Goal: Task Accomplishment & Management: Use online tool/utility

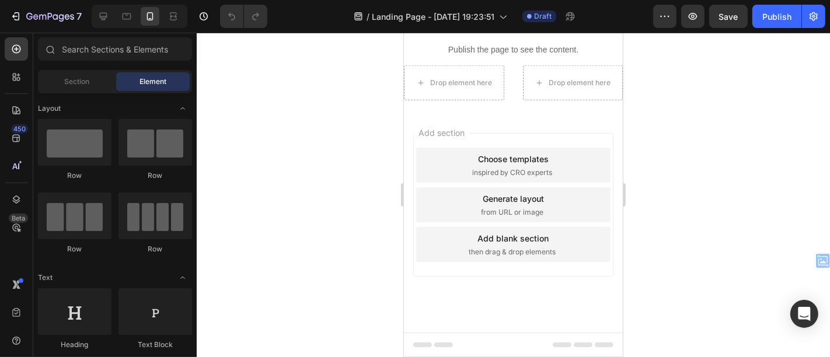
scroll to position [1550, 0]
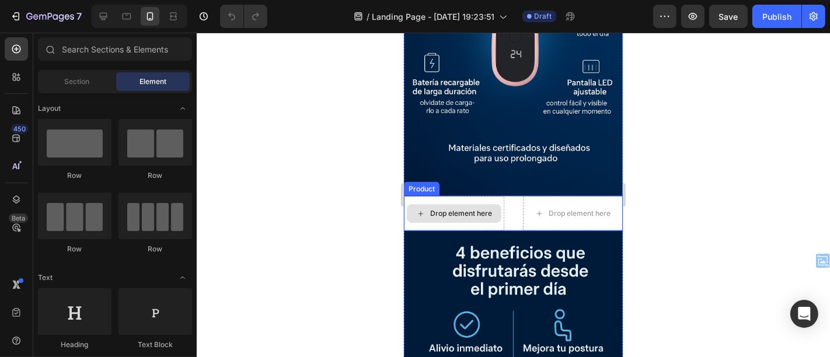
click at [460, 196] on div "Drop element here" at bounding box center [453, 213] width 100 height 35
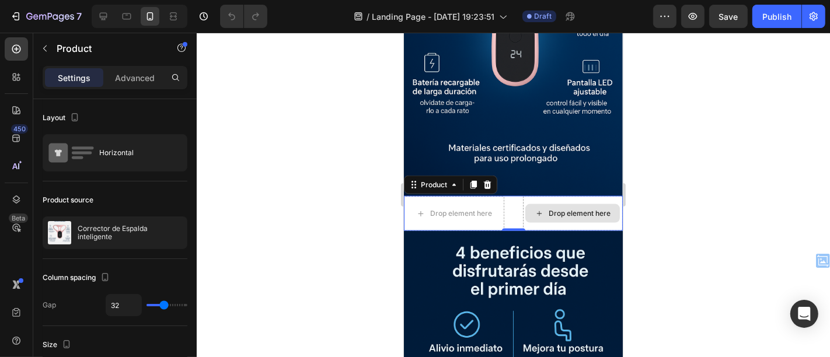
click at [579, 196] on div "Drop element here" at bounding box center [573, 213] width 100 height 35
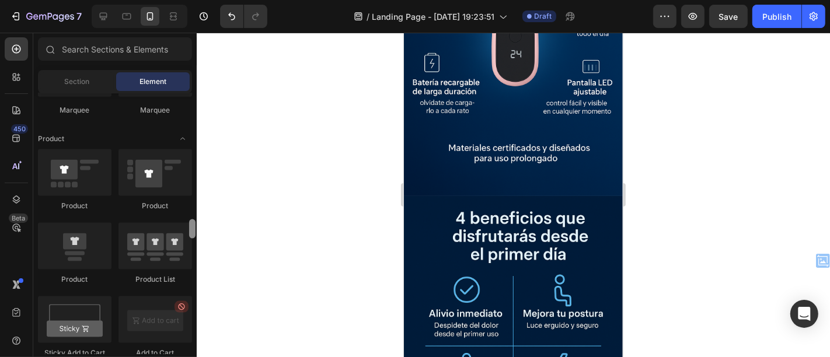
scroll to position [1472, 0]
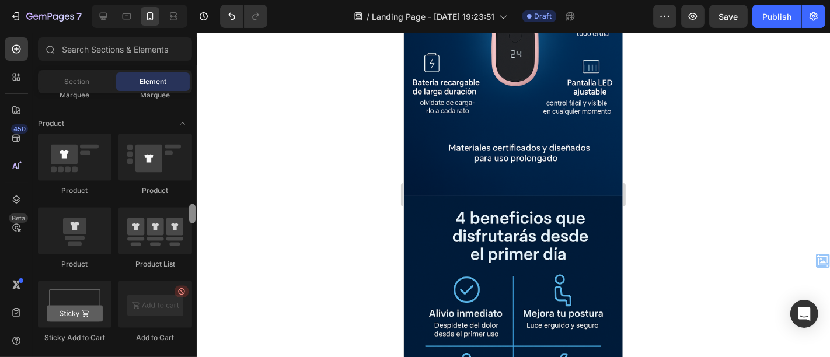
drag, startPoint x: 192, startPoint y: 101, endPoint x: 189, endPoint y: 213, distance: 111.6
click at [189, 213] on div at bounding box center [192, 213] width 6 height 19
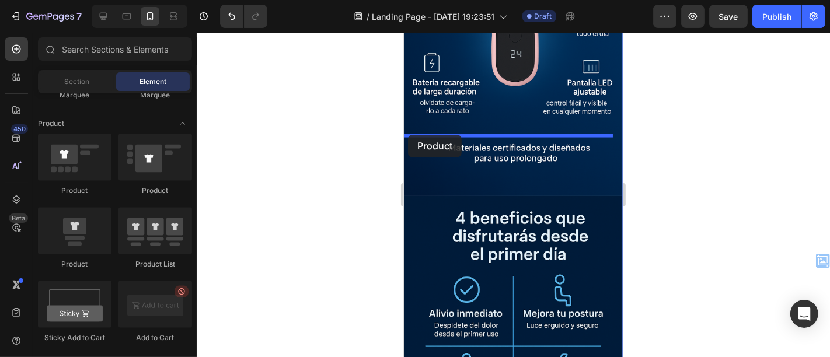
drag, startPoint x: 466, startPoint y: 273, endPoint x: 408, endPoint y: 134, distance: 150.7
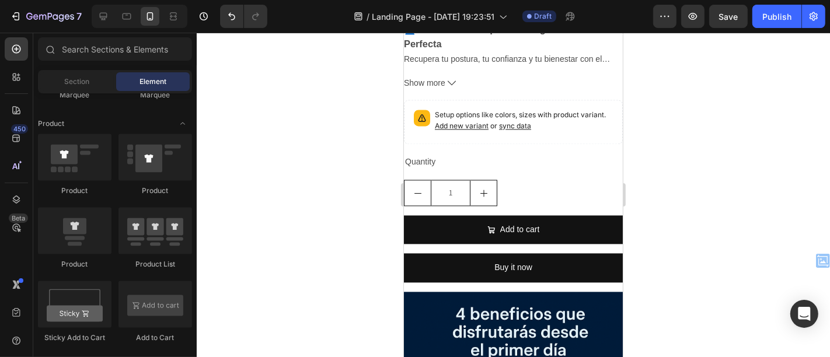
scroll to position [2110, 0]
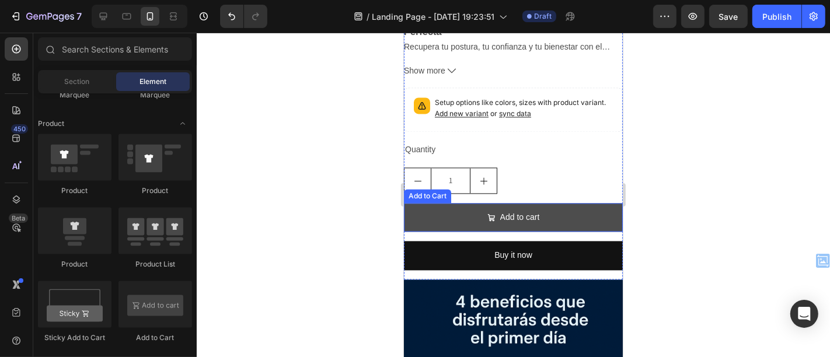
click at [555, 203] on button "Add to cart" at bounding box center [512, 217] width 219 height 29
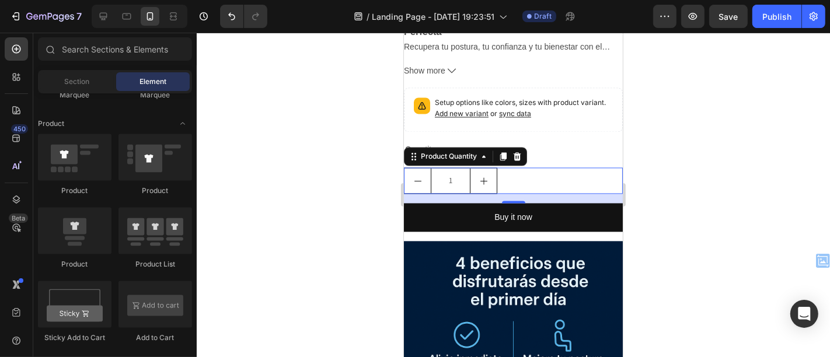
click at [552, 167] on div "1" at bounding box center [512, 180] width 219 height 26
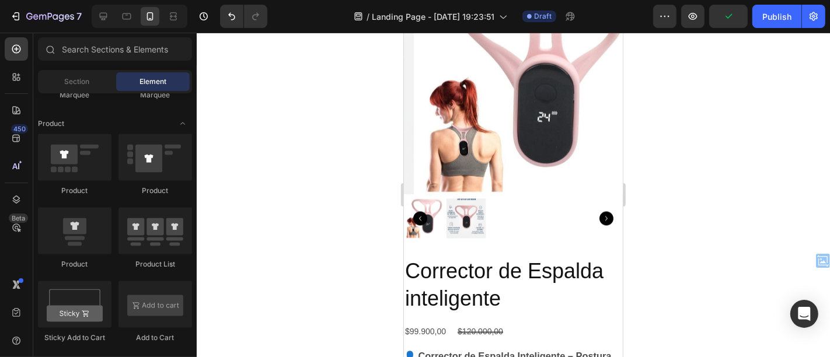
scroll to position [1914, 0]
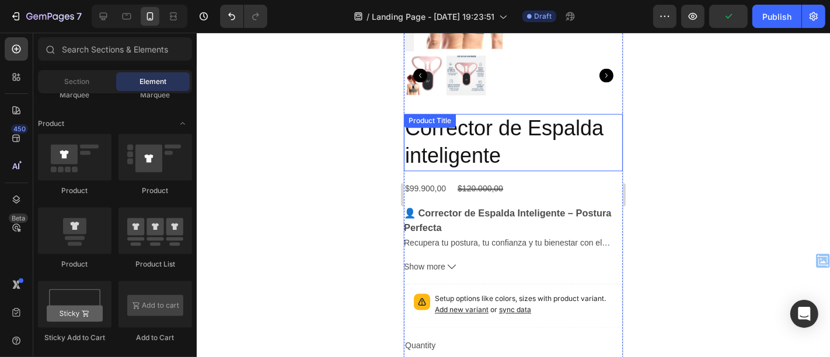
click at [485, 113] on h2 "Corrector de Espalda inteligente" at bounding box center [512, 141] width 219 height 57
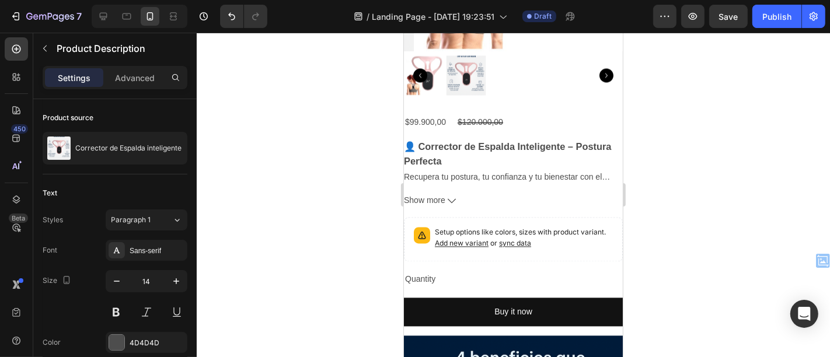
click at [485, 140] on div "👤 Corrector de Espalda Inteligente – Postura Perfecta Recupera tu postura, tu c…" at bounding box center [512, 174] width 219 height 68
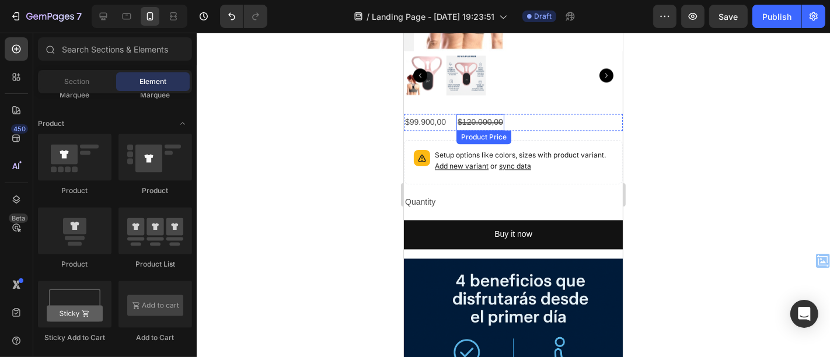
click at [494, 113] on div "$120.000,00" at bounding box center [480, 121] width 48 height 17
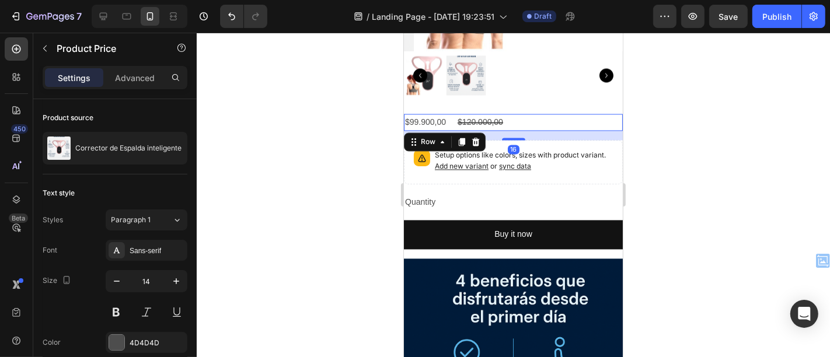
click at [548, 113] on div "$99.900,00 Product Price Product Price $120.000,00 Product Price Product Price …" at bounding box center [512, 121] width 219 height 17
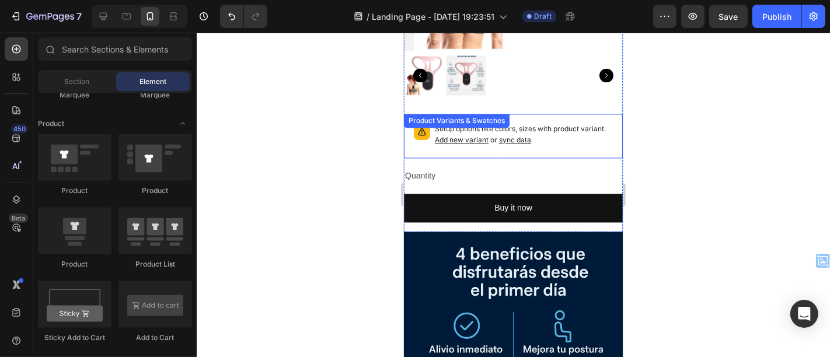
click at [575, 123] on p "Setup options like colors, sizes with product variant. Add new variant or sync …" at bounding box center [523, 134] width 178 height 22
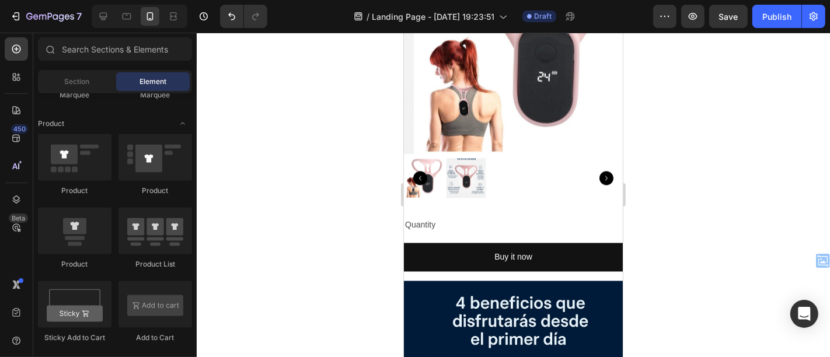
scroll to position [1734, 0]
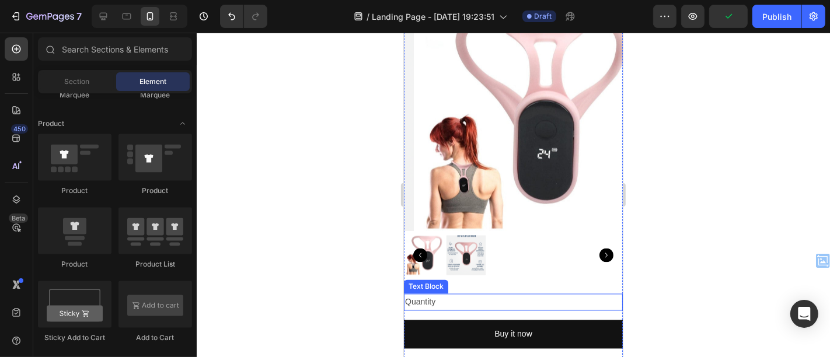
click at [432, 294] on div "Quantity" at bounding box center [512, 302] width 219 height 17
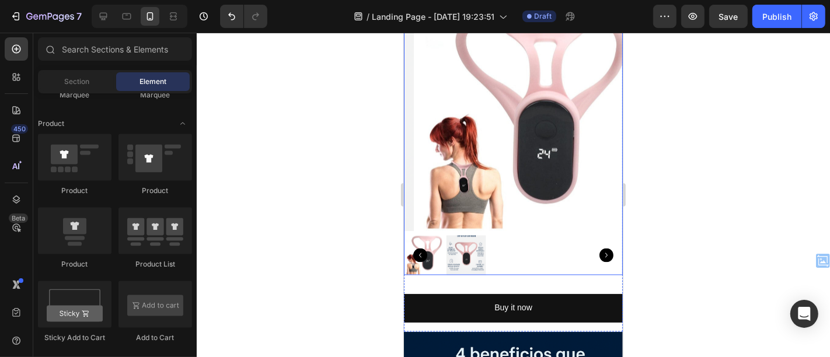
click at [506, 161] on div at bounding box center [512, 143] width 219 height 263
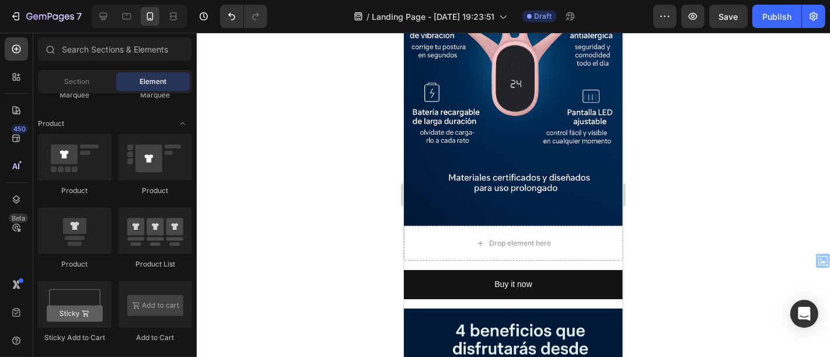
scroll to position [1503, 0]
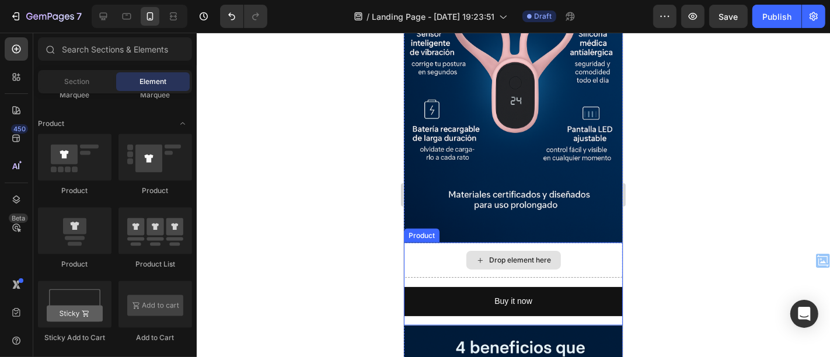
click at [556, 242] on div "Drop element here" at bounding box center [512, 259] width 219 height 35
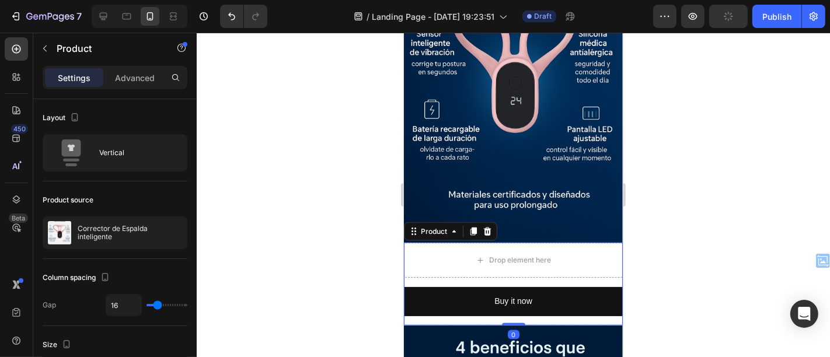
click at [648, 192] on div at bounding box center [514, 195] width 634 height 325
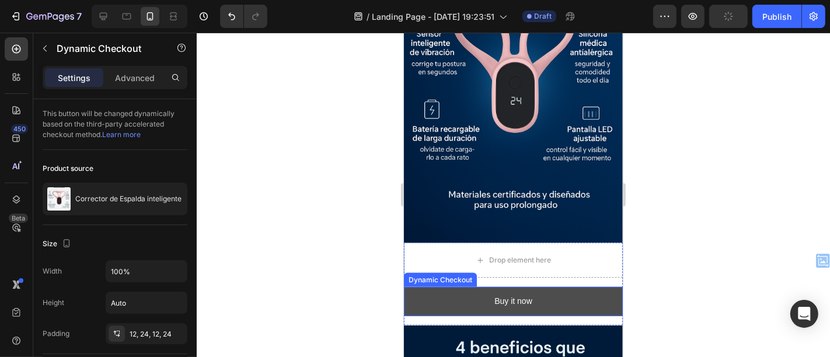
click at [433, 287] on button "Buy it now" at bounding box center [512, 301] width 219 height 29
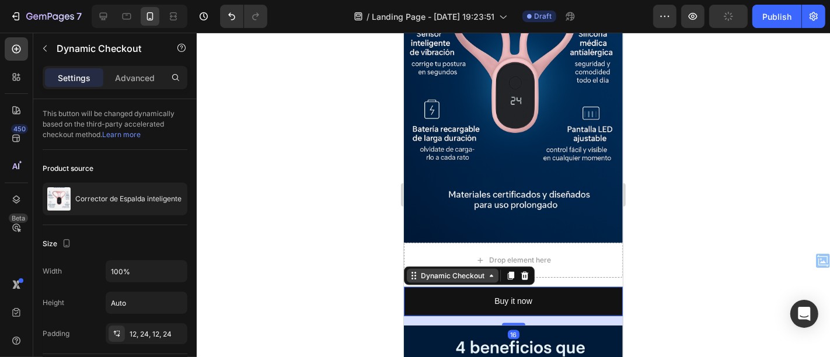
click at [482, 270] on div "Dynamic Checkout" at bounding box center [452, 275] width 68 height 11
click at [332, 224] on div at bounding box center [514, 195] width 634 height 325
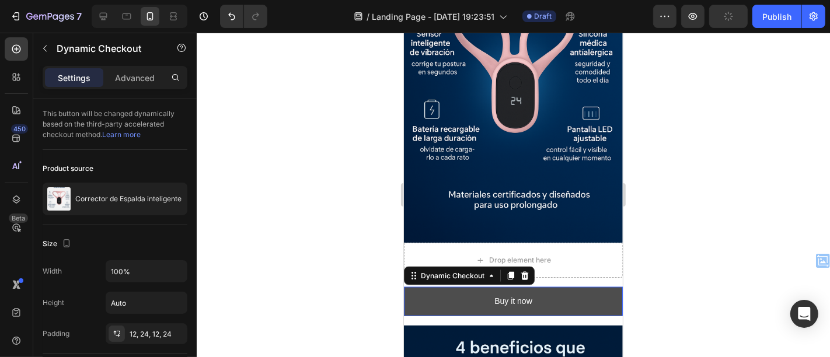
click at [415, 287] on button "Buy it now" at bounding box center [512, 301] width 219 height 29
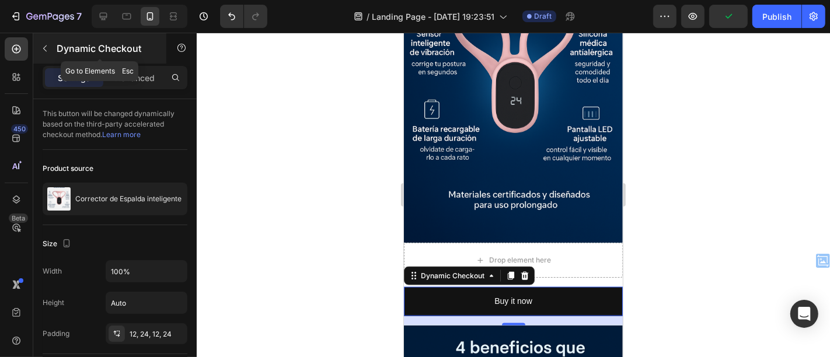
click at [45, 47] on icon "button" at bounding box center [44, 48] width 9 height 9
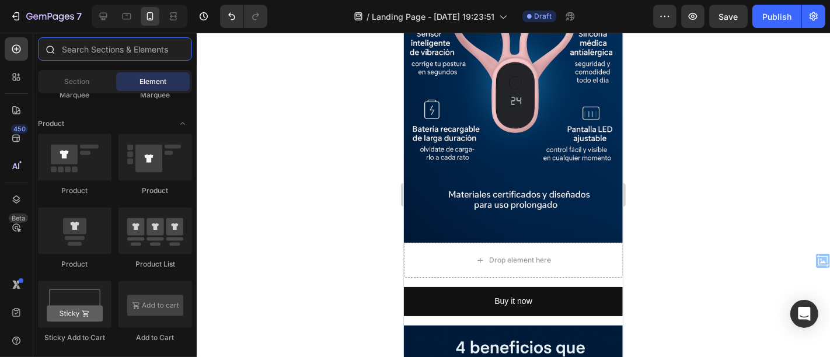
click at [104, 51] on input "text" at bounding box center [115, 48] width 154 height 23
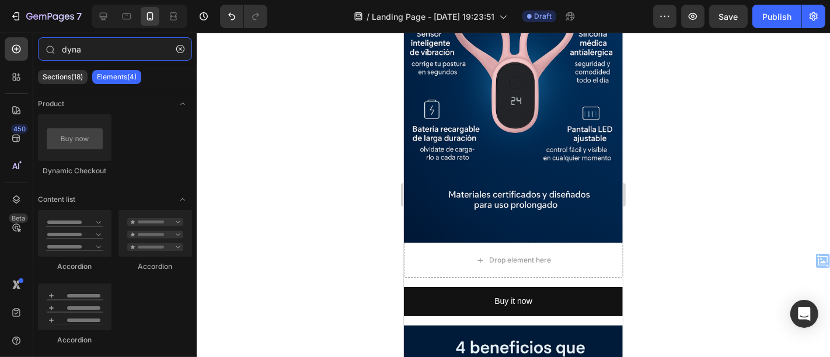
type input "dyna"
click at [278, 255] on div at bounding box center [514, 195] width 634 height 325
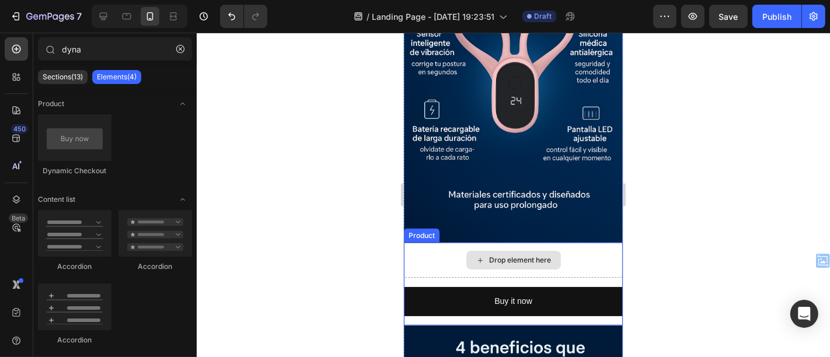
click at [462, 242] on div "Drop element here" at bounding box center [512, 259] width 219 height 35
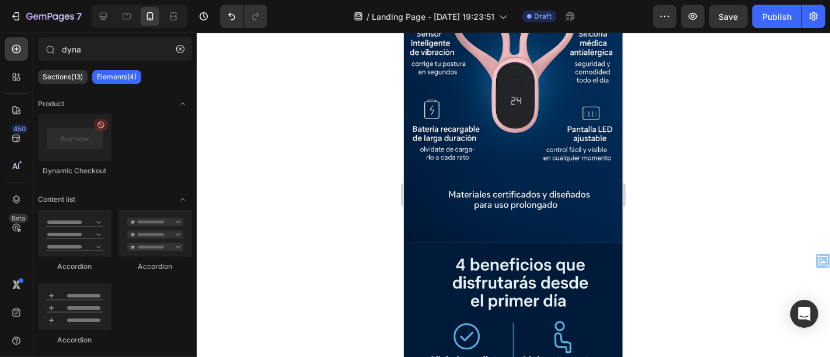
drag, startPoint x: 74, startPoint y: 138, endPoint x: 207, endPoint y: 161, distance: 134.5
click at [207, 0] on div "7 / Landing Page - Sep 25, 19:23:51 Draft Preview Save Publish 450 Beta dyna Se…" at bounding box center [415, 0] width 830 height 0
click at [228, 18] on icon "Undo/Redo" at bounding box center [232, 17] width 12 height 12
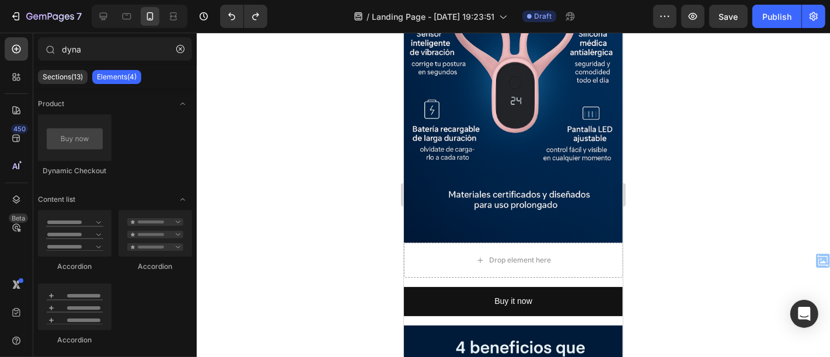
click at [296, 214] on div at bounding box center [514, 195] width 634 height 325
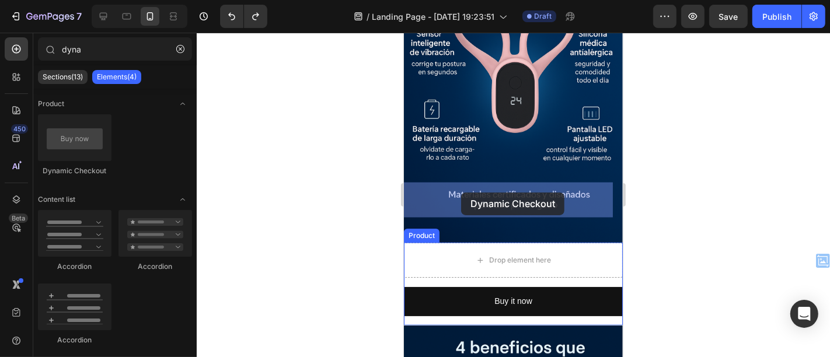
drag, startPoint x: 485, startPoint y: 168, endPoint x: 461, endPoint y: 192, distance: 34.7
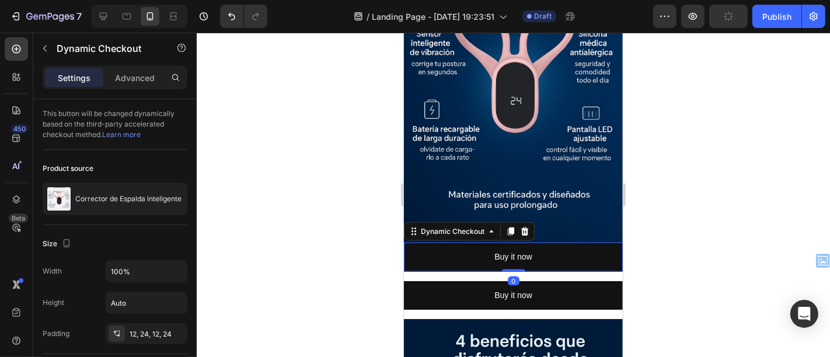
click at [697, 207] on div at bounding box center [514, 195] width 634 height 325
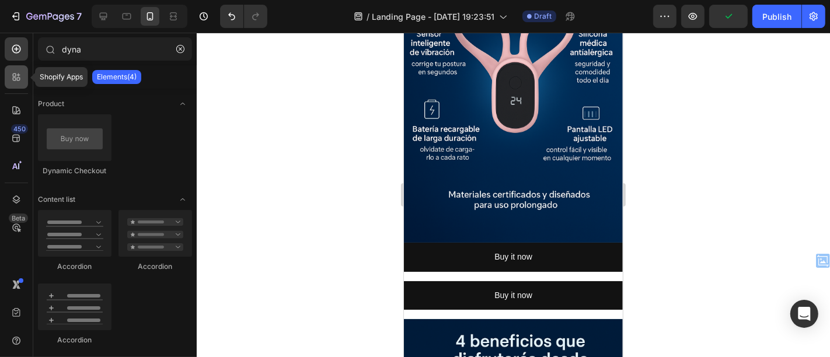
click at [26, 75] on div at bounding box center [16, 76] width 23 height 23
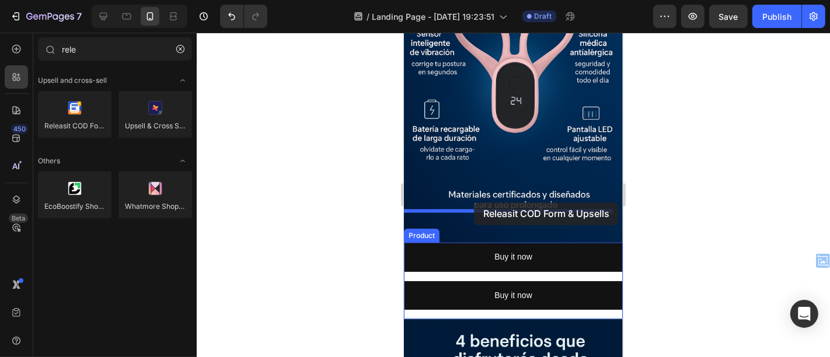
drag, startPoint x: 479, startPoint y: 144, endPoint x: 474, endPoint y: 202, distance: 58.7
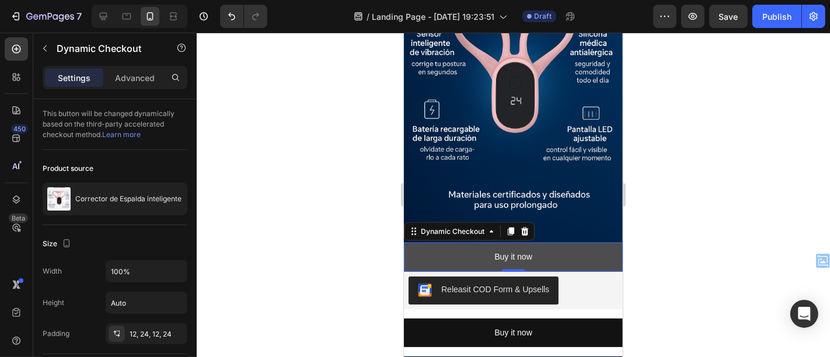
click at [604, 242] on button "Buy it now" at bounding box center [512, 256] width 219 height 29
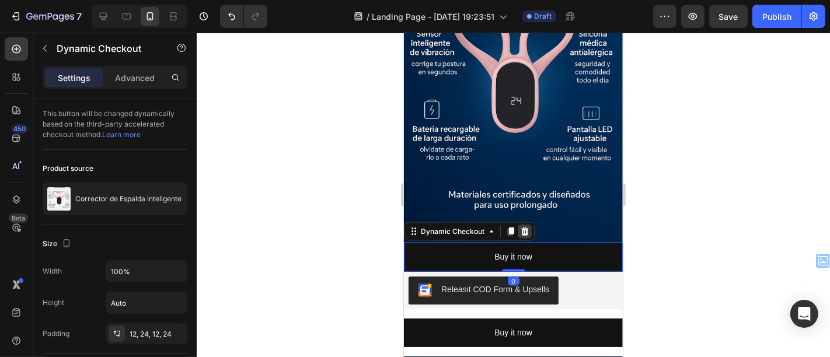
click at [521, 227] on icon at bounding box center [525, 231] width 8 height 8
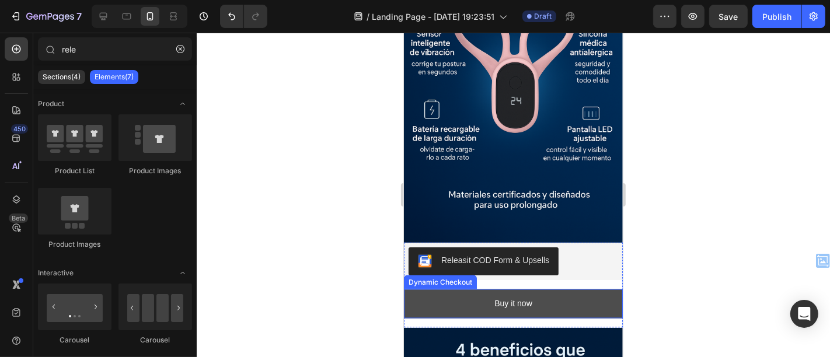
click at [595, 289] on button "Buy it now" at bounding box center [512, 303] width 219 height 29
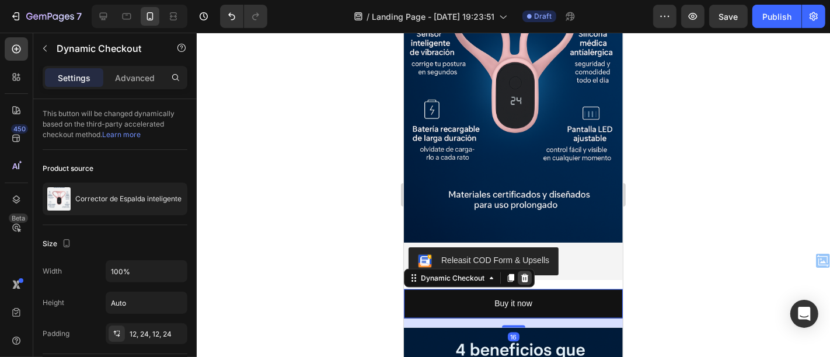
click at [527, 273] on icon at bounding box center [524, 277] width 9 height 9
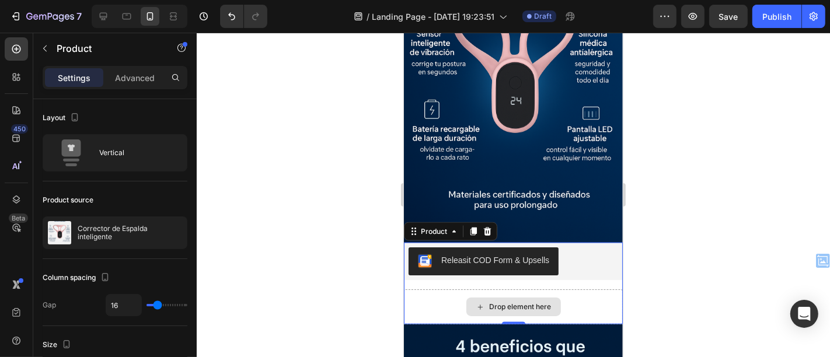
click at [607, 289] on div "Drop element here" at bounding box center [512, 306] width 219 height 35
drag, startPoint x: 512, startPoint y: 260, endPoint x: 516, endPoint y: 208, distance: 52.2
click at [516, 242] on div "Releasit COD Form & Upsells Releasit COD Form & Upsells Drop element here Produ…" at bounding box center [512, 283] width 219 height 82
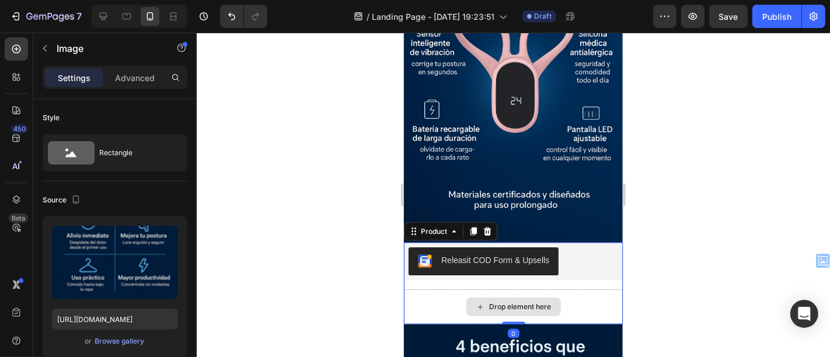
click at [608, 289] on div "Drop element here" at bounding box center [512, 306] width 219 height 35
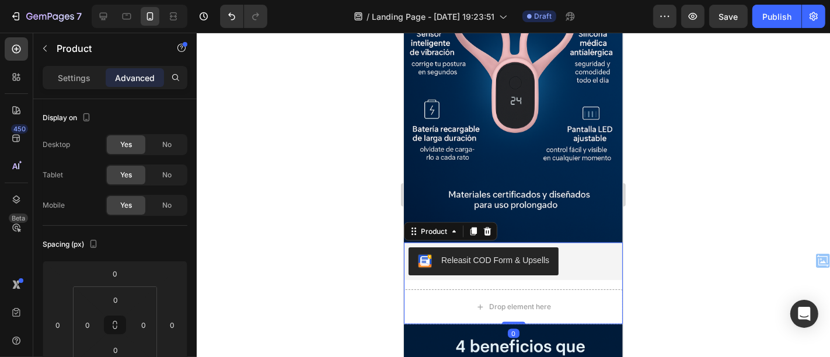
drag, startPoint x: 514, startPoint y: 262, endPoint x: 518, endPoint y: 193, distance: 69.0
click at [518, 242] on div "Releasit COD Form & Upsells Releasit COD Form & Upsells Drop element here Produ…" at bounding box center [512, 283] width 219 height 82
click at [579, 242] on div "Releasit COD Form & Upsells" at bounding box center [512, 260] width 219 height 37
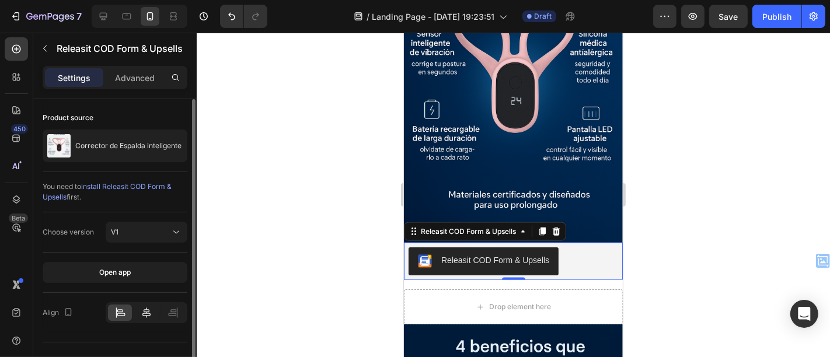
click at [158, 308] on div at bounding box center [146, 313] width 24 height 16
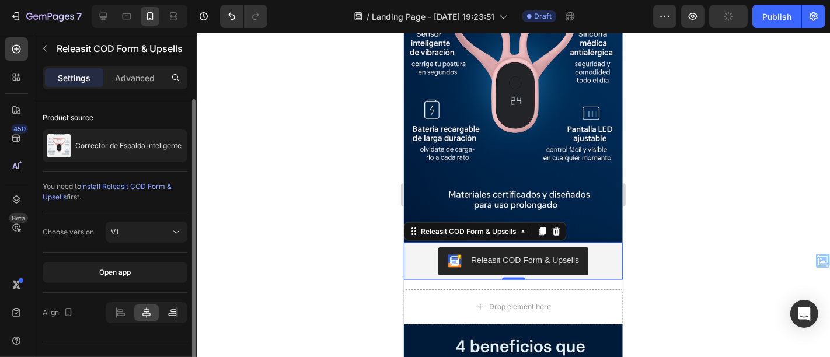
click at [176, 311] on icon at bounding box center [173, 313] width 12 height 12
click at [159, 311] on div at bounding box center [147, 312] width 82 height 21
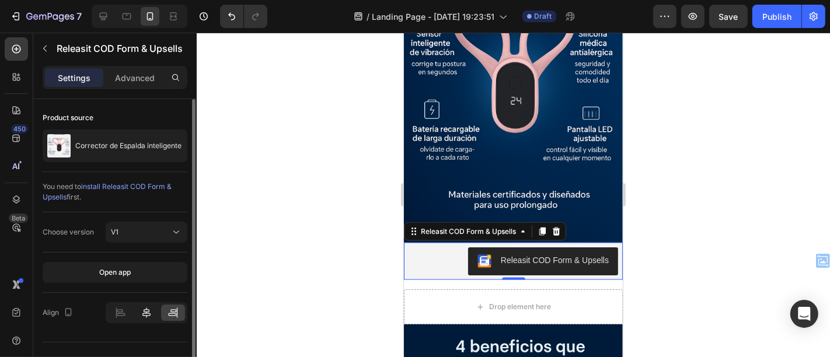
click at [147, 311] on icon at bounding box center [146, 313] width 8 height 11
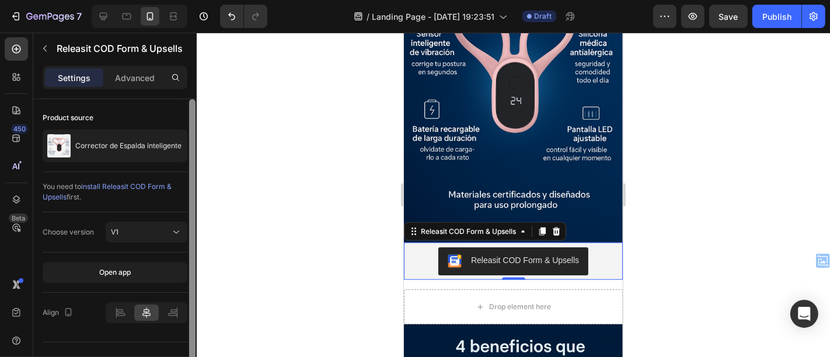
drag, startPoint x: 193, startPoint y: 272, endPoint x: 196, endPoint y: 145, distance: 126.7
click at [196, 145] on div at bounding box center [192, 245] width 9 height 292
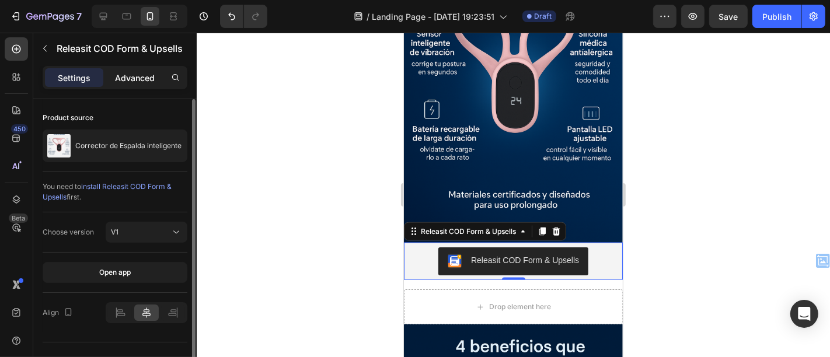
click at [135, 78] on p "Advanced" at bounding box center [135, 78] width 40 height 12
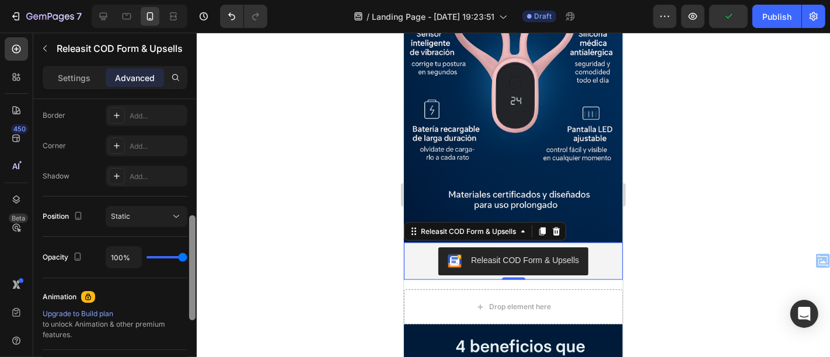
scroll to position [328, 0]
drag, startPoint x: 192, startPoint y: 140, endPoint x: 208, endPoint y: 259, distance: 119.7
click at [208, 0] on div "7 / Landing Page - Sep 25, 19:23:51 Draft Preview Publish 450 Beta rele Section…" at bounding box center [415, 0] width 830 height 0
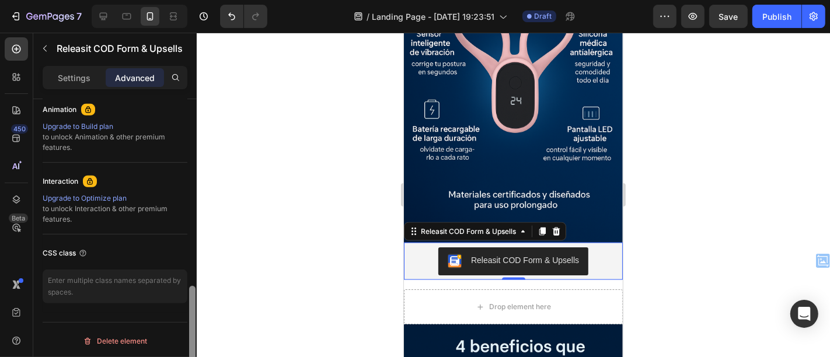
click at [196, 247] on div at bounding box center [192, 245] width 9 height 292
drag, startPoint x: 187, startPoint y: 301, endPoint x: 192, endPoint y: 285, distance: 16.9
click at [192, 285] on div at bounding box center [192, 245] width 9 height 292
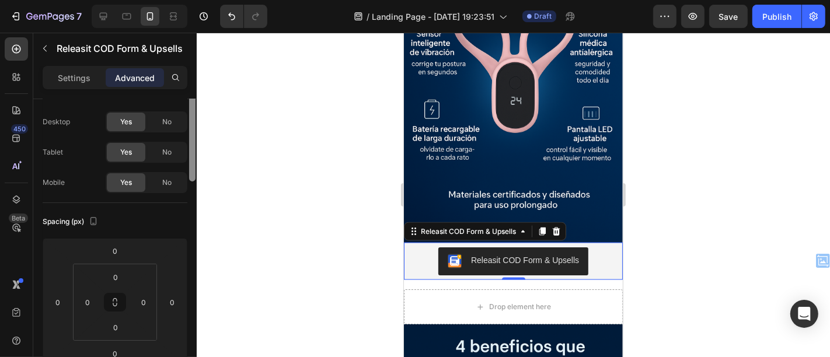
scroll to position [0, 0]
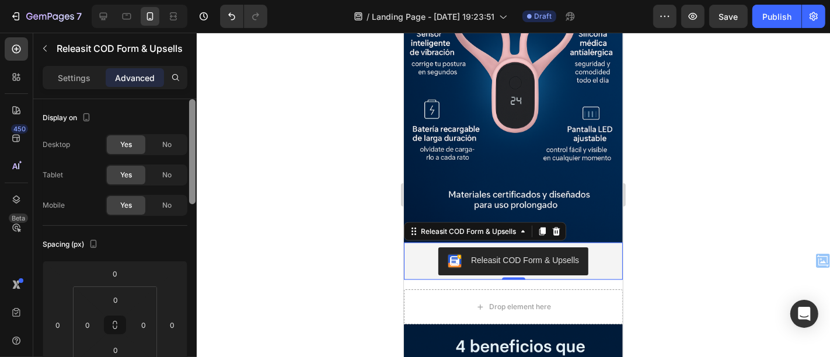
drag, startPoint x: 192, startPoint y: 304, endPoint x: 243, endPoint y: 63, distance: 245.9
click at [243, 0] on div "7 / Landing Page - Sep 25, 19:23:51 Draft Preview Save Publish 450 Beta rele Se…" at bounding box center [415, 0] width 830 height 0
click at [76, 74] on p "Settings" at bounding box center [74, 78] width 33 height 12
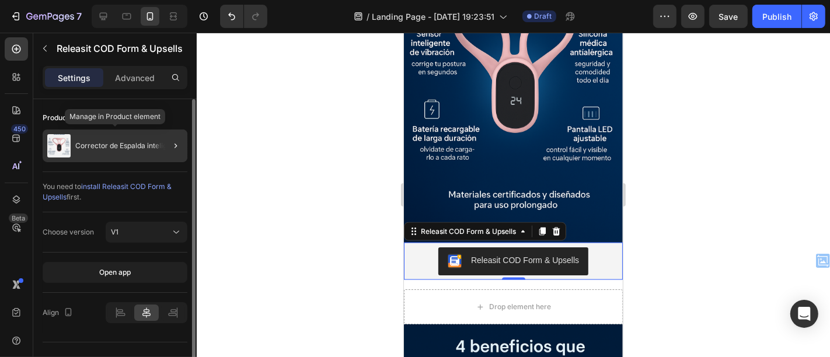
click at [147, 148] on p "Corrector de Espalda inteligente" at bounding box center [128, 146] width 106 height 8
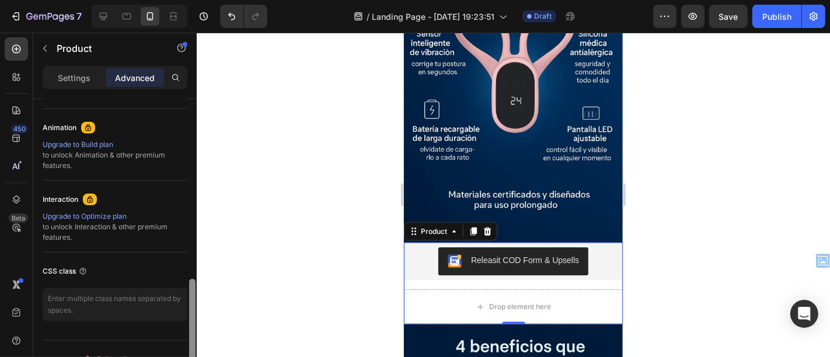
scroll to position [517, 0]
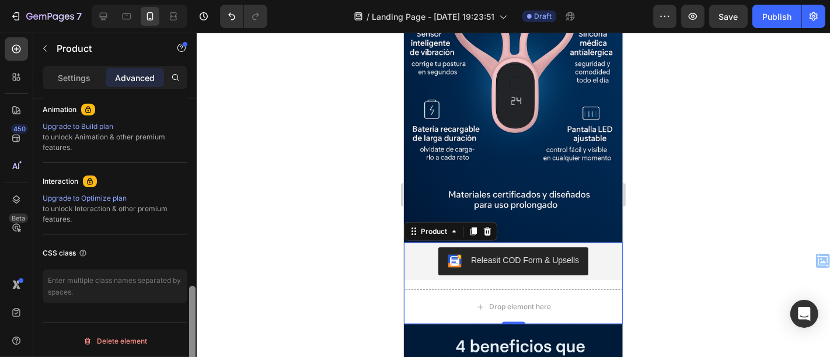
drag, startPoint x: 191, startPoint y: 194, endPoint x: 176, endPoint y: 388, distance: 193.8
click at [176, 0] on html "7 / Landing Page - Sep 25, 19:23:51 Draft Preview Save Publish 450 Beta rele Se…" at bounding box center [415, 0] width 830 height 0
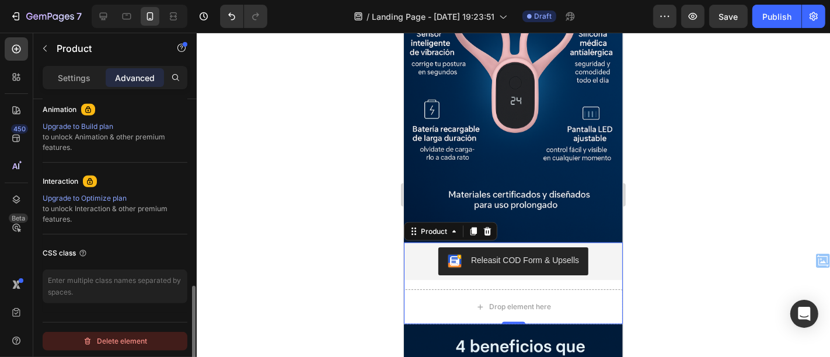
click at [148, 344] on button "Delete element" at bounding box center [115, 341] width 145 height 19
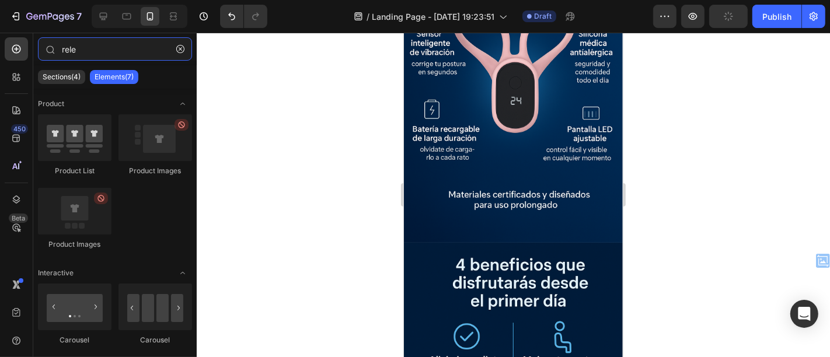
type input "rel"
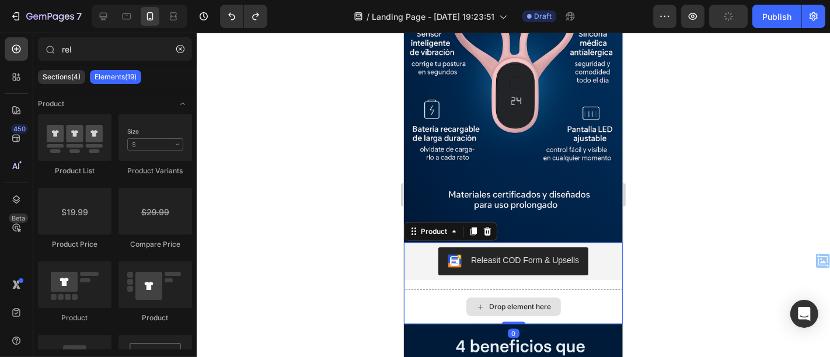
click at [415, 289] on div "Drop element here" at bounding box center [512, 306] width 219 height 35
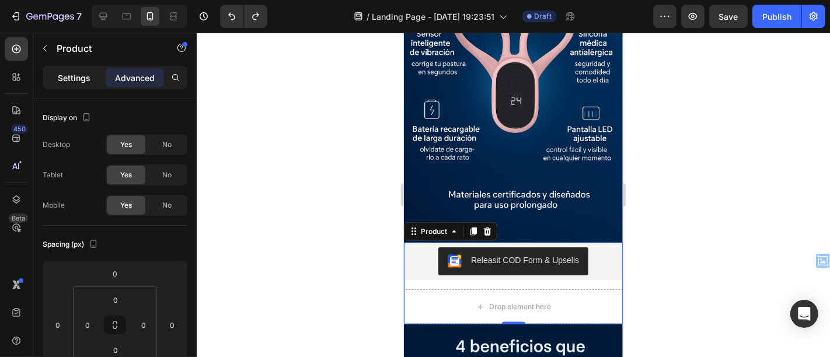
click at [79, 78] on p "Settings" at bounding box center [74, 78] width 33 height 12
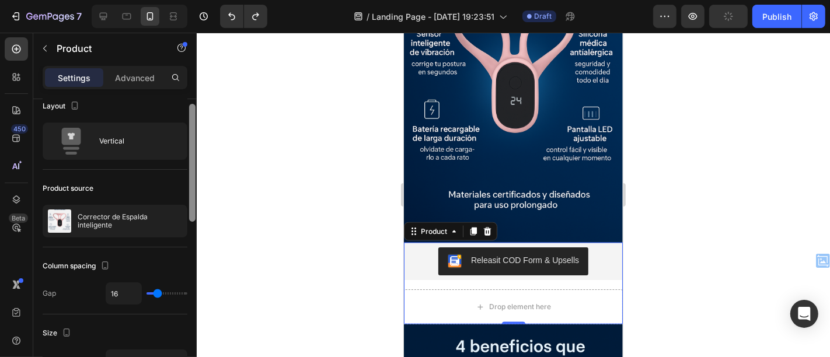
scroll to position [0, 0]
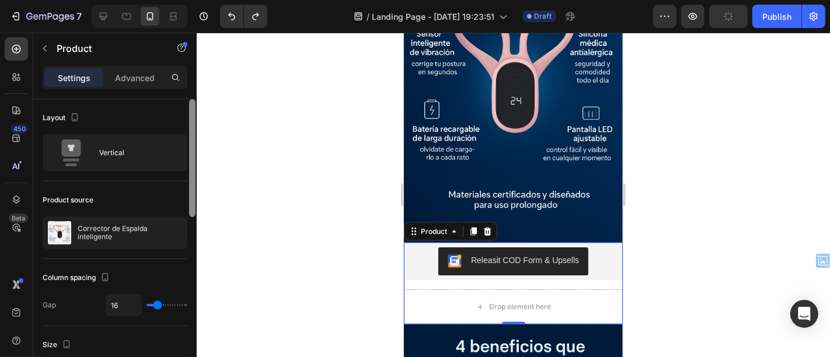
drag, startPoint x: 194, startPoint y: 153, endPoint x: 229, endPoint y: 133, distance: 40.6
click at [229, 0] on div "7 / Landing Page - Sep 25, 19:23:51 Draft Preview Publish 450 Beta rel Sections…" at bounding box center [415, 0] width 830 height 0
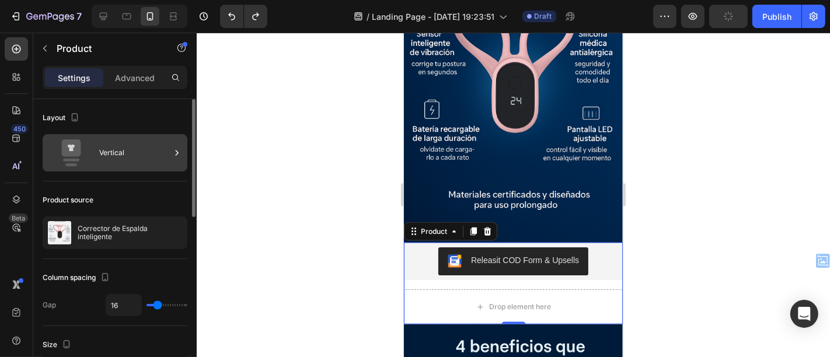
click at [133, 147] on div "Vertical" at bounding box center [134, 153] width 71 height 27
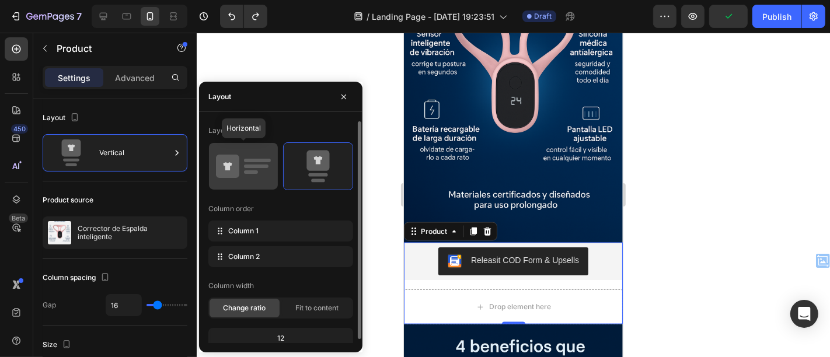
click at [250, 164] on icon at bounding box center [243, 166] width 55 height 33
type input "32"
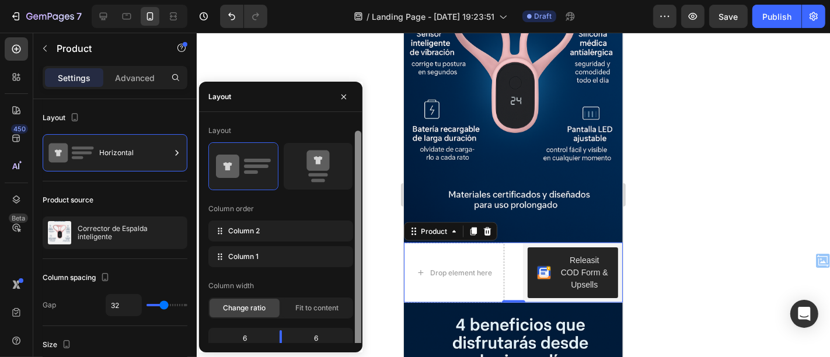
scroll to position [5, 0]
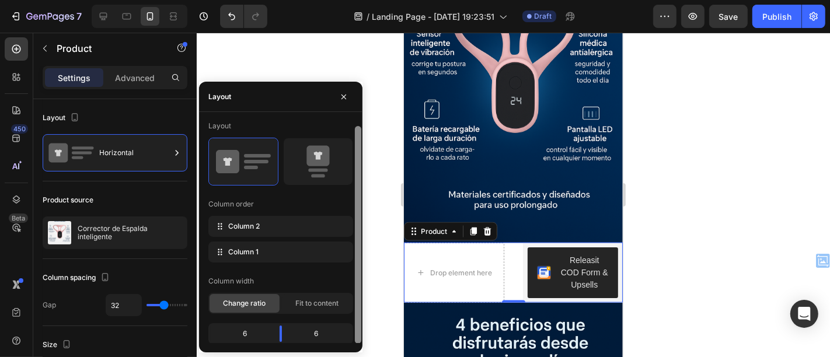
drag, startPoint x: 356, startPoint y: 232, endPoint x: 357, endPoint y: 281, distance: 48.5
click at [357, 281] on div at bounding box center [358, 235] width 6 height 218
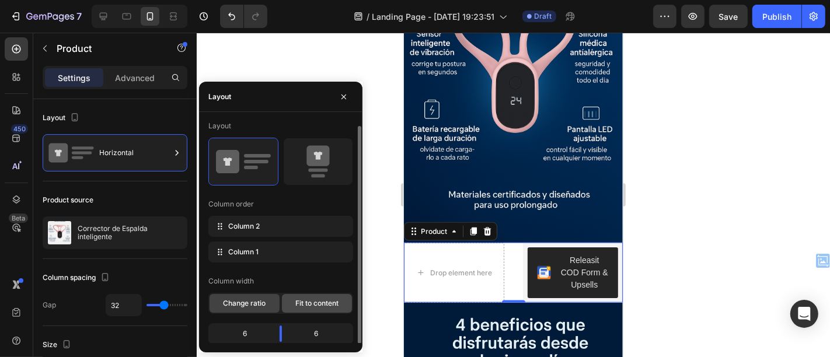
click at [319, 304] on span "Fit to content" at bounding box center [316, 303] width 43 height 11
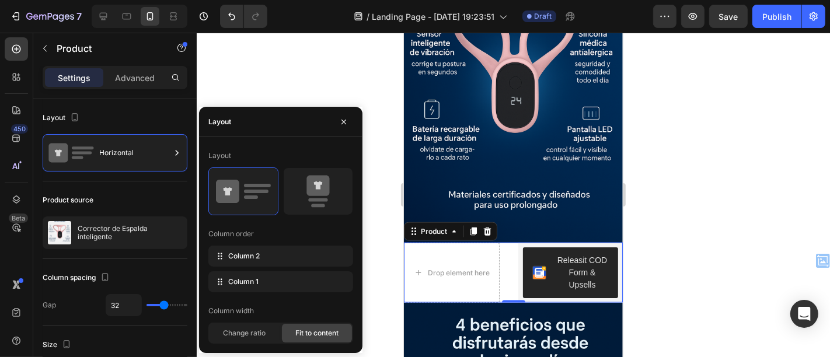
click at [273, 320] on div "Column width" at bounding box center [280, 311] width 145 height 19
click at [255, 329] on span "Change ratio" at bounding box center [244, 333] width 43 height 11
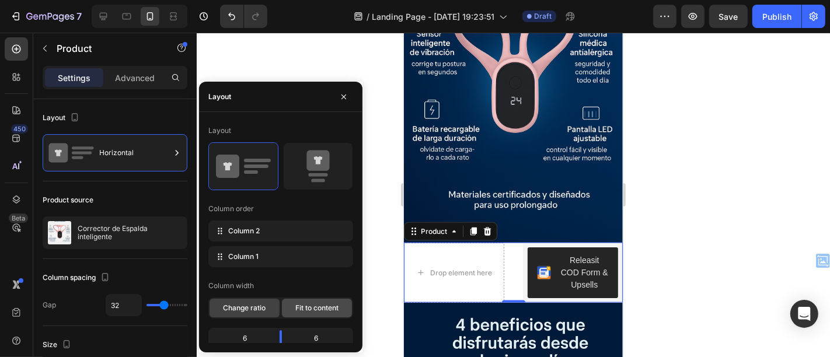
click at [319, 307] on span "Fit to content" at bounding box center [316, 308] width 43 height 11
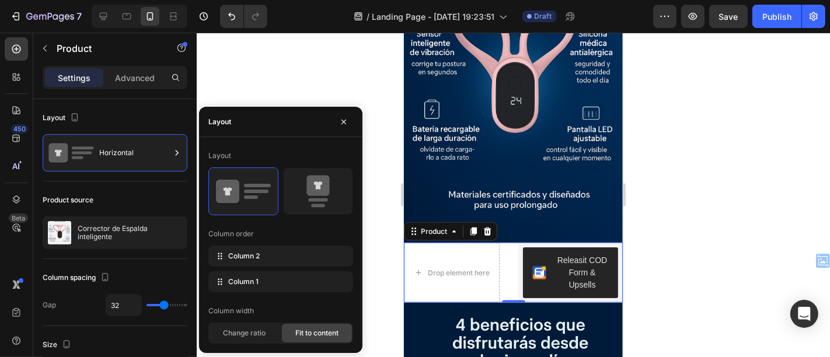
click at [280, 321] on div "Column width Change ratio Fit to content" at bounding box center [280, 323] width 145 height 42
click at [268, 326] on div "Change ratio" at bounding box center [245, 333] width 70 height 19
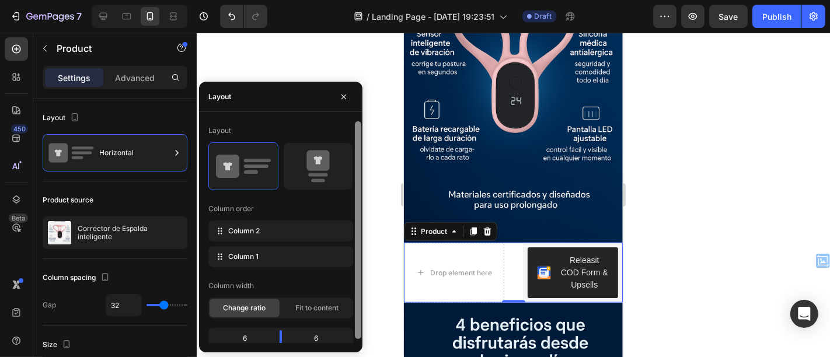
scroll to position [5, 0]
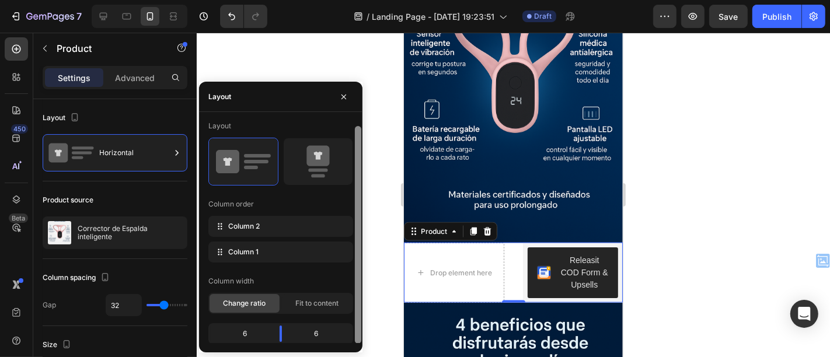
drag, startPoint x: 359, startPoint y: 263, endPoint x: 357, endPoint y: 333, distance: 70.1
click at [357, 333] on div at bounding box center [358, 235] width 6 height 218
click at [331, 334] on div "6" at bounding box center [321, 334] width 60 height 16
click at [316, 333] on div "6" at bounding box center [321, 334] width 60 height 16
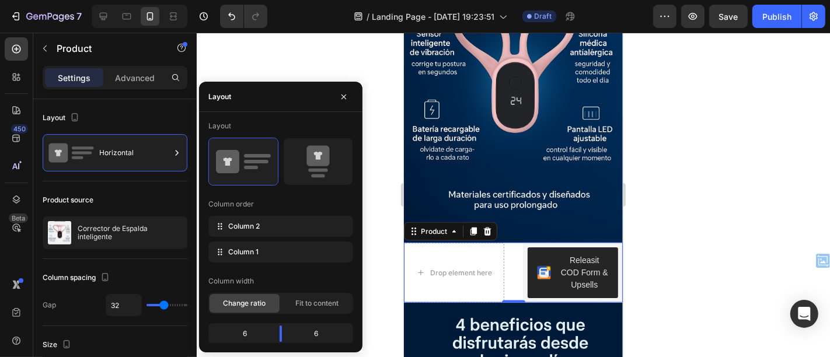
click at [225, 331] on div "6" at bounding box center [241, 334] width 60 height 16
click at [253, 331] on div "6" at bounding box center [241, 334] width 60 height 16
click at [255, 225] on span "Column 2" at bounding box center [244, 226] width 32 height 11
drag, startPoint x: 255, startPoint y: 225, endPoint x: 266, endPoint y: 224, distance: 10.6
click at [316, 171] on rect at bounding box center [317, 171] width 19 height 4
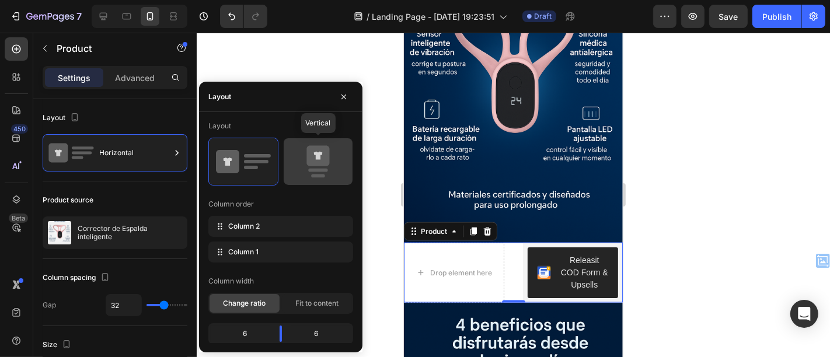
click at [321, 156] on icon at bounding box center [318, 156] width 23 height 20
type input "16"
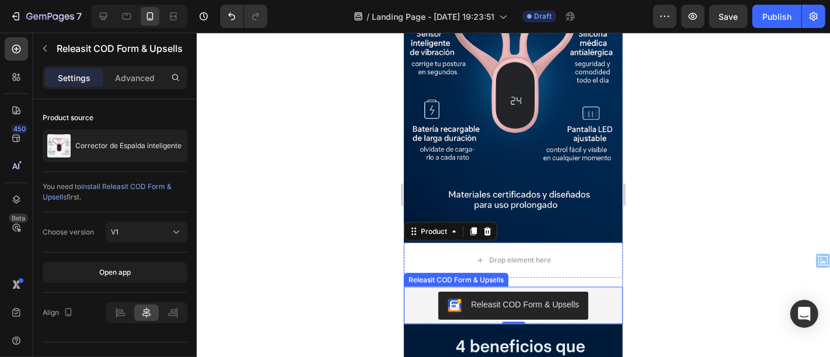
click at [547, 291] on button "Releasit COD Form & Upsells" at bounding box center [513, 305] width 150 height 28
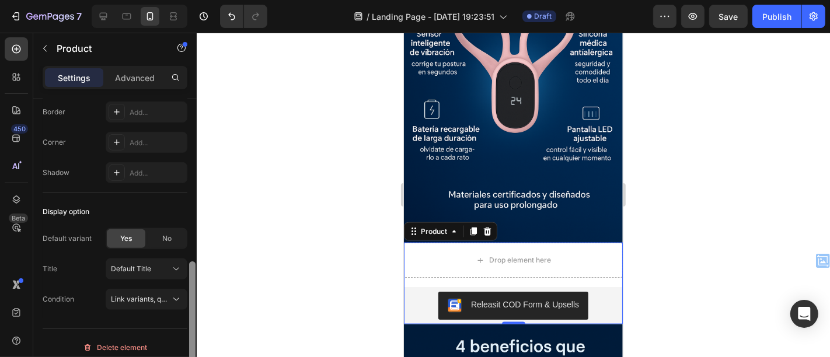
scroll to position [430, 0]
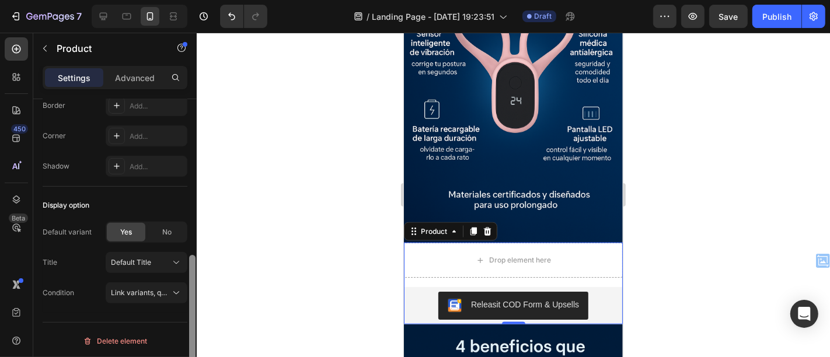
drag, startPoint x: 193, startPoint y: 176, endPoint x: 190, endPoint y: 351, distance: 175.2
click at [190, 351] on div at bounding box center [192, 314] width 6 height 118
click at [167, 228] on span "No" at bounding box center [166, 232] width 9 height 11
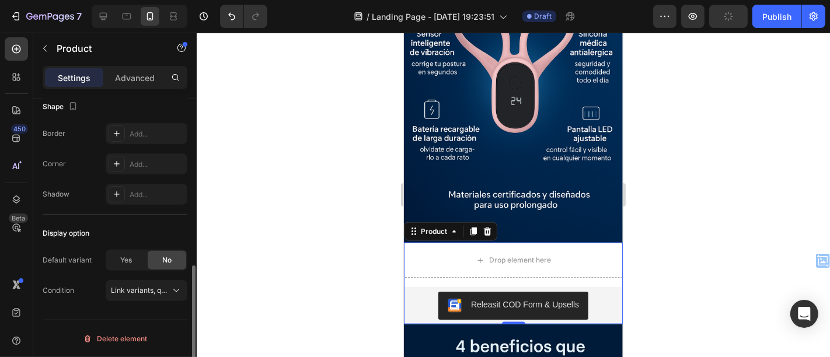
scroll to position [399, 0]
click at [132, 262] on div "Yes" at bounding box center [126, 262] width 39 height 19
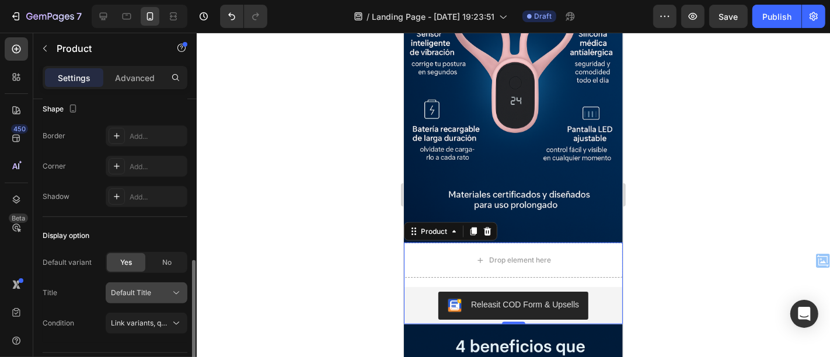
click at [166, 297] on button "Default Title" at bounding box center [147, 293] width 82 height 21
click at [156, 319] on span "Link variants, quantity <br> between same products" at bounding box center [197, 323] width 172 height 9
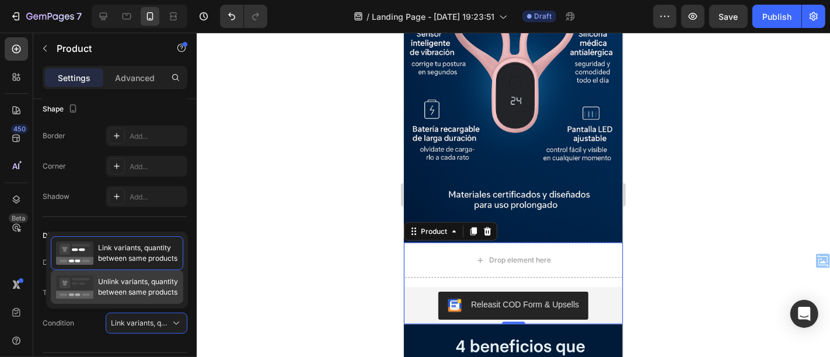
click at [141, 284] on span "Unlink variants, quantity between same products" at bounding box center [138, 287] width 80 height 21
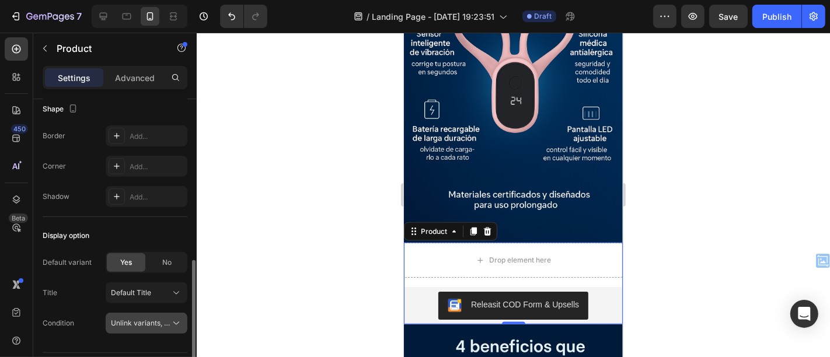
click at [156, 325] on span "Unlink variants, quantity <br> between same products" at bounding box center [200, 323] width 179 height 9
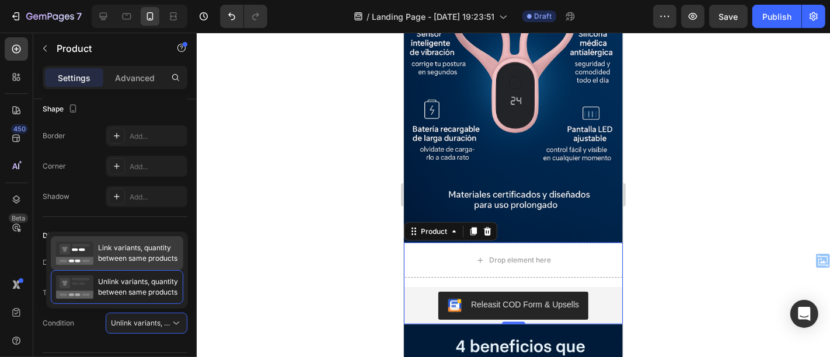
click at [142, 249] on span "Link variants, quantity between same products" at bounding box center [137, 253] width 79 height 21
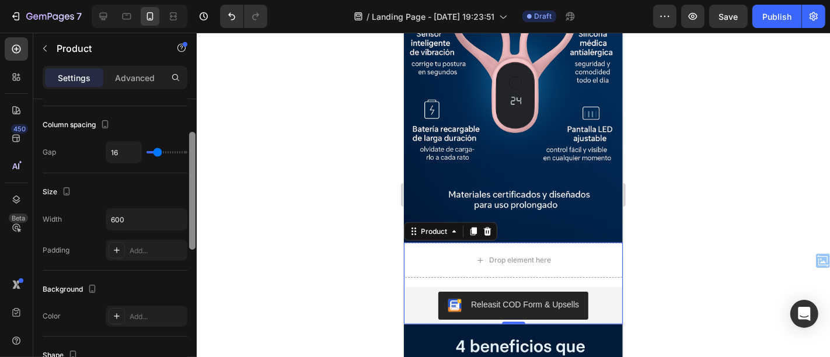
scroll to position [0, 0]
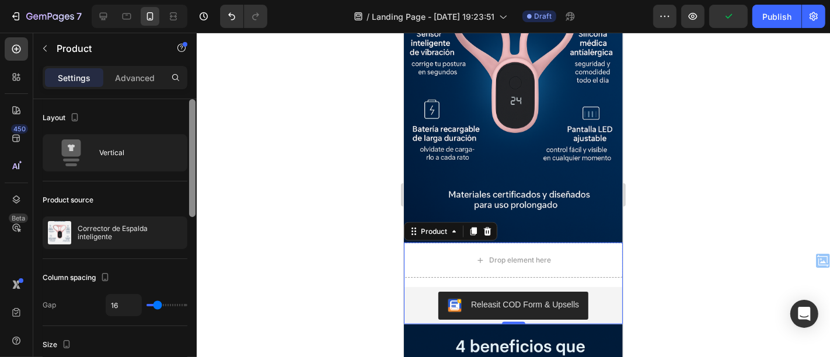
drag, startPoint x: 195, startPoint y: 287, endPoint x: 224, endPoint y: 64, distance: 224.9
click at [224, 0] on div "7 / Landing Page - Sep 25, 19:23:51 Draft Preview Publish 450 Beta rel Sections…" at bounding box center [415, 0] width 830 height 0
type input "0"
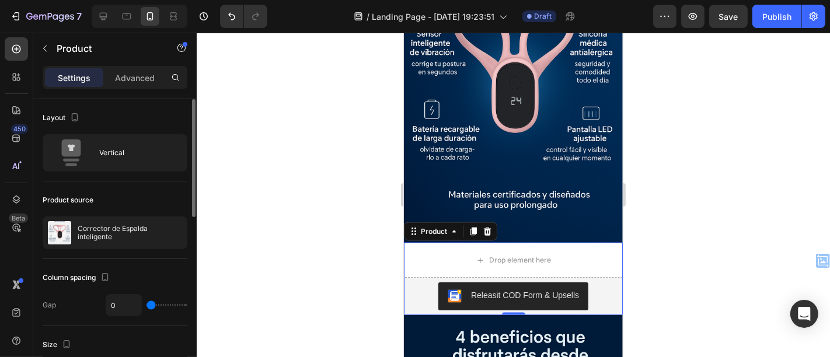
drag, startPoint x: 152, startPoint y: 304, endPoint x: 121, endPoint y: 311, distance: 32.2
type input "0"
click at [147, 307] on input "range" at bounding box center [167, 305] width 41 height 2
click at [135, 76] on p "Advanced" at bounding box center [135, 78] width 40 height 12
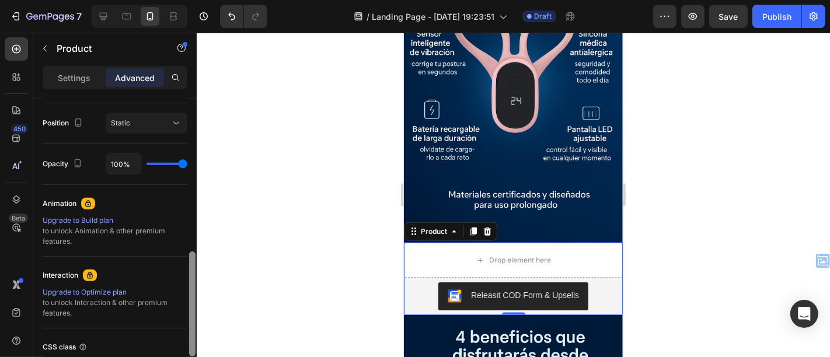
scroll to position [436, 0]
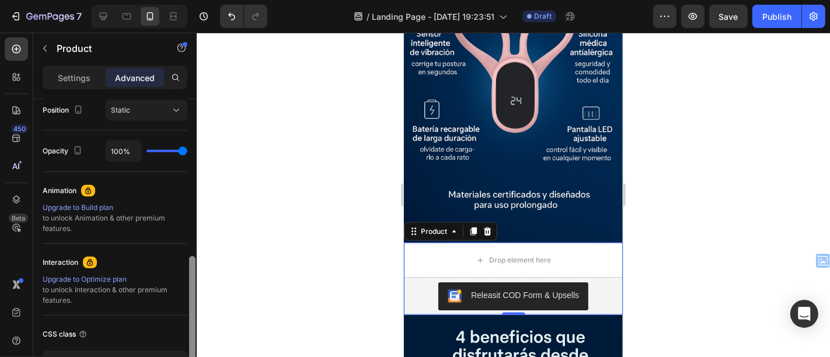
drag, startPoint x: 192, startPoint y: 145, endPoint x: 193, endPoint y: 302, distance: 157.7
click at [193, 302] on div at bounding box center [192, 308] width 6 height 105
click at [145, 112] on div "Static" at bounding box center [141, 110] width 60 height 11
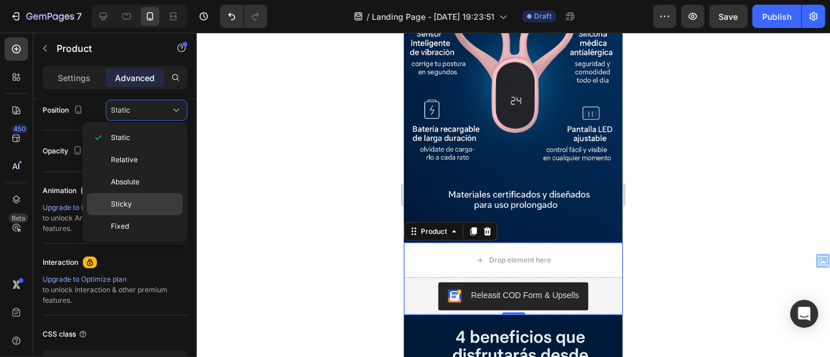
click at [133, 196] on div "Sticky" at bounding box center [135, 204] width 96 height 22
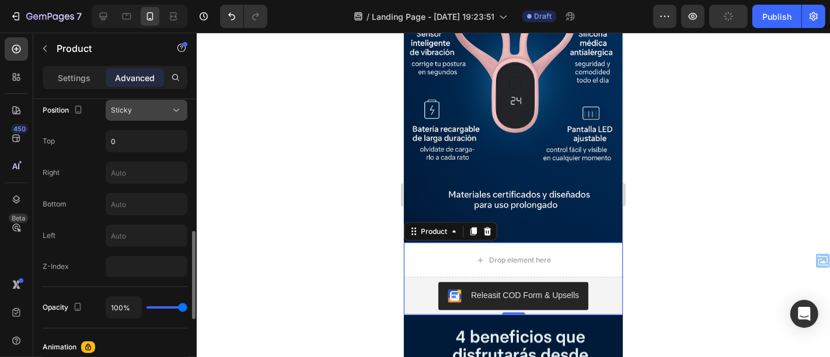
click at [173, 114] on icon at bounding box center [177, 111] width 12 height 12
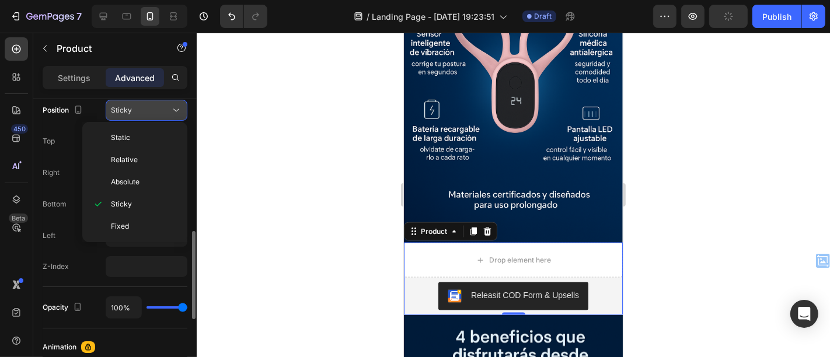
click at [178, 119] on button "Sticky" at bounding box center [147, 110] width 82 height 21
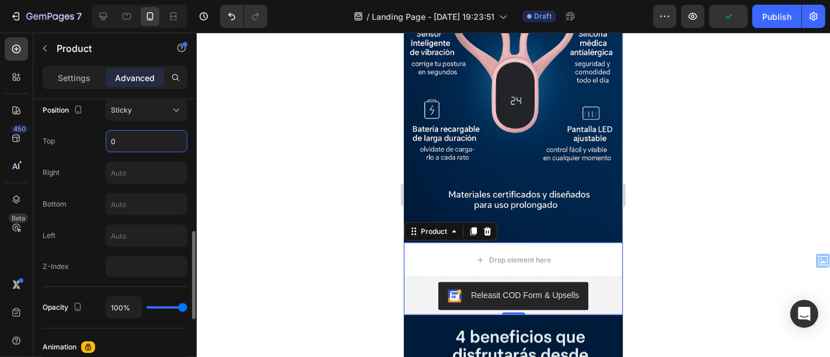
click at [162, 134] on input "0" at bounding box center [146, 141] width 81 height 21
click at [147, 109] on div "Sticky" at bounding box center [141, 110] width 60 height 11
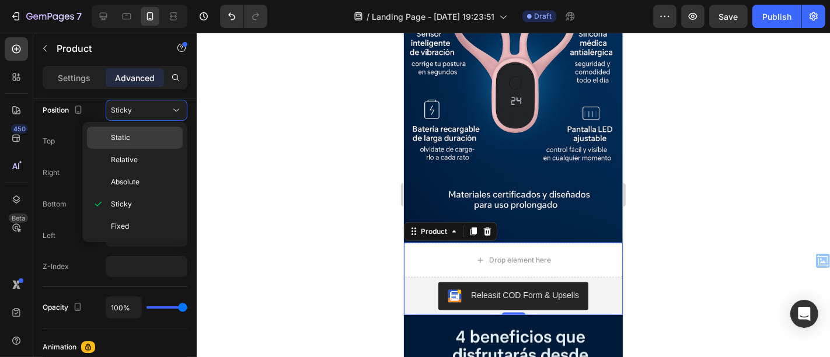
click at [135, 141] on p "Static" at bounding box center [144, 138] width 67 height 11
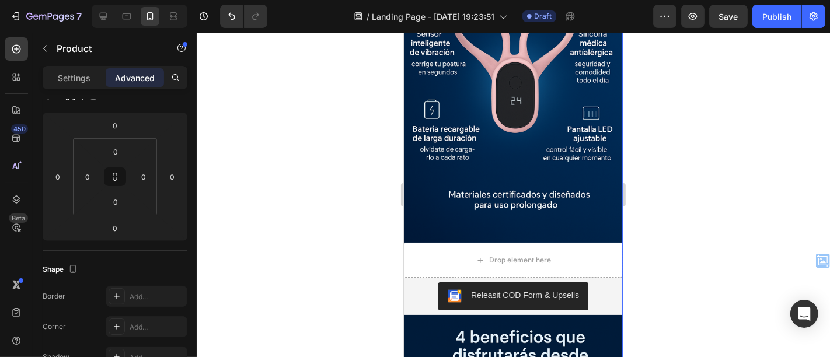
scroll to position [0, 0]
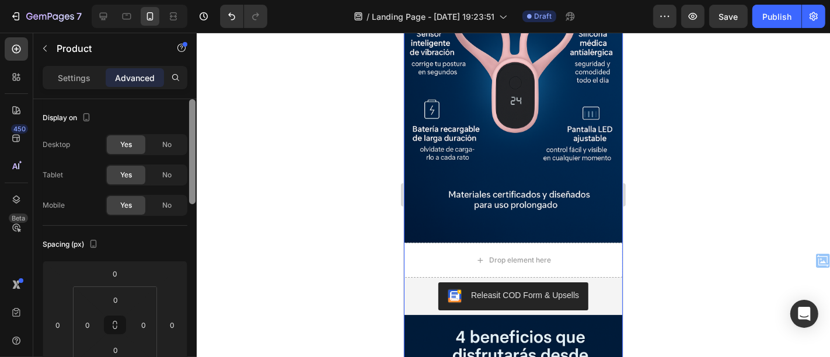
drag, startPoint x: 192, startPoint y: 269, endPoint x: 220, endPoint y: 29, distance: 241.7
click at [220, 0] on div "7 / Landing Page - Sep 25, 19:23:51 Draft Preview Save Publish 450 Beta rel Sec…" at bounding box center [415, 0] width 830 height 0
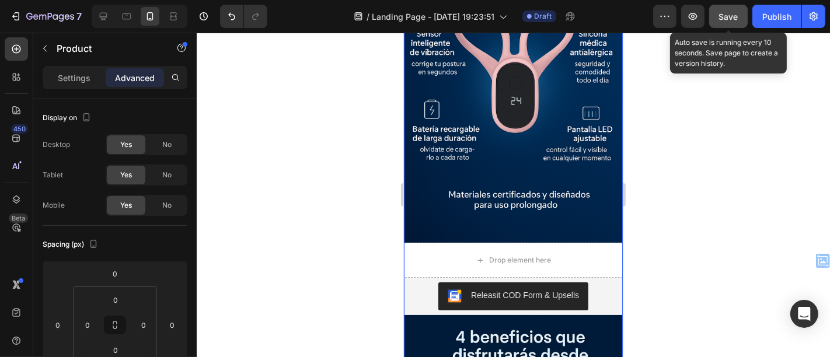
click at [715, 12] on button "Save" at bounding box center [728, 16] width 39 height 23
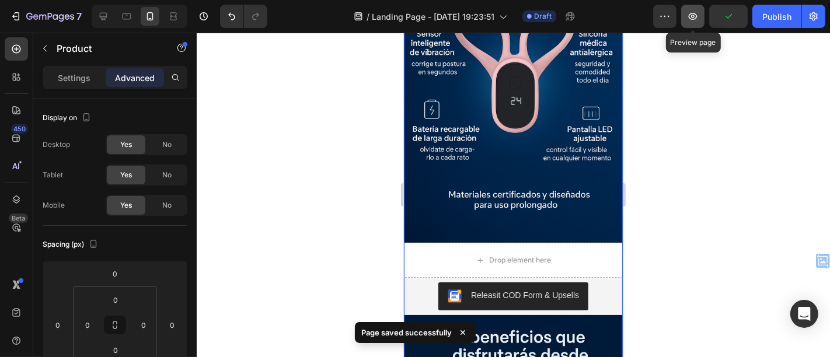
click at [694, 18] on icon "button" at bounding box center [693, 17] width 12 height 12
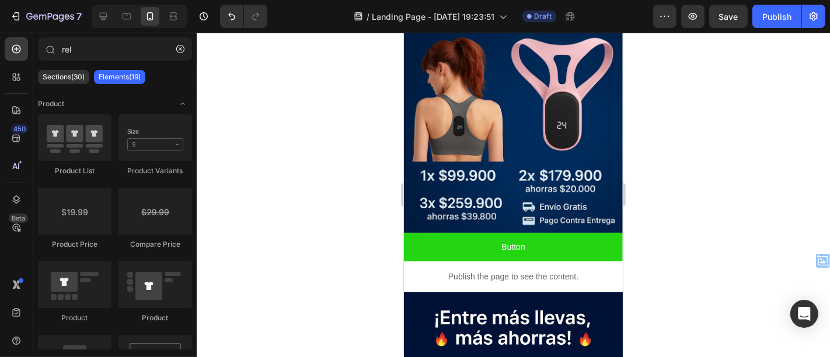
scroll to position [248, 0]
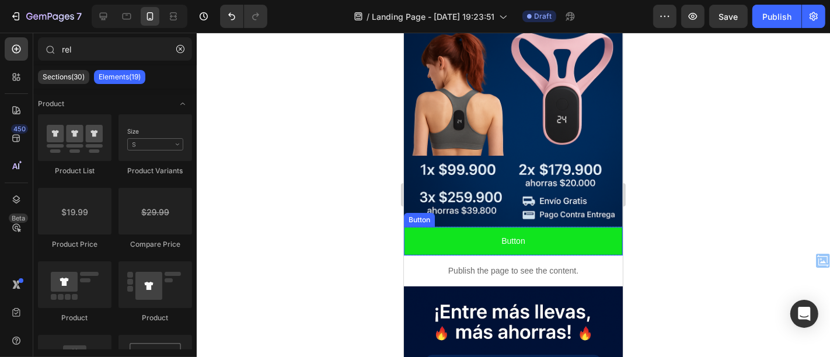
click at [569, 227] on link "Button" at bounding box center [512, 241] width 219 height 29
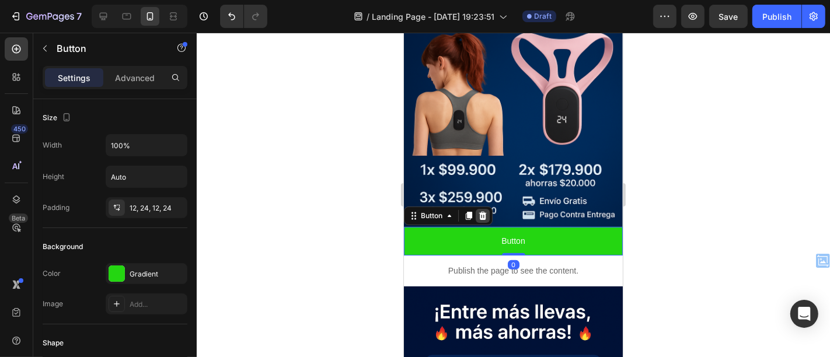
click at [487, 208] on div at bounding box center [482, 215] width 14 height 14
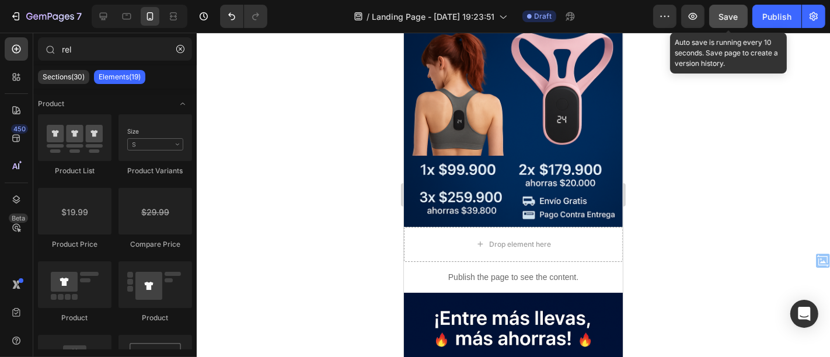
click at [717, 11] on button "Save" at bounding box center [728, 16] width 39 height 23
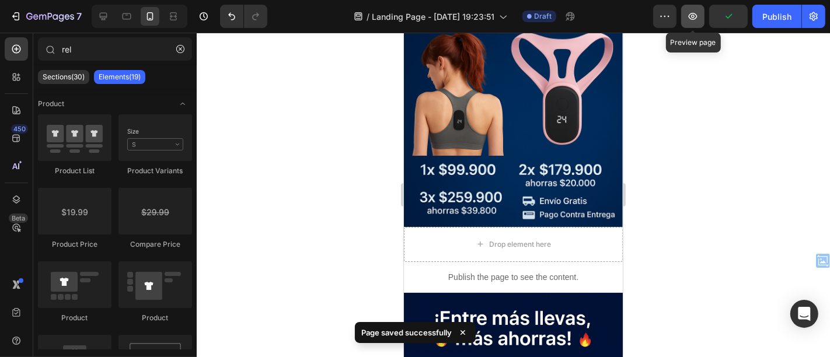
click at [687, 21] on button "button" at bounding box center [692, 16] width 23 height 23
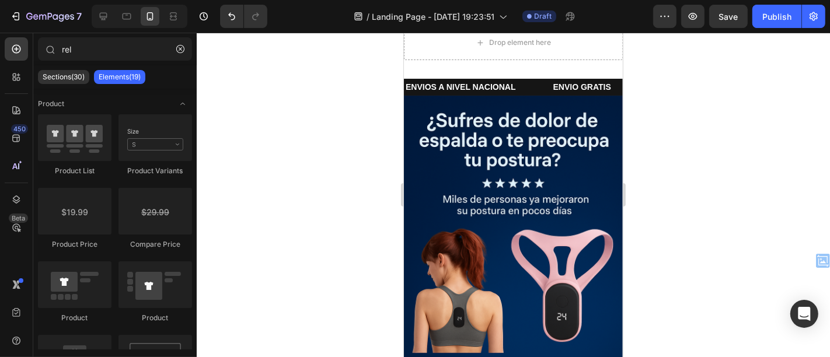
scroll to position [0, 0]
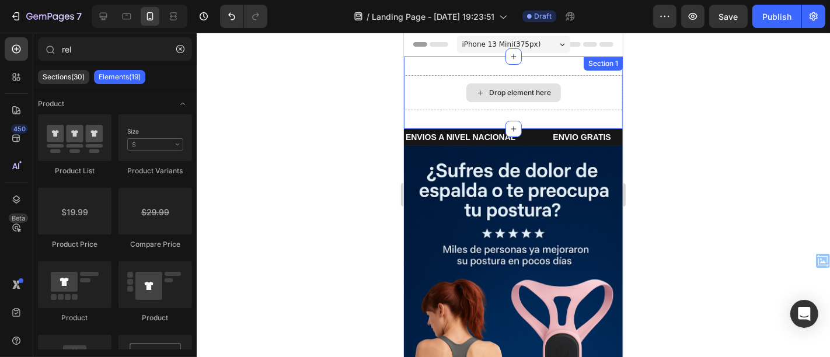
click at [548, 99] on div "Drop element here" at bounding box center [513, 92] width 95 height 19
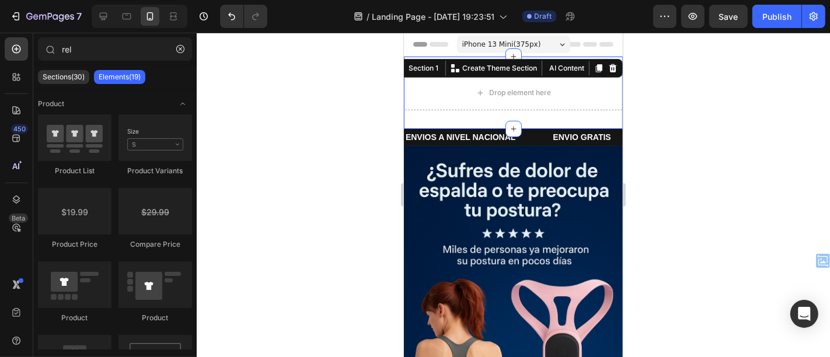
click at [587, 76] on div "Drop element here Section 1 You can create reusable sections Create Theme Secti…" at bounding box center [512, 92] width 219 height 72
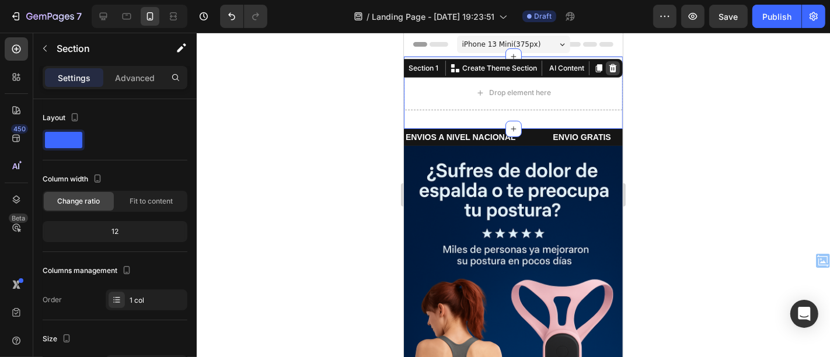
click at [608, 67] on icon at bounding box center [612, 67] width 9 height 9
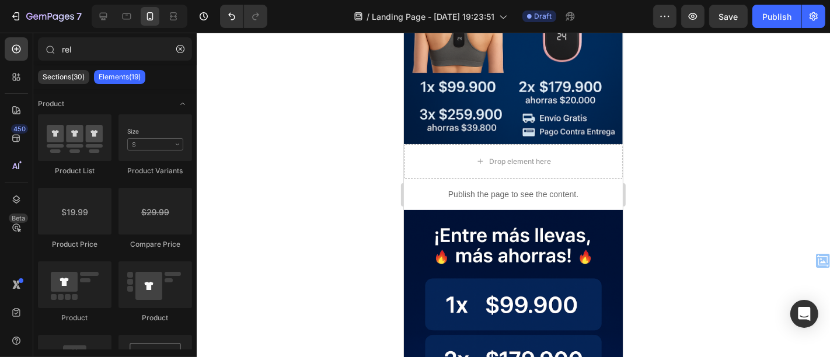
scroll to position [231, 0]
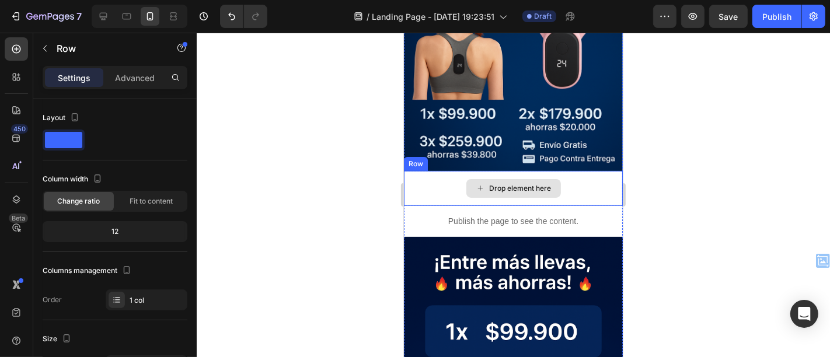
click at [585, 172] on div "Drop element here" at bounding box center [512, 188] width 219 height 35
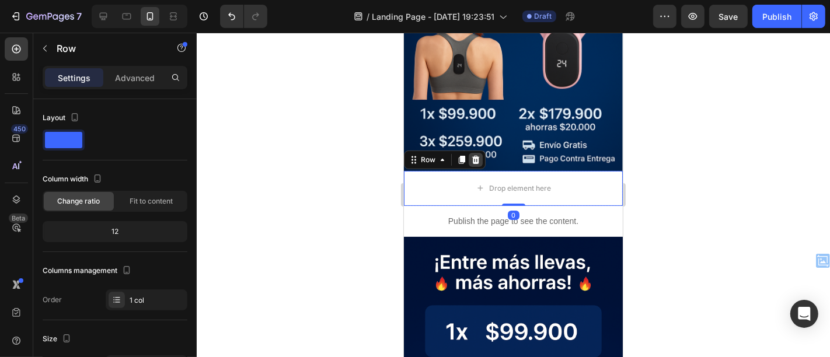
click at [474, 155] on icon at bounding box center [476, 159] width 8 height 8
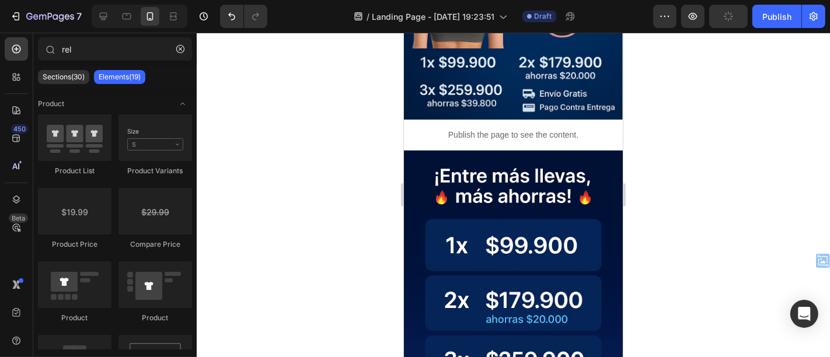
scroll to position [0, 0]
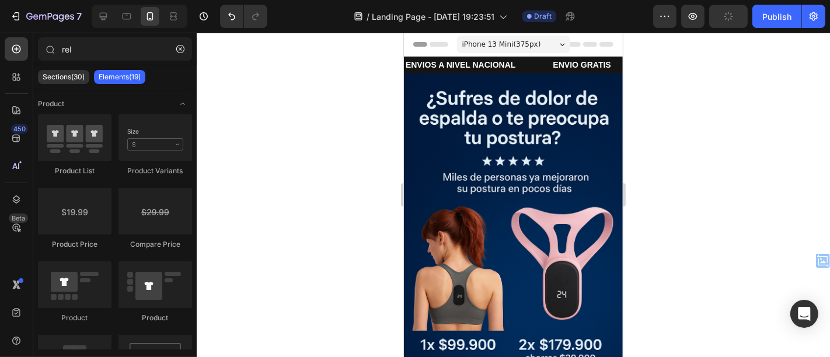
drag, startPoint x: 617, startPoint y: 77, endPoint x: 1041, endPoint y: 54, distance: 424.5
click at [506, 61] on p "ENVIOS A NIVEL NACIONAL" at bounding box center [460, 64] width 110 height 15
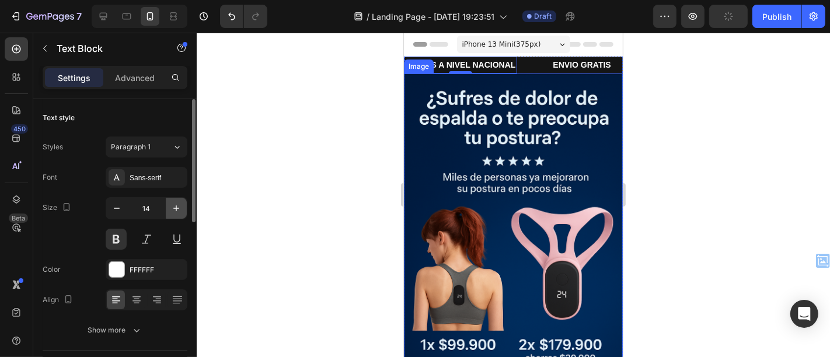
click at [173, 214] on button "button" at bounding box center [176, 208] width 21 height 21
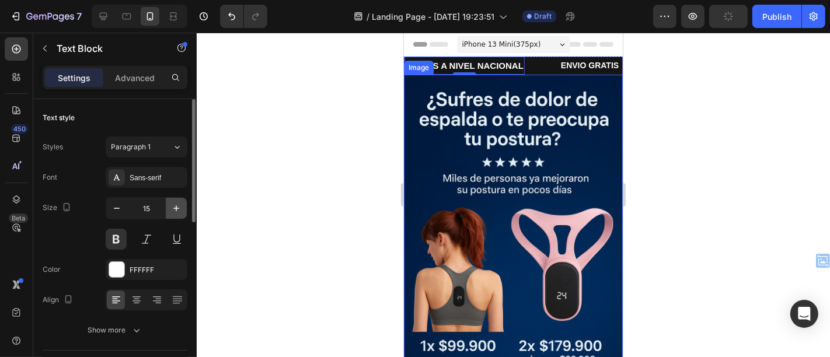
click at [173, 214] on button "button" at bounding box center [176, 208] width 21 height 21
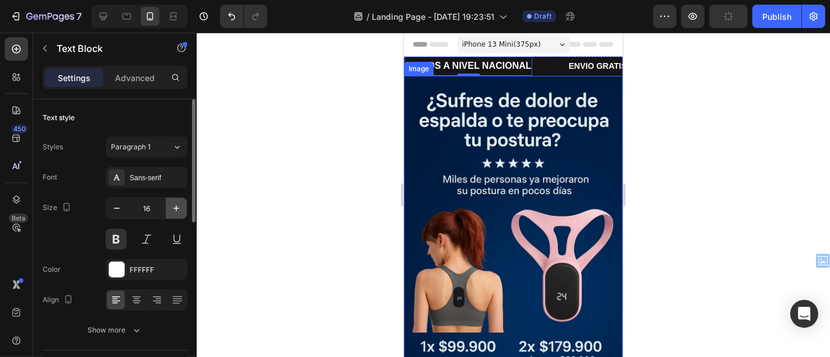
click at [173, 214] on button "button" at bounding box center [176, 208] width 21 height 21
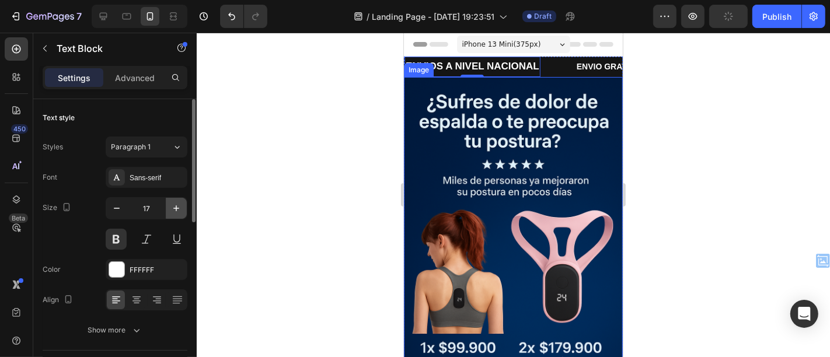
click at [173, 214] on button "button" at bounding box center [176, 208] width 21 height 21
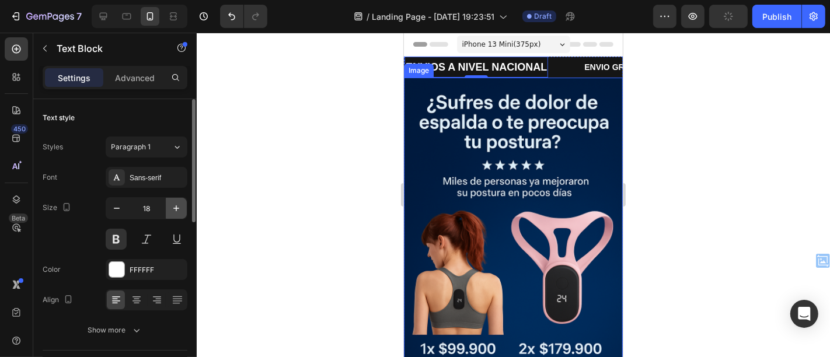
click at [173, 214] on button "button" at bounding box center [176, 208] width 21 height 21
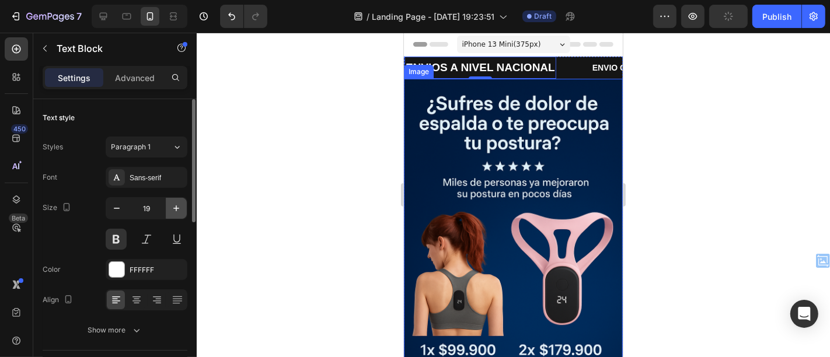
click at [173, 214] on button "button" at bounding box center [176, 208] width 21 height 21
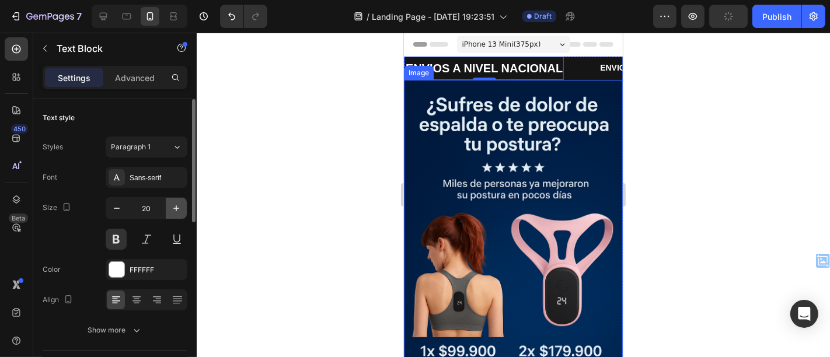
click at [173, 214] on button "button" at bounding box center [176, 208] width 21 height 21
type input "21"
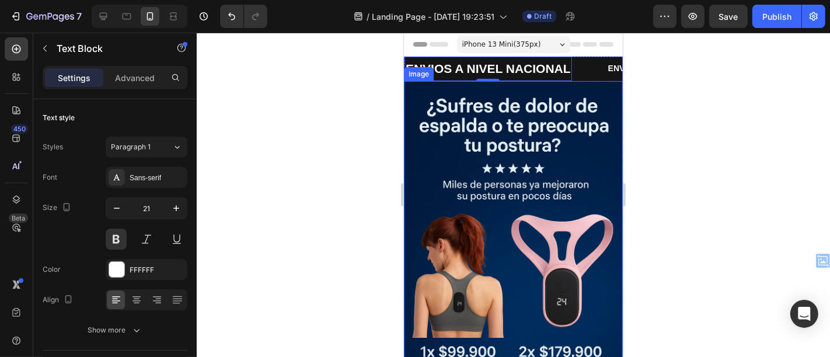
click at [266, 204] on div at bounding box center [514, 195] width 634 height 325
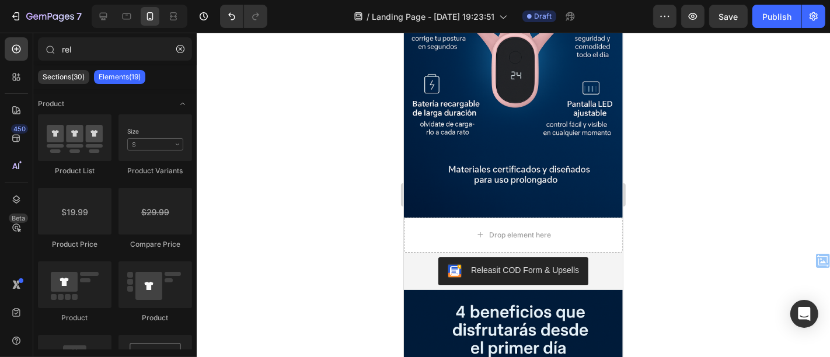
scroll to position [1392, 0]
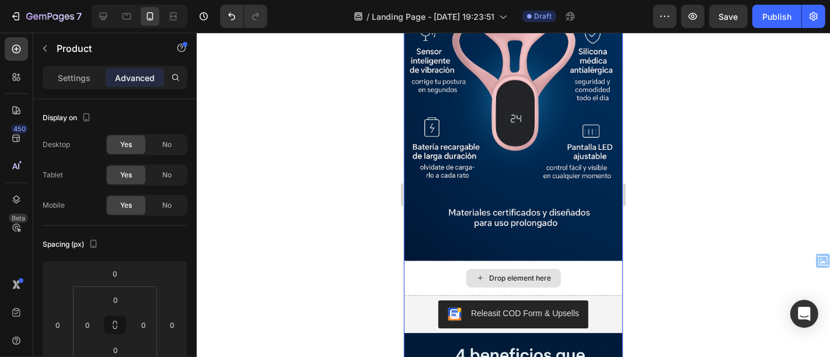
click at [421, 260] on div "Drop element here" at bounding box center [512, 277] width 219 height 35
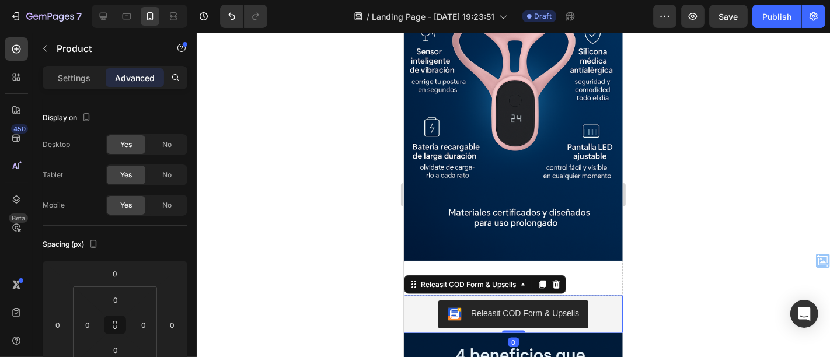
click at [590, 300] on div "Releasit COD Form & Upsells" at bounding box center [513, 314] width 210 height 28
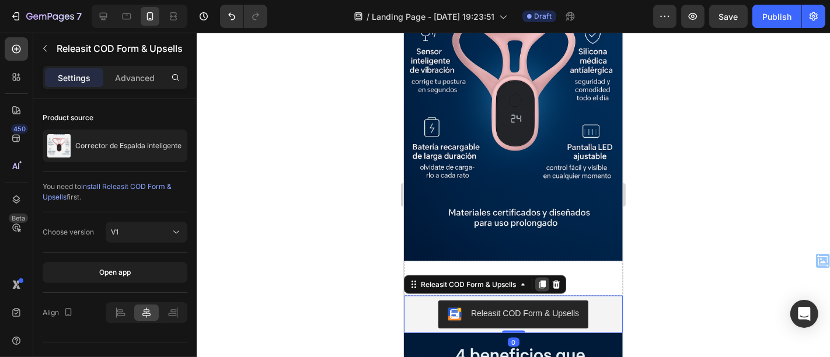
click at [544, 280] on icon at bounding box center [541, 284] width 9 height 9
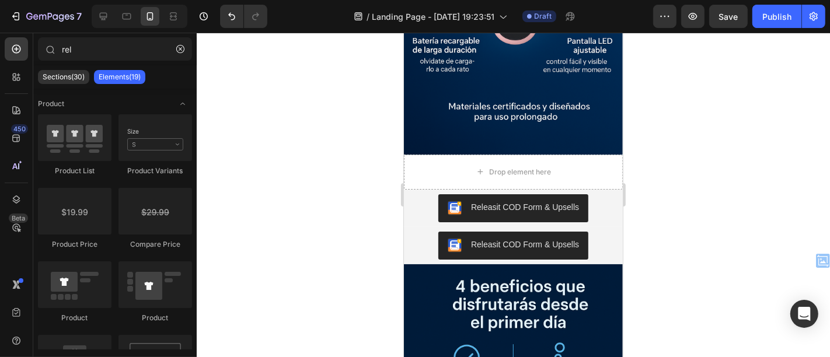
scroll to position [1525, 0]
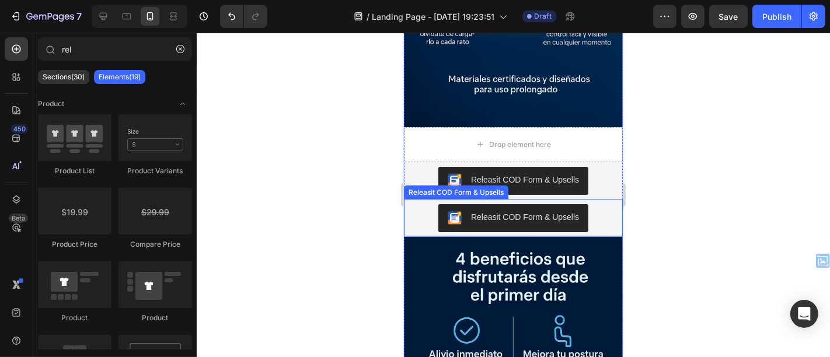
click at [416, 204] on div "Releasit COD Form & Upsells" at bounding box center [513, 218] width 210 height 28
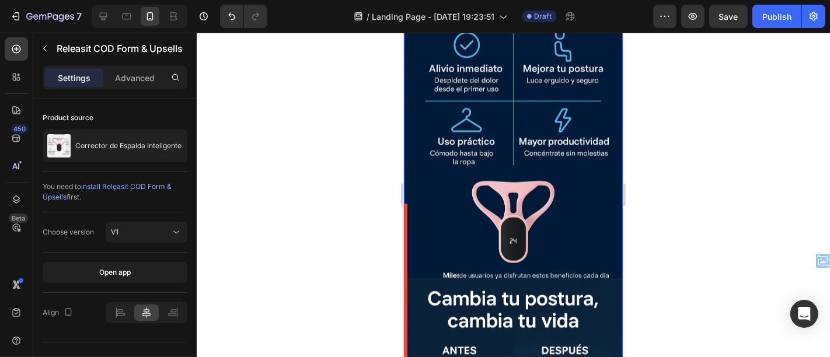
scroll to position [1829, 0]
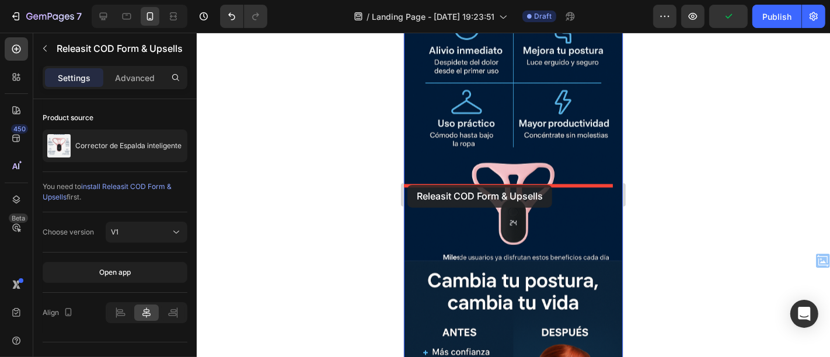
drag, startPoint x: 411, startPoint y: 126, endPoint x: 407, endPoint y: 185, distance: 59.7
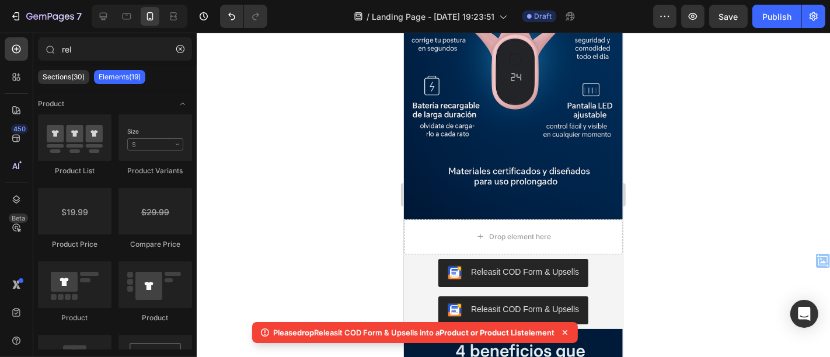
scroll to position [1488, 0]
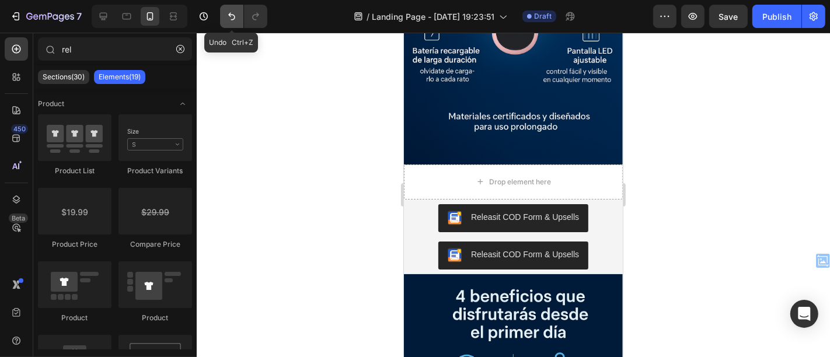
click at [235, 21] on icon "Undo/Redo" at bounding box center [232, 17] width 12 height 12
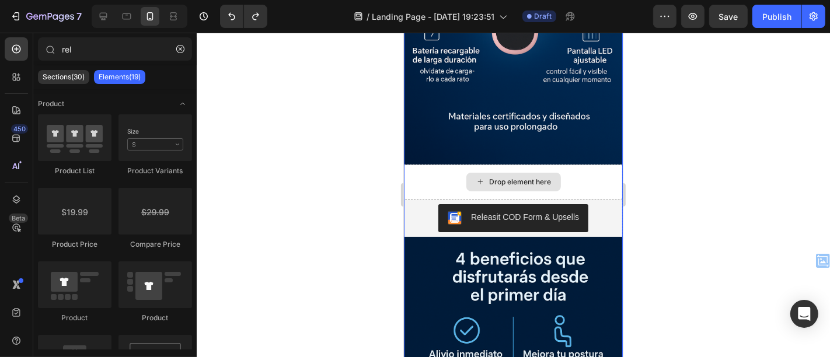
click at [548, 172] on div "Drop element here" at bounding box center [513, 181] width 95 height 19
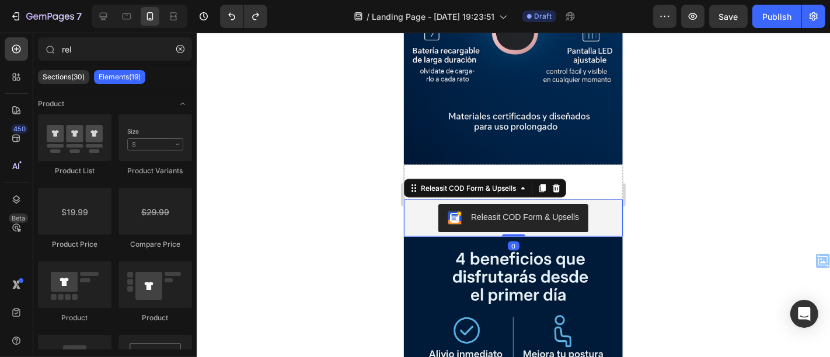
click at [597, 204] on div "Releasit COD Form & Upsells" at bounding box center [513, 218] width 210 height 28
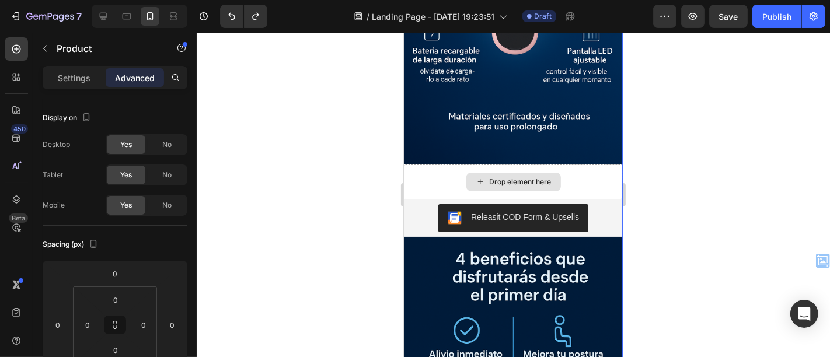
click at [584, 164] on div "Drop element here" at bounding box center [512, 181] width 219 height 35
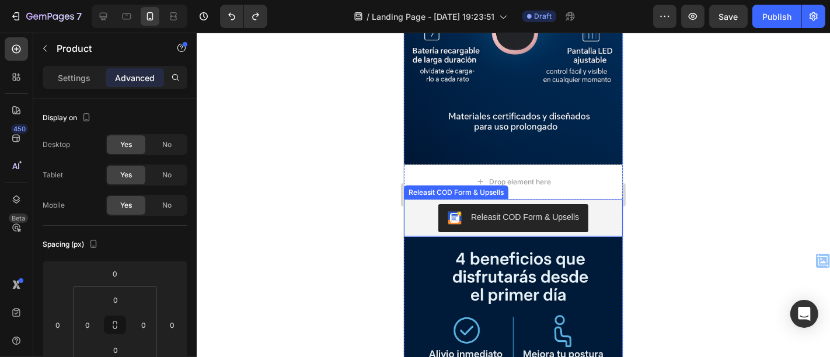
click at [594, 204] on div "Releasit COD Form & Upsells" at bounding box center [513, 218] width 210 height 28
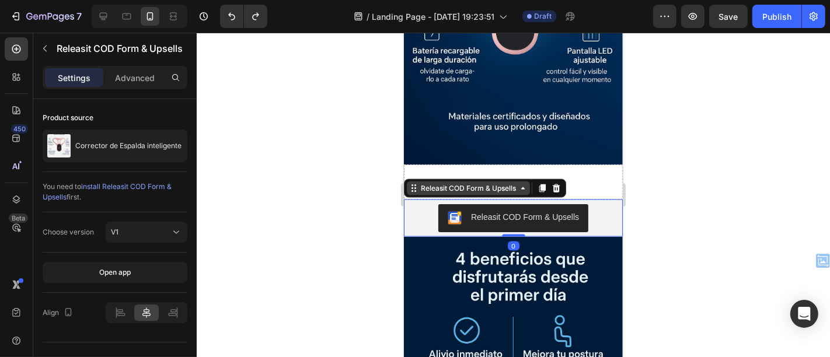
click at [510, 183] on div "Releasit COD Form & Upsells" at bounding box center [468, 188] width 100 height 11
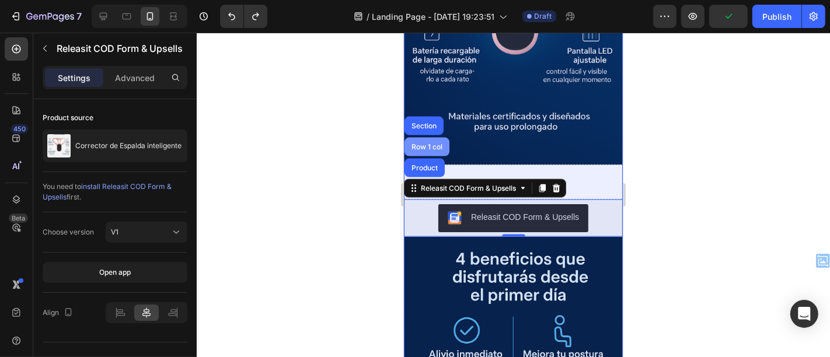
click at [418, 143] on div "Row 1 col" at bounding box center [427, 146] width 36 height 7
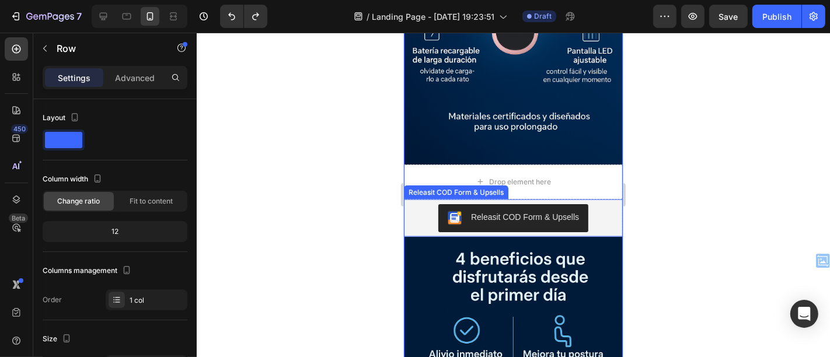
click at [594, 204] on div "Releasit COD Form & Upsells" at bounding box center [513, 218] width 210 height 28
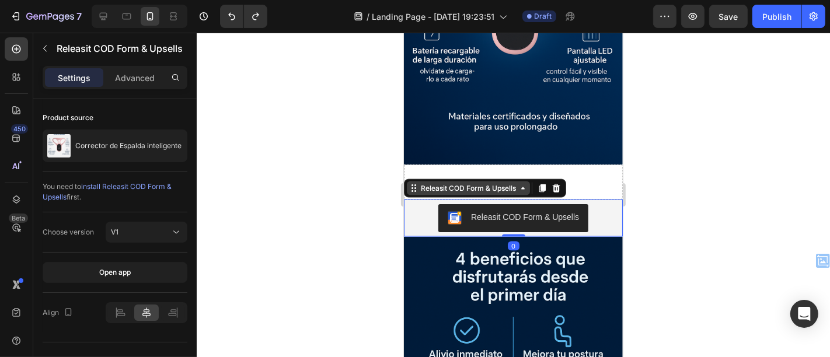
click at [521, 183] on icon at bounding box center [522, 187] width 9 height 9
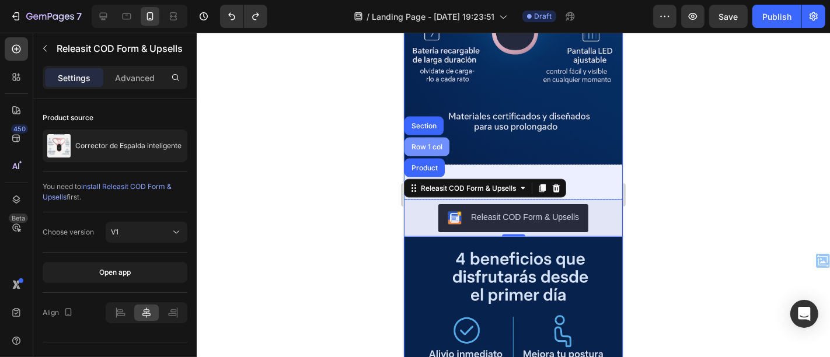
click at [424, 143] on div "Row 1 col" at bounding box center [427, 146] width 36 height 7
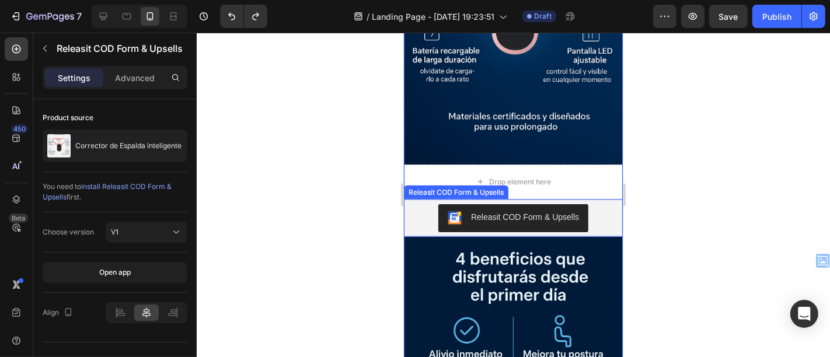
click at [575, 204] on button "Releasit COD Form & Upsells" at bounding box center [513, 218] width 150 height 28
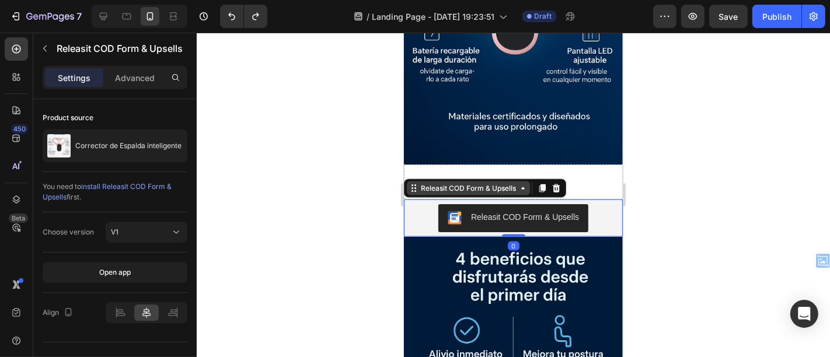
click at [523, 183] on icon at bounding box center [522, 187] width 9 height 9
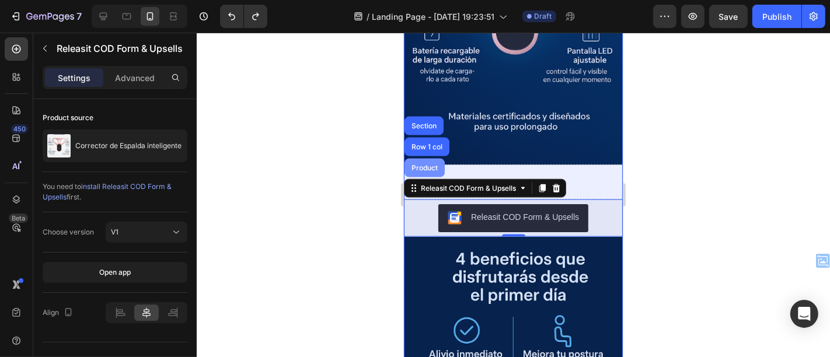
click at [425, 164] on div "Product" at bounding box center [424, 167] width 31 height 7
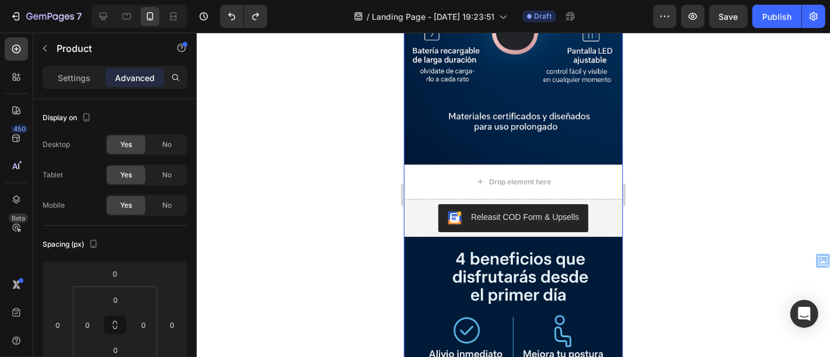
click at [331, 181] on div at bounding box center [514, 195] width 634 height 325
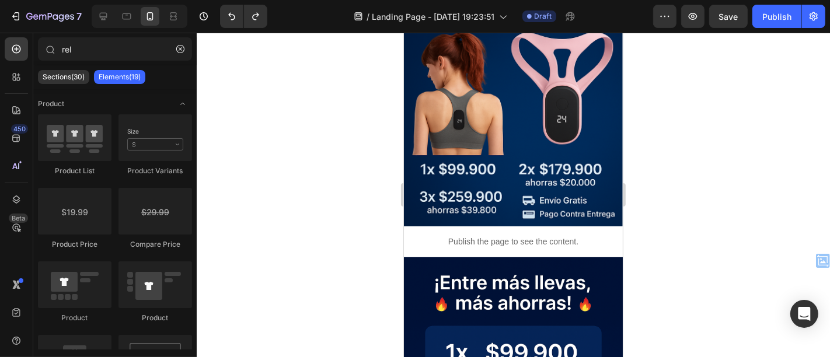
scroll to position [242, 0]
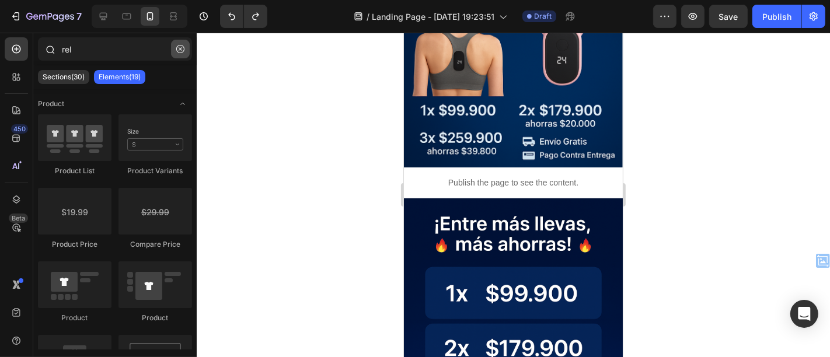
click at [182, 47] on icon "button" at bounding box center [180, 49] width 8 height 8
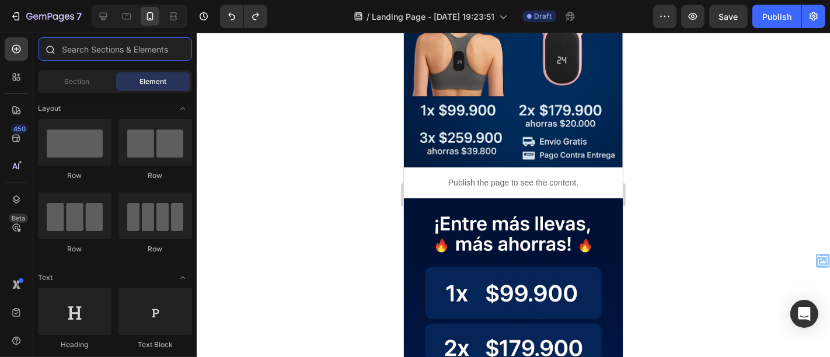
click at [143, 49] on input "text" at bounding box center [115, 48] width 154 height 23
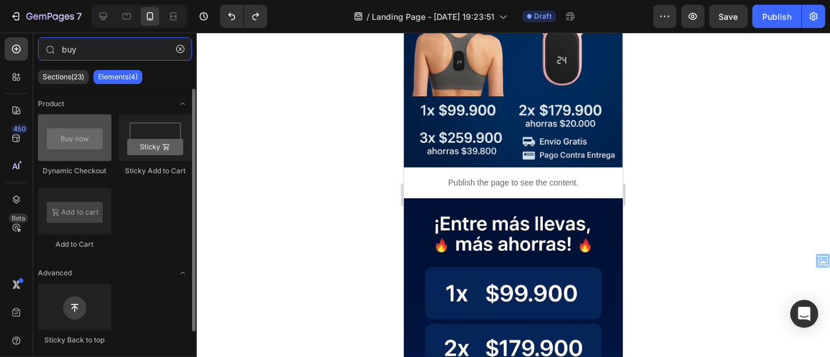
type input "buy"
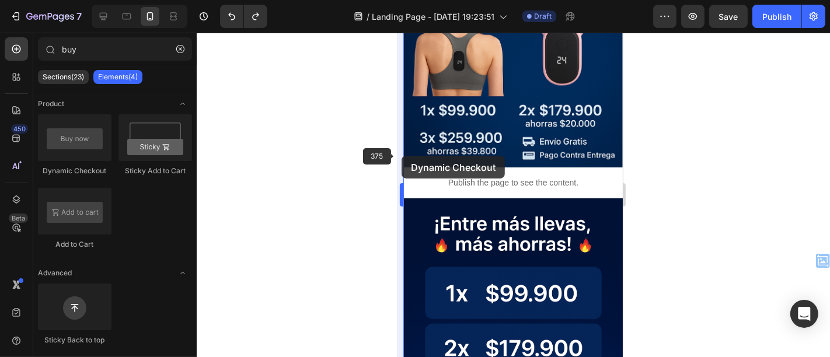
drag, startPoint x: 76, startPoint y: 149, endPoint x: 402, endPoint y: 156, distance: 325.3
click at [402, 0] on div "7 / Landing Page - Sep 25, 19:23:51 Draft Preview Save Publish 450 Beta buy Sec…" at bounding box center [415, 0] width 830 height 0
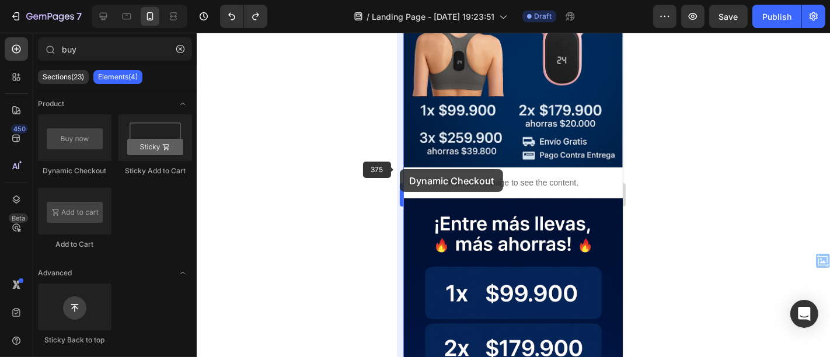
drag, startPoint x: 76, startPoint y: 137, endPoint x: 400, endPoint y: 169, distance: 325.7
click at [400, 0] on div "7 / Landing Page - Sep 25, 19:23:51 Draft Preview Save Publish 450 Beta buy Sec…" at bounding box center [415, 0] width 830 height 0
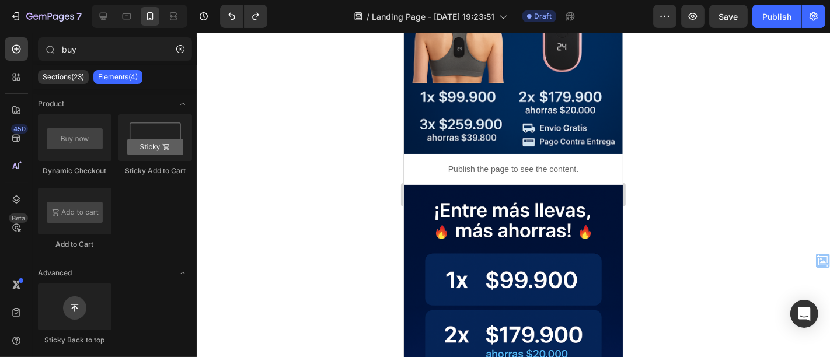
scroll to position [169, 0]
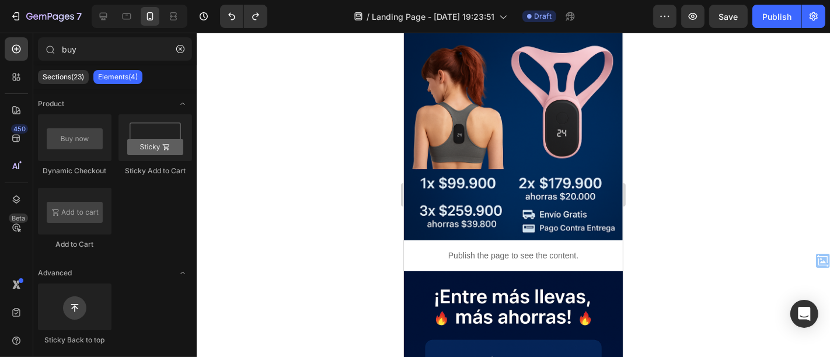
drag, startPoint x: 615, startPoint y: 67, endPoint x: 1036, endPoint y: 93, distance: 421.9
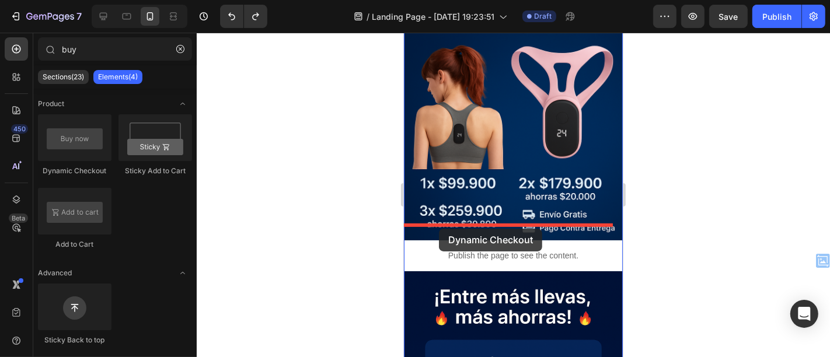
drag, startPoint x: 486, startPoint y: 167, endPoint x: 439, endPoint y: 228, distance: 77.8
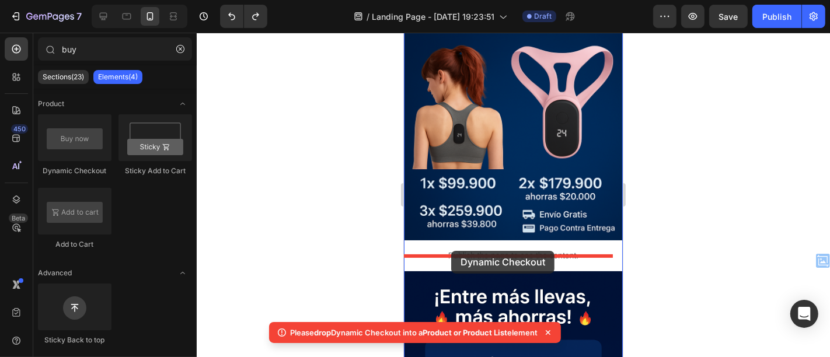
drag, startPoint x: 483, startPoint y: 181, endPoint x: 451, endPoint y: 252, distance: 77.9
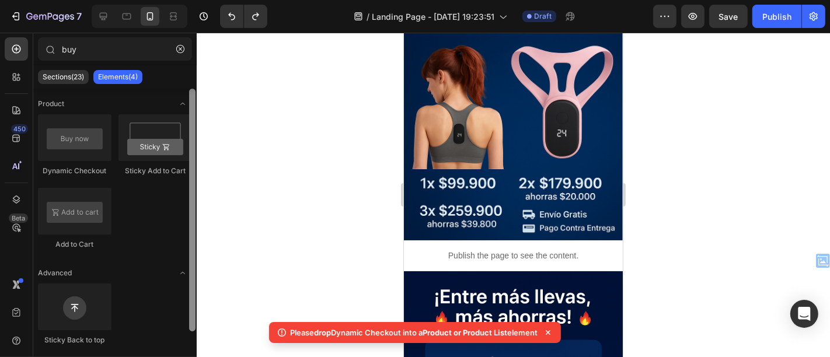
scroll to position [20, 0]
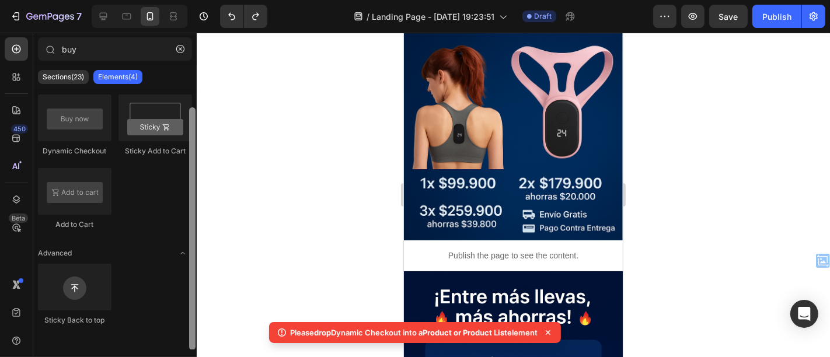
drag, startPoint x: 190, startPoint y: 114, endPoint x: 195, endPoint y: 214, distance: 100.0
click at [195, 214] on div at bounding box center [192, 228] width 6 height 243
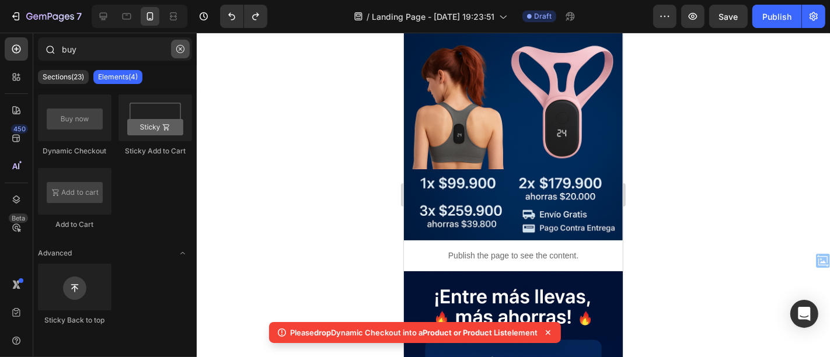
click at [176, 47] on icon "button" at bounding box center [180, 49] width 8 height 8
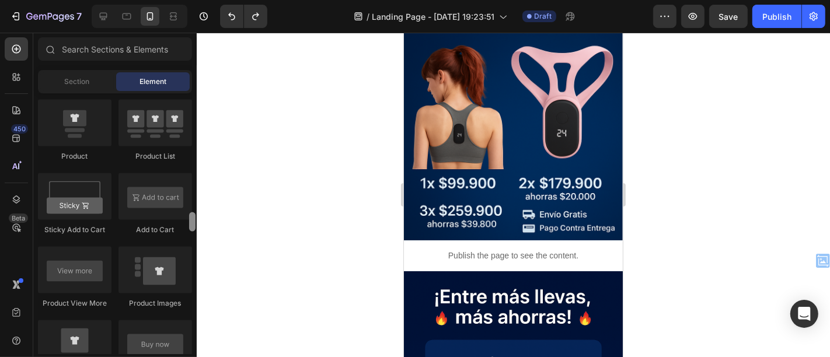
scroll to position [1603, 0]
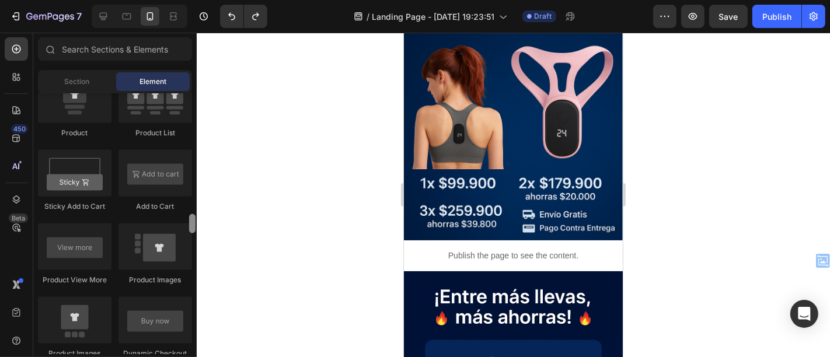
drag, startPoint x: 192, startPoint y: 102, endPoint x: 202, endPoint y: 224, distance: 122.5
click at [202, 0] on div "7 / Landing Page - Sep 25, 19:23:51 Draft Preview Save Publish 450 Beta Section…" at bounding box center [415, 0] width 830 height 0
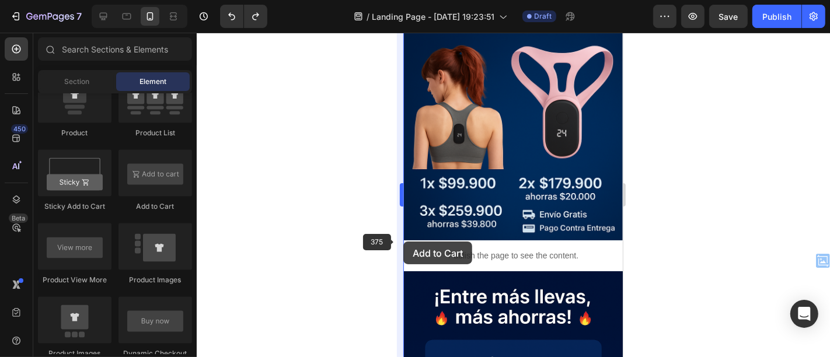
drag, startPoint x: 151, startPoint y: 171, endPoint x: 403, endPoint y: 242, distance: 262.1
click at [403, 0] on div "7 / Landing Page - Sep 25, 19:23:51 Draft Preview Save Publish 450 Beta Section…" at bounding box center [415, 0] width 830 height 0
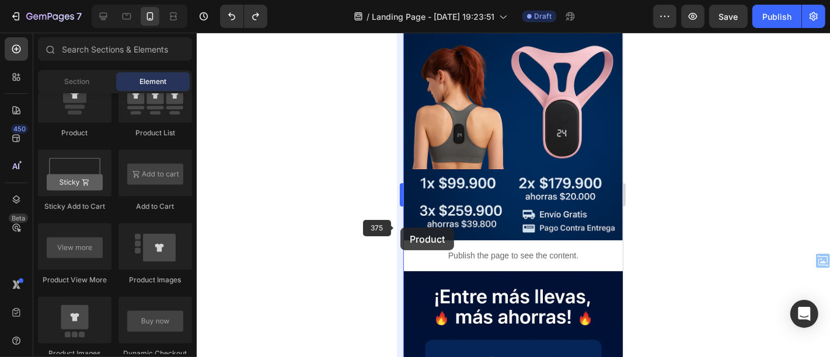
drag, startPoint x: 67, startPoint y: 106, endPoint x: 401, endPoint y: 228, distance: 354.9
click at [401, 0] on div "7 / Landing Page - Sep 25, 19:23:51 Draft Preview Save Publish 450 Beta Section…" at bounding box center [415, 0] width 830 height 0
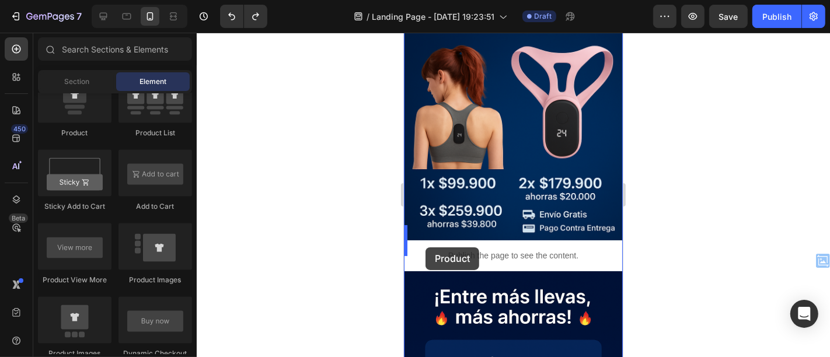
drag, startPoint x: 482, startPoint y: 146, endPoint x: 425, endPoint y: 247, distance: 115.8
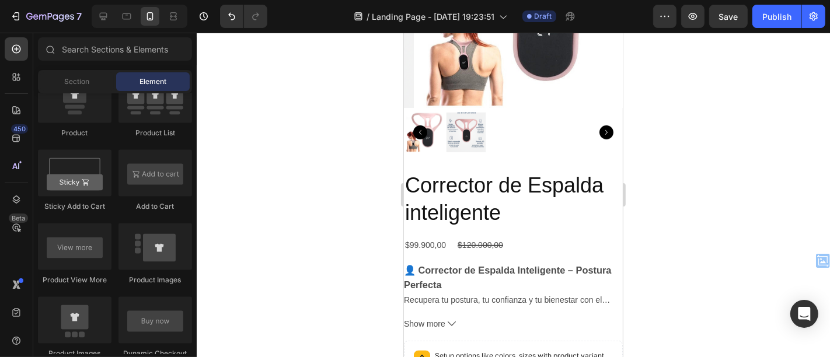
scroll to position [501, 0]
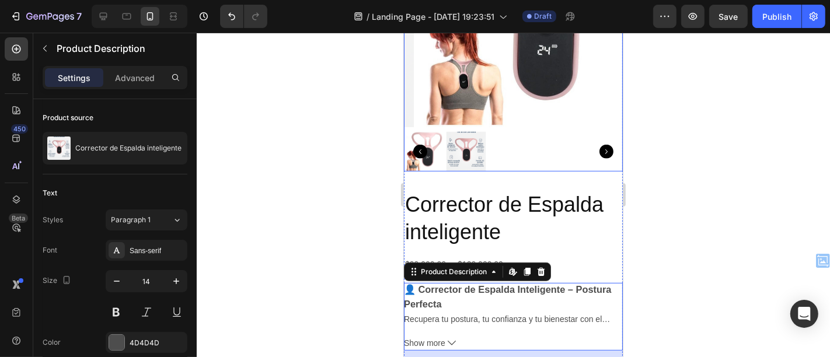
drag, startPoint x: 1074, startPoint y: 151, endPoint x: 549, endPoint y: 120, distance: 525.3
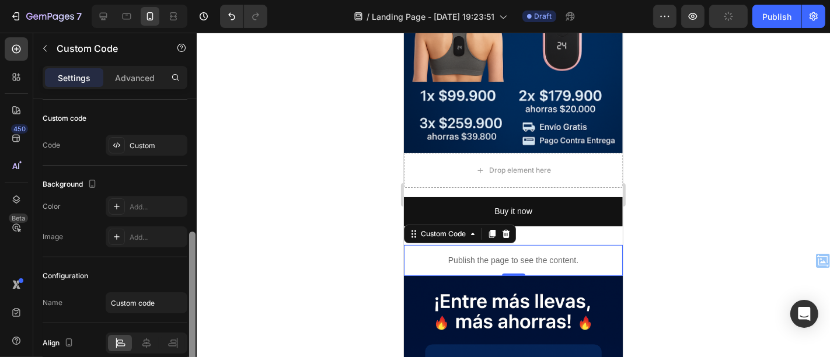
scroll to position [114, 0]
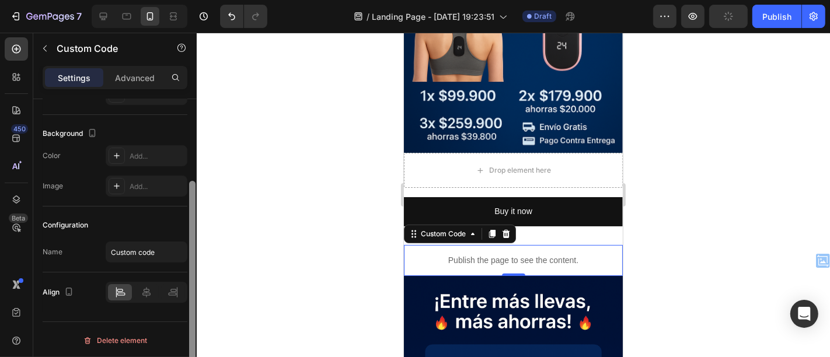
drag, startPoint x: 193, startPoint y: 130, endPoint x: 194, endPoint y: 265, distance: 134.9
click at [194, 265] on div at bounding box center [192, 286] width 6 height 210
click at [147, 74] on p "Advanced" at bounding box center [135, 78] width 40 height 12
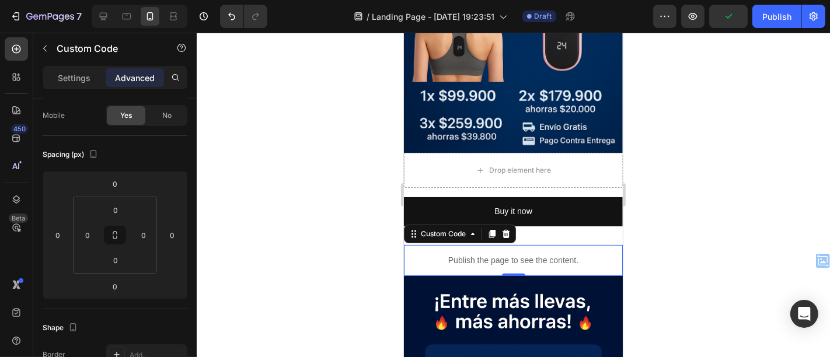
scroll to position [25, 0]
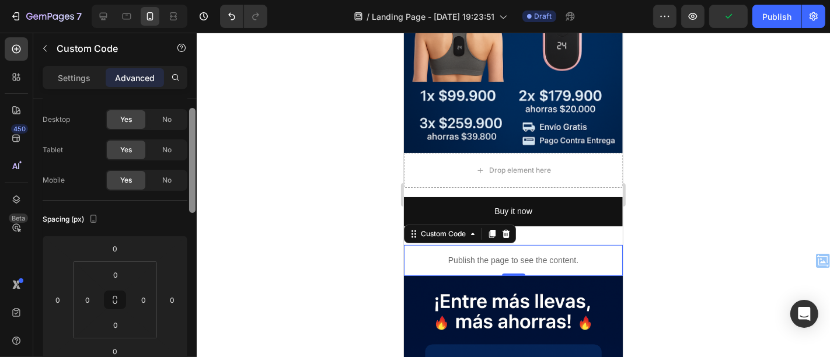
drag, startPoint x: 194, startPoint y: 191, endPoint x: 230, endPoint y: 159, distance: 47.6
click at [230, 0] on div "7 / Landing Page - Sep 25, 19:23:51 Draft Preview Publish 450 Beta Sections(30)…" at bounding box center [415, 0] width 830 height 0
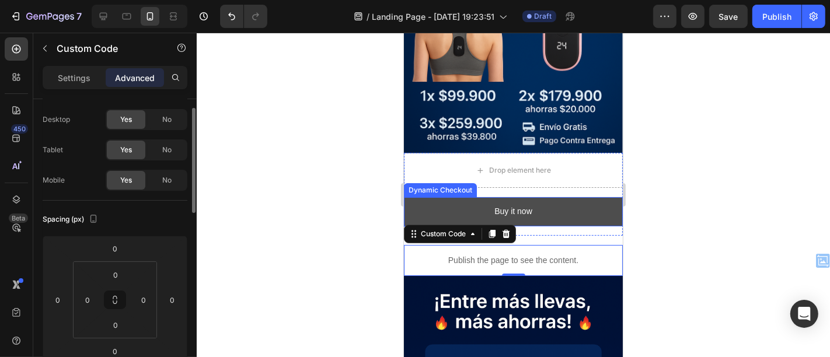
click at [481, 197] on button "Buy it now" at bounding box center [512, 211] width 219 height 29
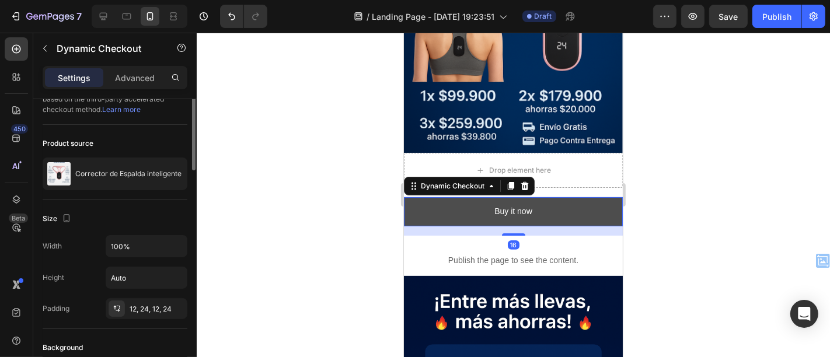
click at [481, 197] on button "Buy it now" at bounding box center [512, 211] width 219 height 29
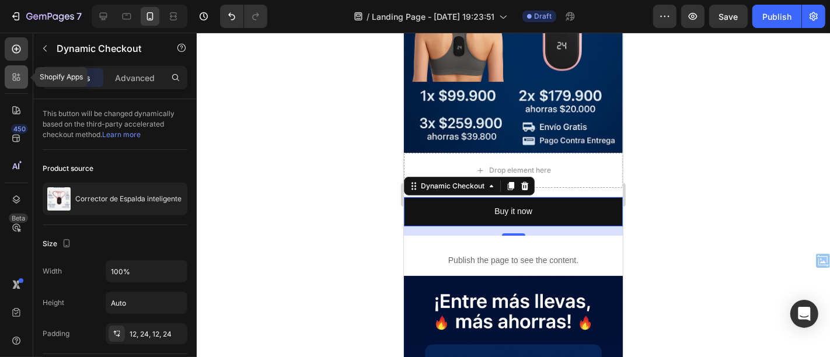
click at [13, 76] on icon at bounding box center [15, 76] width 4 height 4
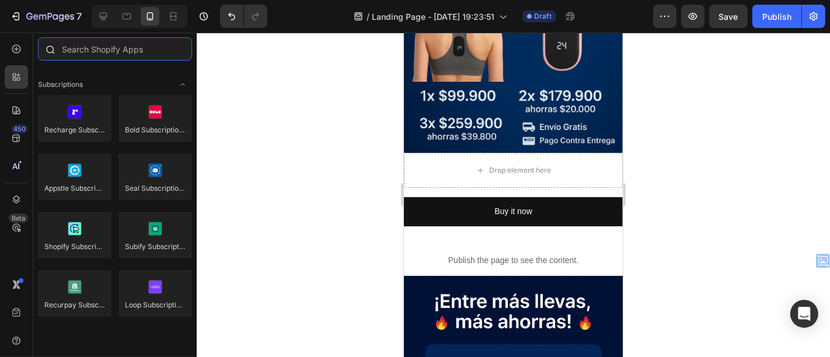
click at [151, 55] on input "text" at bounding box center [115, 48] width 154 height 23
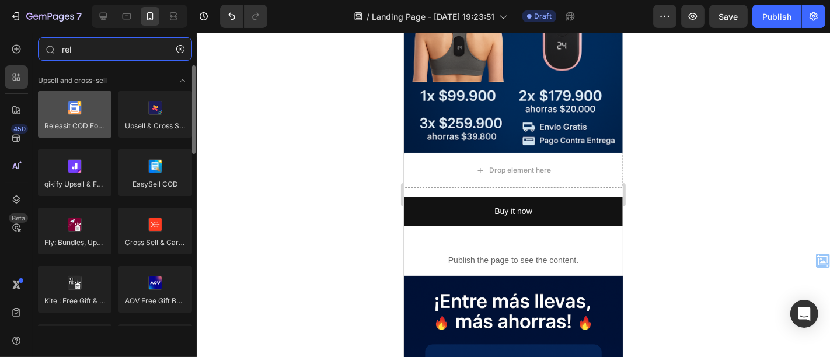
type input "rel"
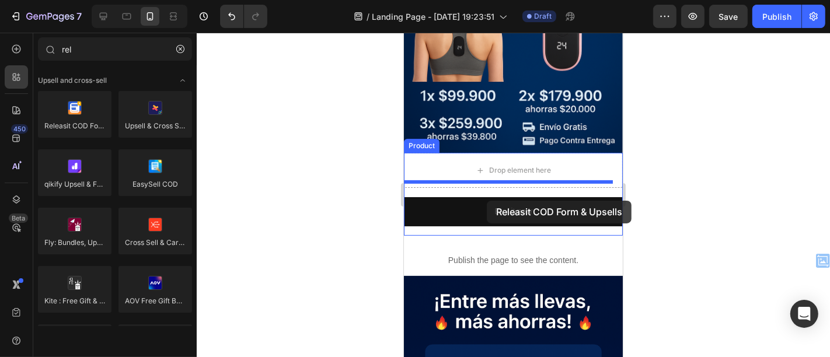
drag, startPoint x: 476, startPoint y: 155, endPoint x: 486, endPoint y: 200, distance: 46.0
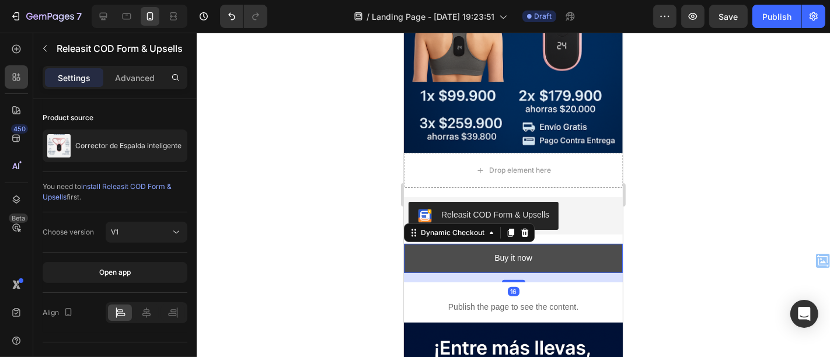
click at [582, 244] on button "Buy it now" at bounding box center [512, 257] width 219 height 29
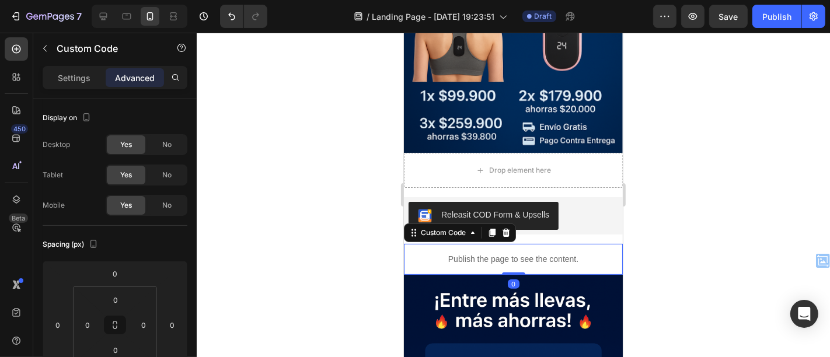
click at [571, 253] on p "Publish the page to see the content." at bounding box center [512, 259] width 219 height 12
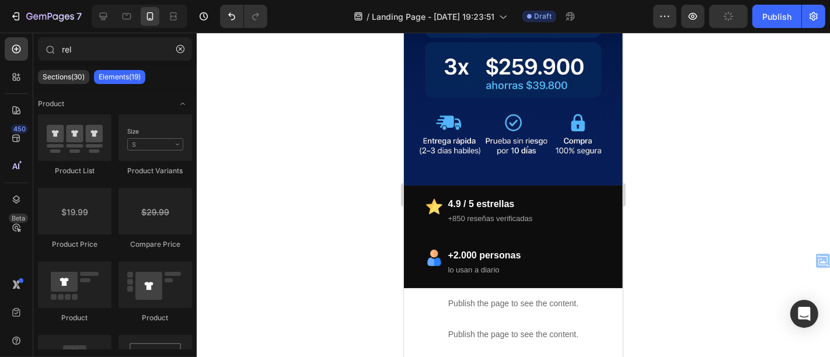
scroll to position [663, 0]
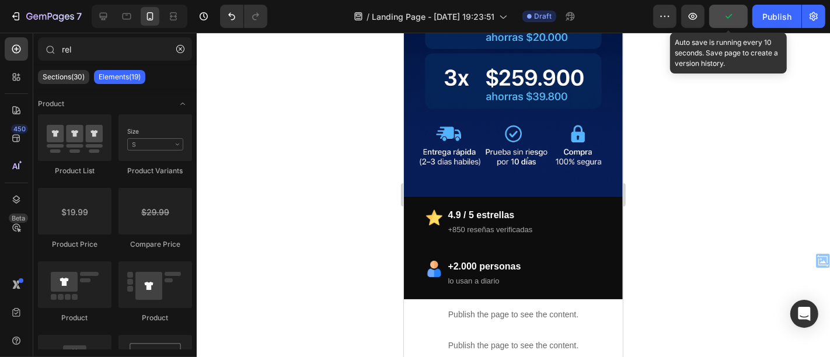
click at [725, 24] on button "button" at bounding box center [728, 16] width 39 height 23
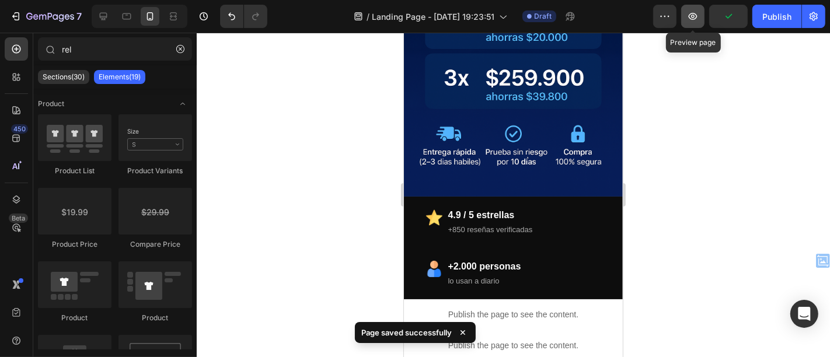
click at [691, 22] on button "button" at bounding box center [692, 16] width 23 height 23
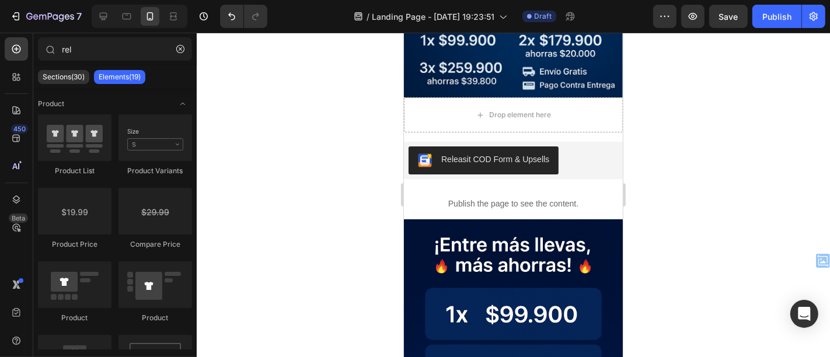
scroll to position [290, 0]
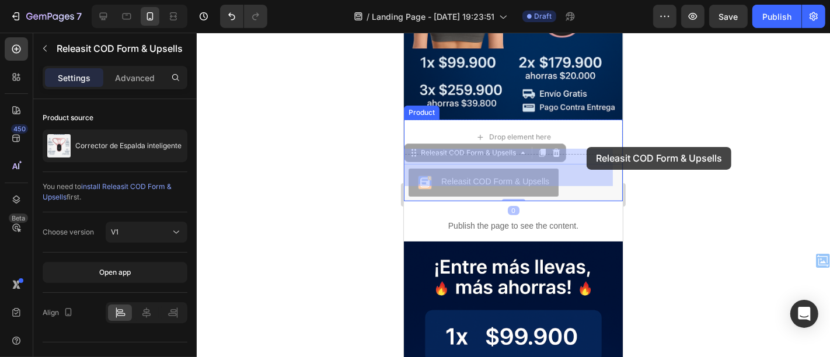
drag, startPoint x: 582, startPoint y: 166, endPoint x: 586, endPoint y: 145, distance: 21.5
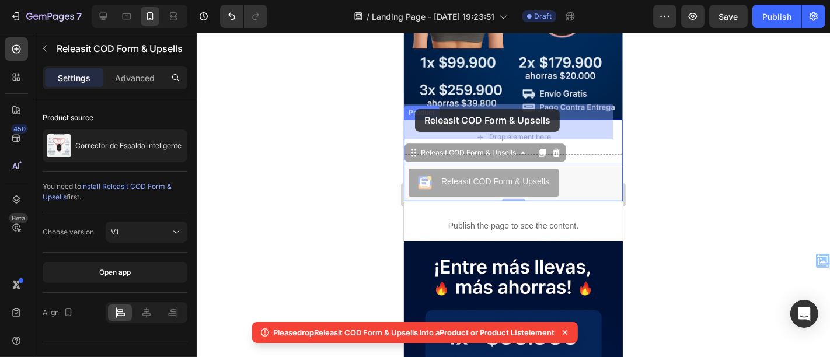
drag, startPoint x: 415, startPoint y: 136, endPoint x: 415, endPoint y: 109, distance: 27.4
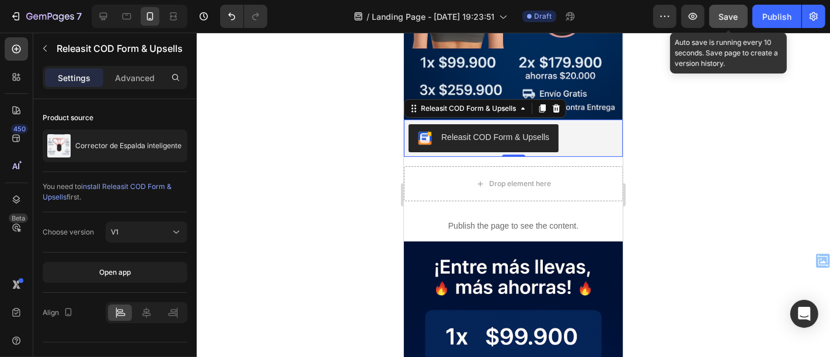
click at [736, 9] on button "Save" at bounding box center [728, 16] width 39 height 23
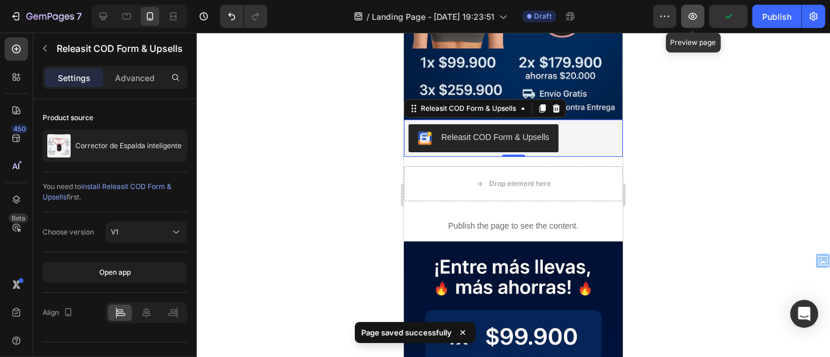
click at [694, 22] on button "button" at bounding box center [692, 16] width 23 height 23
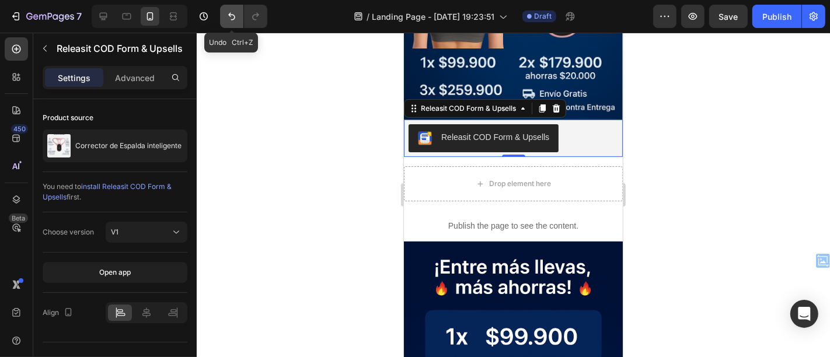
click at [227, 14] on icon "Undo/Redo" at bounding box center [232, 17] width 12 height 12
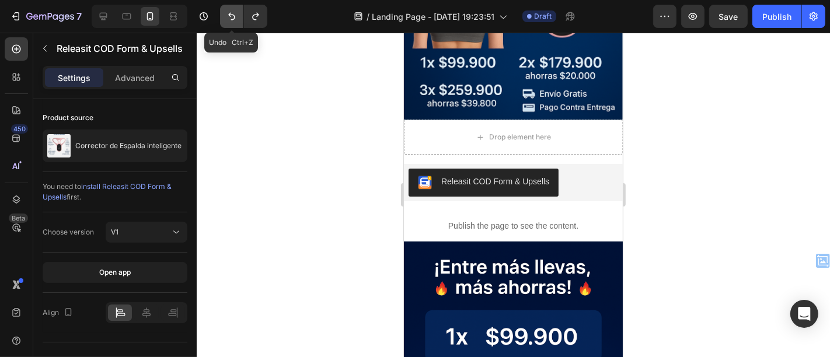
click at [227, 14] on icon "Undo/Redo" at bounding box center [232, 17] width 12 height 12
click at [229, 11] on icon "Undo/Redo" at bounding box center [232, 17] width 12 height 12
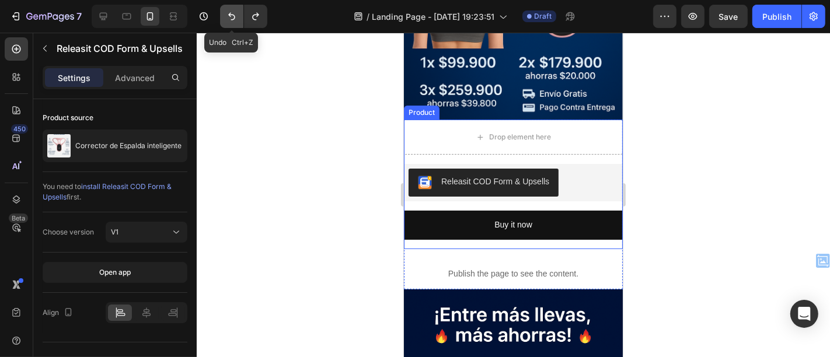
click at [236, 16] on icon "Undo/Redo" at bounding box center [232, 17] width 12 height 12
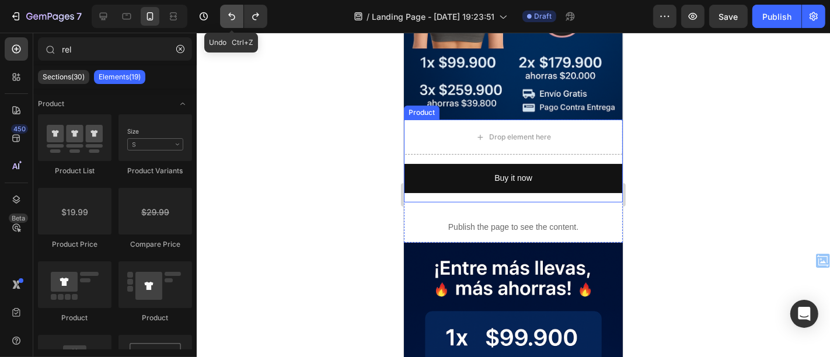
click at [236, 16] on icon "Undo/Redo" at bounding box center [232, 17] width 12 height 12
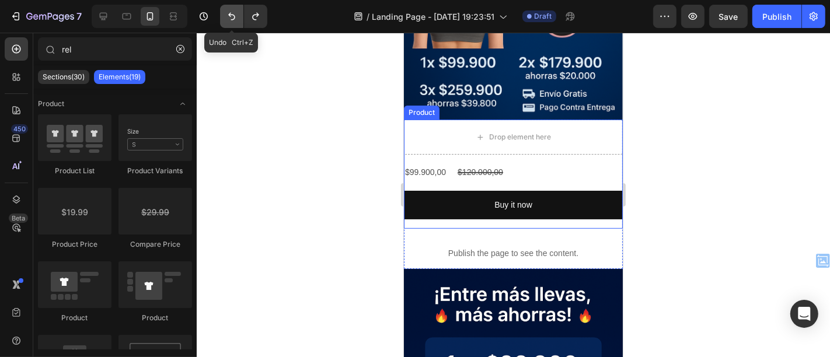
click at [236, 16] on icon "Undo/Redo" at bounding box center [232, 17] width 12 height 12
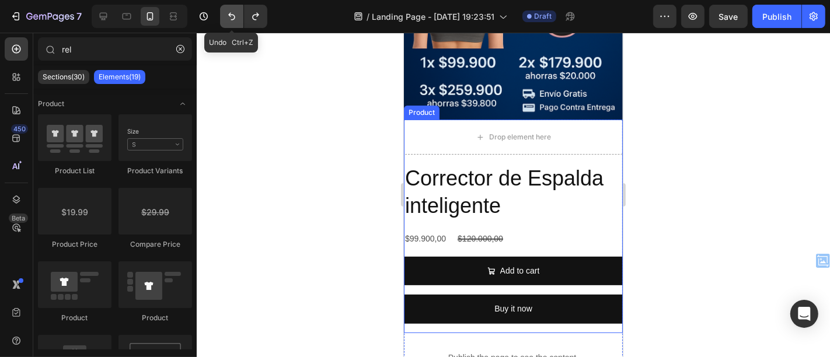
click at [236, 16] on icon "Undo/Redo" at bounding box center [232, 17] width 12 height 12
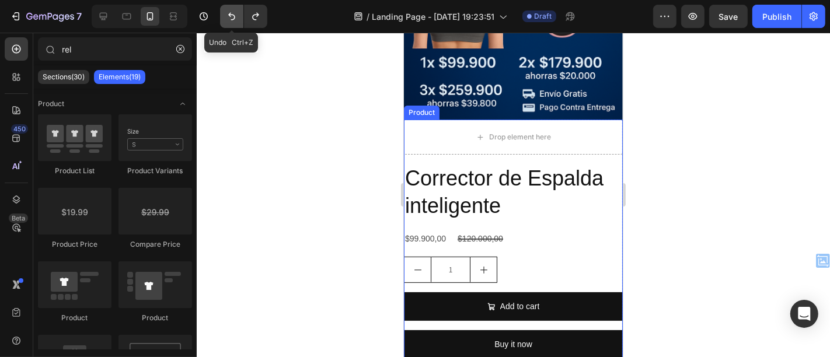
click at [236, 16] on icon "Undo/Redo" at bounding box center [232, 17] width 12 height 12
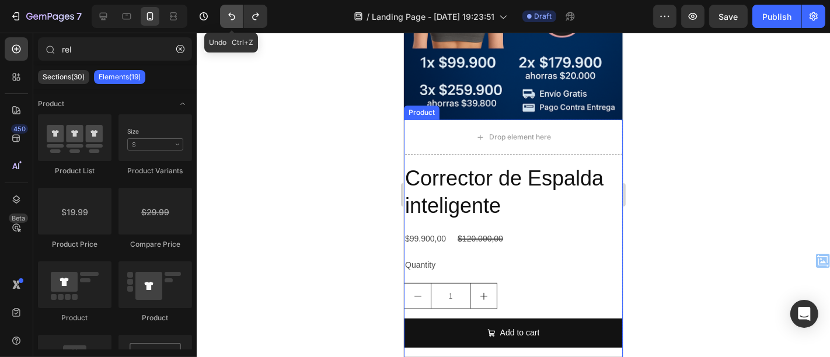
click at [236, 16] on icon "Undo/Redo" at bounding box center [232, 17] width 12 height 12
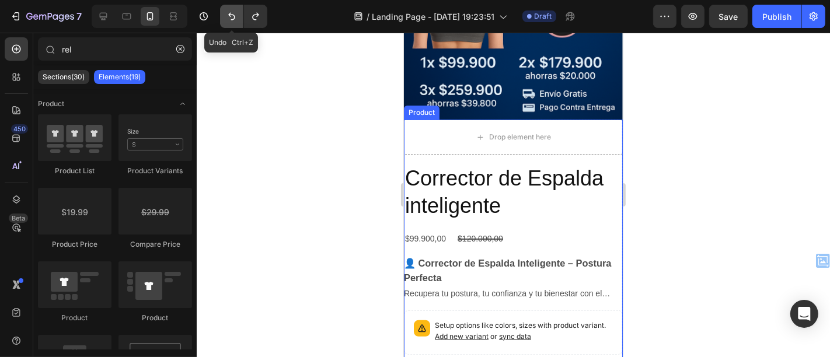
click at [236, 16] on icon "Undo/Redo" at bounding box center [232, 17] width 12 height 12
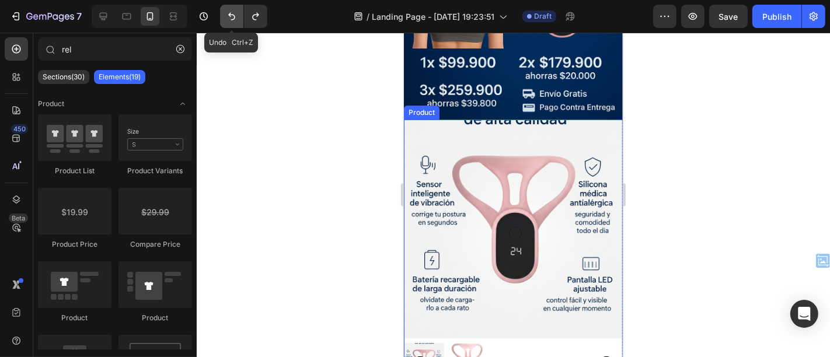
click at [236, 16] on icon "Undo/Redo" at bounding box center [232, 17] width 12 height 12
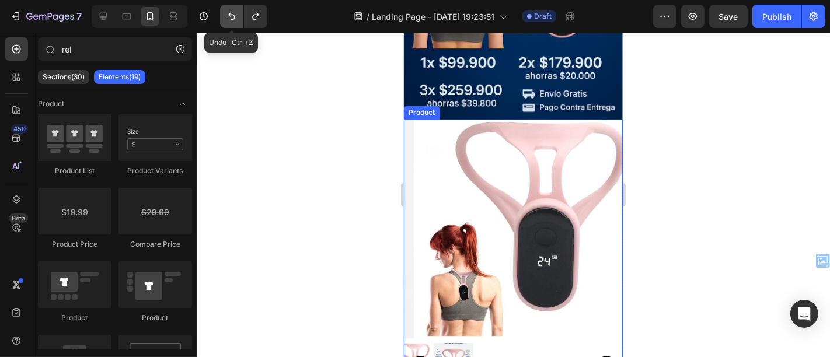
click at [236, 16] on icon "Undo/Redo" at bounding box center [232, 17] width 12 height 12
click at [236, 19] on icon "Undo/Redo" at bounding box center [232, 17] width 12 height 12
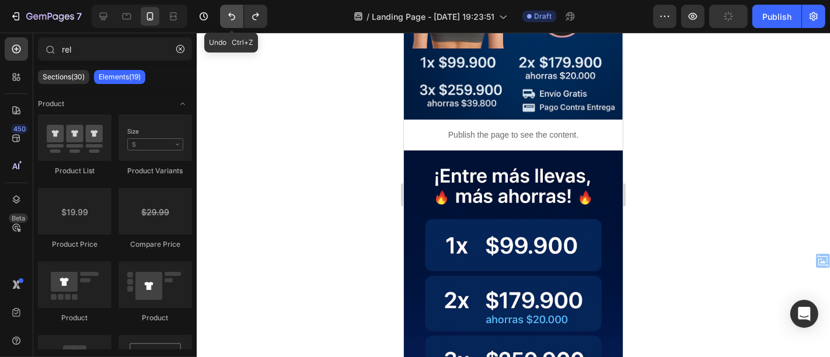
click at [236, 19] on icon "Undo/Redo" at bounding box center [232, 17] width 12 height 12
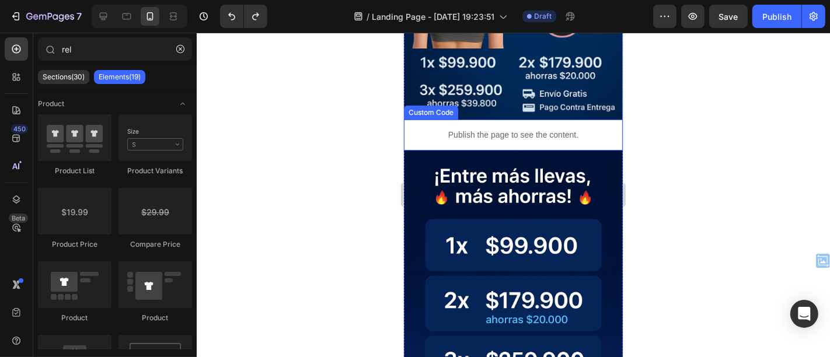
click at [199, 128] on div at bounding box center [514, 195] width 634 height 325
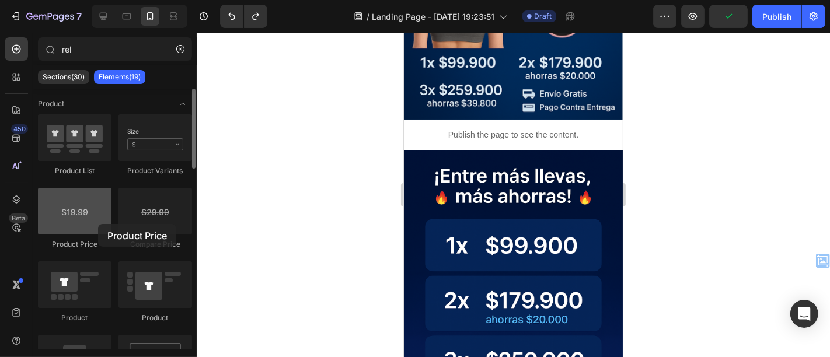
drag, startPoint x: 88, startPoint y: 226, endPoint x: 98, endPoint y: 224, distance: 10.1
click at [98, 224] on div at bounding box center [75, 211] width 74 height 47
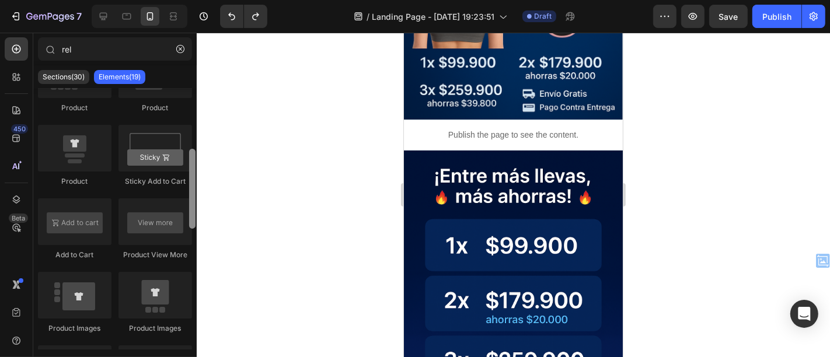
scroll to position [216, 0]
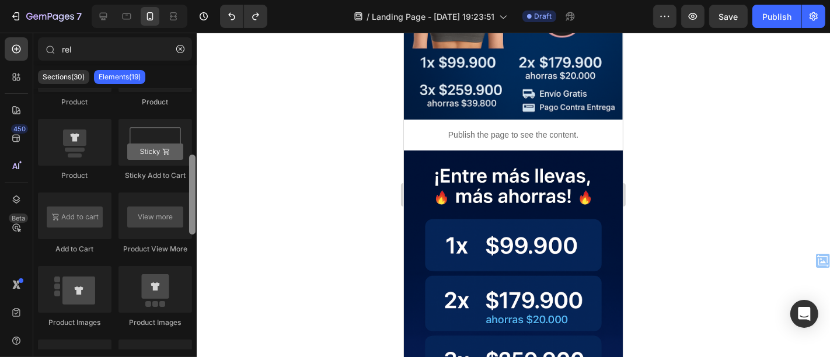
drag, startPoint x: 192, startPoint y: 142, endPoint x: 190, endPoint y: 209, distance: 66.6
click at [190, 209] on div at bounding box center [192, 195] width 6 height 80
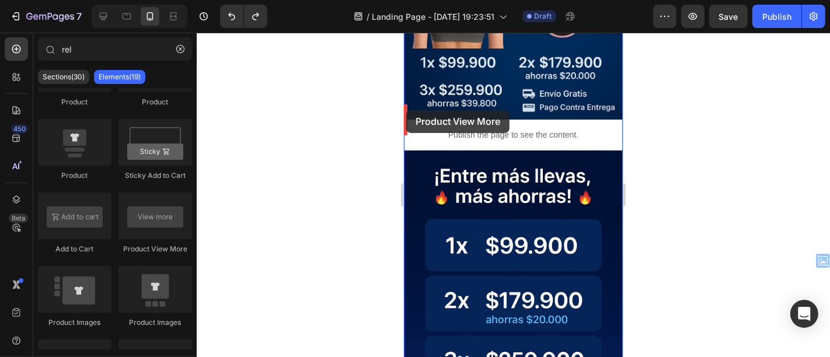
drag, startPoint x: 547, startPoint y: 244, endPoint x: 406, endPoint y: 110, distance: 194.5
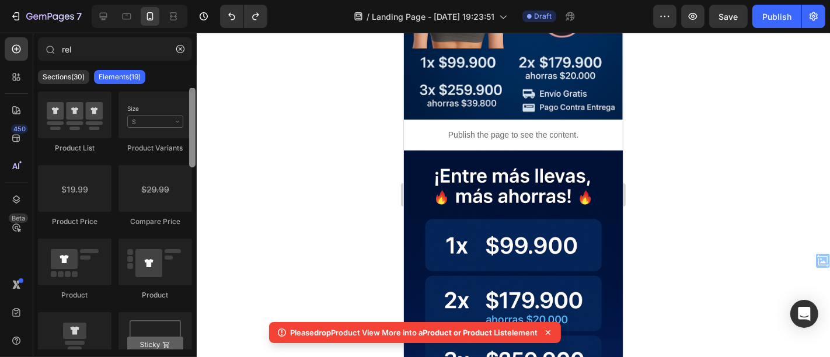
scroll to position [0, 0]
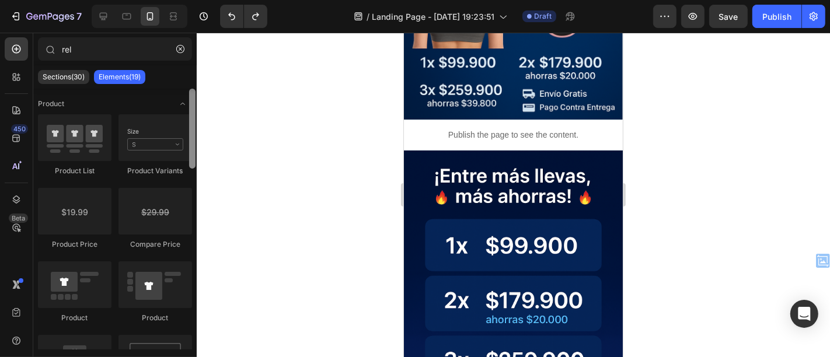
drag, startPoint x: 193, startPoint y: 206, endPoint x: 240, endPoint y: 92, distance: 122.8
click at [240, 0] on div "7 / Landing Page - Sep 25, 19:23:51 Draft Preview Save Publish 450 Beta rel Sec…" at bounding box center [415, 0] width 830 height 0
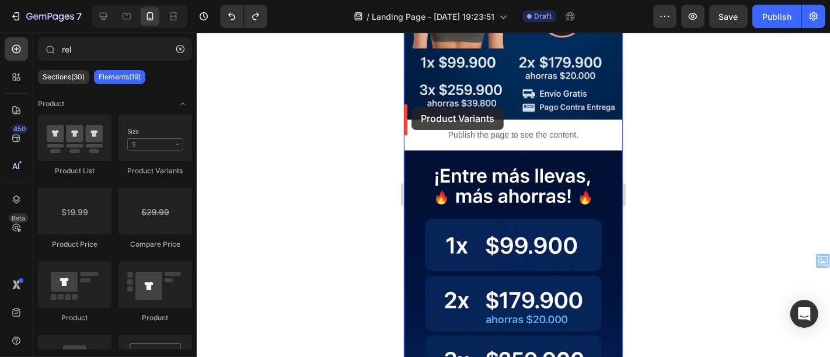
drag, startPoint x: 535, startPoint y: 181, endPoint x: 411, endPoint y: 107, distance: 144.3
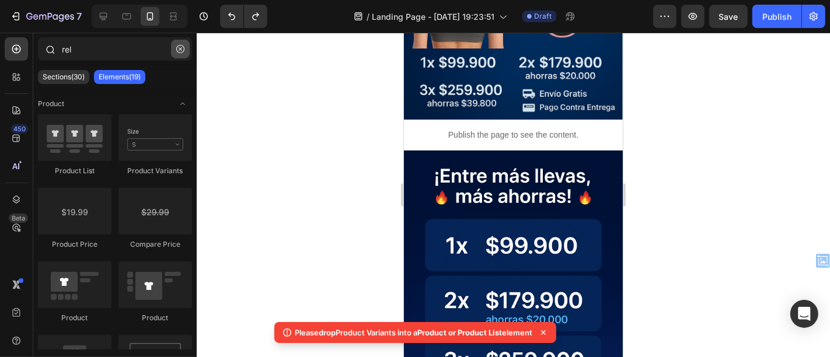
click at [179, 46] on icon "button" at bounding box center [180, 49] width 8 height 8
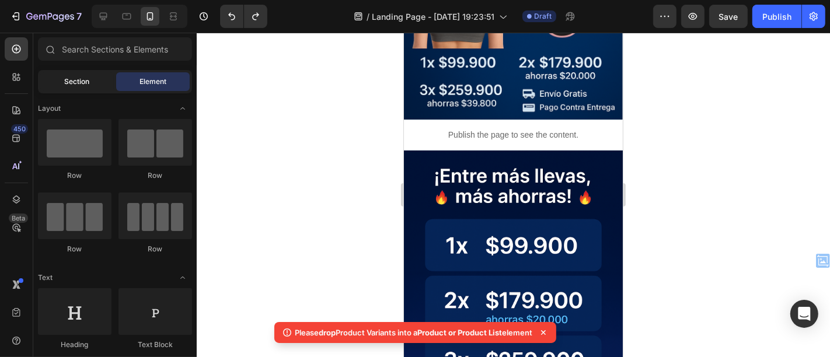
click at [80, 77] on span "Section" at bounding box center [77, 81] width 25 height 11
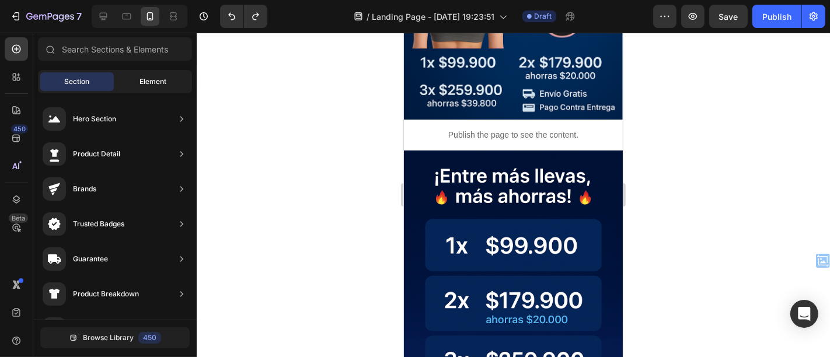
click at [159, 85] on span "Element" at bounding box center [153, 81] width 27 height 11
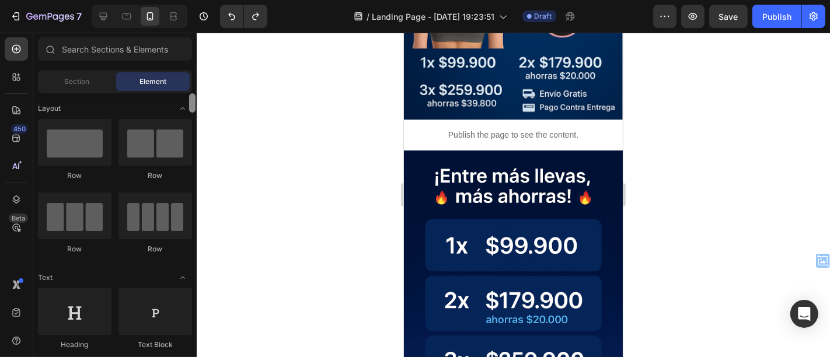
scroll to position [262, 0]
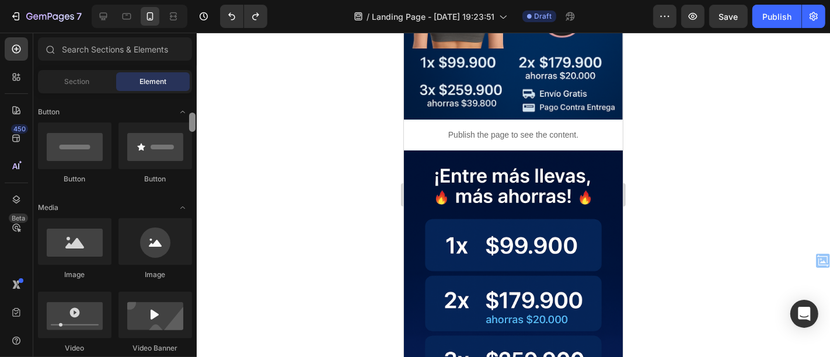
click at [196, 100] on div at bounding box center [192, 224] width 9 height 262
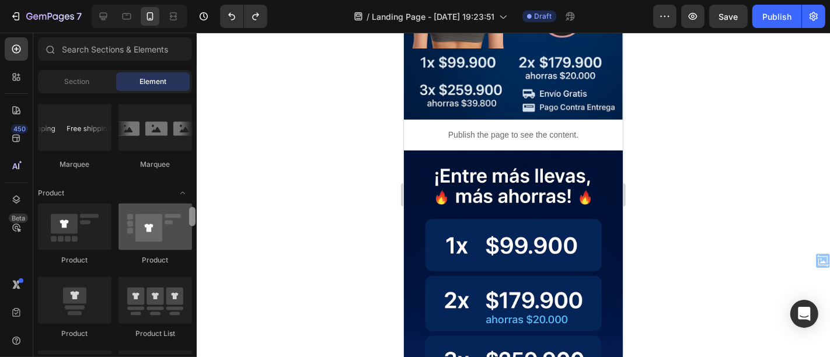
scroll to position [1433, 0]
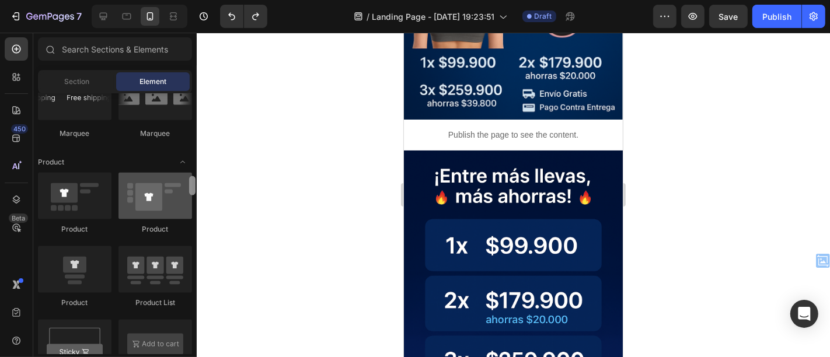
drag, startPoint x: 189, startPoint y: 122, endPoint x: 187, endPoint y: 211, distance: 88.8
click at [187, 211] on div "Layout Row Row Row Row Text Heading Text Block Button Button Button Media Image…" at bounding box center [115, 223] width 164 height 261
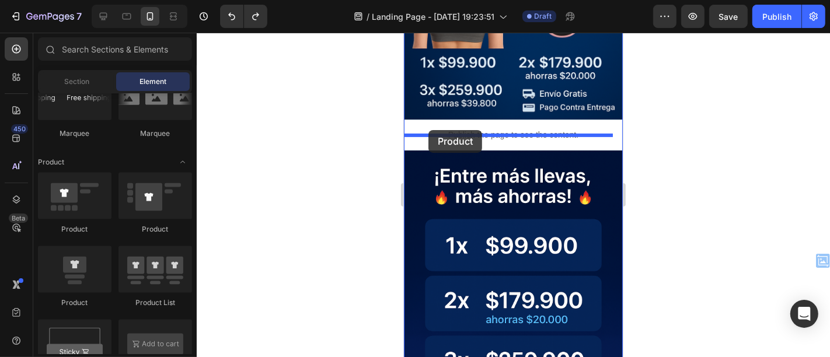
drag, startPoint x: 476, startPoint y: 301, endPoint x: 428, endPoint y: 130, distance: 178.2
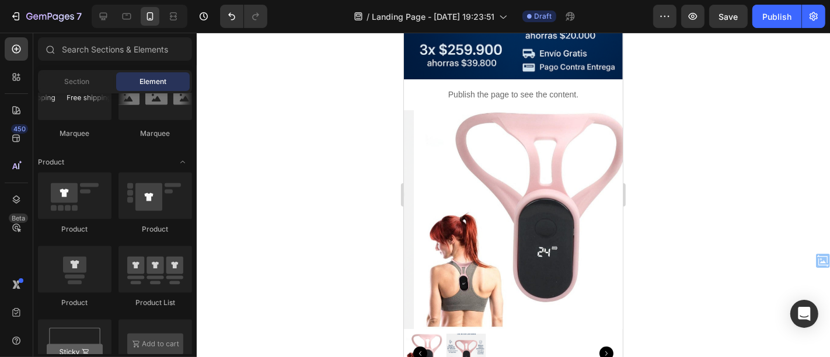
scroll to position [457, 0]
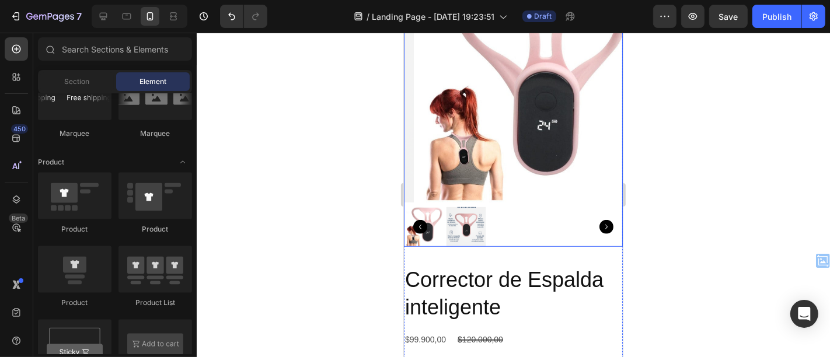
click at [558, 97] on img at bounding box center [522, 92] width 219 height 219
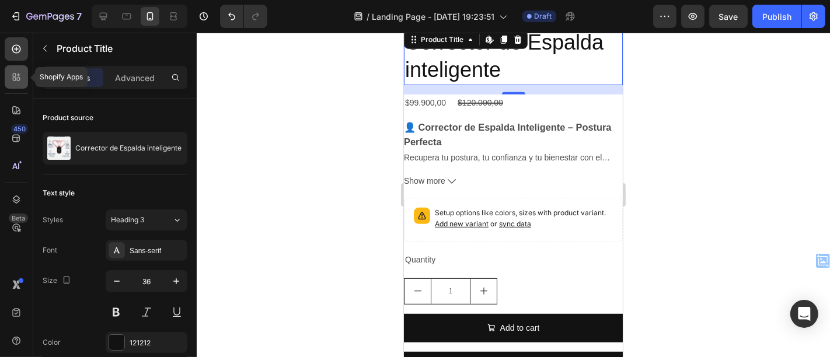
click at [12, 76] on icon at bounding box center [17, 77] width 12 height 12
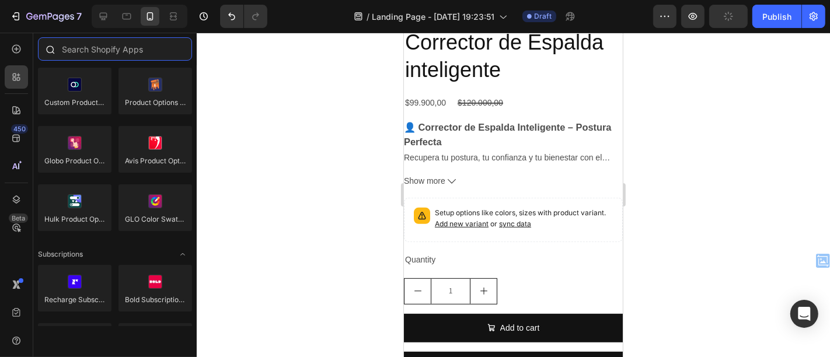
click at [140, 54] on input "text" at bounding box center [115, 48] width 154 height 23
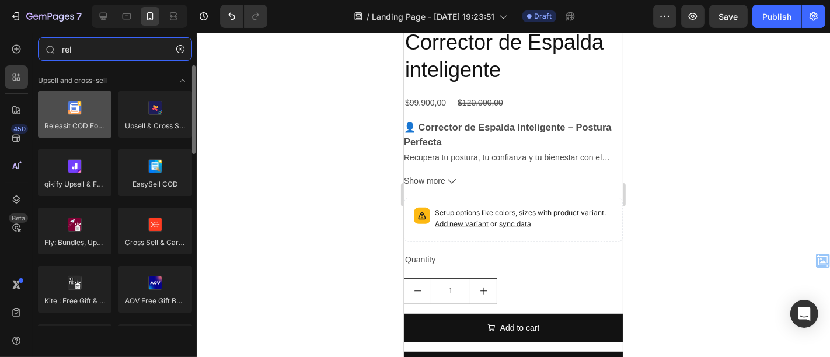
type input "rel"
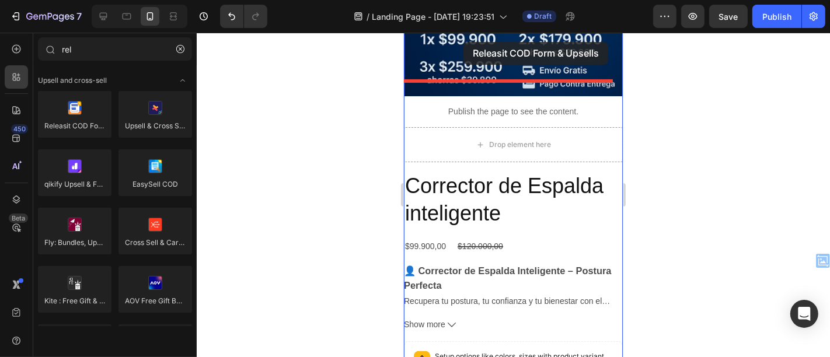
scroll to position [258, 0]
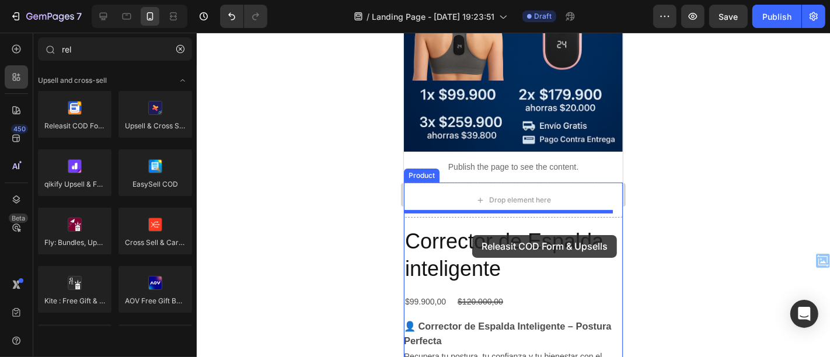
drag, startPoint x: 485, startPoint y: 141, endPoint x: 472, endPoint y: 235, distance: 94.4
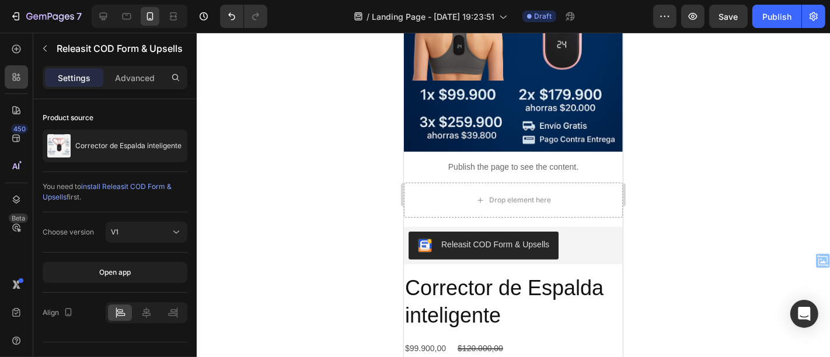
scroll to position [400, 0]
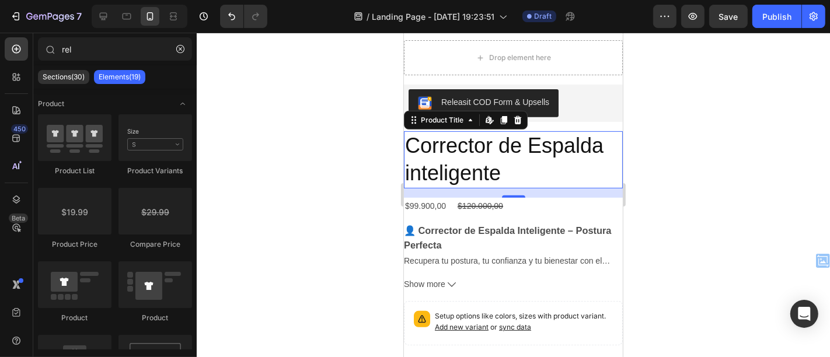
click at [438, 135] on h2 "Corrector de Espalda inteligente" at bounding box center [512, 159] width 219 height 57
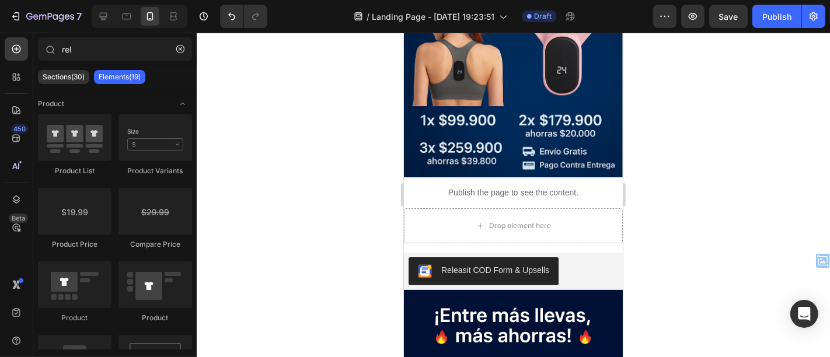
scroll to position [215, 0]
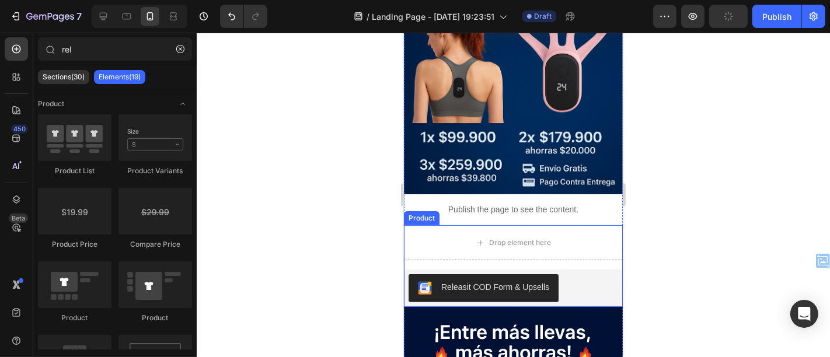
click at [555, 252] on div "Drop element here Releasit COD Form & Upsells Releasit COD Form & Upsells Produ…" at bounding box center [512, 266] width 219 height 82
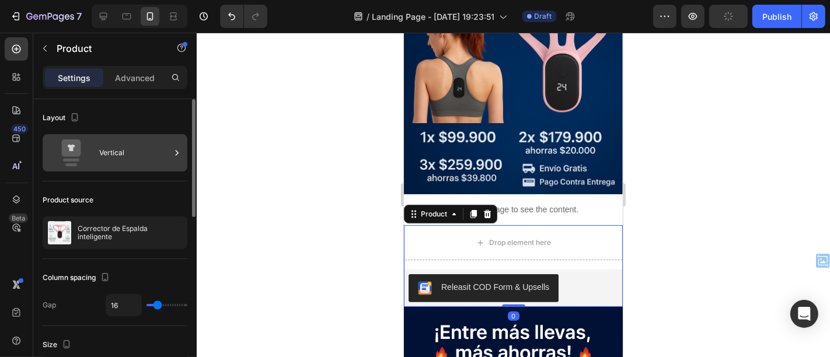
click at [173, 150] on icon at bounding box center [177, 153] width 12 height 12
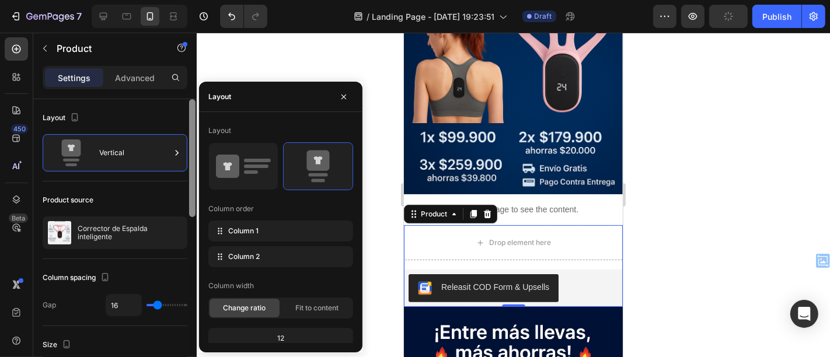
click at [192, 164] on div at bounding box center [192, 158] width 6 height 118
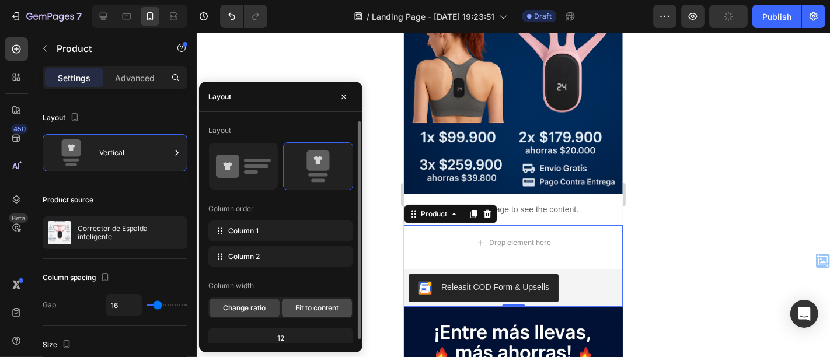
click at [306, 305] on span "Fit to content" at bounding box center [316, 308] width 43 height 11
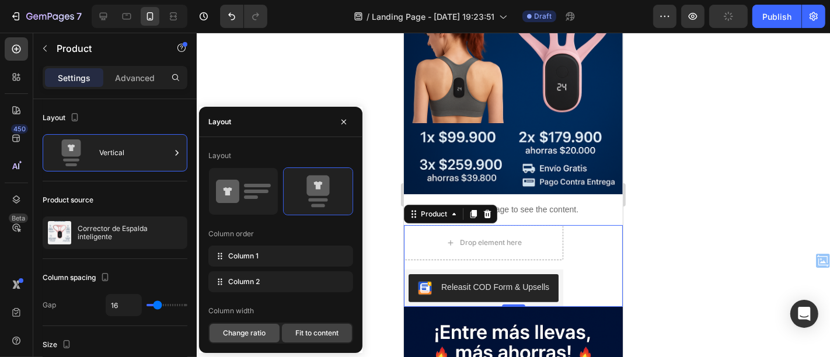
click at [258, 332] on span "Change ratio" at bounding box center [244, 333] width 43 height 11
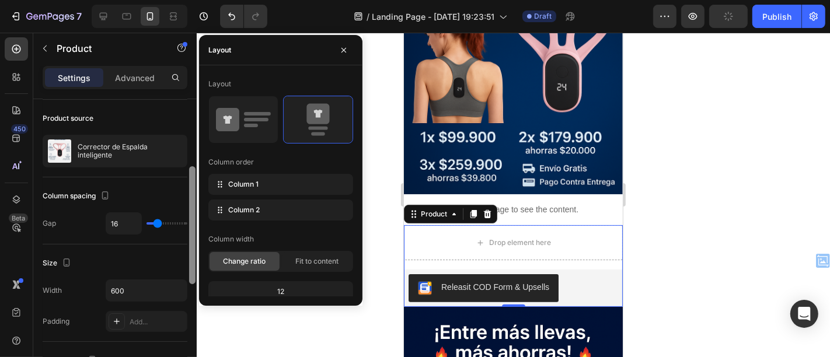
scroll to position [122, 0]
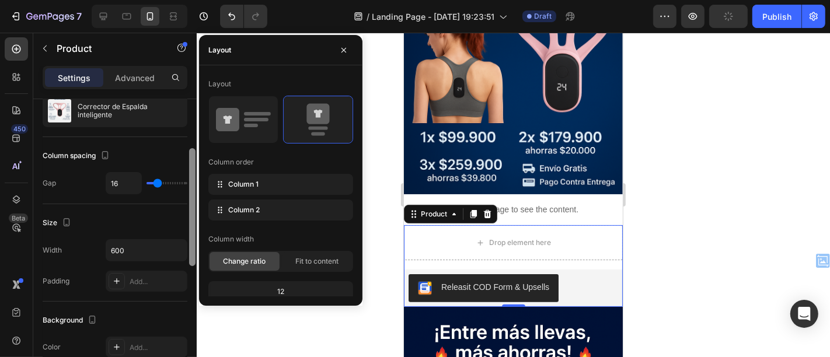
drag, startPoint x: 191, startPoint y: 154, endPoint x: 190, endPoint y: 204, distance: 49.6
click at [190, 204] on div at bounding box center [192, 207] width 6 height 118
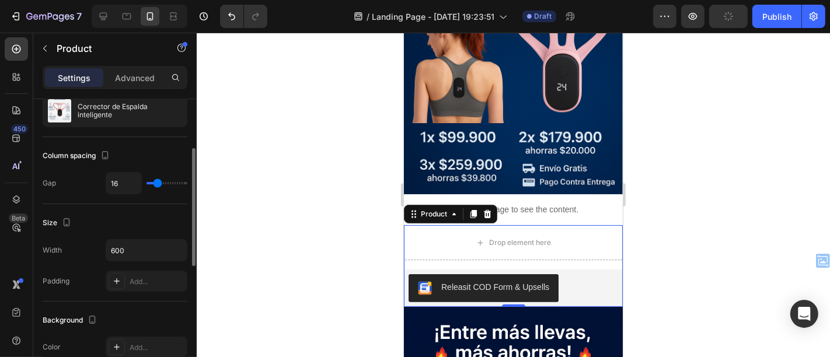
type input "0"
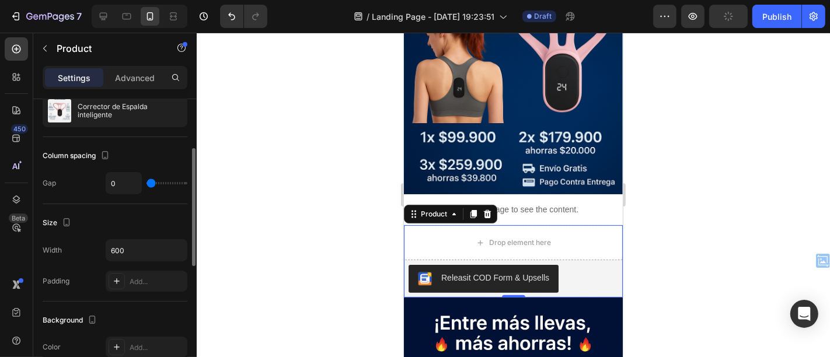
drag, startPoint x: 156, startPoint y: 182, endPoint x: 132, endPoint y: 182, distance: 24.5
type input "0"
click at [147, 182] on input "range" at bounding box center [167, 183] width 41 height 2
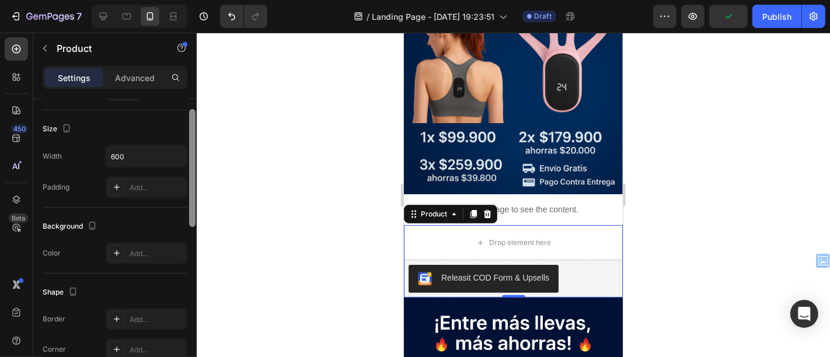
scroll to position [160, 0]
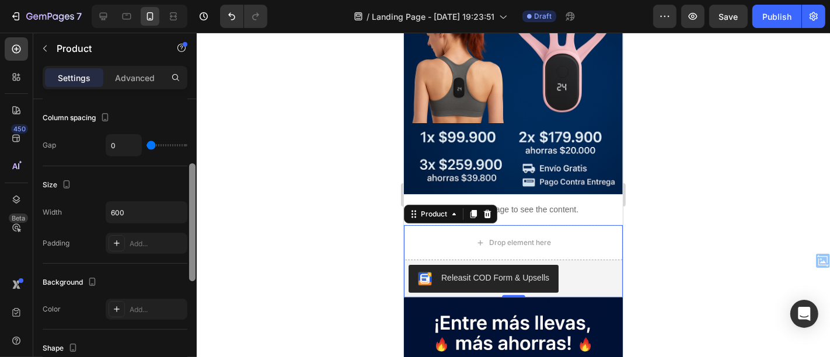
drag, startPoint x: 191, startPoint y: 191, endPoint x: 197, endPoint y: 206, distance: 16.3
click at [197, 0] on div "7 / Landing Page - Sep 25, 19:23:51 Draft Preview Save Publish 450 Beta rel Sec…" at bounding box center [415, 0] width 830 height 0
click at [128, 74] on p "Advanced" at bounding box center [135, 78] width 40 height 12
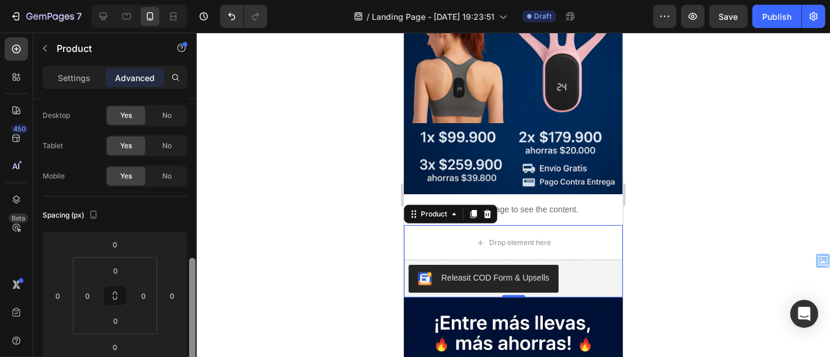
scroll to position [0, 0]
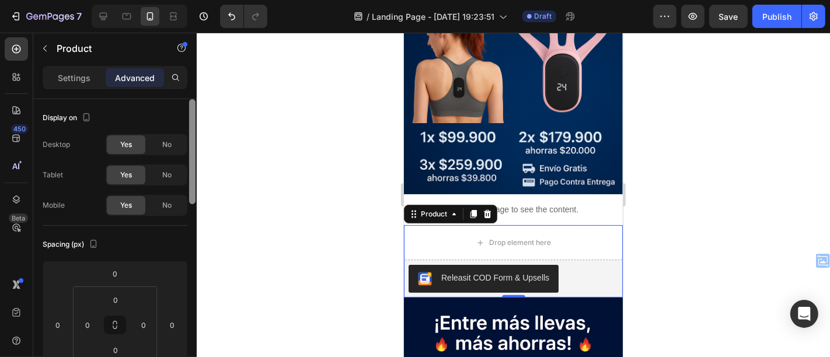
drag, startPoint x: 189, startPoint y: 175, endPoint x: 242, endPoint y: 64, distance: 122.8
click at [242, 0] on div "7 / Landing Page - Sep 25, 19:23:51 Draft Preview Save Publish 450 Beta rel Sec…" at bounding box center [415, 0] width 830 height 0
click at [71, 72] on p "Settings" at bounding box center [74, 78] width 33 height 12
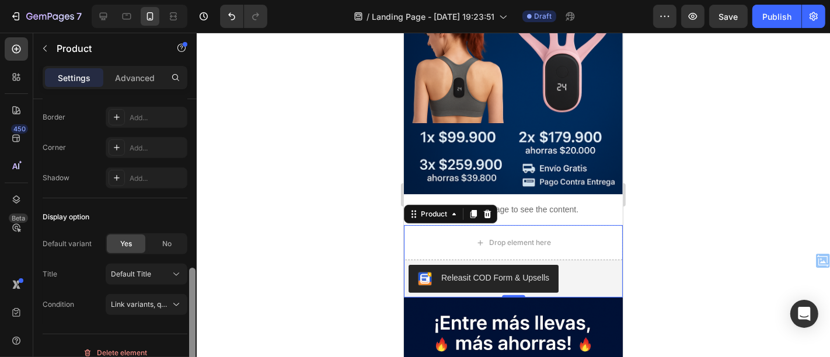
scroll to position [430, 0]
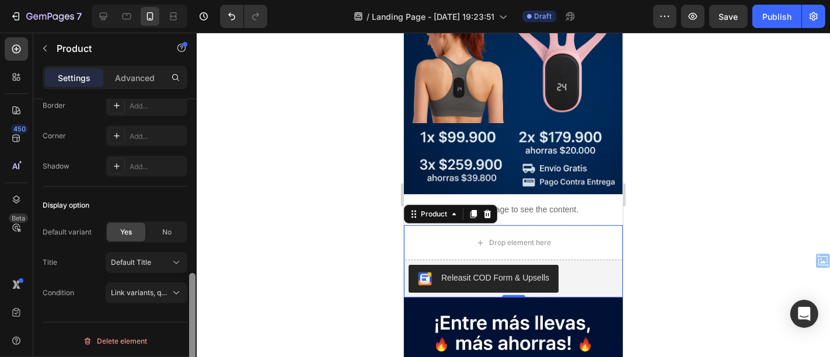
drag, startPoint x: 190, startPoint y: 172, endPoint x: 191, endPoint y: 347, distance: 175.8
click at [191, 347] on div at bounding box center [192, 332] width 6 height 118
click at [165, 263] on div "Default Title" at bounding box center [139, 263] width 57 height 11
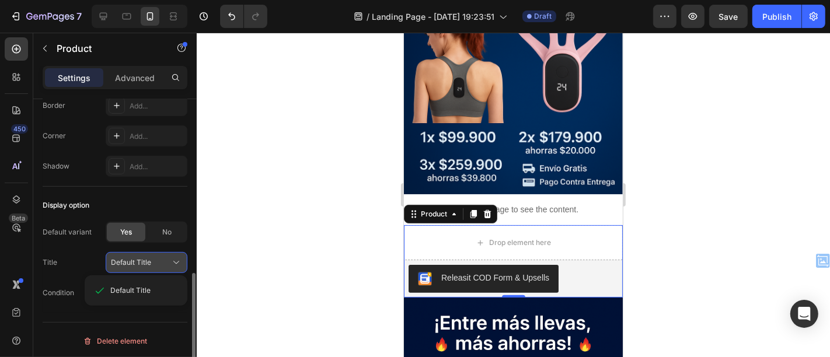
click at [165, 263] on div "Default Title" at bounding box center [139, 263] width 57 height 11
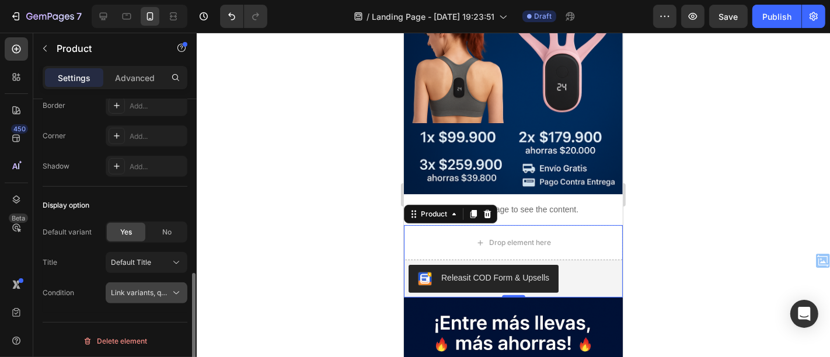
click at [170, 288] on span "Link variants, quantity <br> between same products" at bounding box center [197, 292] width 172 height 9
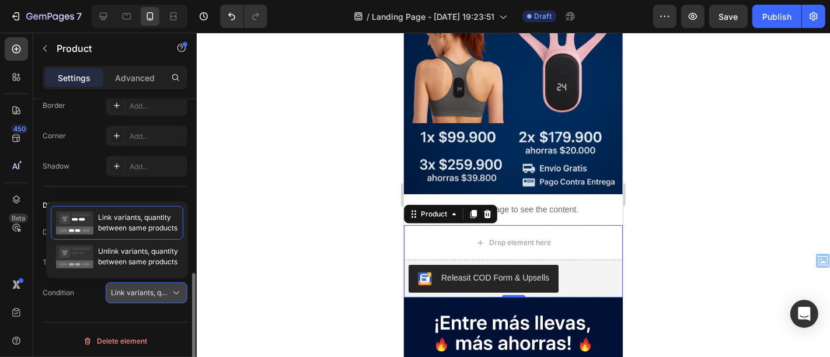
click at [170, 288] on span "Link variants, quantity <br> between same products" at bounding box center [197, 292] width 172 height 9
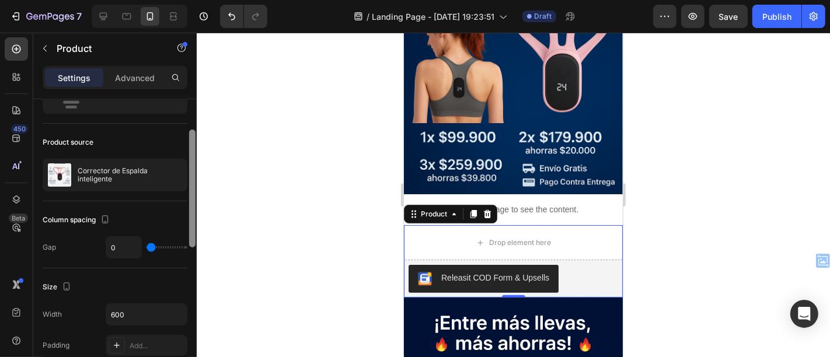
scroll to position [0, 0]
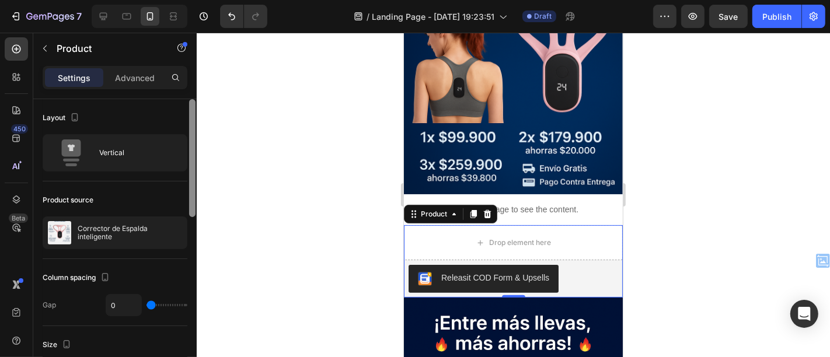
drag, startPoint x: 192, startPoint y: 309, endPoint x: 234, endPoint y: 106, distance: 208.1
click at [234, 0] on div "7 / Landing Page - Sep 25, 19:23:51 Draft Preview Save Publish 450 Beta rel Sec…" at bounding box center [415, 0] width 830 height 0
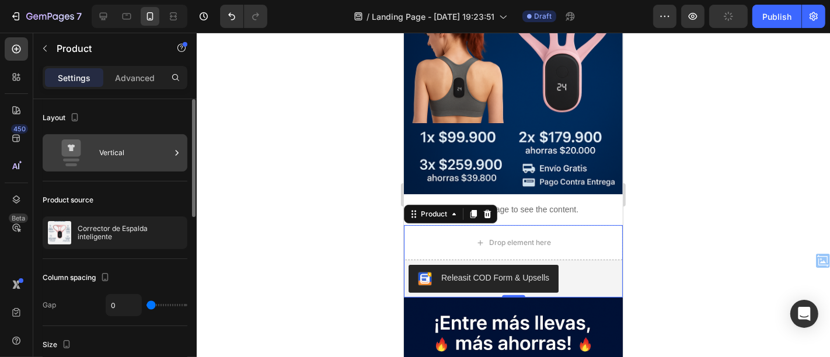
click at [176, 152] on icon at bounding box center [177, 153] width 12 height 12
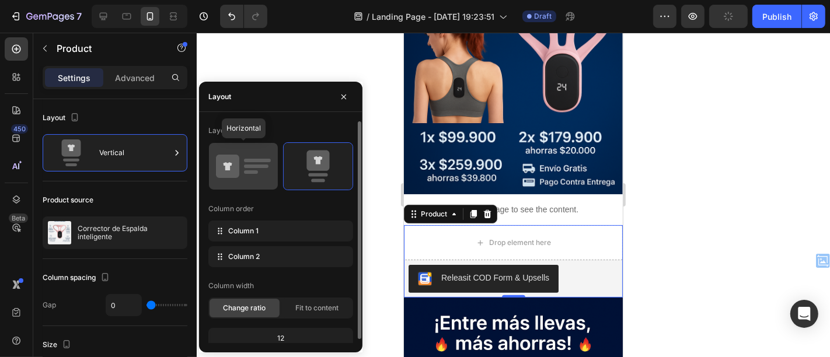
click at [242, 159] on icon at bounding box center [243, 166] width 55 height 33
type input "32"
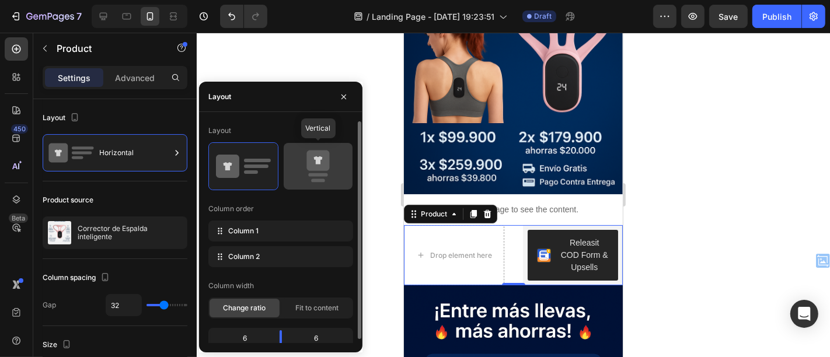
click at [309, 158] on icon at bounding box center [318, 161] width 23 height 20
type input "0"
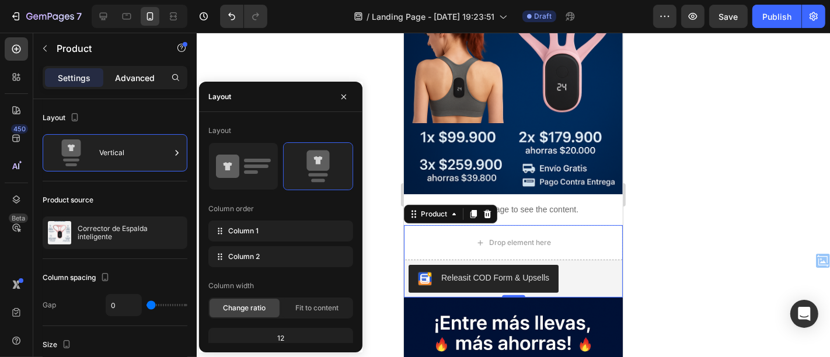
click at [133, 75] on p "Advanced" at bounding box center [135, 78] width 40 height 12
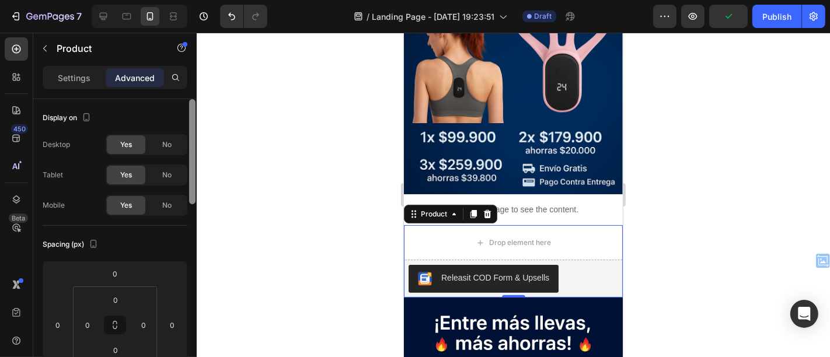
drag, startPoint x: 192, startPoint y: 150, endPoint x: 218, endPoint y: 50, distance: 104.0
click at [218, 0] on div "7 / Landing Page - Sep 25, 19:23:51 Draft Preview Publish 450 Beta rel Sections…" at bounding box center [415, 0] width 830 height 0
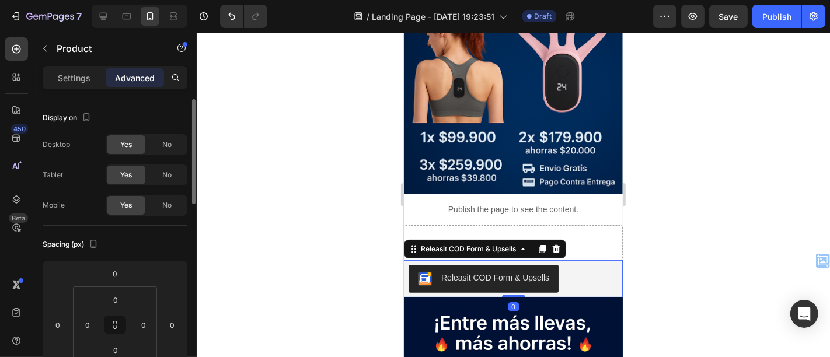
click at [463, 272] on div "Releasit COD Form & Upsells" at bounding box center [495, 278] width 108 height 12
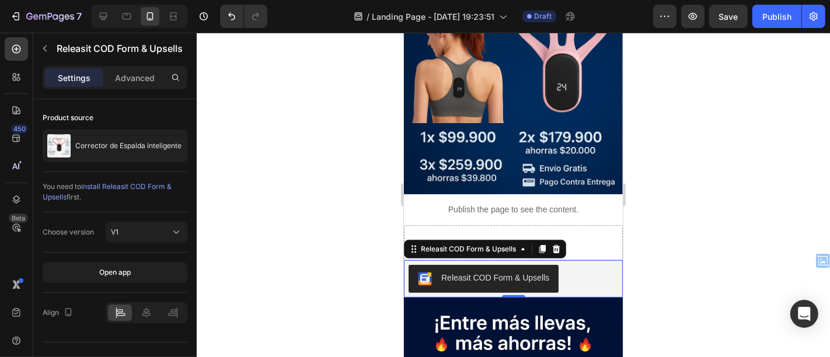
click at [547, 272] on div "Releasit COD Form & Upsells" at bounding box center [495, 278] width 108 height 12
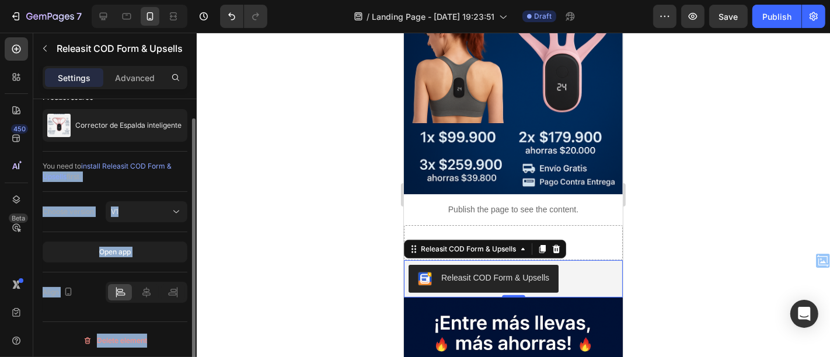
drag, startPoint x: 187, startPoint y: 116, endPoint x: 185, endPoint y: 161, distance: 45.0
click at [185, 161] on div "Product source Corrector de Espalda inteligente You need to install Releasit CO…" at bounding box center [115, 244] width 164 height 291
click at [147, 294] on icon at bounding box center [146, 292] width 8 height 11
click at [163, 173] on div "You need to install Releasit COD Form & Upsells first." at bounding box center [115, 171] width 145 height 21
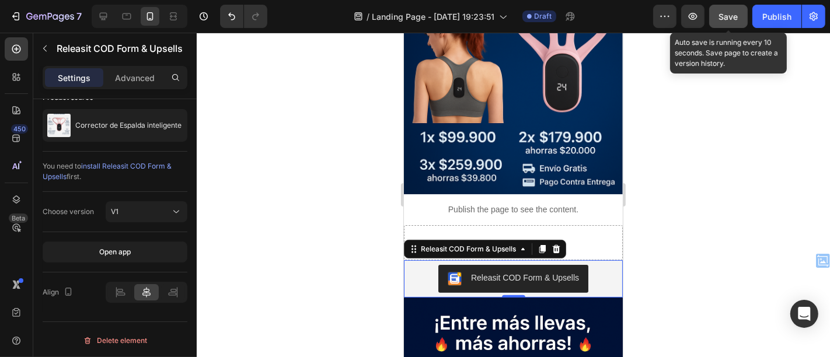
click at [715, 10] on button "Save" at bounding box center [728, 16] width 39 height 23
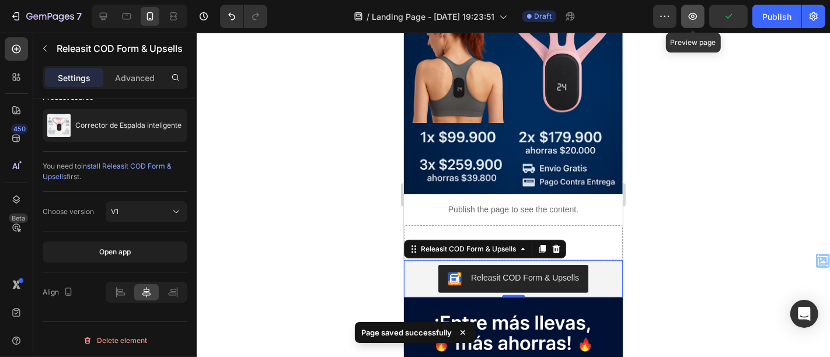
click at [700, 8] on button "button" at bounding box center [692, 16] width 23 height 23
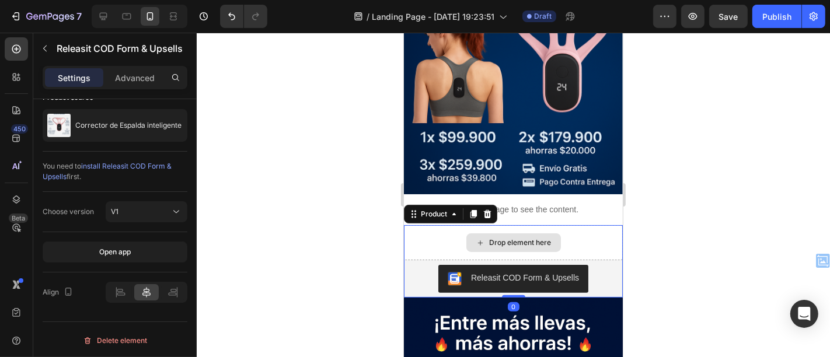
click at [590, 236] on div "Drop element here" at bounding box center [512, 242] width 219 height 35
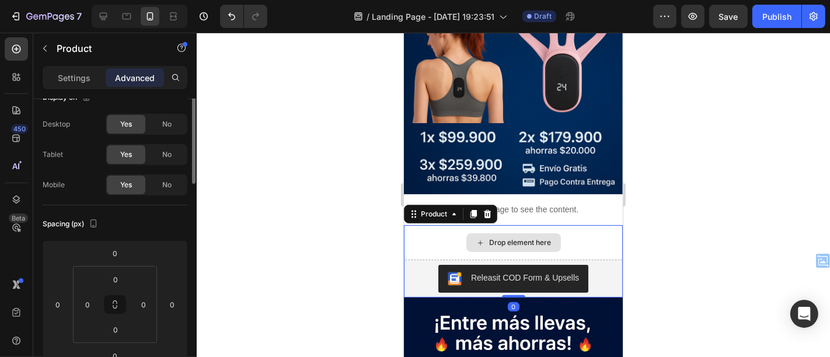
scroll to position [0, 0]
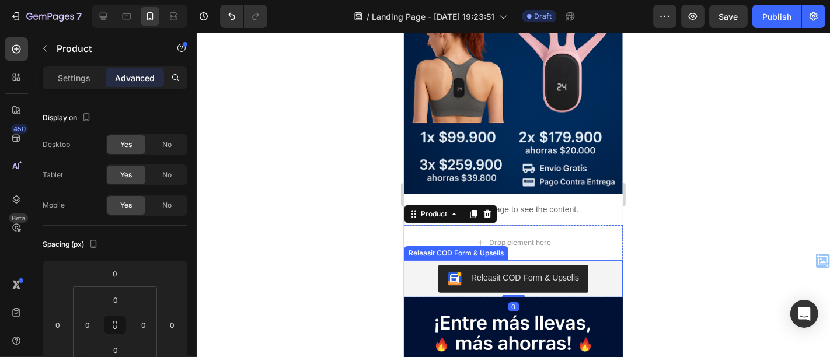
click at [456, 272] on div "Releasit COD Form & Upsells" at bounding box center [512, 279] width 131 height 14
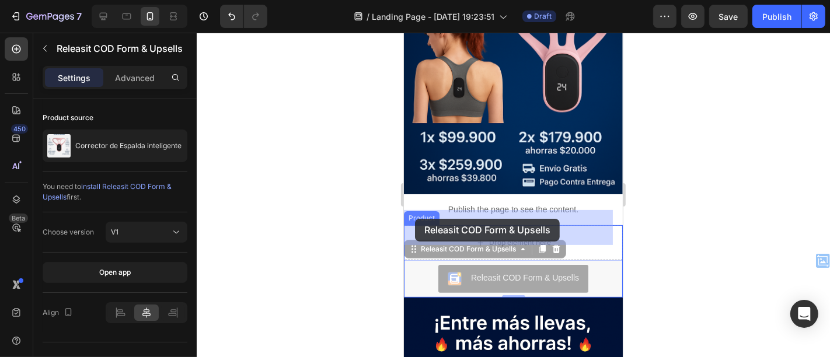
drag, startPoint x: 415, startPoint y: 236, endPoint x: 415, endPoint y: 218, distance: 18.1
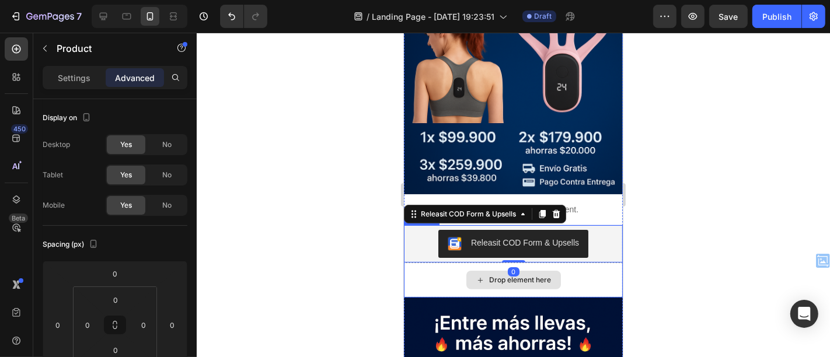
click at [432, 262] on div "Drop element here" at bounding box center [512, 279] width 219 height 35
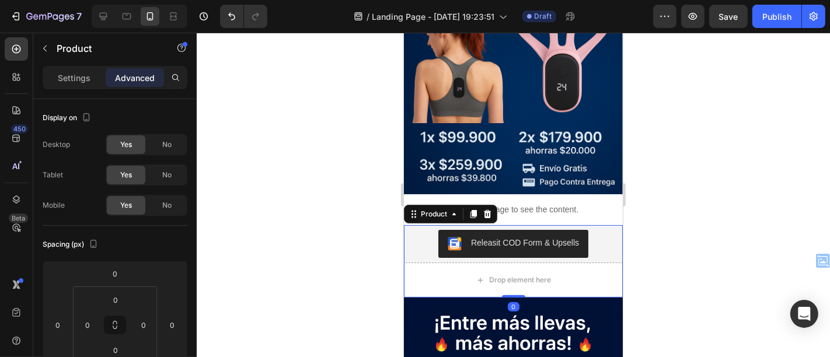
click at [677, 280] on div at bounding box center [514, 195] width 634 height 325
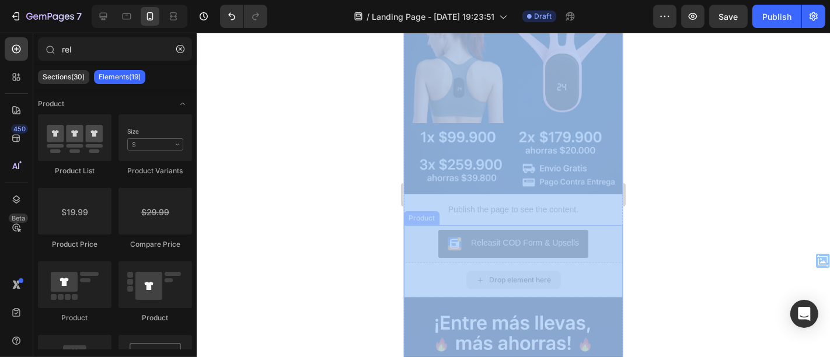
drag, startPoint x: 1066, startPoint y: 297, endPoint x: 557, endPoint y: 255, distance: 510.3
click at [686, 261] on div at bounding box center [514, 195] width 634 height 325
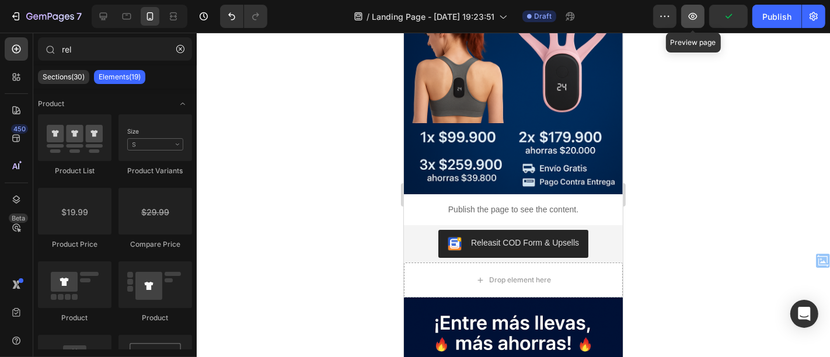
click at [696, 18] on icon "button" at bounding box center [693, 17] width 12 height 12
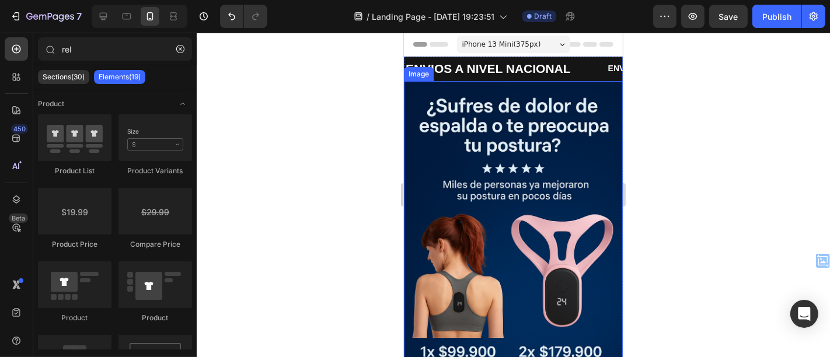
click at [531, 144] on img at bounding box center [512, 245] width 219 height 329
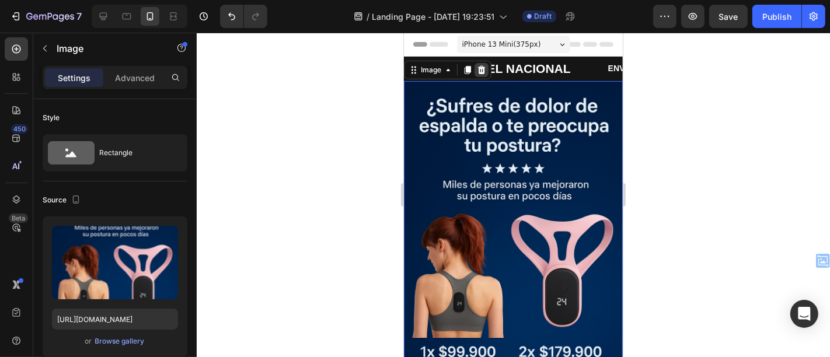
click at [477, 72] on icon at bounding box center [480, 69] width 9 height 9
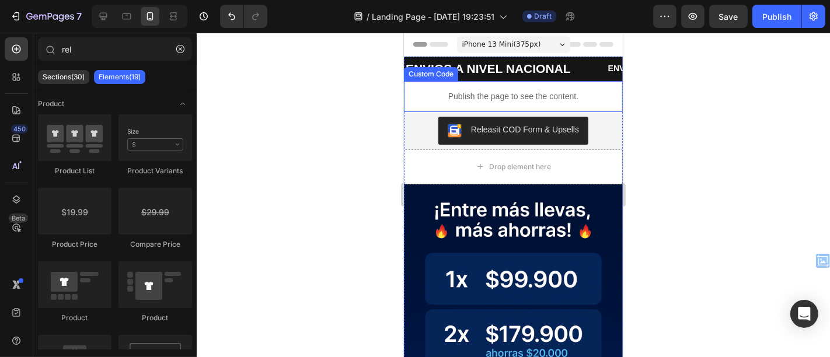
click at [528, 93] on p "Publish the page to see the content." at bounding box center [512, 96] width 219 height 12
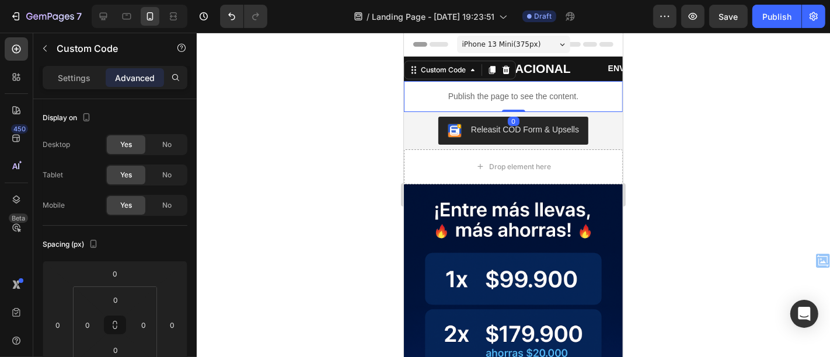
click at [464, 97] on p "Publish the page to see the content." at bounding box center [512, 96] width 219 height 12
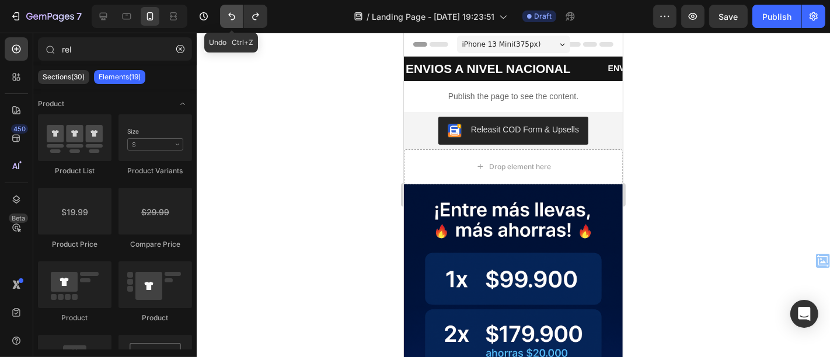
click at [228, 14] on icon "Undo/Redo" at bounding box center [231, 17] width 7 height 8
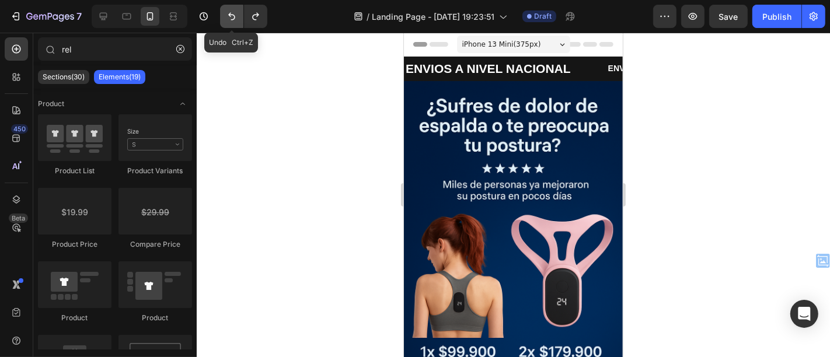
click at [228, 14] on icon "Undo/Redo" at bounding box center [231, 17] width 7 height 8
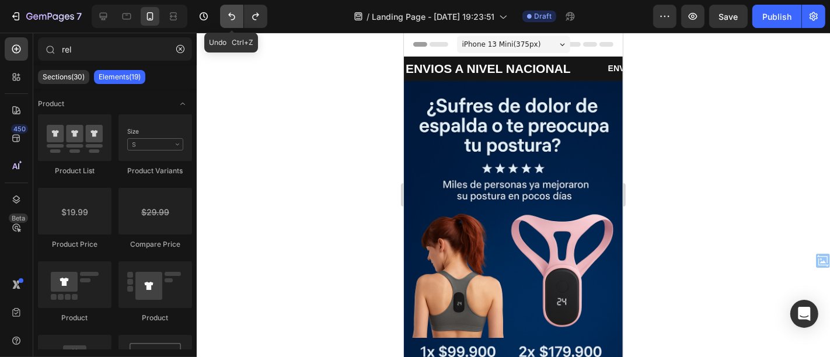
click at [228, 14] on icon "Undo/Redo" at bounding box center [231, 17] width 7 height 8
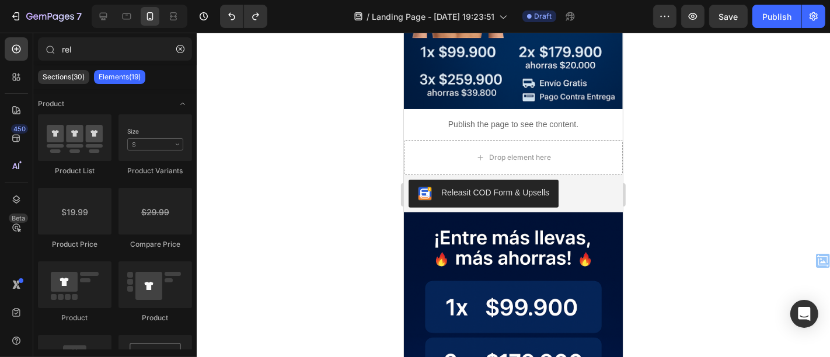
scroll to position [295, 0]
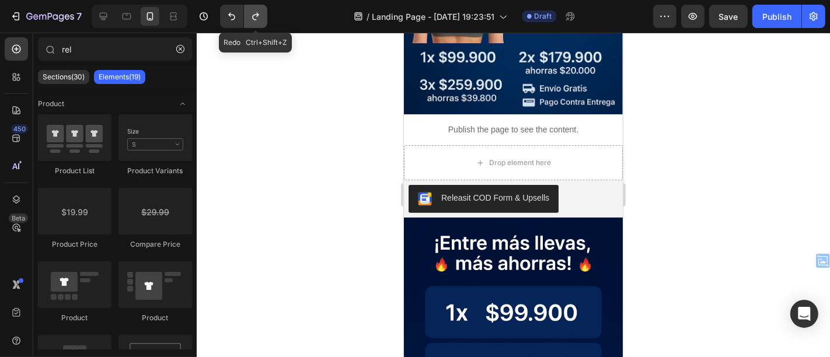
click at [261, 15] on icon "Undo/Redo" at bounding box center [256, 17] width 12 height 12
click at [257, 19] on icon "Undo/Redo" at bounding box center [256, 17] width 12 height 12
click at [253, 16] on icon "Undo/Redo" at bounding box center [255, 17] width 6 height 8
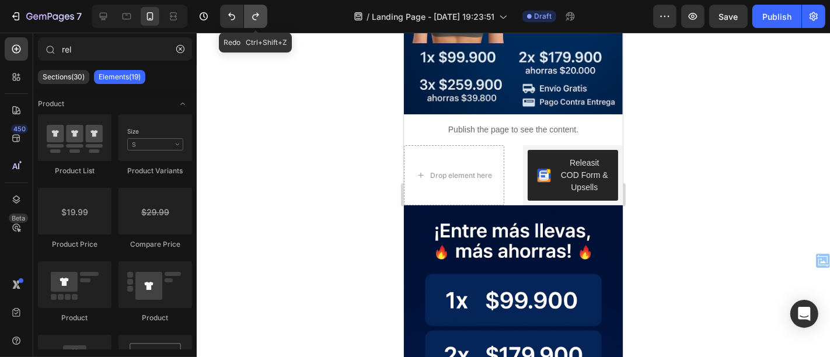
click at [255, 18] on icon "Undo/Redo" at bounding box center [256, 17] width 12 height 12
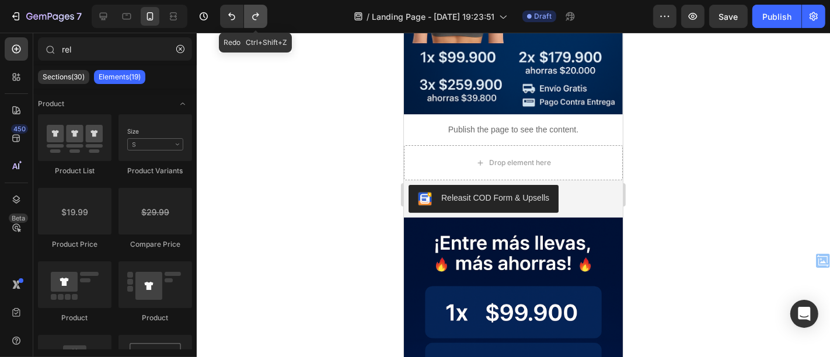
click at [255, 18] on icon "Undo/Redo" at bounding box center [256, 17] width 12 height 12
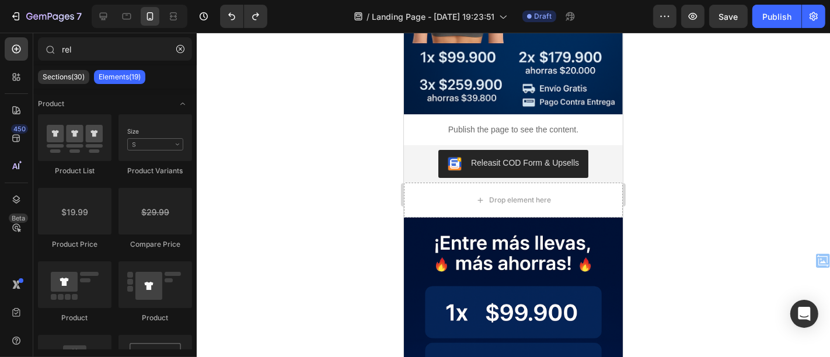
scroll to position [0, 0]
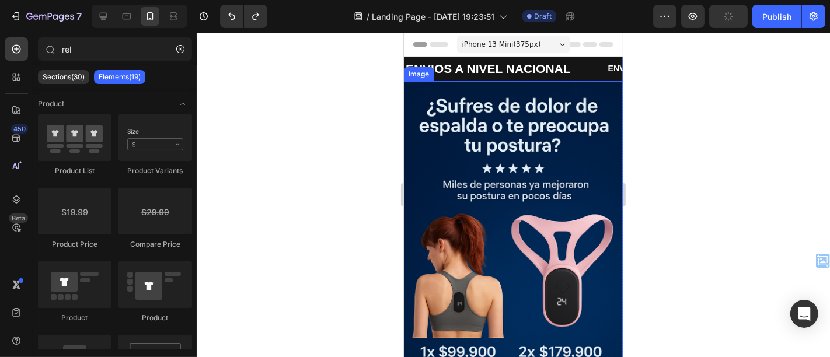
click at [520, 201] on img at bounding box center [512, 245] width 219 height 329
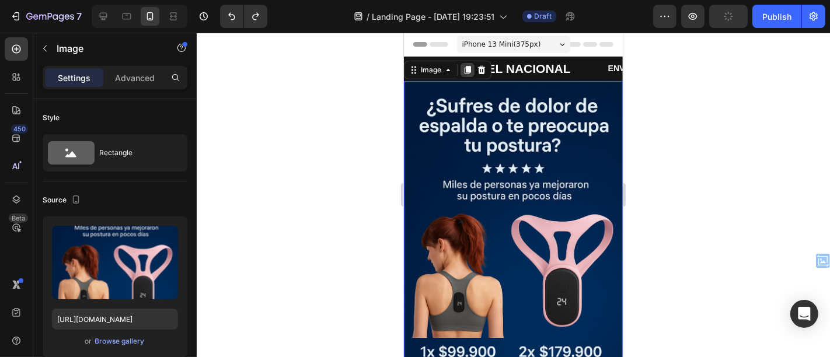
click at [469, 65] on icon at bounding box center [467, 69] width 6 height 8
click at [538, 127] on img at bounding box center [512, 245] width 219 height 329
click at [478, 69] on icon at bounding box center [482, 69] width 8 height 8
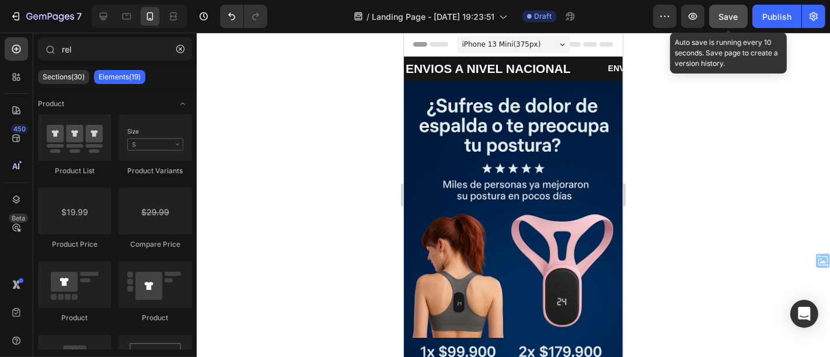
click at [724, 20] on span "Save" at bounding box center [728, 17] width 19 height 10
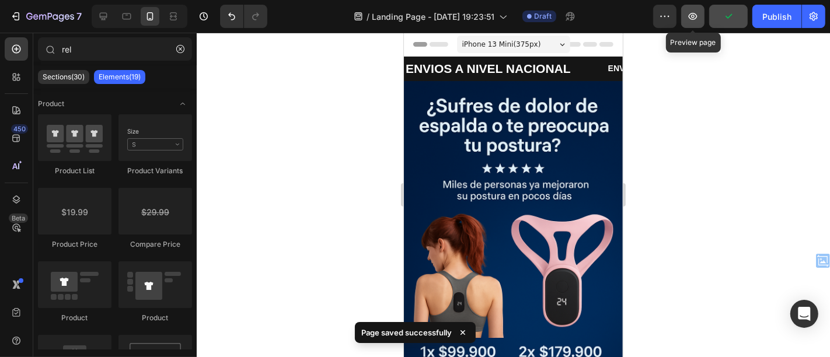
click at [699, 19] on icon "button" at bounding box center [693, 17] width 12 height 12
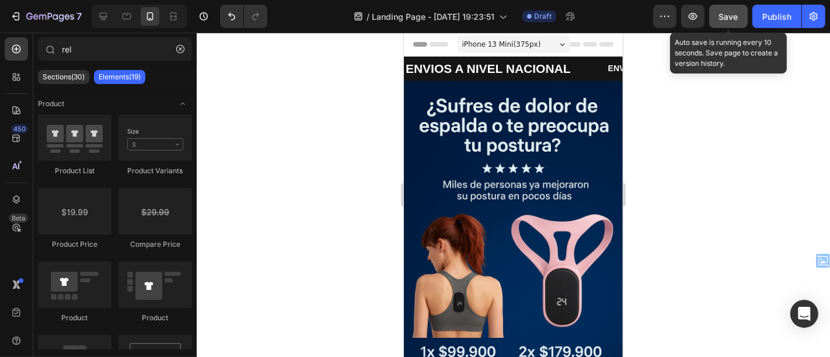
click at [732, 20] on span "Save" at bounding box center [728, 17] width 19 height 10
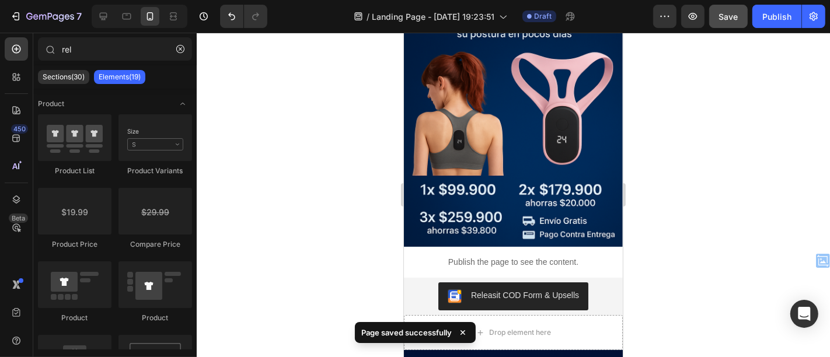
scroll to position [305, 0]
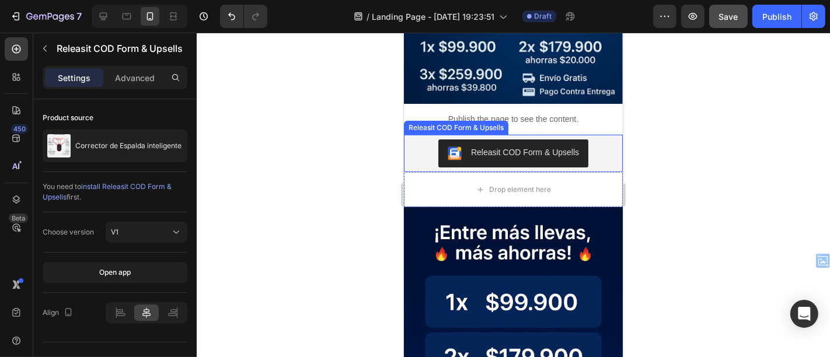
click at [418, 139] on div "Releasit COD Form & Upsells" at bounding box center [513, 153] width 210 height 28
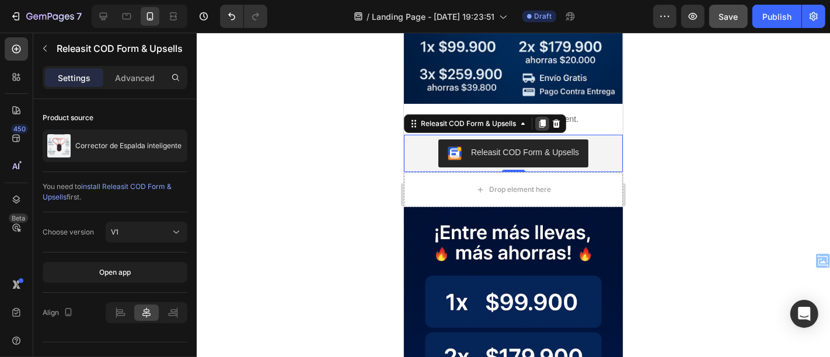
click at [540, 120] on icon at bounding box center [542, 124] width 6 height 8
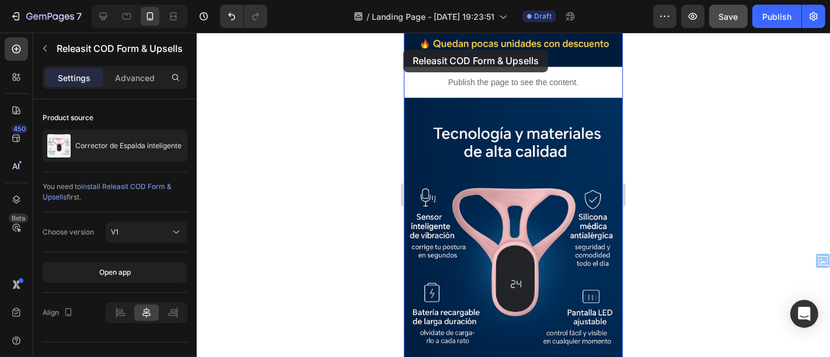
scroll to position [1248, 0]
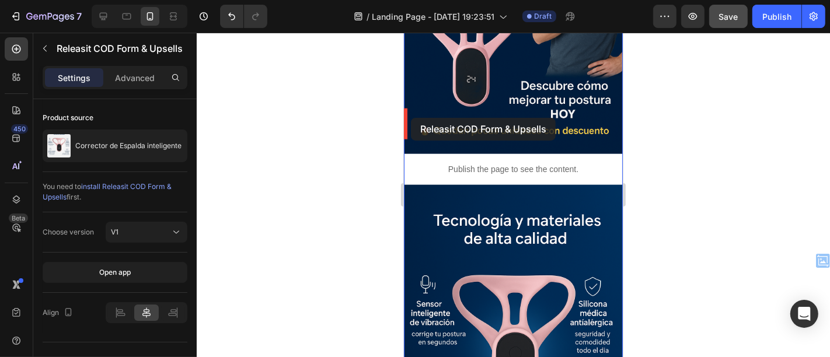
drag, startPoint x: 413, startPoint y: 148, endPoint x: 411, endPoint y: 117, distance: 30.5
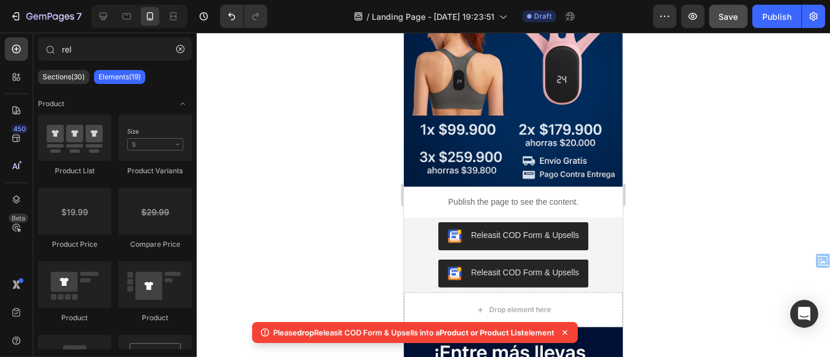
scroll to position [189, 0]
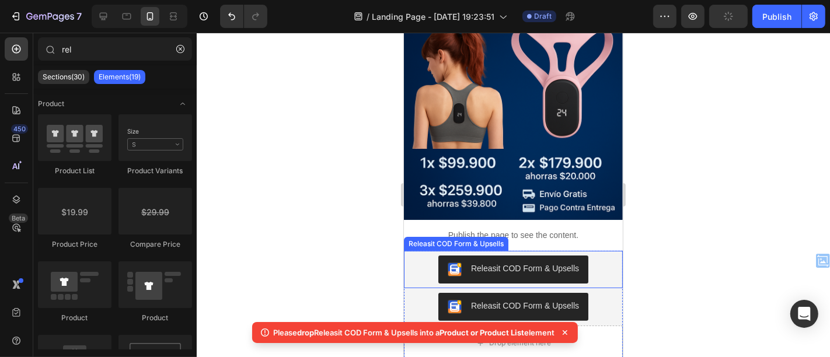
click at [598, 255] on div "Releasit COD Form & Upsells" at bounding box center [513, 269] width 210 height 28
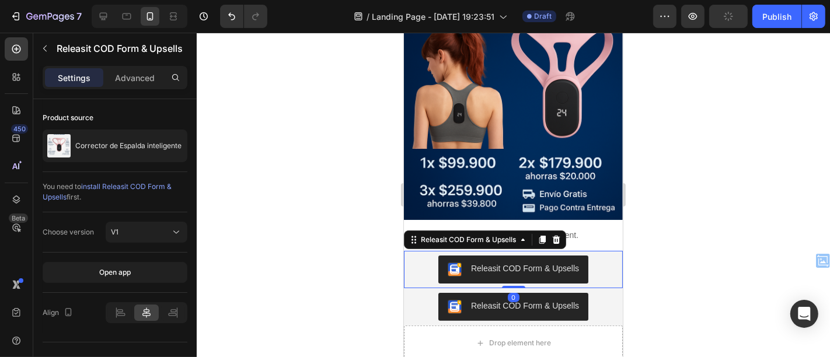
click at [563, 230] on div "Releasit COD Form & Upsells" at bounding box center [484, 239] width 162 height 19
click at [559, 235] on icon at bounding box center [556, 239] width 8 height 8
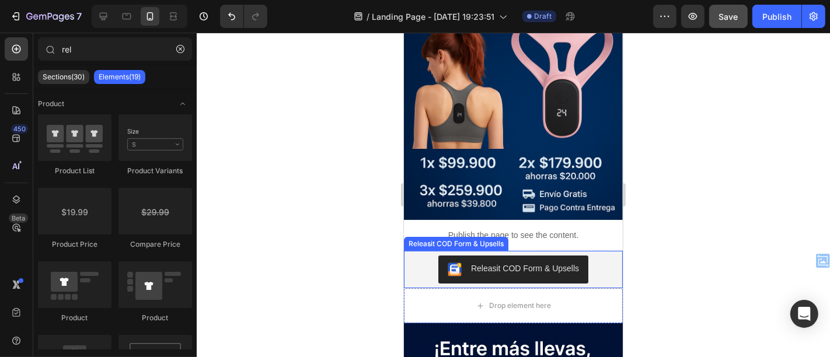
click at [586, 267] on div "Releasit COD Form & Upsells" at bounding box center [513, 269] width 210 height 28
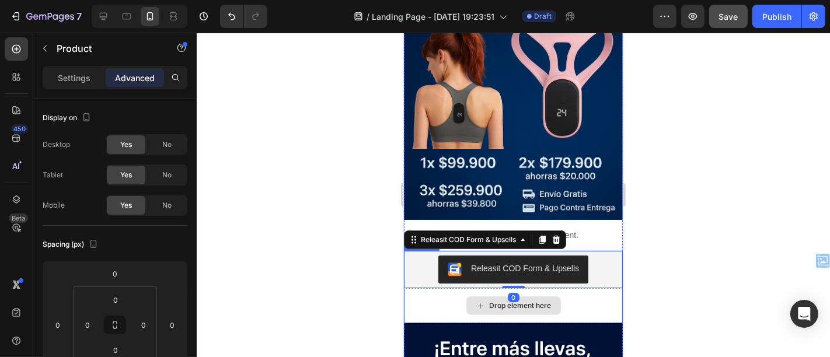
click at [580, 289] on div "Drop element here" at bounding box center [512, 305] width 219 height 35
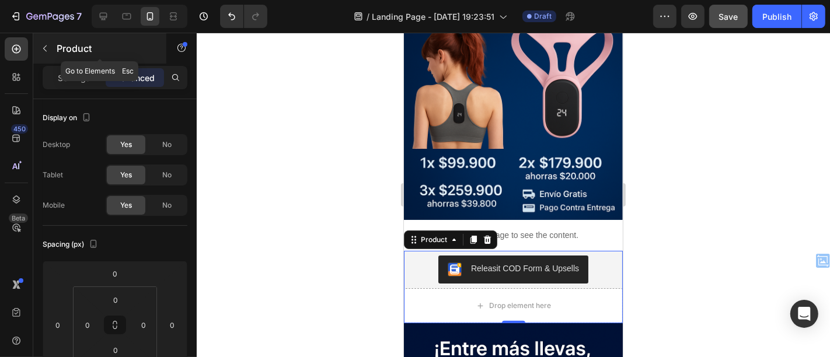
click at [61, 51] on p "Product" at bounding box center [106, 48] width 99 height 14
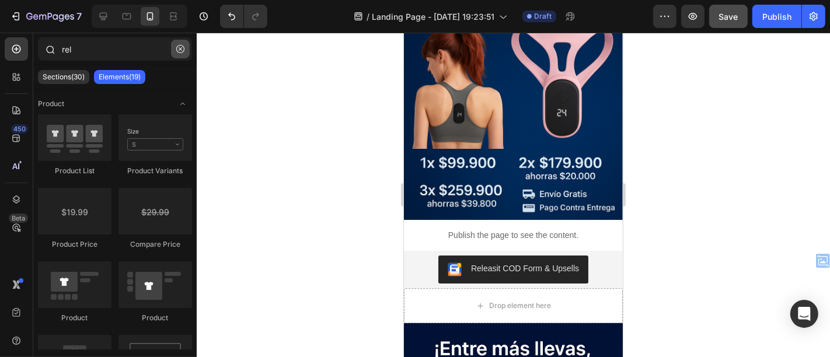
click at [180, 51] on icon "button" at bounding box center [180, 49] width 8 height 8
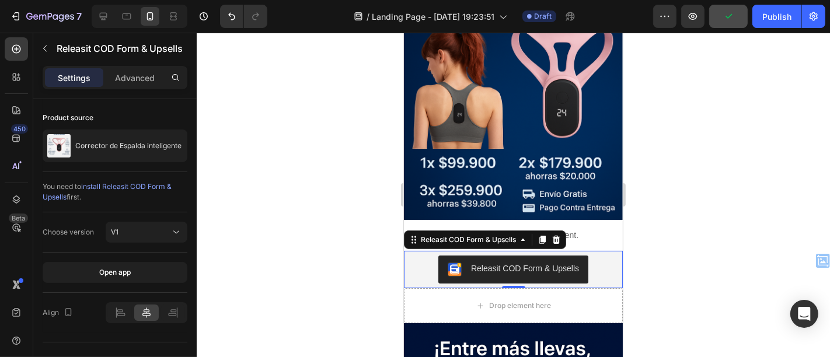
click at [418, 267] on div "Releasit COD Form & Upsells" at bounding box center [513, 269] width 210 height 28
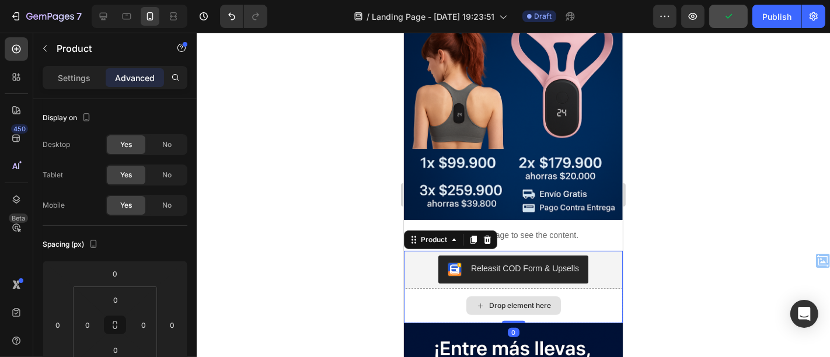
click at [434, 293] on div "Drop element here" at bounding box center [512, 305] width 219 height 35
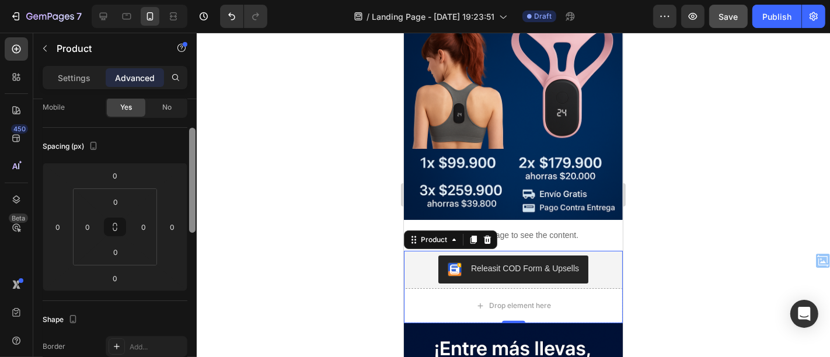
scroll to position [105, 0]
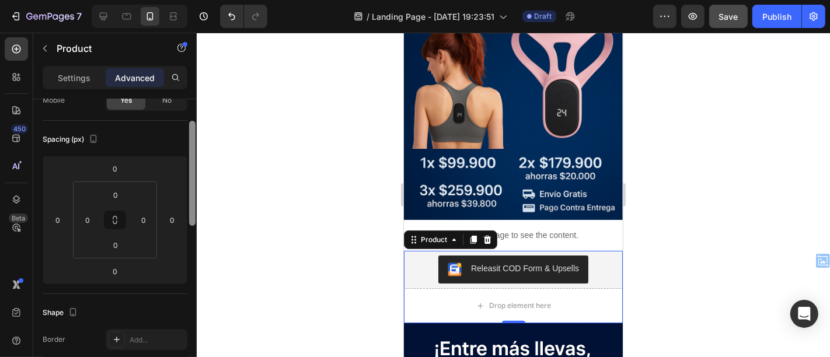
drag, startPoint x: 191, startPoint y: 119, endPoint x: 195, endPoint y: 157, distance: 38.2
click at [195, 157] on div at bounding box center [192, 173] width 6 height 105
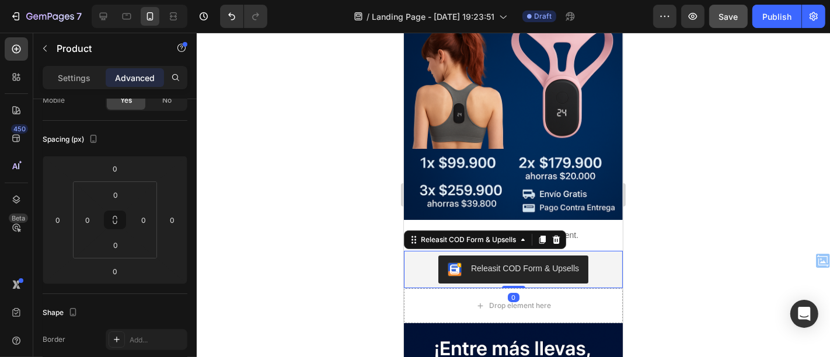
click at [471, 262] on div "Releasit COD Form & Upsells" at bounding box center [525, 268] width 108 height 12
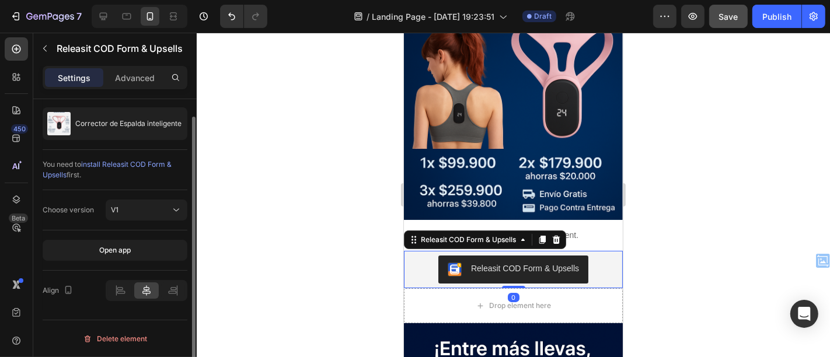
scroll to position [0, 0]
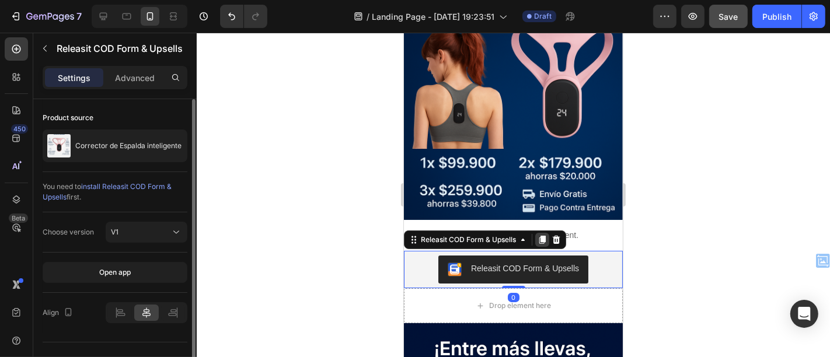
click at [541, 236] on icon at bounding box center [542, 240] width 6 height 8
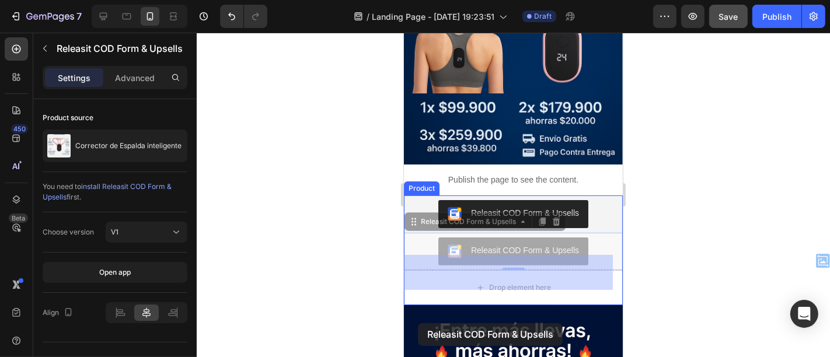
drag, startPoint x: 410, startPoint y: 260, endPoint x: 418, endPoint y: 323, distance: 62.9
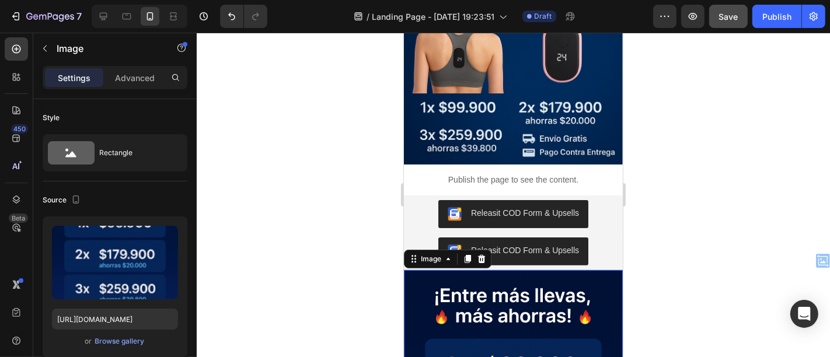
scroll to position [252, 0]
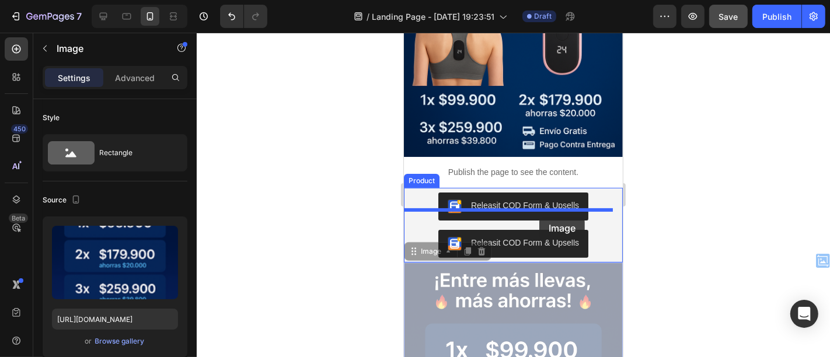
drag, startPoint x: 418, startPoint y: 323, endPoint x: 539, endPoint y: 217, distance: 161.4
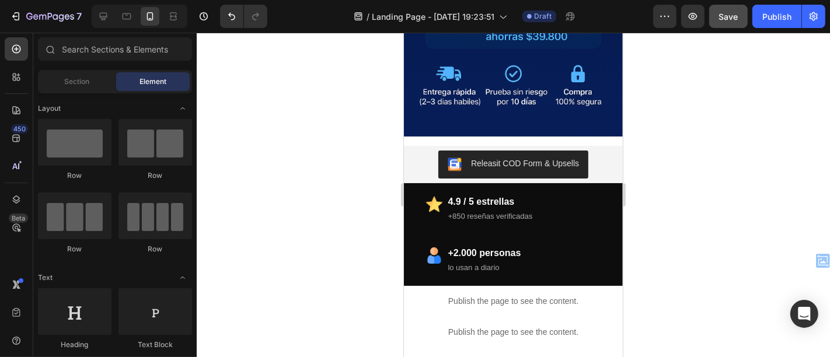
scroll to position [665, 0]
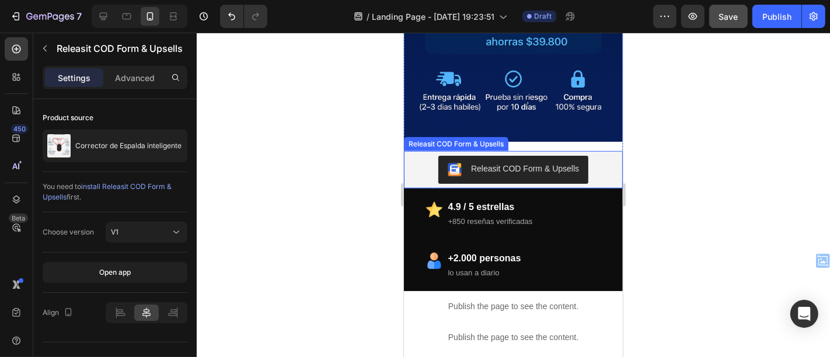
click at [430, 155] on div "Releasit COD Form & Upsells" at bounding box center [513, 169] width 210 height 28
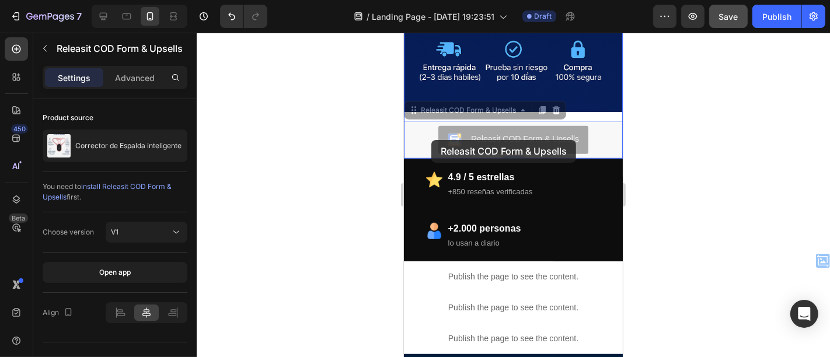
scroll to position [691, 0]
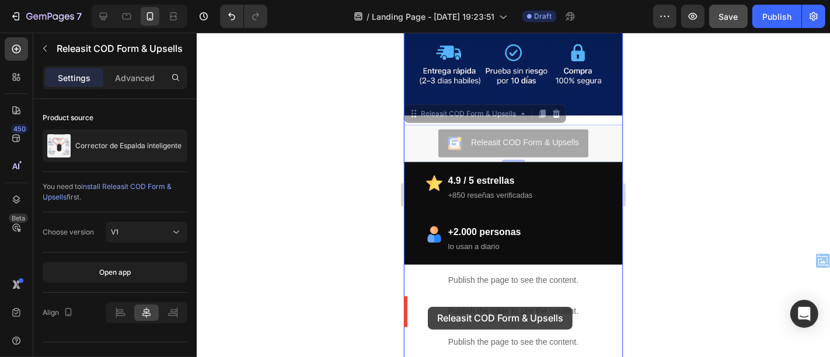
drag, startPoint x: 413, startPoint y: 110, endPoint x: 427, endPoint y: 307, distance: 196.7
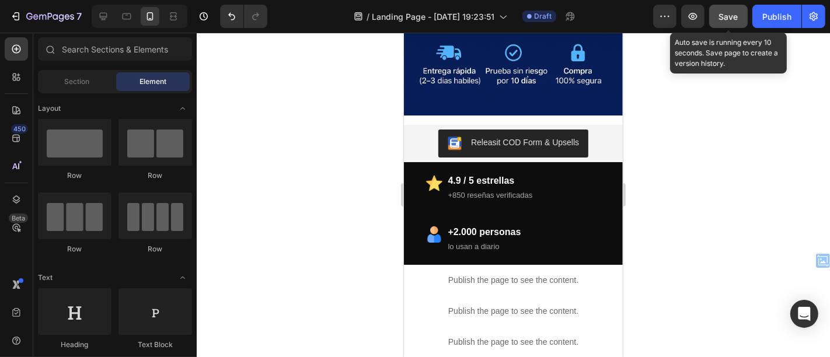
click at [735, 25] on button "Save" at bounding box center [728, 16] width 39 height 23
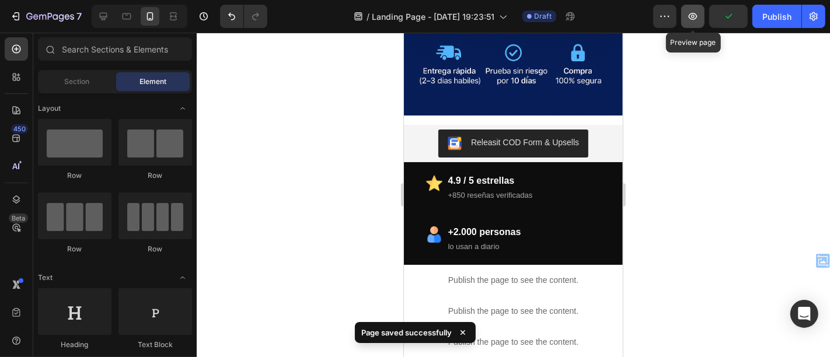
click at [694, 16] on icon "button" at bounding box center [693, 17] width 12 height 12
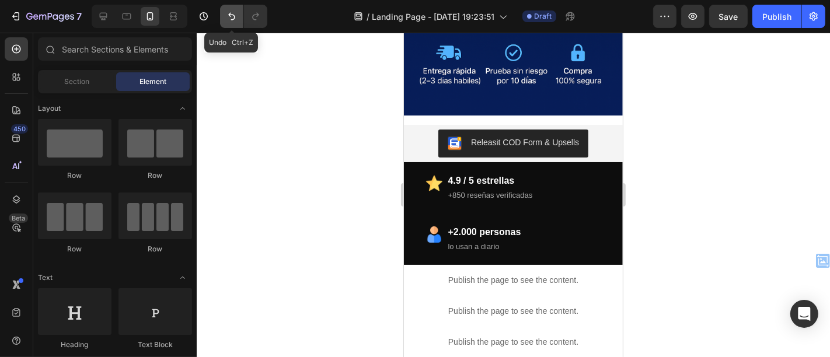
click at [236, 12] on icon "Undo/Redo" at bounding box center [232, 17] width 12 height 12
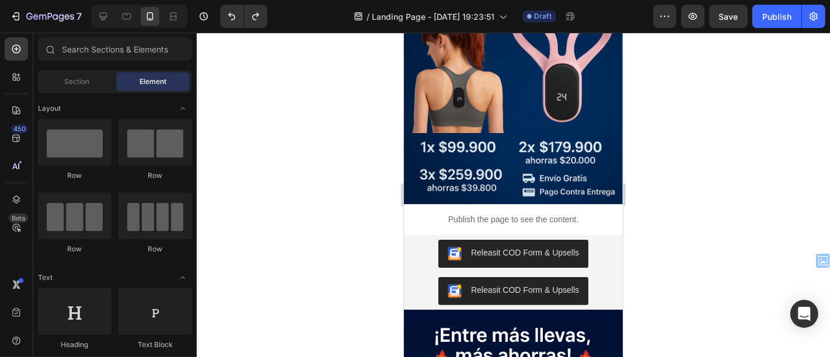
scroll to position [227, 0]
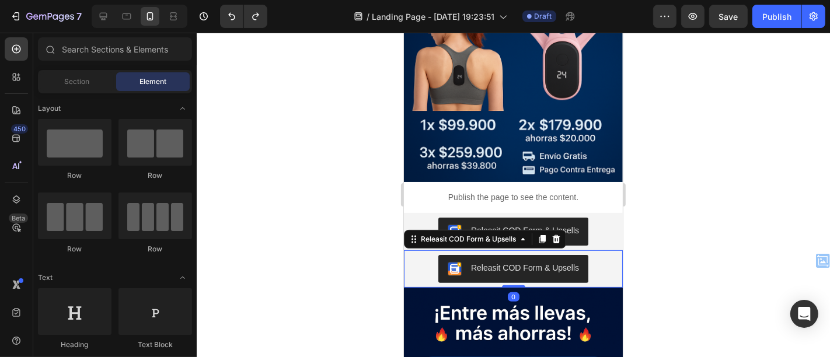
click at [431, 255] on div "Releasit COD Form & Upsells" at bounding box center [513, 269] width 210 height 28
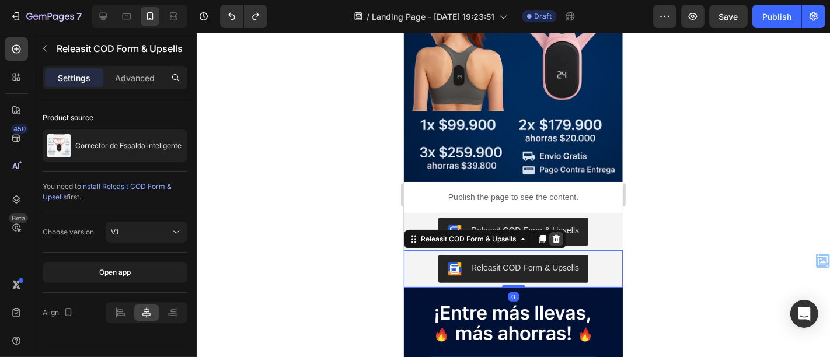
click at [553, 234] on icon at bounding box center [555, 238] width 9 height 9
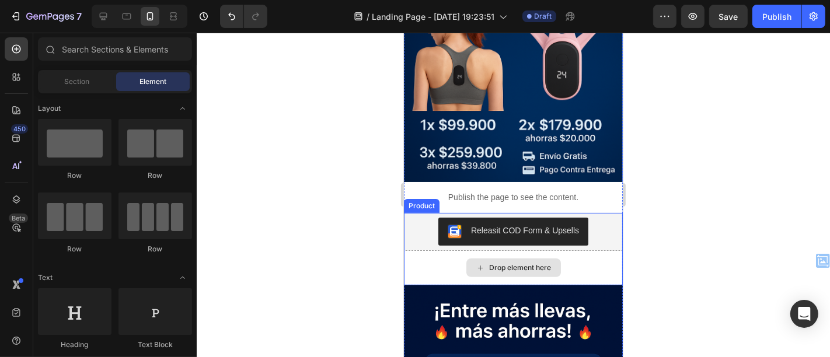
click at [512, 259] on div "Drop element here" at bounding box center [513, 267] width 95 height 19
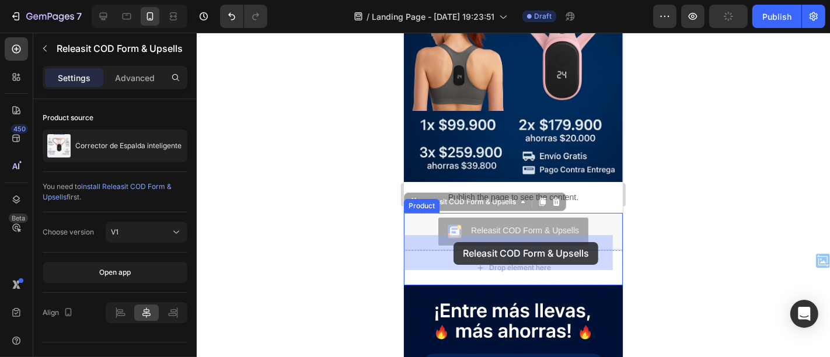
drag, startPoint x: 455, startPoint y: 214, endPoint x: 453, endPoint y: 242, distance: 28.1
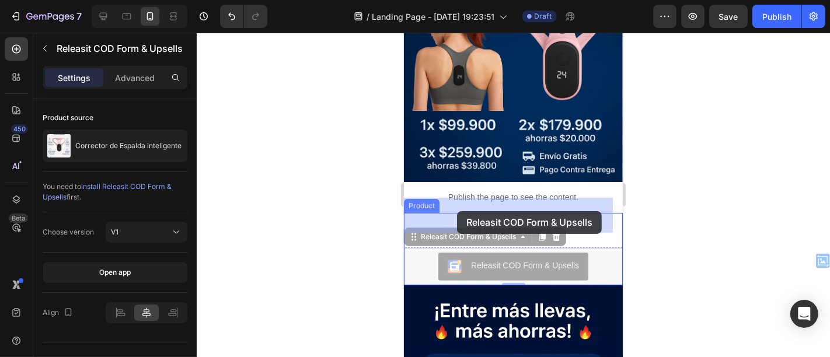
drag, startPoint x: 456, startPoint y: 246, endPoint x: 457, endPoint y: 210, distance: 35.6
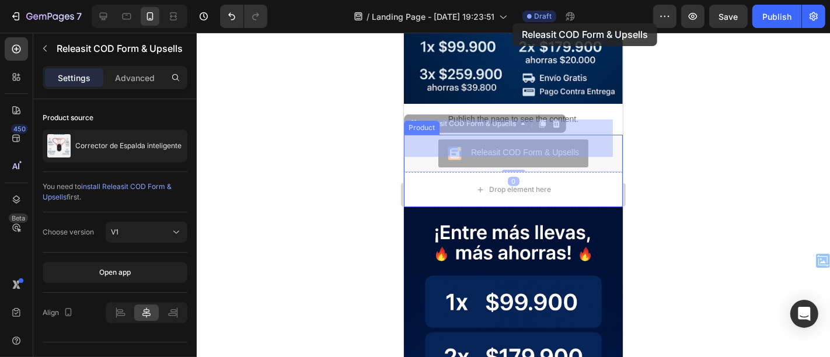
scroll to position [302, 0]
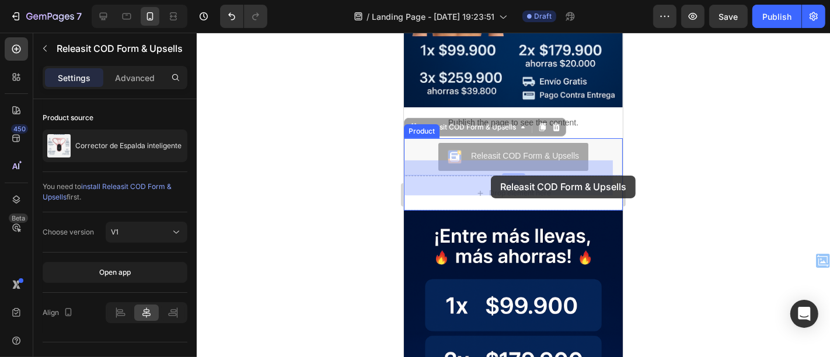
drag, startPoint x: 415, startPoint y: 187, endPoint x: 491, endPoint y: 175, distance: 76.9
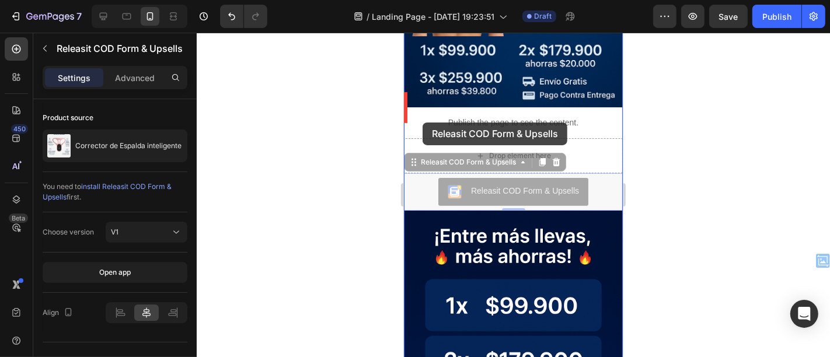
drag, startPoint x: 417, startPoint y: 145, endPoint x: 423, endPoint y: 122, distance: 23.5
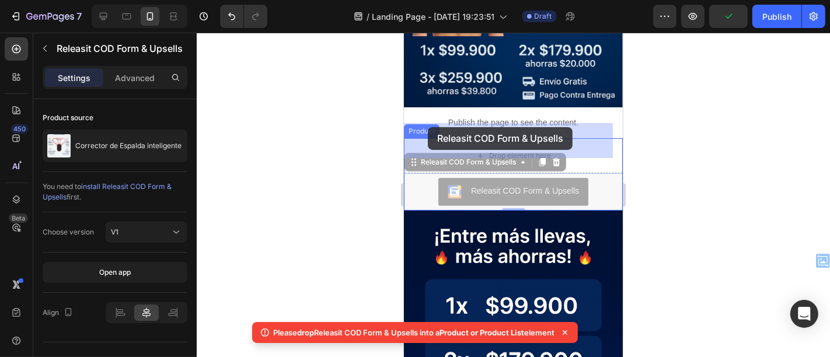
drag, startPoint x: 412, startPoint y: 144, endPoint x: 427, endPoint y: 127, distance: 22.7
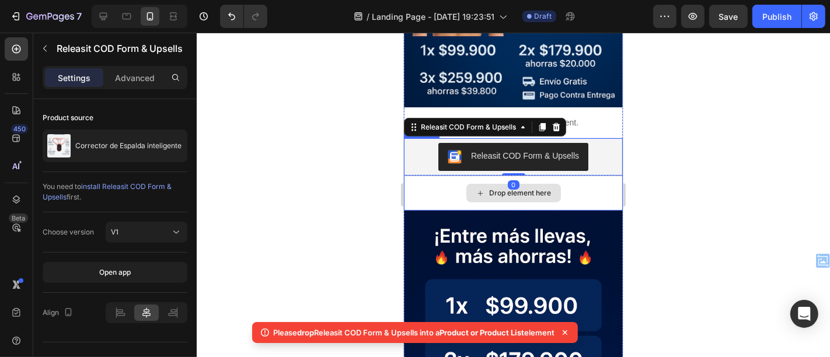
click at [441, 179] on div "Drop element here" at bounding box center [512, 192] width 219 height 35
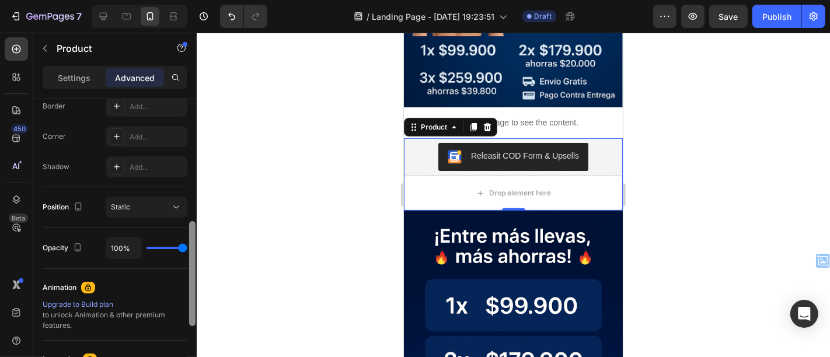
scroll to position [363, 0]
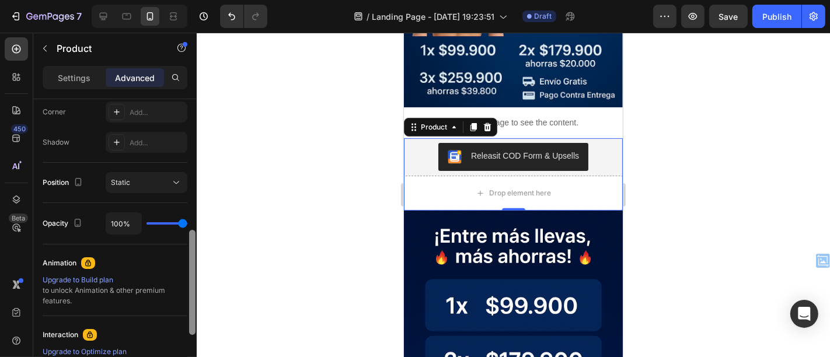
drag, startPoint x: 192, startPoint y: 135, endPoint x: 190, endPoint y: 266, distance: 131.4
click at [190, 266] on div at bounding box center [192, 282] width 6 height 105
click at [142, 184] on div "Static" at bounding box center [141, 183] width 60 height 11
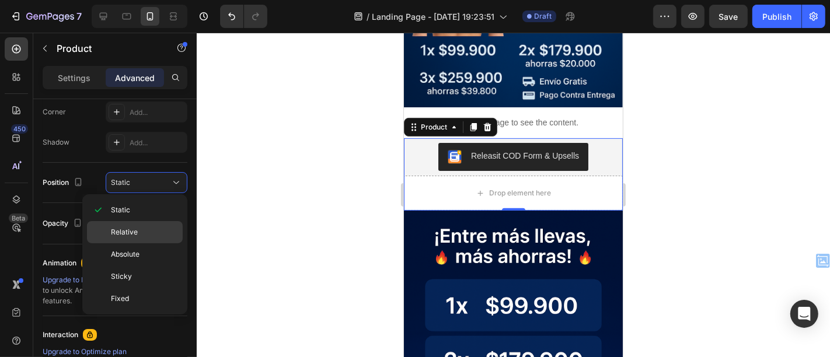
click at [133, 224] on div "Relative" at bounding box center [135, 232] width 96 height 22
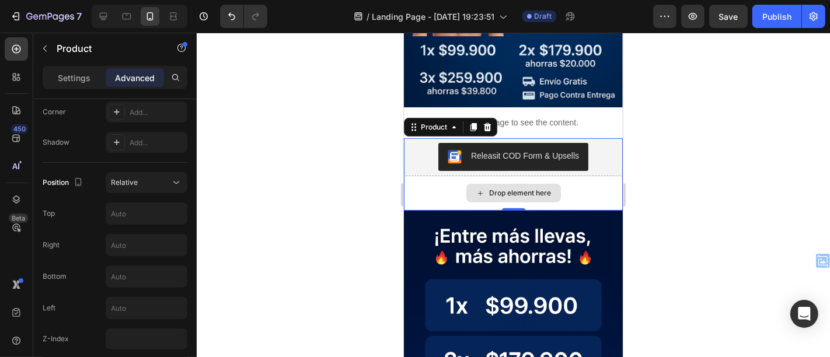
click at [443, 179] on div "Drop element here" at bounding box center [512, 192] width 219 height 35
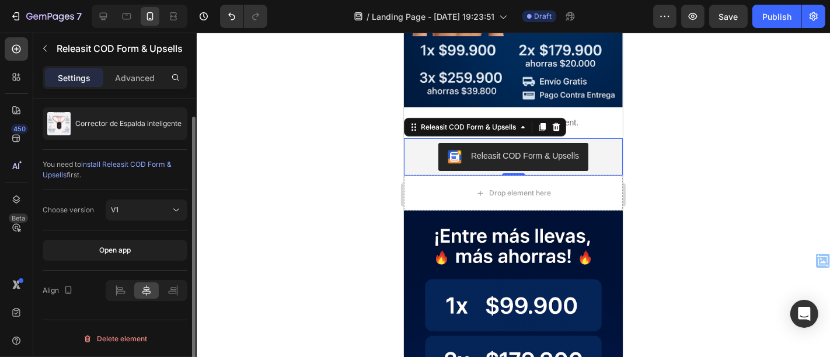
click at [427, 148] on div "Releasit COD Form & Upsells" at bounding box center [513, 156] width 210 height 28
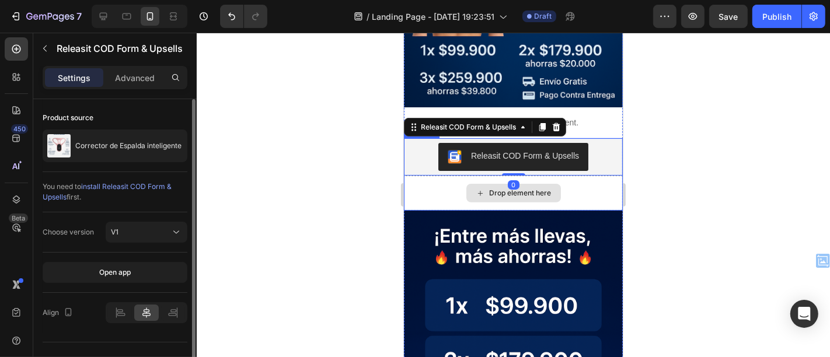
click at [426, 175] on div "Drop element here" at bounding box center [512, 192] width 219 height 35
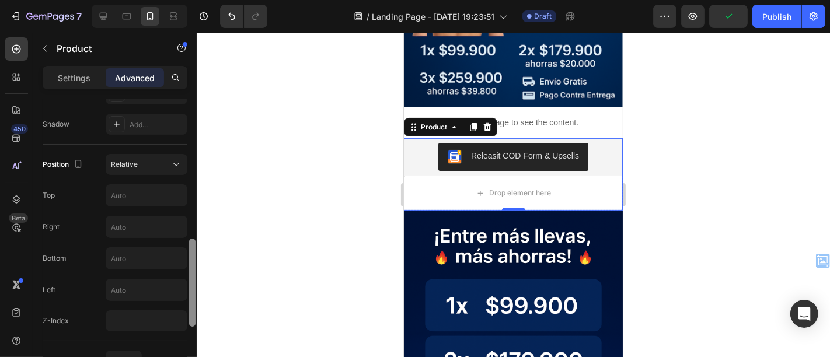
scroll to position [404, 0]
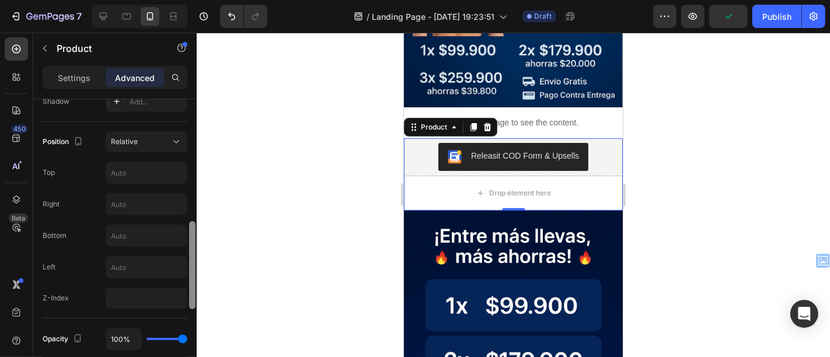
click at [188, 291] on div at bounding box center [192, 245] width 9 height 292
click at [152, 235] on input "text" at bounding box center [146, 235] width 81 height 21
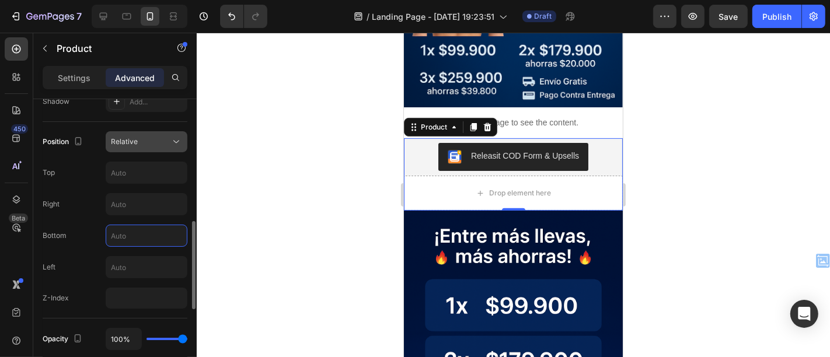
click at [164, 134] on button "Relative" at bounding box center [147, 141] width 82 height 21
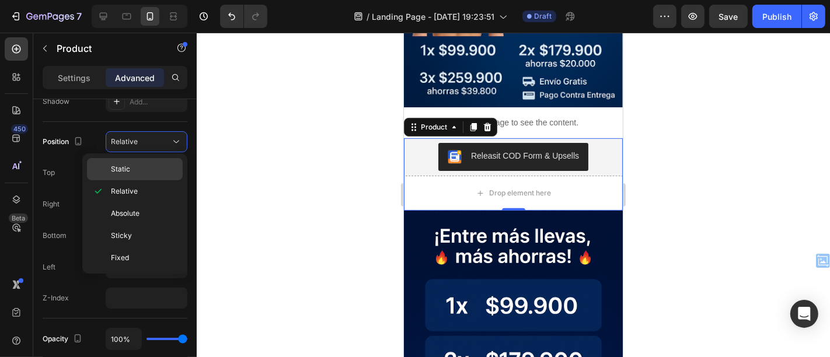
click at [141, 163] on div "Static" at bounding box center [135, 169] width 96 height 22
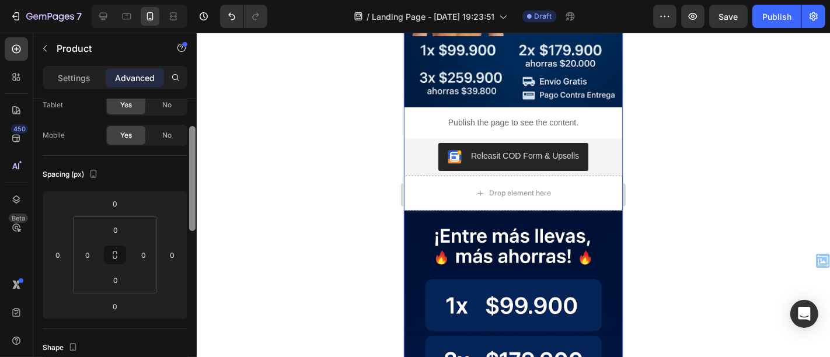
scroll to position [71, 0]
drag, startPoint x: 192, startPoint y: 260, endPoint x: 190, endPoint y: 140, distance: 120.3
click at [190, 140] on div at bounding box center [192, 177] width 6 height 105
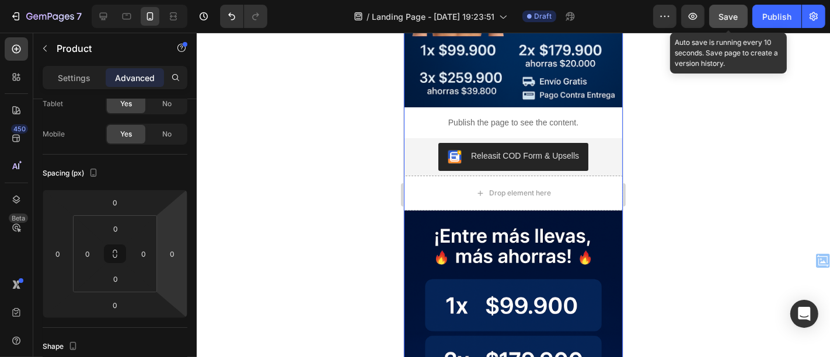
click at [725, 16] on span "Save" at bounding box center [728, 17] width 19 height 10
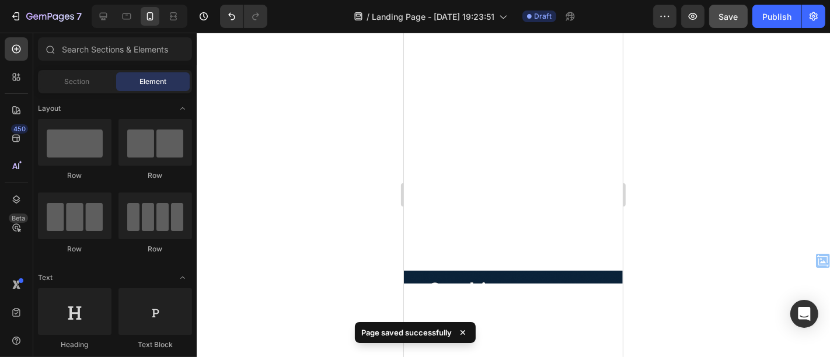
scroll to position [1203, 0]
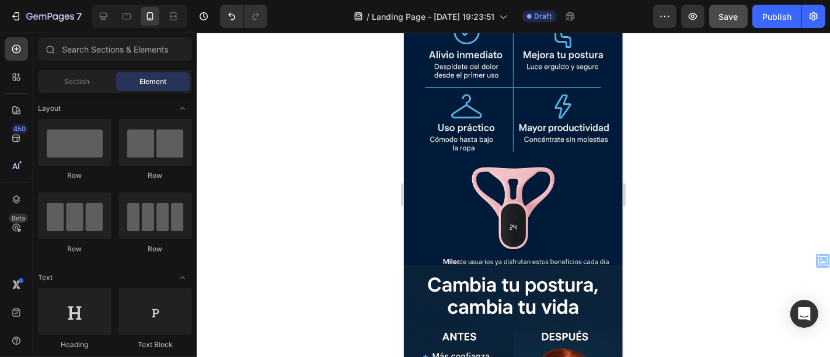
click at [290, 133] on div at bounding box center [514, 195] width 634 height 325
click at [148, 105] on div "Layout" at bounding box center [115, 109] width 154 height 12
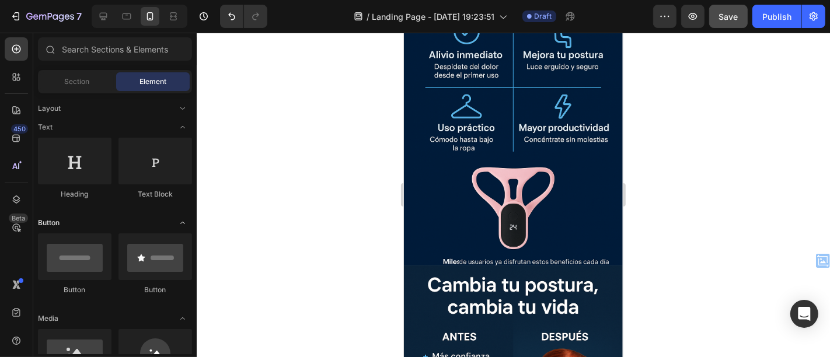
click at [114, 221] on div "Button" at bounding box center [115, 223] width 154 height 12
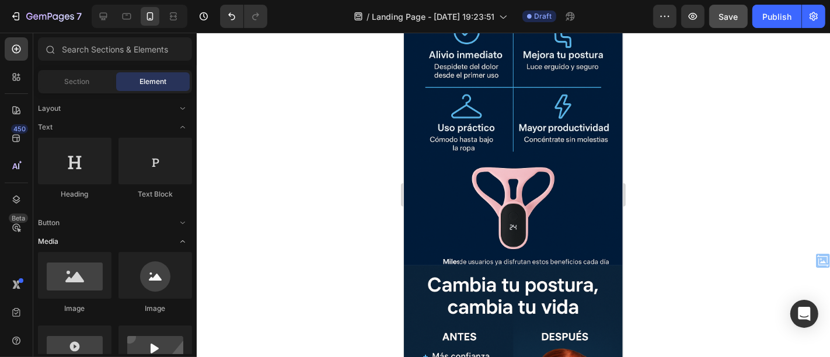
click at [113, 238] on div "Media" at bounding box center [115, 242] width 154 height 12
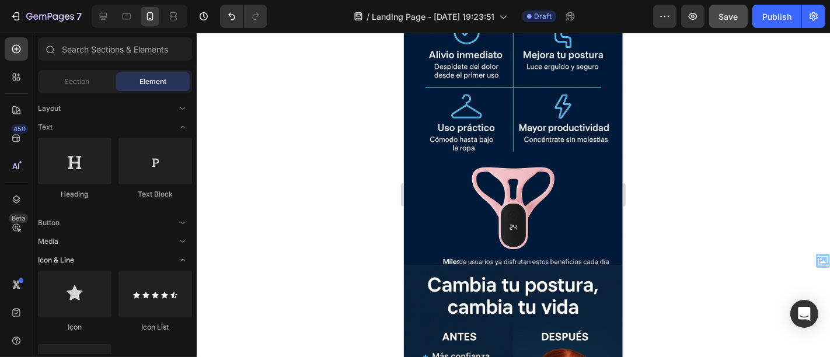
click at [110, 259] on div "Icon & Line" at bounding box center [115, 261] width 154 height 12
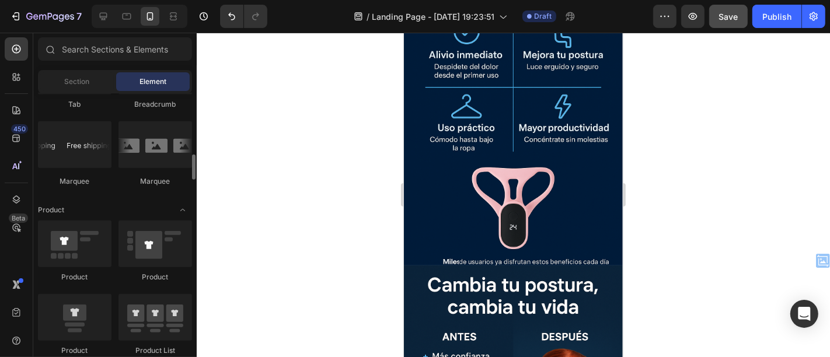
scroll to position [653, 0]
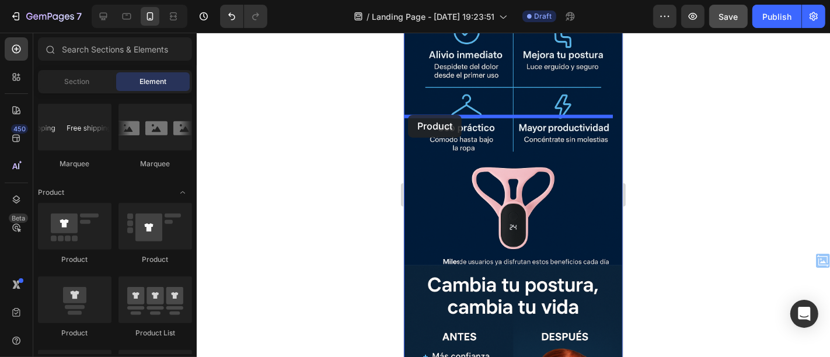
drag, startPoint x: 462, startPoint y: 339, endPoint x: 408, endPoint y: 114, distance: 231.3
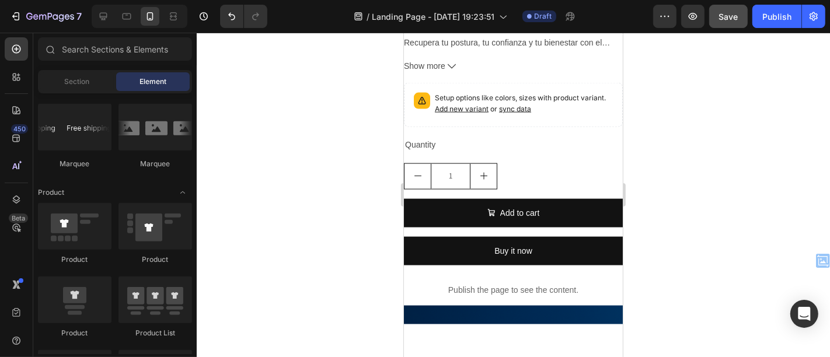
scroll to position [1399, 0]
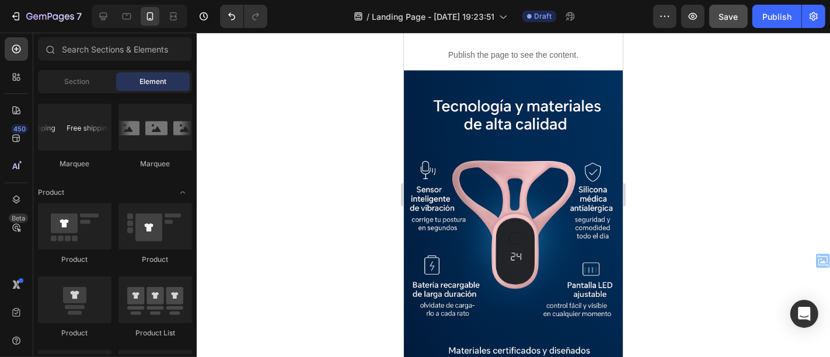
scroll to position [1254, 0]
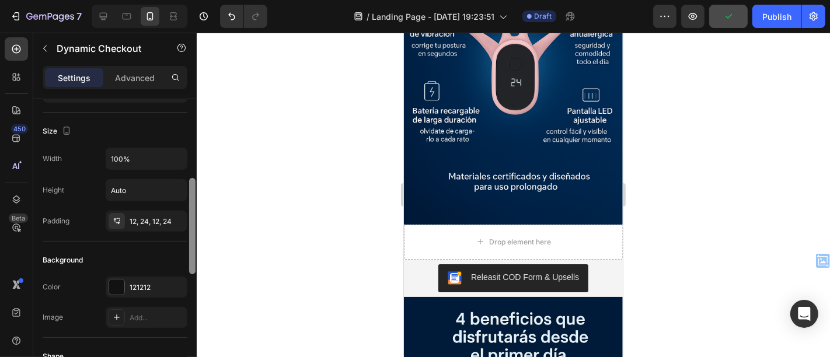
scroll to position [40, 0]
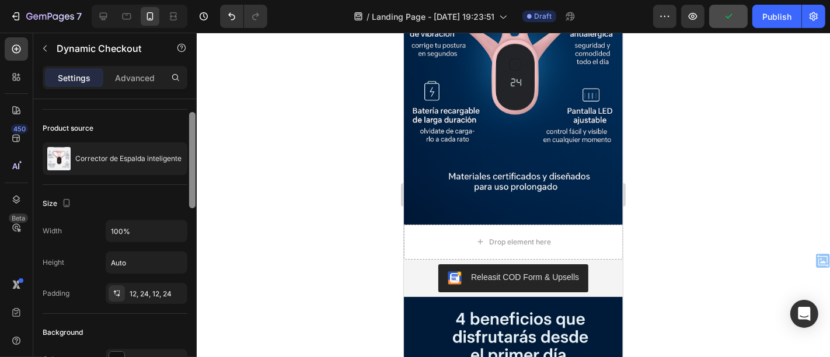
drag, startPoint x: 193, startPoint y: 144, endPoint x: 198, endPoint y: 158, distance: 14.8
click at [198, 0] on div "7 / Landing Page - Sep 25, 19:23:51 Draft Preview Publish 450 Beta Sections(30)…" at bounding box center [415, 0] width 830 height 0
click at [16, 73] on icon at bounding box center [17, 77] width 12 height 12
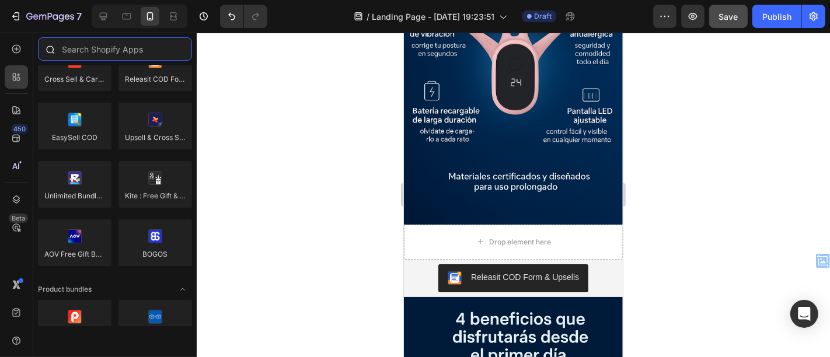
click at [119, 54] on input "text" at bounding box center [115, 48] width 154 height 23
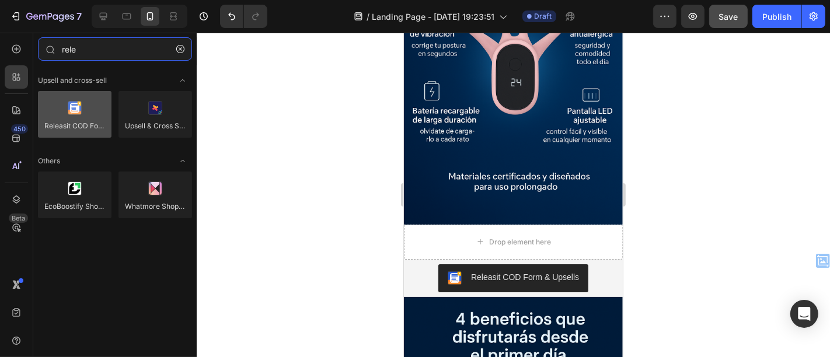
type input "rele"
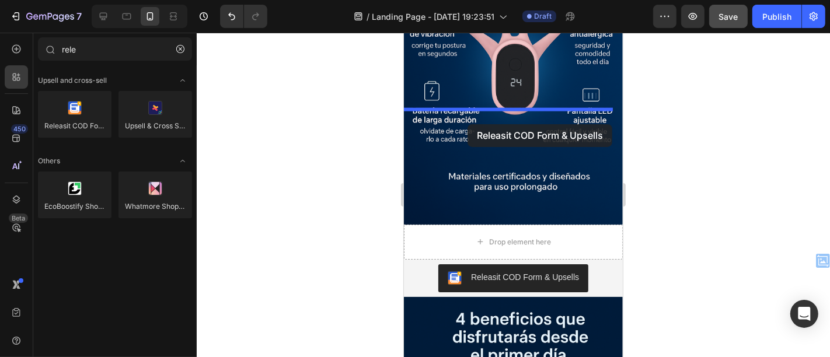
drag, startPoint x: 483, startPoint y: 143, endPoint x: 467, endPoint y: 124, distance: 24.9
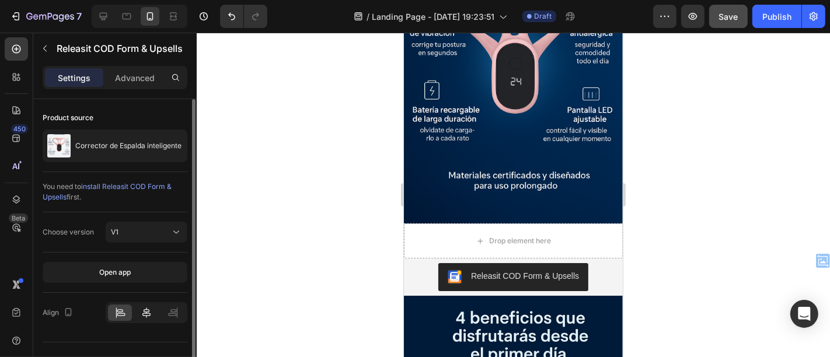
click at [146, 305] on div at bounding box center [146, 313] width 24 height 16
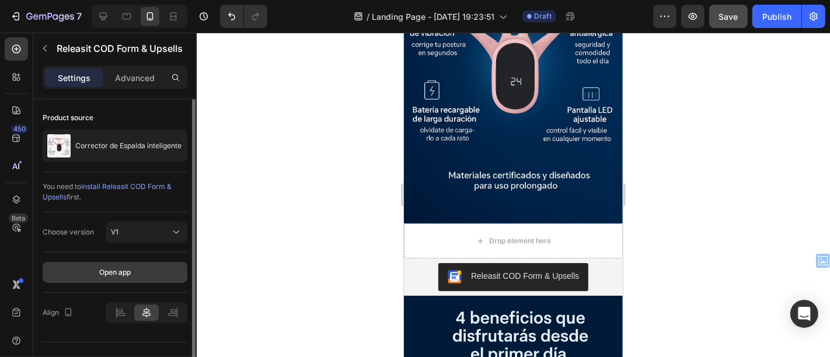
click at [148, 267] on button "Open app" at bounding box center [115, 272] width 145 height 21
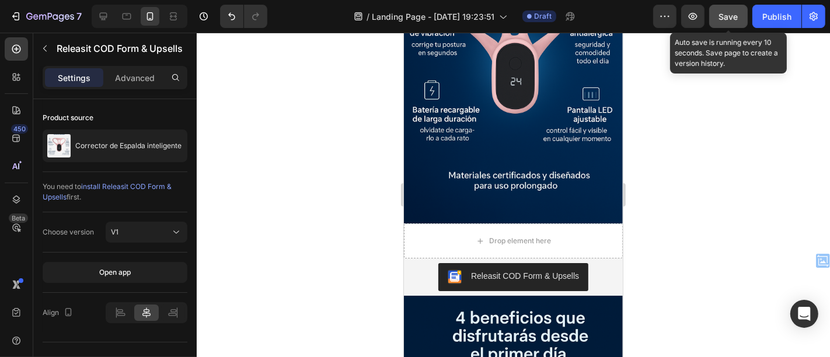
click at [729, 16] on span "Save" at bounding box center [728, 17] width 19 height 10
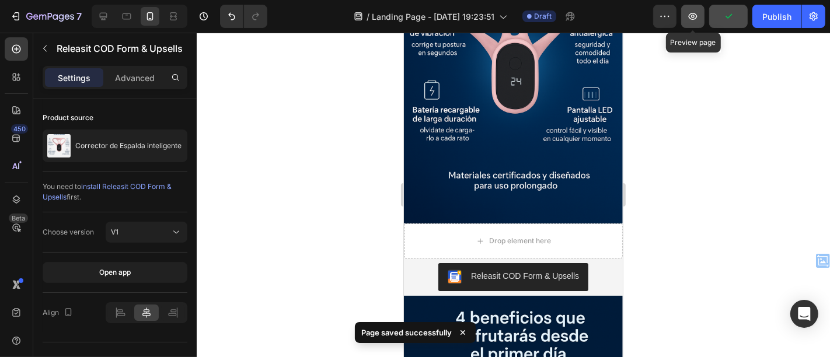
click at [693, 17] on icon "button" at bounding box center [693, 17] width 4 height 4
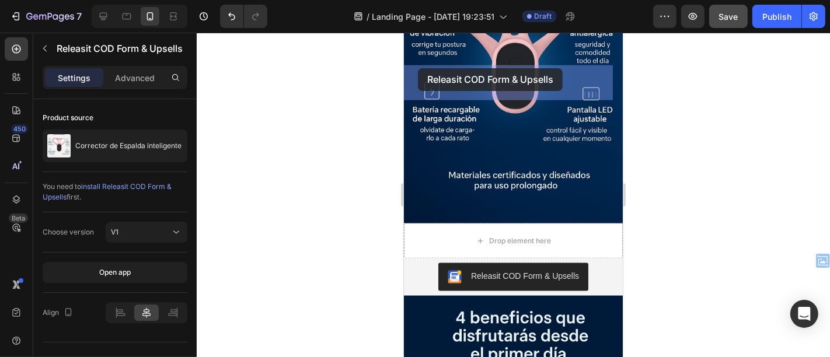
drag, startPoint x: 414, startPoint y: 100, endPoint x: 418, endPoint y: 68, distance: 32.3
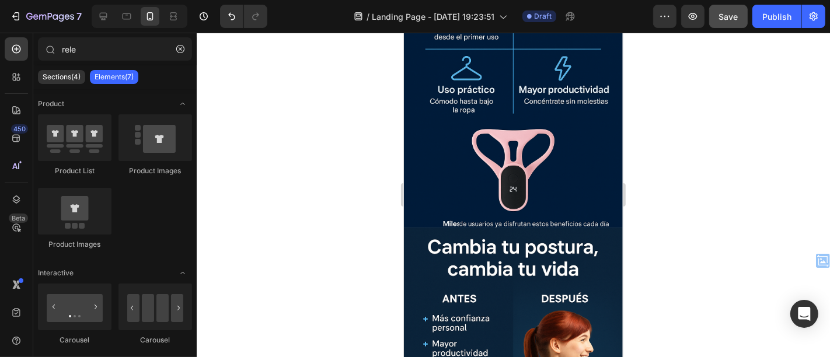
scroll to position [1674, 0]
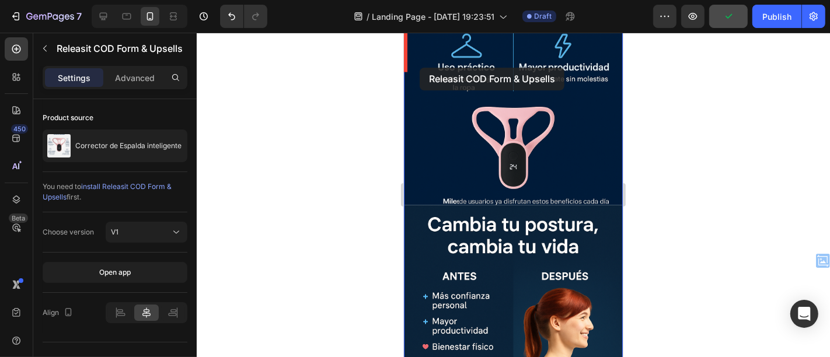
drag, startPoint x: 415, startPoint y: 95, endPoint x: 419, endPoint y: 67, distance: 28.3
click at [419, 67] on div "iPhone 13 Mini ( 375 px) iPhone 13 Mini iPhone 13 Pro iPhone 11 Pro Max iPhone …" at bounding box center [512, 231] width 219 height 3745
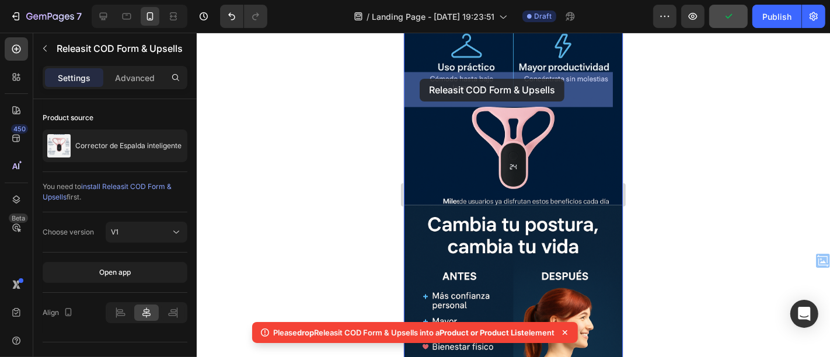
drag, startPoint x: 415, startPoint y: 96, endPoint x: 419, endPoint y: 79, distance: 17.4
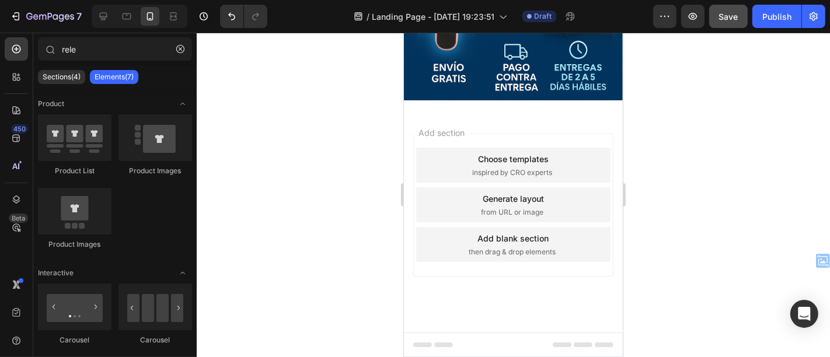
scroll to position [3597, 0]
drag, startPoint x: 618, startPoint y: 183, endPoint x: 1039, endPoint y: 374, distance: 461.5
click at [180, 210] on div "Product List Product Images Product Images" at bounding box center [115, 187] width 154 height 146
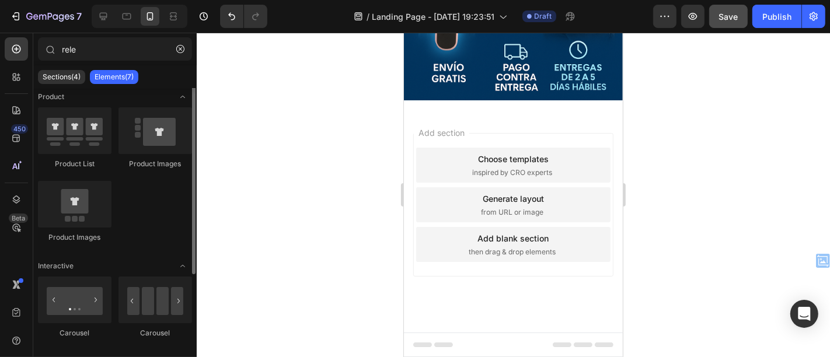
scroll to position [0, 0]
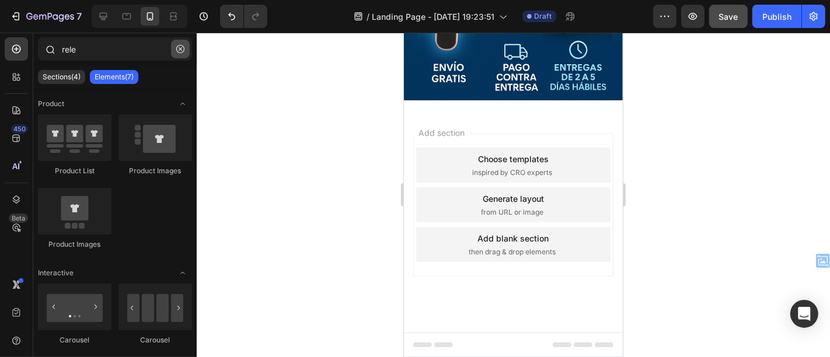
click at [178, 50] on icon "button" at bounding box center [180, 49] width 8 height 8
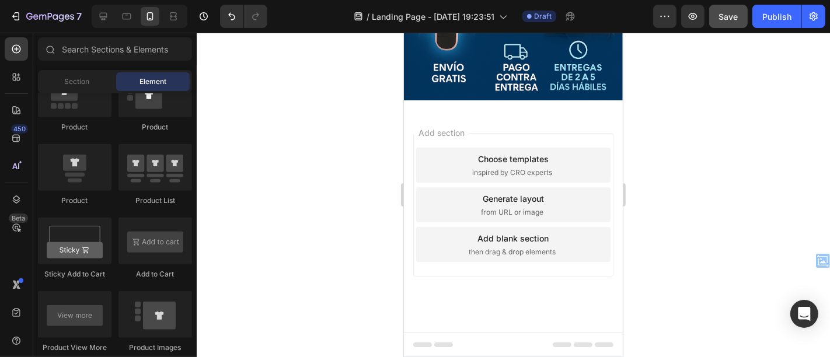
scroll to position [798, 0]
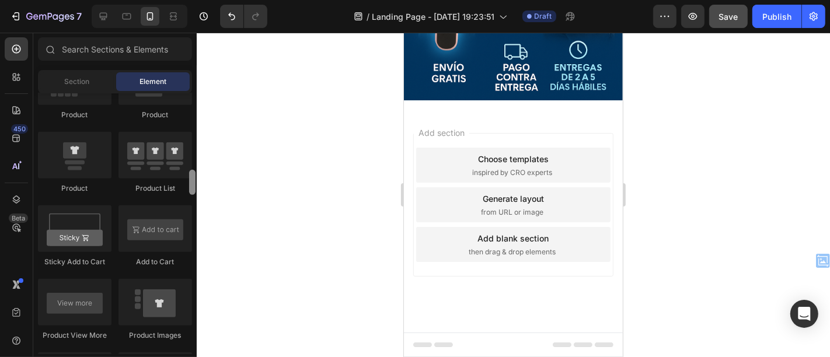
drag, startPoint x: 194, startPoint y: 109, endPoint x: 197, endPoint y: 186, distance: 77.2
click at [197, 0] on div "7 / Landing Page - Sep 25, 19:23:51 Draft Preview Save Publish 450 Beta Section…" at bounding box center [415, 0] width 830 height 0
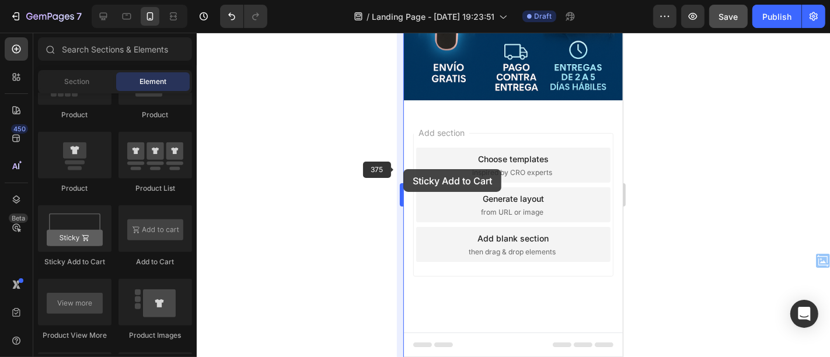
drag, startPoint x: 78, startPoint y: 239, endPoint x: 403, endPoint y: 172, distance: 332.2
click at [403, 0] on div "7 / Landing Page - Sep 25, 19:23:51 Draft Preview Save Publish 450 Beta Section…" at bounding box center [415, 0] width 830 height 0
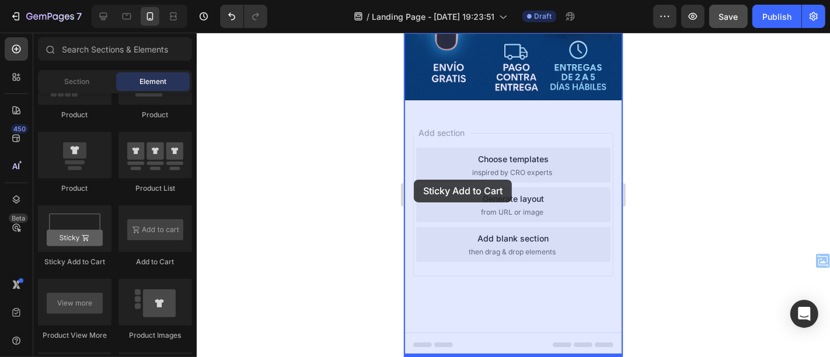
drag, startPoint x: 484, startPoint y: 261, endPoint x: 413, endPoint y: 179, distance: 108.1
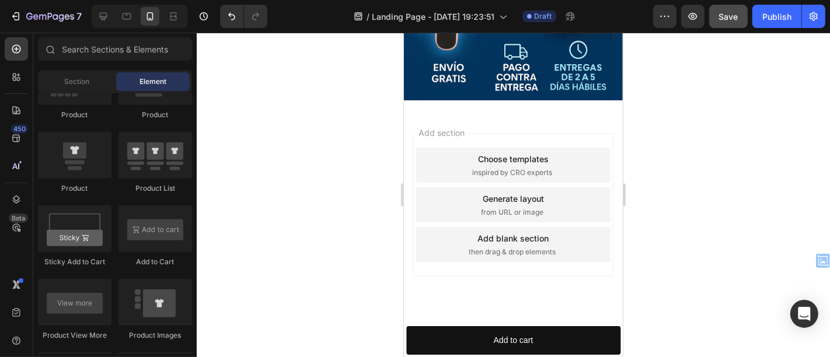
scroll to position [3597, 0]
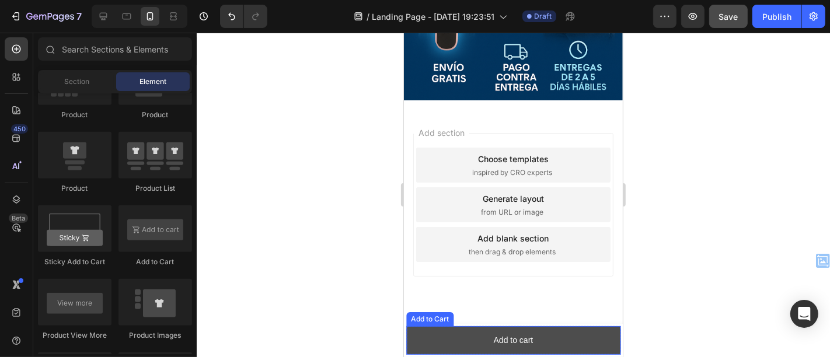
click at [597, 338] on button "Add to cart" at bounding box center [513, 340] width 214 height 29
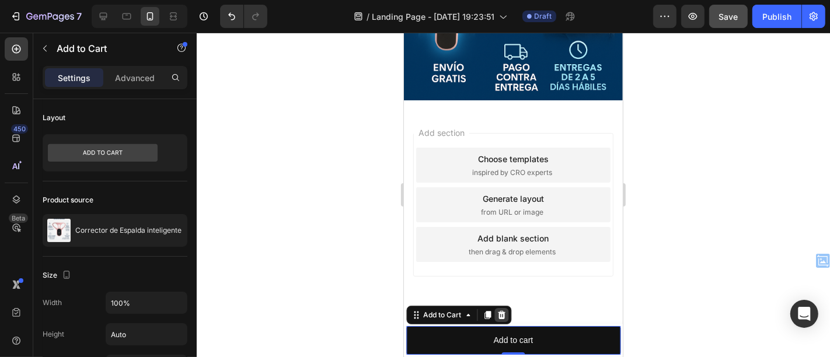
click at [505, 316] on icon at bounding box center [500, 314] width 9 height 9
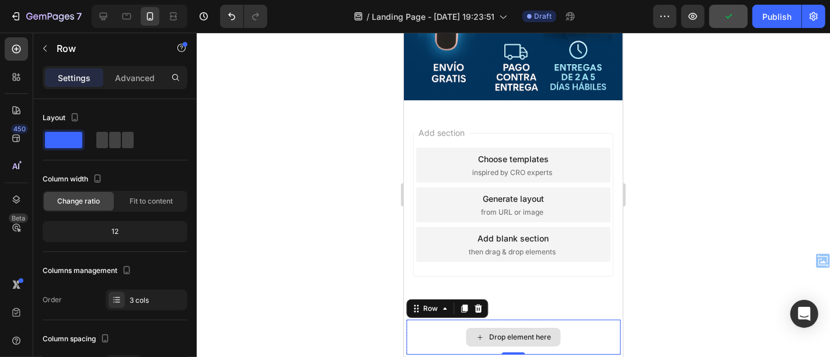
click at [577, 332] on div "Drop element here" at bounding box center [513, 336] width 214 height 35
click at [476, 304] on icon at bounding box center [478, 308] width 8 height 8
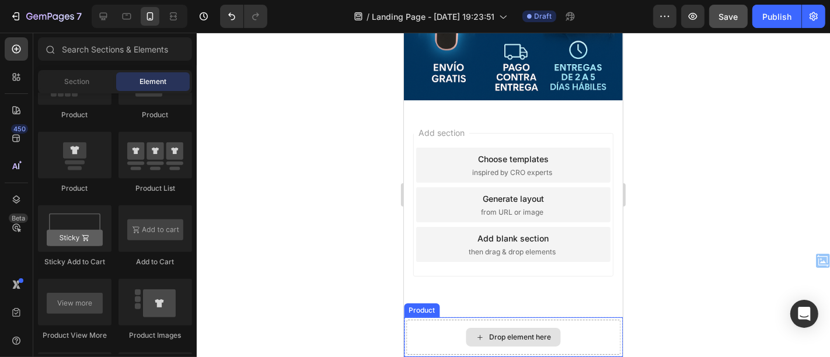
click at [522, 327] on div "Drop element here" at bounding box center [513, 336] width 214 height 35
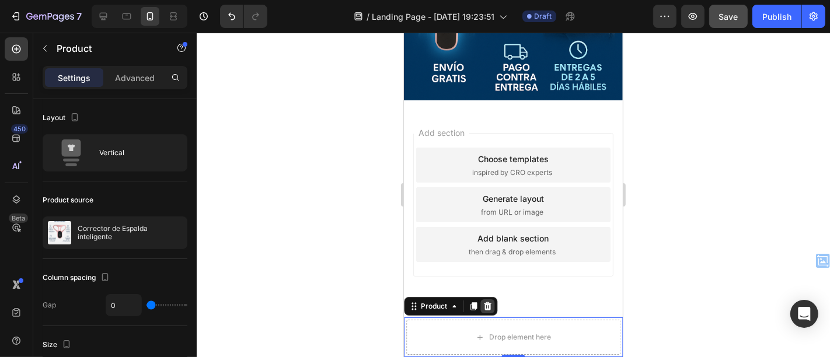
click at [492, 305] on div at bounding box center [487, 306] width 14 height 14
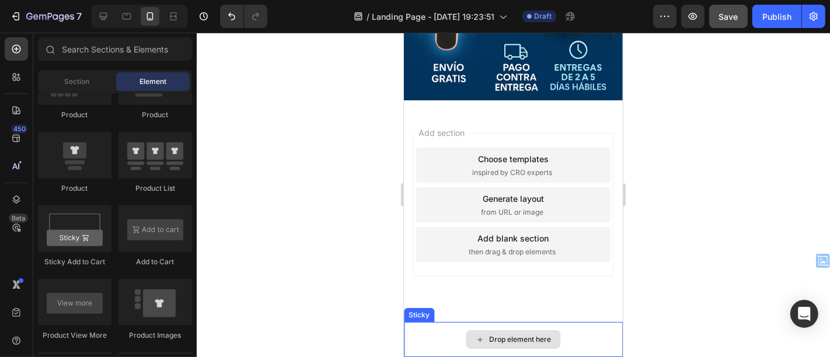
click at [549, 346] on div "Drop element here" at bounding box center [513, 339] width 95 height 19
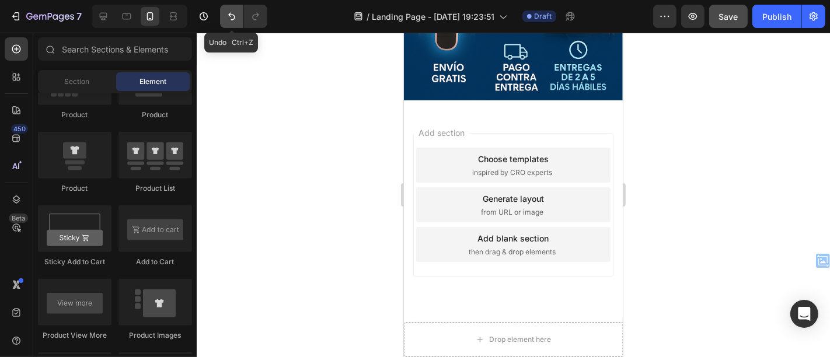
click at [229, 20] on icon "Undo/Redo" at bounding box center [232, 17] width 12 height 12
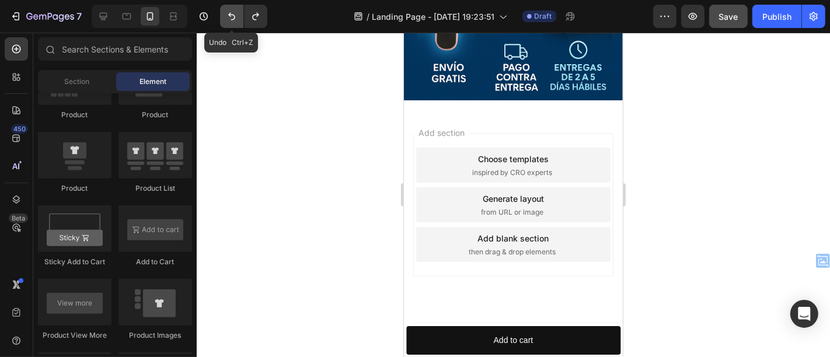
click at [229, 20] on icon "Undo/Redo" at bounding box center [232, 17] width 12 height 12
click at [231, 20] on icon "Undo/Redo" at bounding box center [231, 17] width 7 height 8
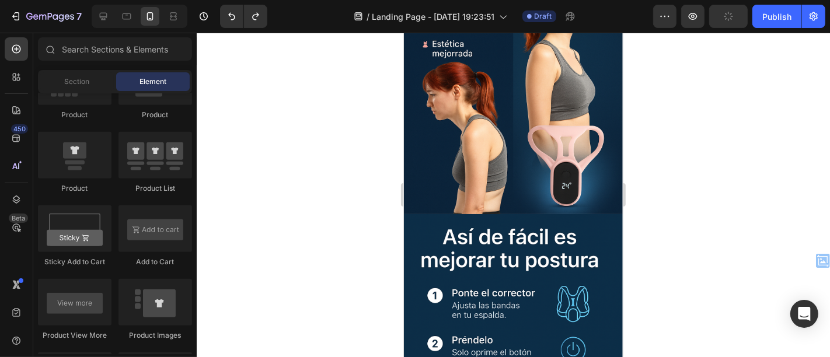
scroll to position [1987, 0]
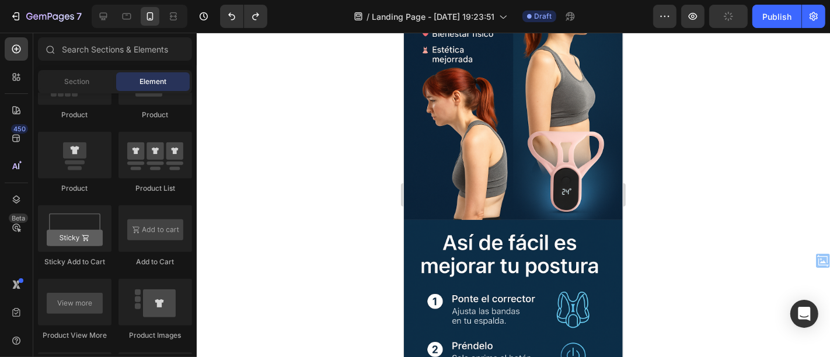
drag, startPoint x: 618, startPoint y: 267, endPoint x: 1028, endPoint y: 242, distance: 411.3
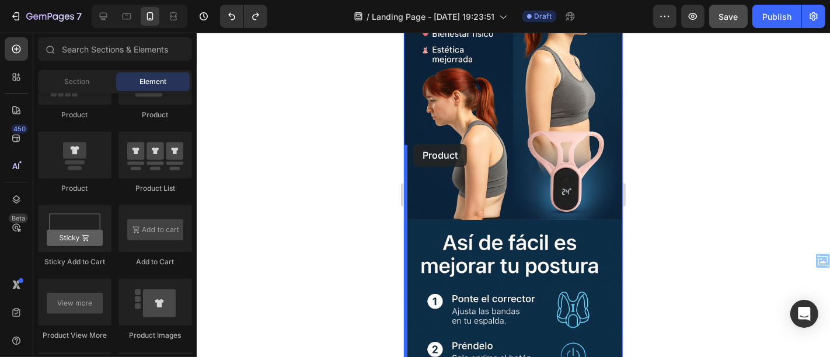
drag, startPoint x: 491, startPoint y: 204, endPoint x: 413, endPoint y: 144, distance: 99.0
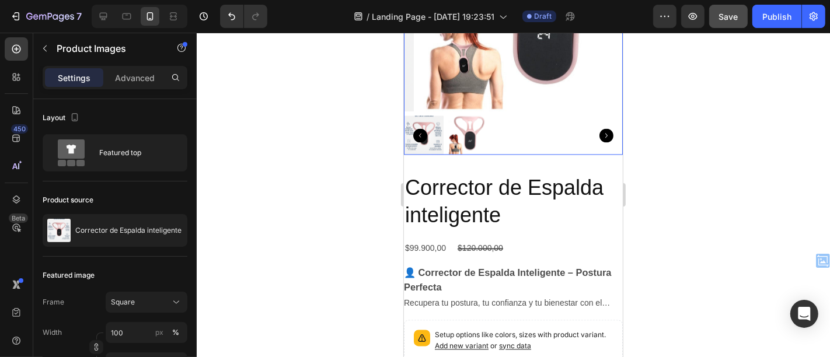
click at [413, 110] on img at bounding box center [303, 0] width 219 height 219
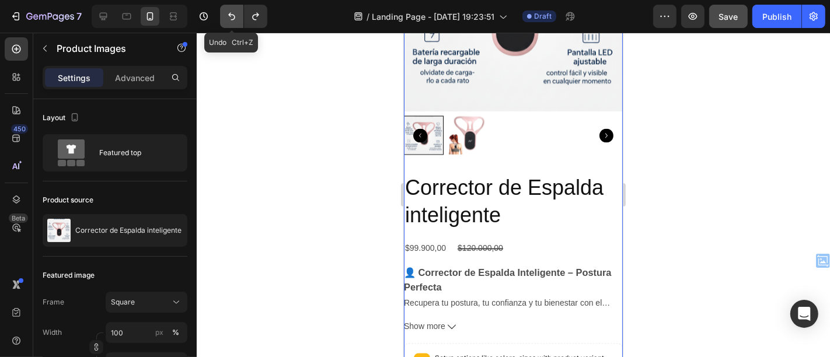
click at [233, 22] on button "Undo/Redo" at bounding box center [231, 16] width 23 height 23
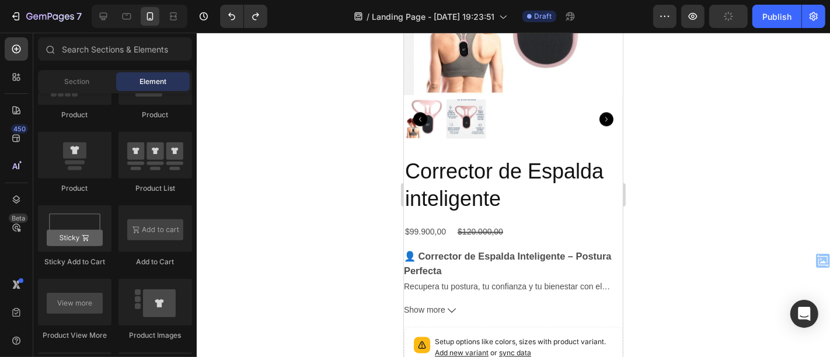
scroll to position [2043, 0]
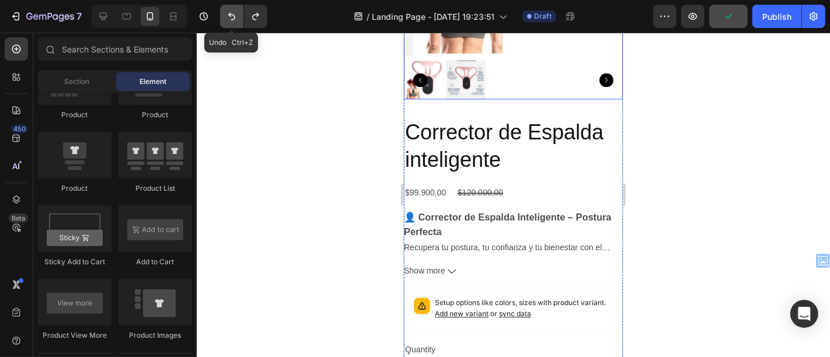
click at [239, 16] on button "Undo/Redo" at bounding box center [231, 16] width 23 height 23
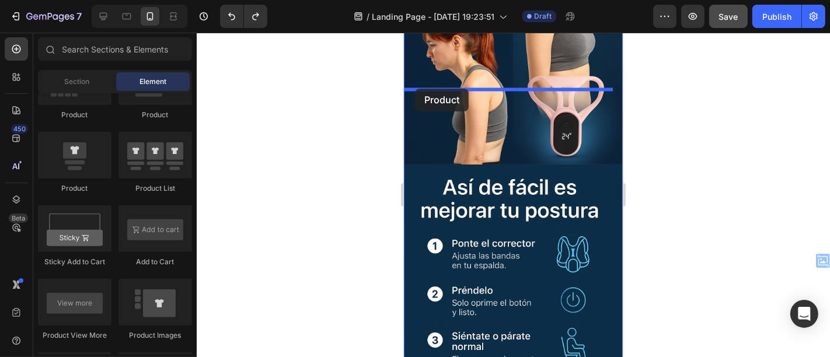
drag, startPoint x: 480, startPoint y: 203, endPoint x: 415, endPoint y: 88, distance: 132.3
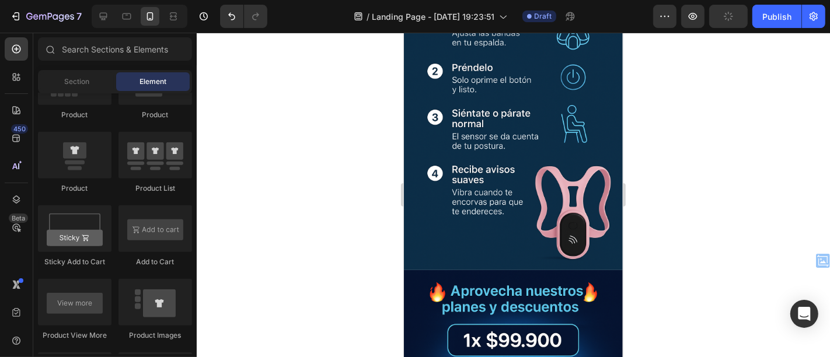
scroll to position [2935, 0]
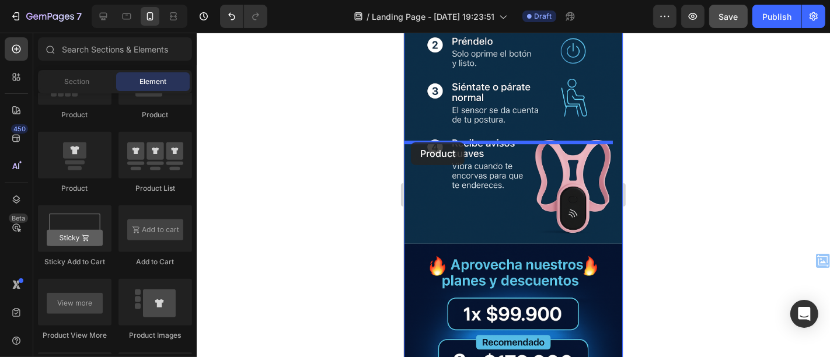
drag, startPoint x: 461, startPoint y: 188, endPoint x: 411, endPoint y: 142, distance: 68.6
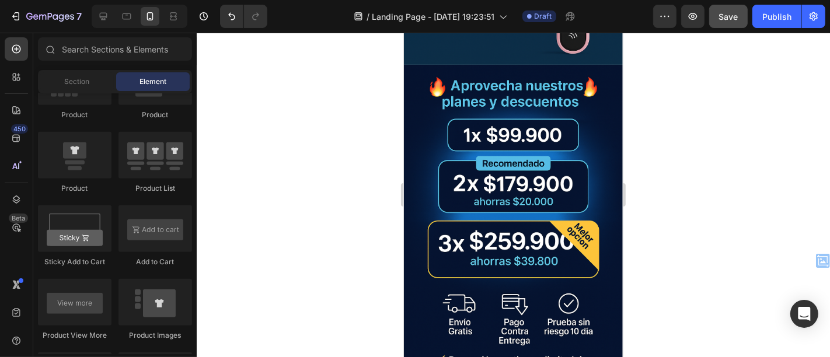
scroll to position [3796, 0]
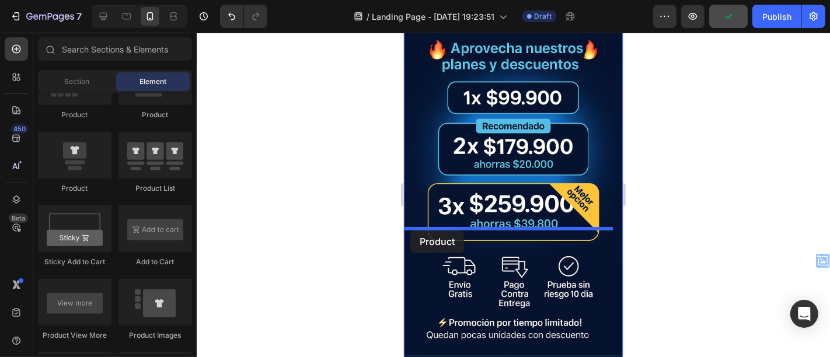
drag, startPoint x: 489, startPoint y: 200, endPoint x: 410, endPoint y: 230, distance: 85.0
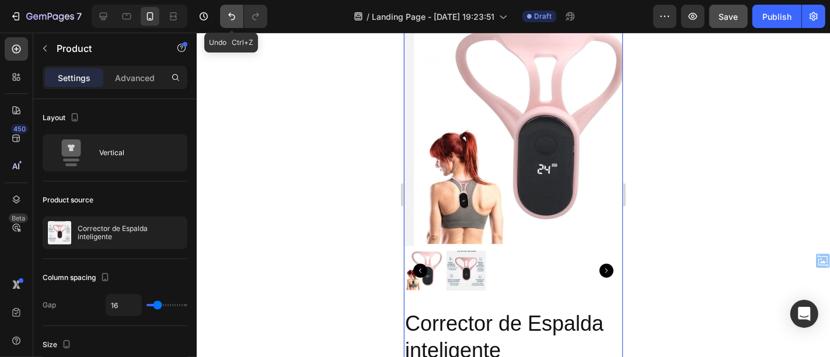
click at [239, 19] on button "Undo/Redo" at bounding box center [231, 16] width 23 height 23
click at [238, 22] on button "Undo/Redo" at bounding box center [231, 16] width 23 height 23
click at [227, 14] on icon "Undo/Redo" at bounding box center [232, 17] width 12 height 12
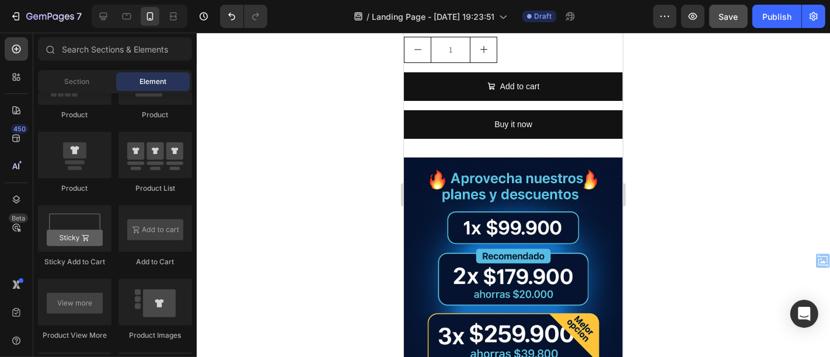
scroll to position [4310, 0]
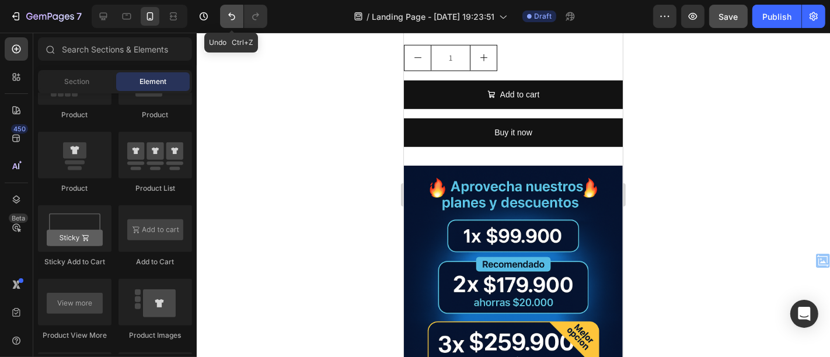
click at [222, 9] on button "Undo/Redo" at bounding box center [231, 16] width 23 height 23
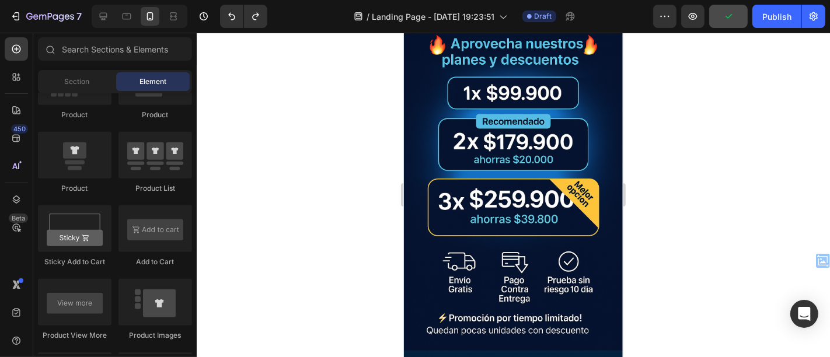
scroll to position [3889, 0]
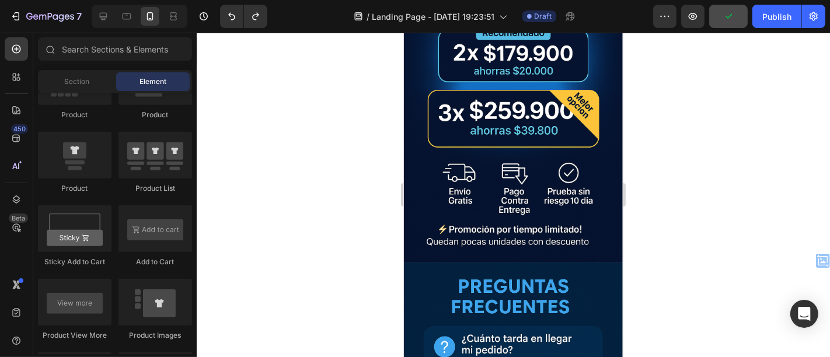
drag, startPoint x: 616, startPoint y: 309, endPoint x: 1026, endPoint y: 318, distance: 410.0
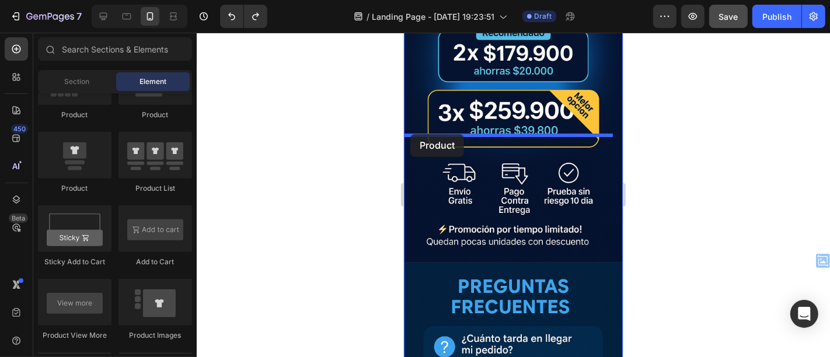
drag, startPoint x: 480, startPoint y: 198, endPoint x: 410, endPoint y: 134, distance: 95.1
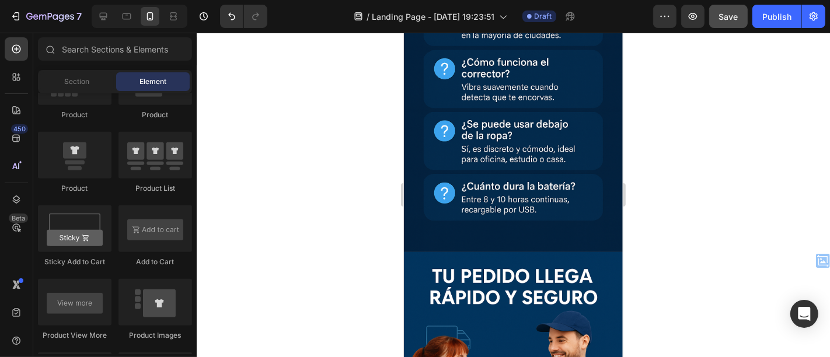
scroll to position [4879, 0]
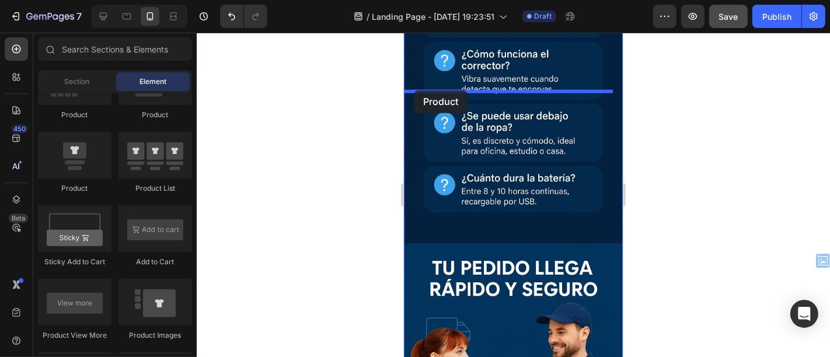
drag, startPoint x: 478, startPoint y: 186, endPoint x: 413, endPoint y: 90, distance: 115.3
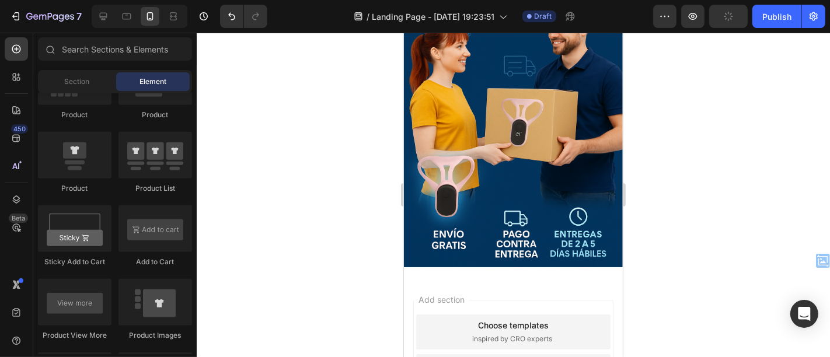
scroll to position [5819, 0]
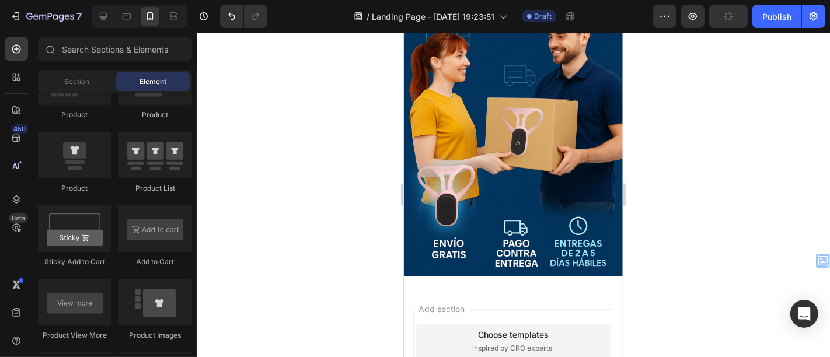
drag, startPoint x: 615, startPoint y: 271, endPoint x: 1028, endPoint y: 348, distance: 420.5
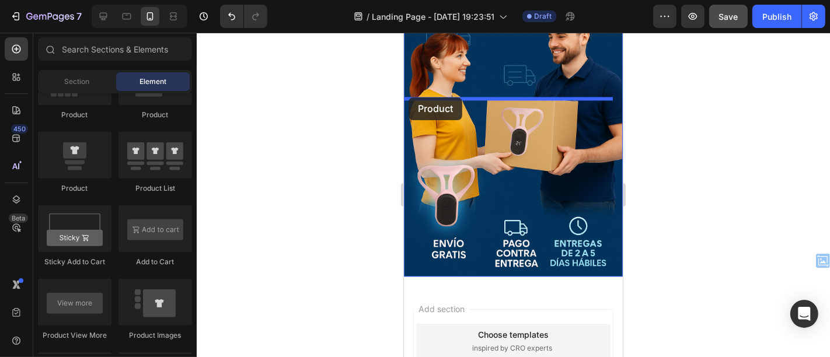
drag, startPoint x: 462, startPoint y: 192, endPoint x: 408, endPoint y: 97, distance: 109.3
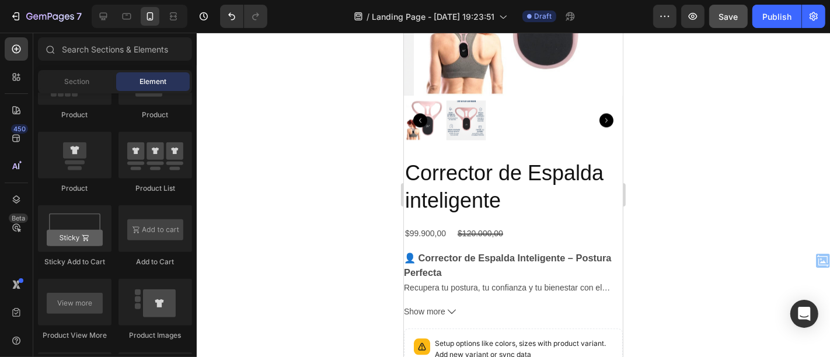
scroll to position [5860, 0]
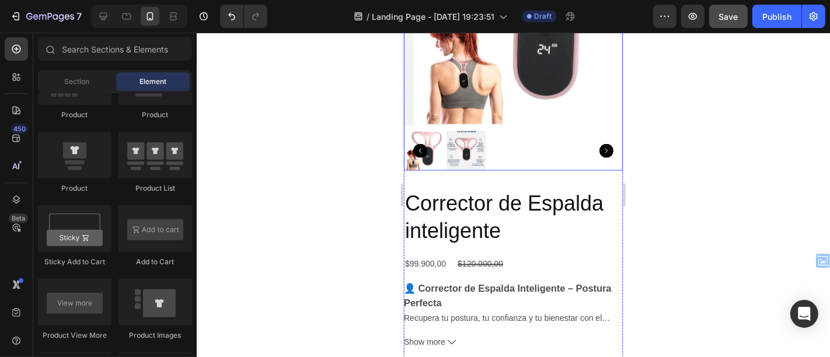
click at [523, 126] on img at bounding box center [522, 16] width 219 height 219
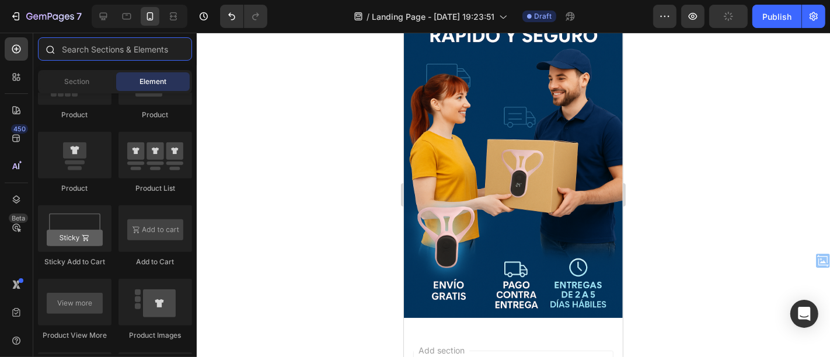
click at [84, 50] on input "text" at bounding box center [115, 48] width 154 height 23
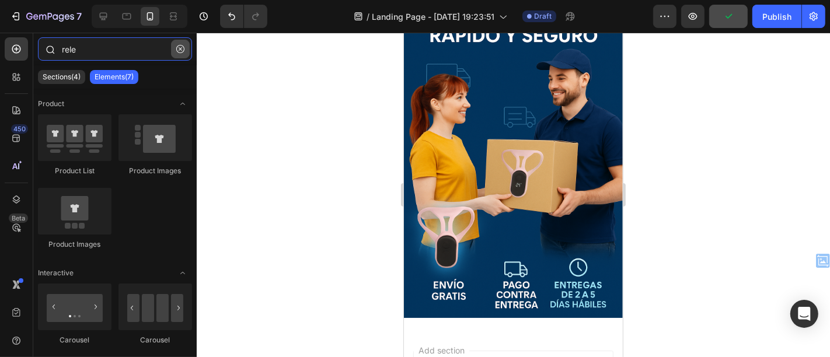
type input "rele"
click at [183, 54] on button "button" at bounding box center [180, 49] width 19 height 19
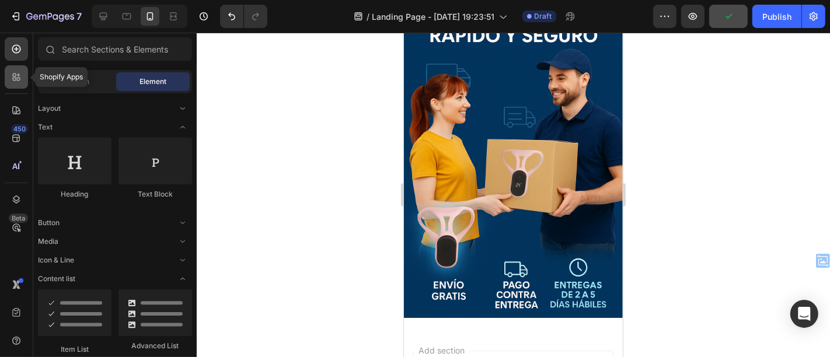
click at [18, 82] on icon at bounding box center [17, 77] width 12 height 12
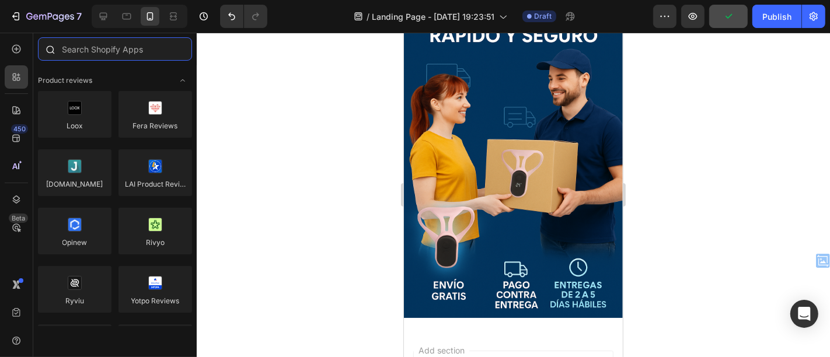
click at [91, 51] on input "text" at bounding box center [115, 48] width 154 height 23
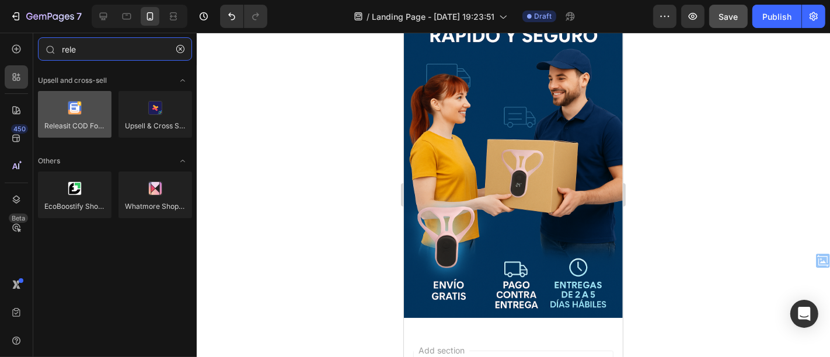
type input "rele"
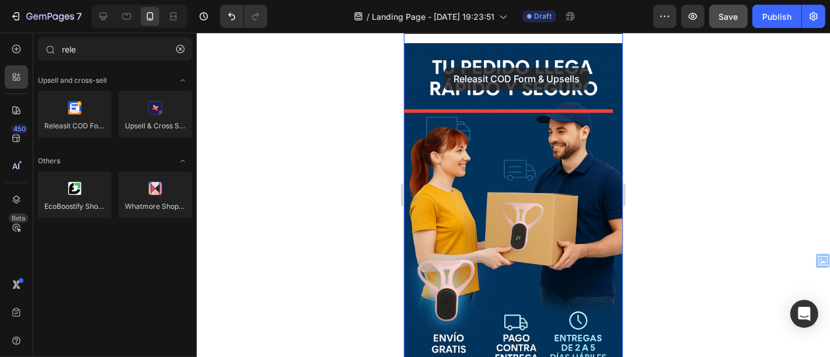
scroll to position [5803, 0]
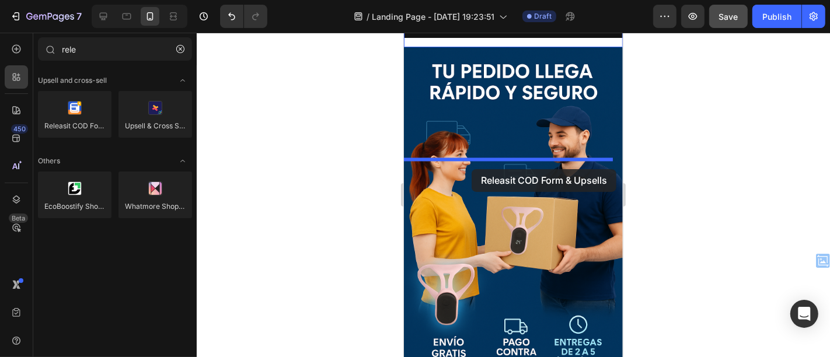
drag, startPoint x: 471, startPoint y: 151, endPoint x: 471, endPoint y: 169, distance: 17.5
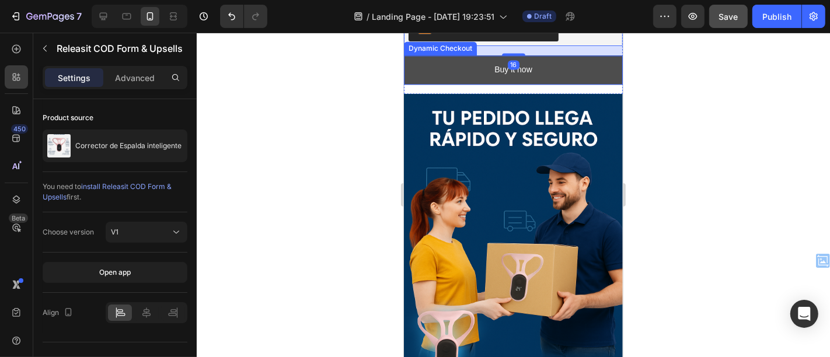
click at [535, 84] on button "Buy it now" at bounding box center [512, 69] width 219 height 29
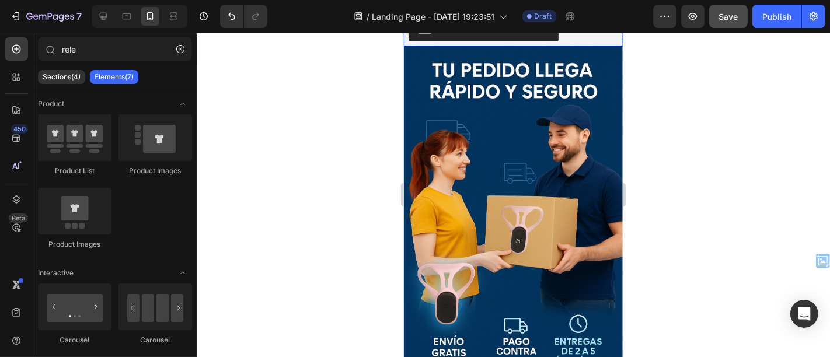
click at [453, 32] on div "Releasit COD Form & Upsells" at bounding box center [495, 26] width 108 height 12
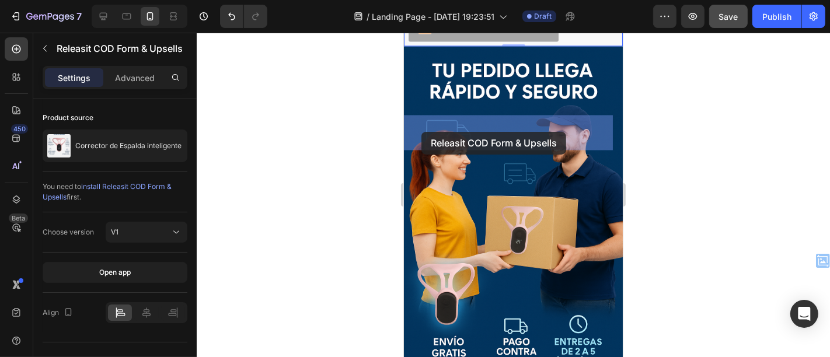
drag, startPoint x: 415, startPoint y: 152, endPoint x: 421, endPoint y: 131, distance: 21.4
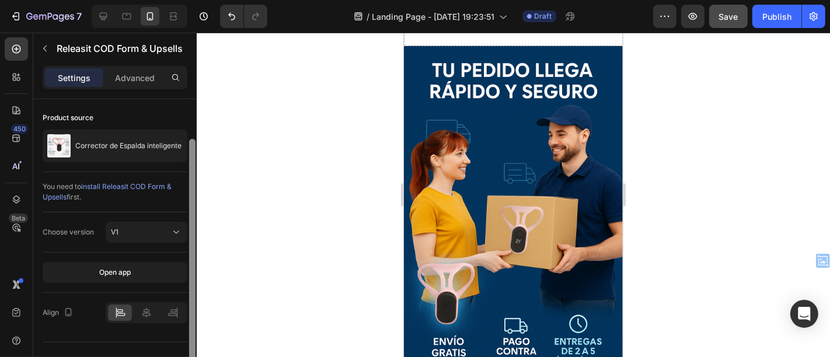
scroll to position [20, 0]
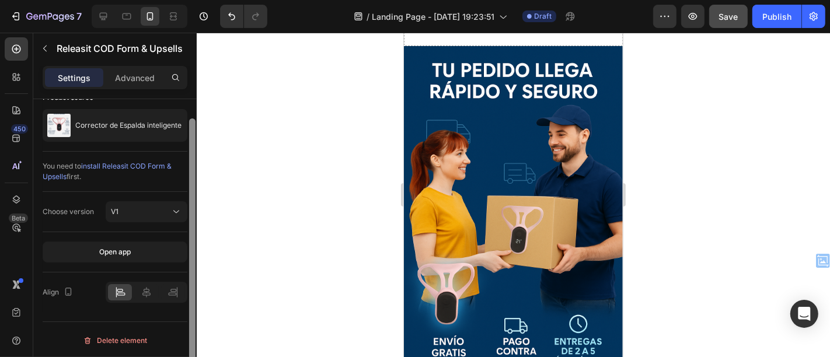
drag, startPoint x: 192, startPoint y: 129, endPoint x: 190, endPoint y: 208, distance: 78.9
click at [190, 208] on div at bounding box center [192, 255] width 6 height 272
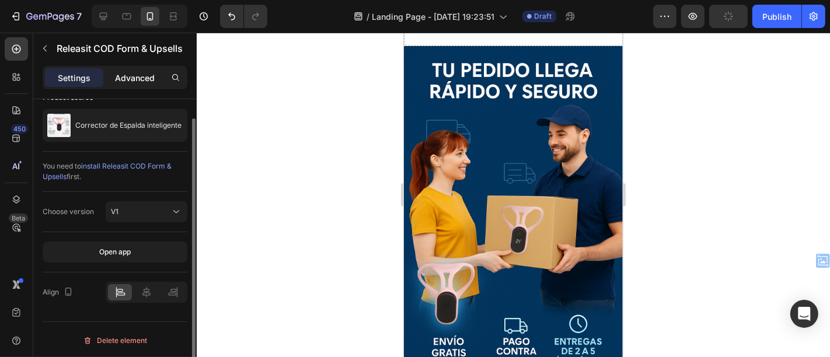
click at [142, 76] on p "Advanced" at bounding box center [135, 78] width 40 height 12
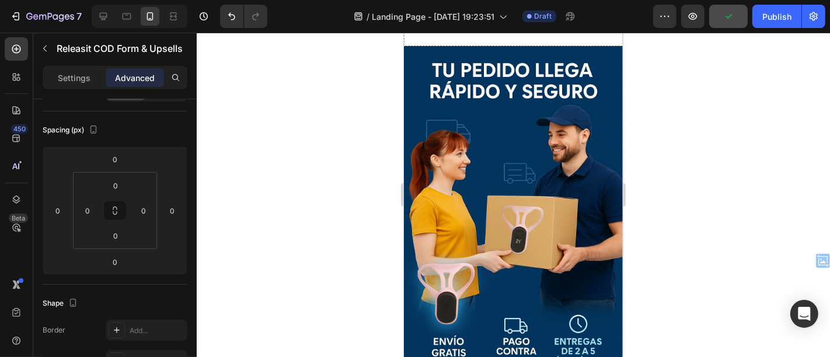
scroll to position [0, 0]
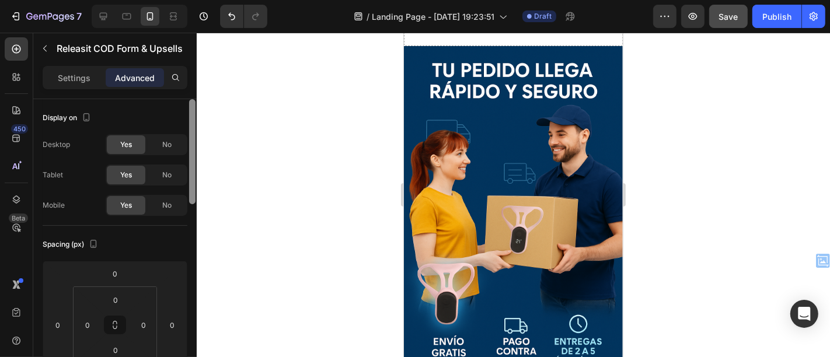
drag, startPoint x: 191, startPoint y: 157, endPoint x: 192, endPoint y: 112, distance: 45.6
click at [192, 112] on div at bounding box center [192, 151] width 6 height 105
click at [74, 74] on p "Settings" at bounding box center [74, 78] width 33 height 12
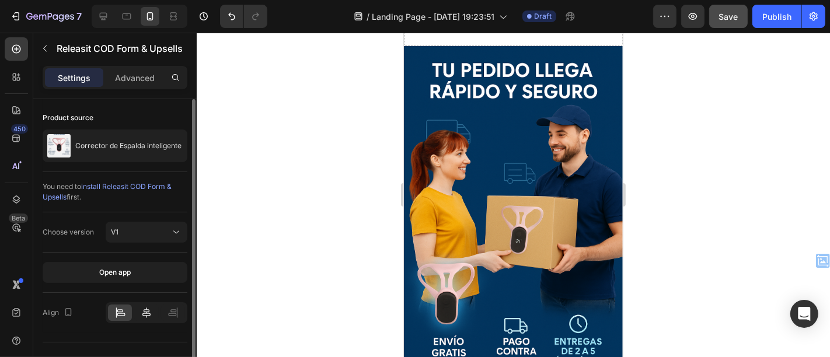
click at [148, 312] on icon at bounding box center [146, 313] width 8 height 11
click at [266, 269] on div at bounding box center [514, 195] width 634 height 325
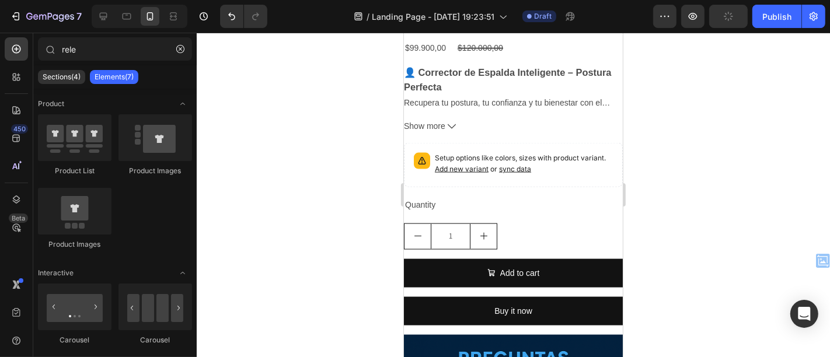
scroll to position [5047, 0]
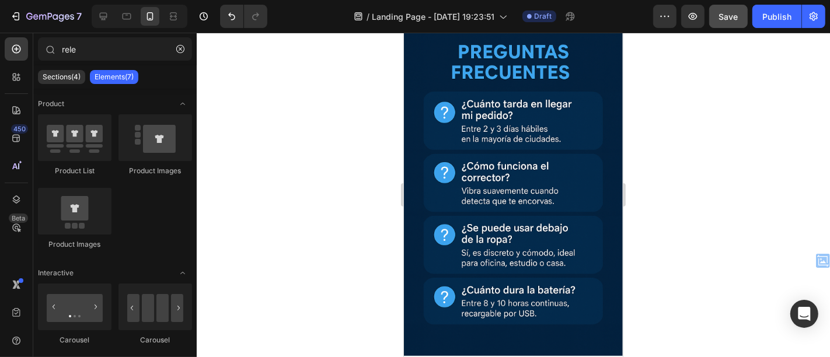
scroll to position [4878, 0]
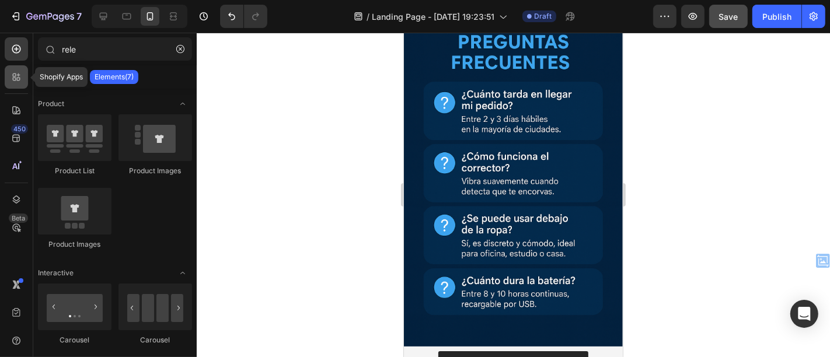
click at [13, 73] on icon at bounding box center [17, 77] width 12 height 12
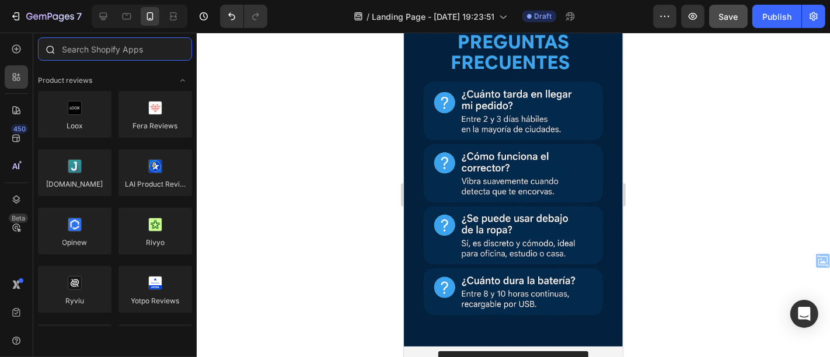
click at [102, 51] on input "text" at bounding box center [115, 48] width 154 height 23
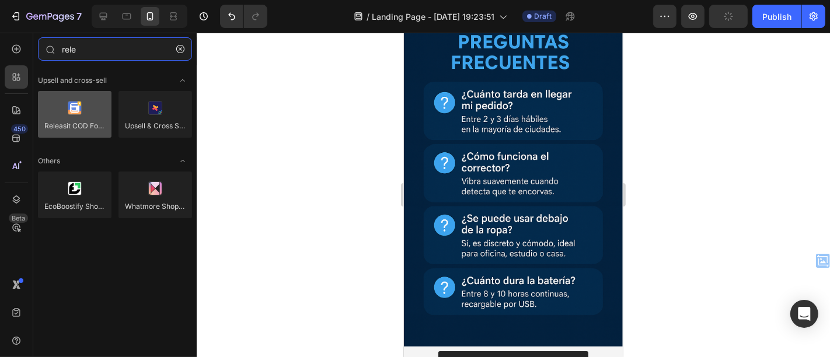
type input "rele"
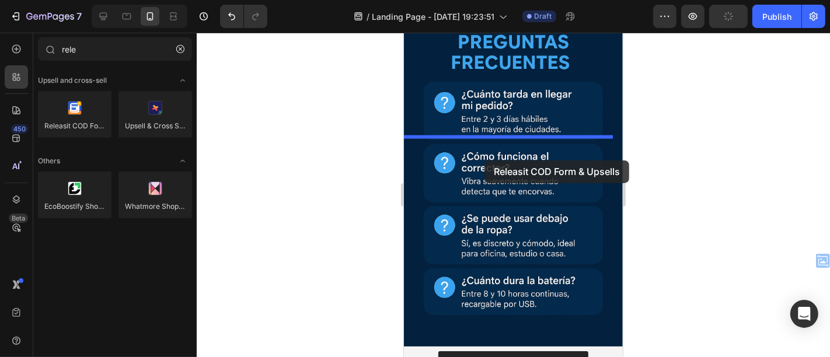
drag, startPoint x: 467, startPoint y: 156, endPoint x: 484, endPoint y: 160, distance: 17.9
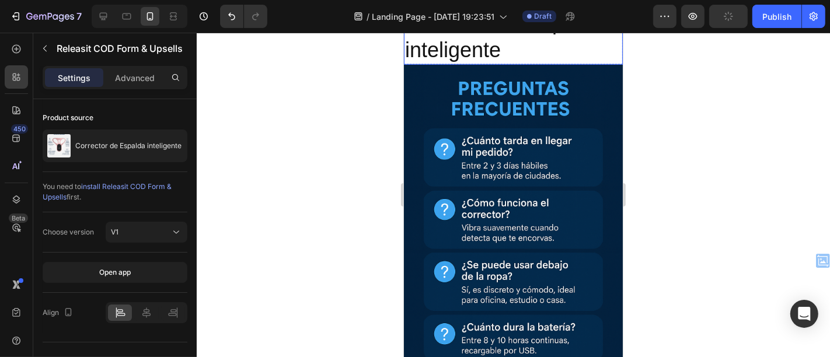
click at [524, 65] on h2 "Corrector de Espalda inteligente" at bounding box center [512, 36] width 219 height 57
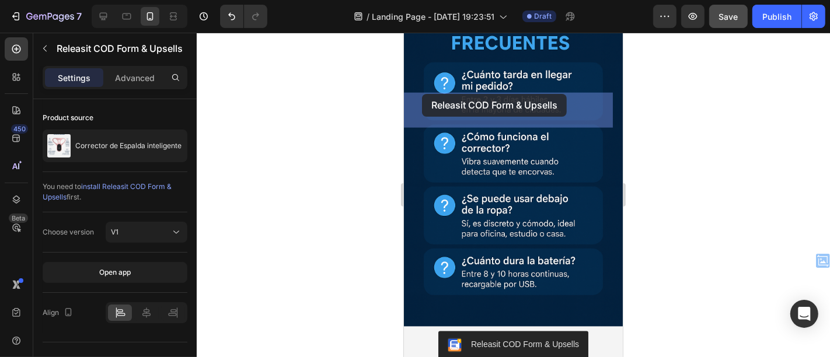
drag, startPoint x: 411, startPoint y: 128, endPoint x: 422, endPoint y: 93, distance: 36.0
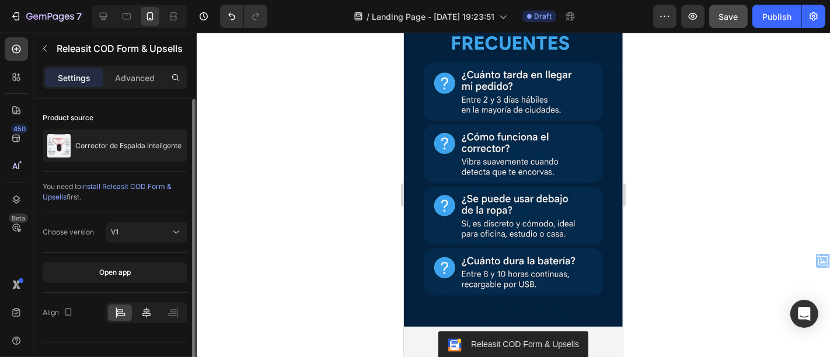
click at [144, 316] on icon at bounding box center [147, 313] width 12 height 12
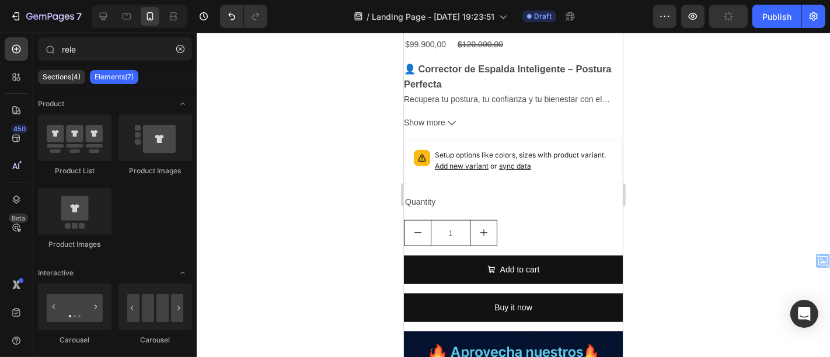
scroll to position [4092, 0]
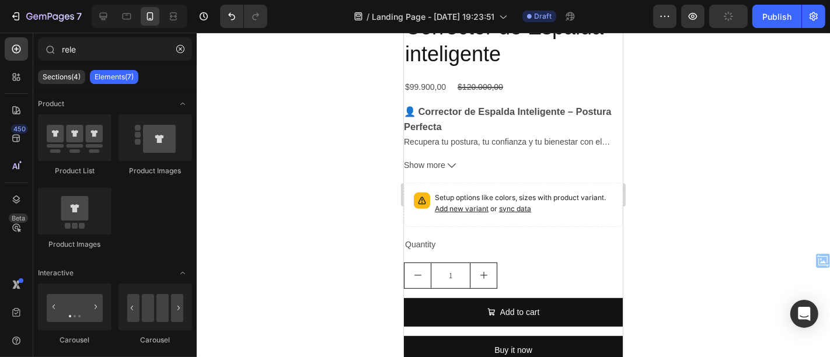
drag, startPoint x: 618, startPoint y: 294, endPoint x: 1027, endPoint y: 286, distance: 408.8
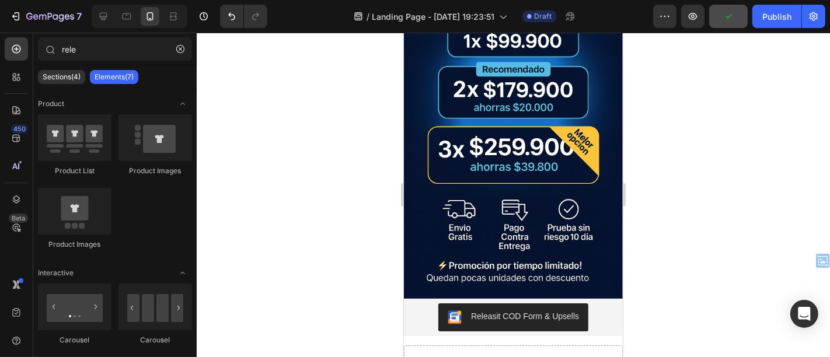
scroll to position [3937, 0]
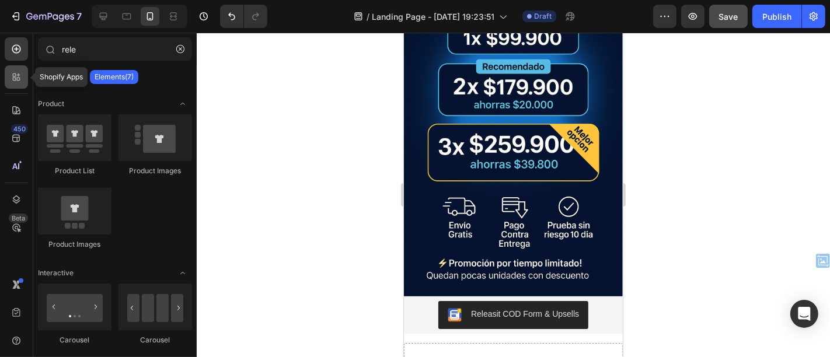
click at [15, 82] on icon at bounding box center [17, 77] width 12 height 12
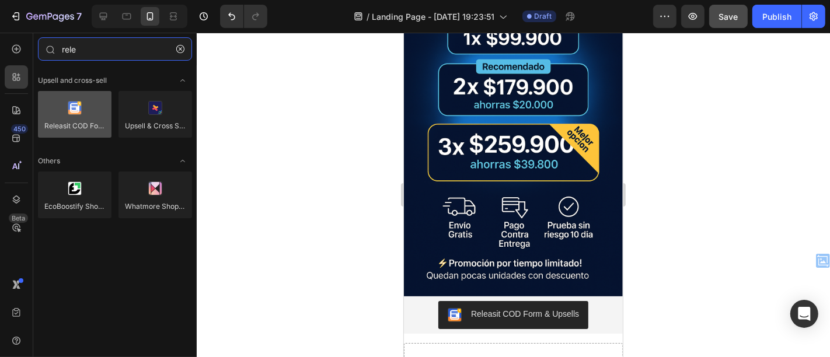
type input "rele"
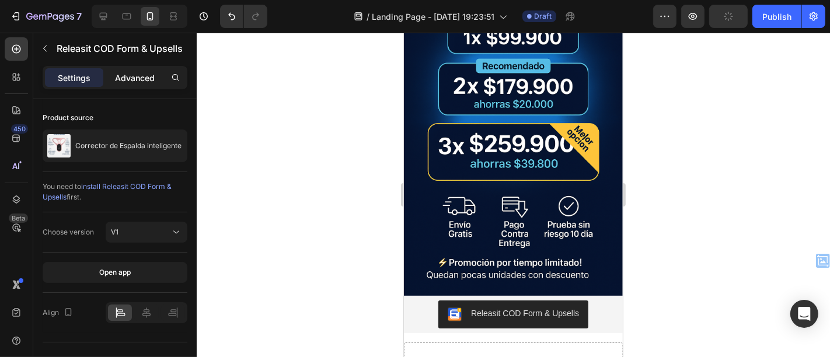
click at [143, 78] on p "Advanced" at bounding box center [135, 78] width 40 height 12
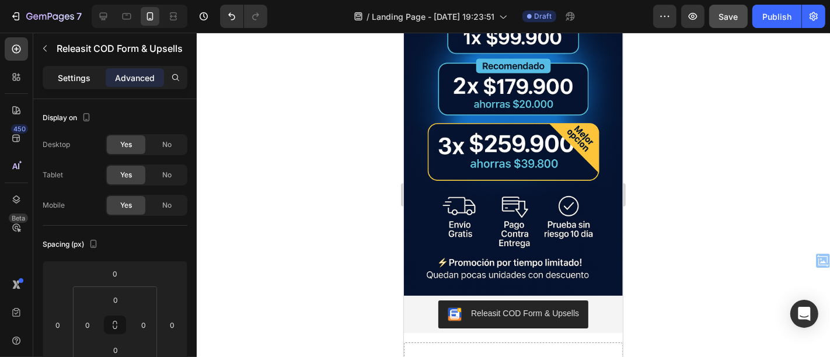
click at [74, 82] on p "Settings" at bounding box center [74, 78] width 33 height 12
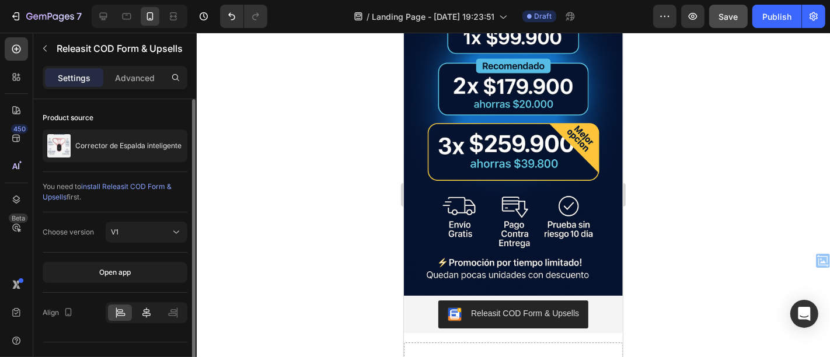
click at [147, 319] on div at bounding box center [146, 313] width 24 height 16
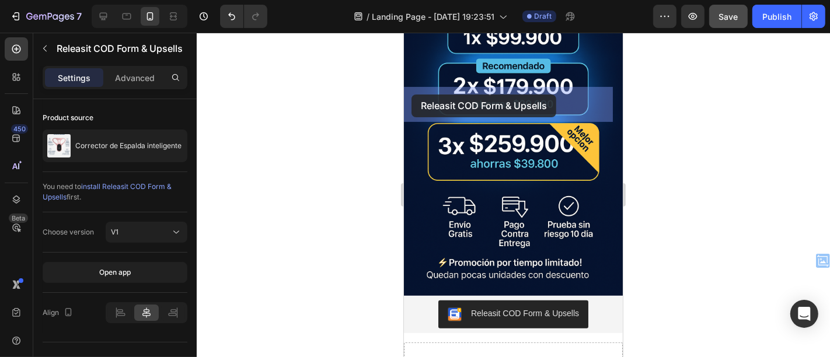
drag, startPoint x: 412, startPoint y: 117, endPoint x: 411, endPoint y: 94, distance: 22.8
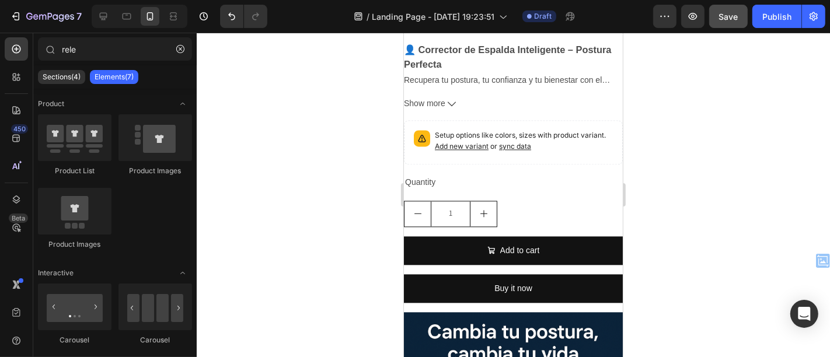
scroll to position [2155, 0]
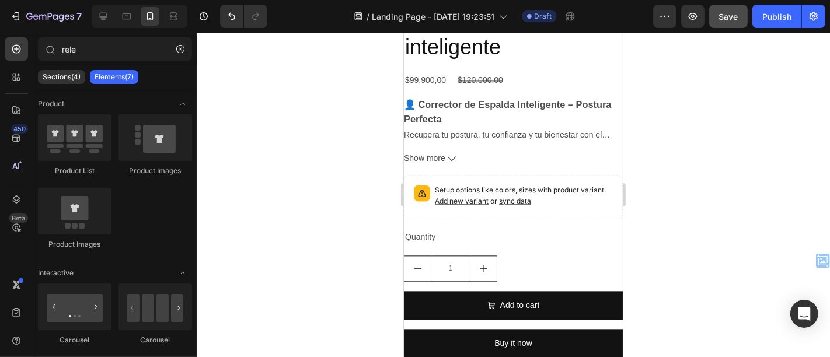
drag, startPoint x: 613, startPoint y: 267, endPoint x: 1052, endPoint y: 201, distance: 444.0
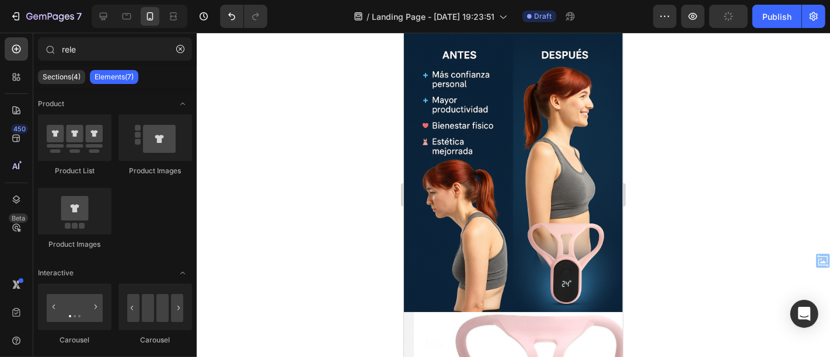
scroll to position [1955, 0]
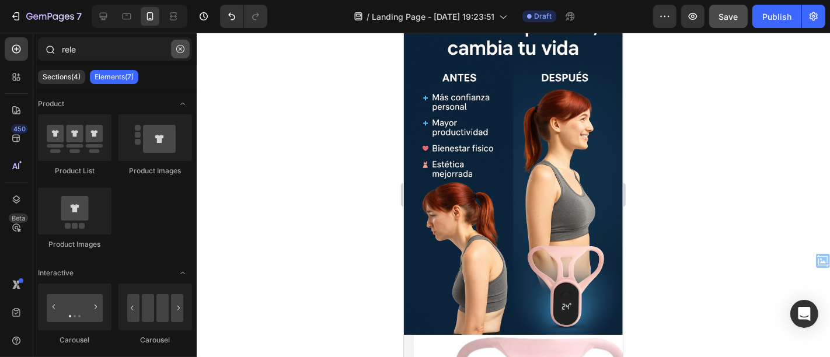
click at [176, 49] on icon "button" at bounding box center [180, 49] width 8 height 8
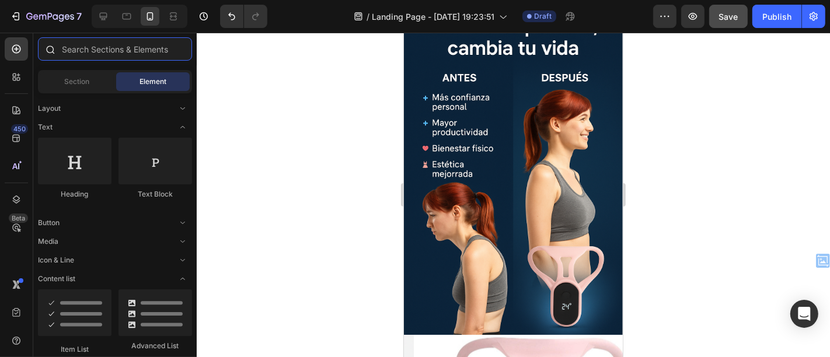
click at [176, 49] on input "text" at bounding box center [115, 48] width 154 height 23
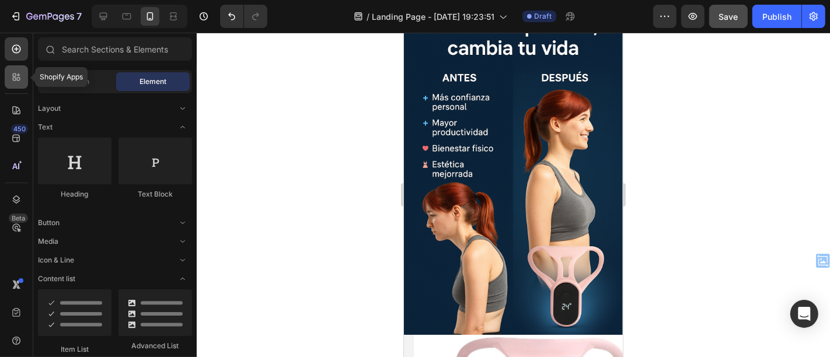
click at [13, 75] on icon at bounding box center [15, 76] width 4 height 4
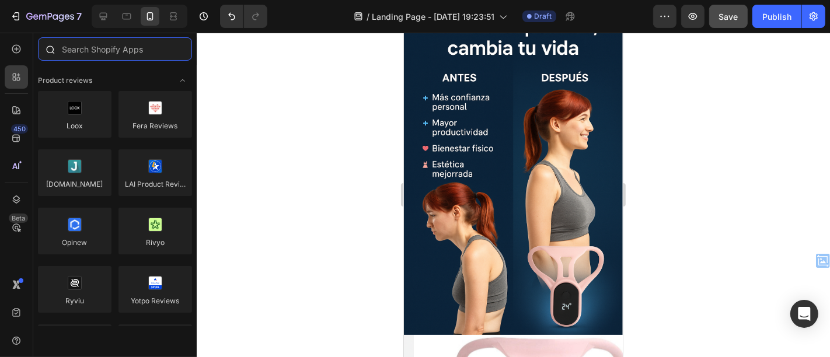
click at [89, 54] on input "text" at bounding box center [115, 48] width 154 height 23
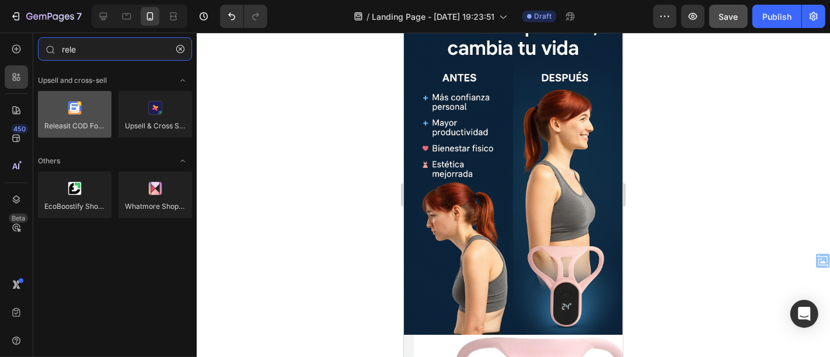
type input "rele"
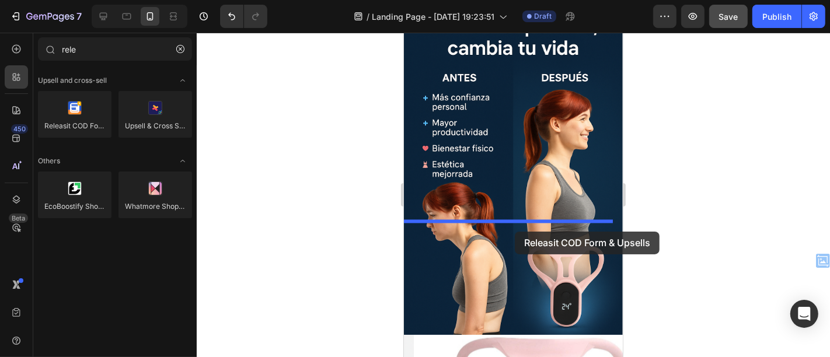
drag, startPoint x: 473, startPoint y: 145, endPoint x: 514, endPoint y: 231, distance: 95.9
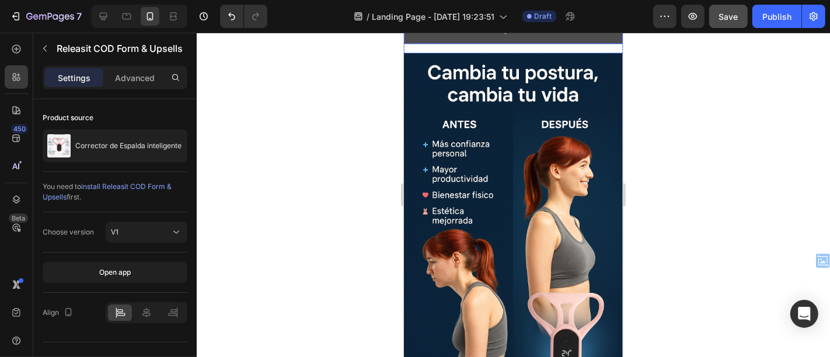
click at [553, 43] on button "Buy it now" at bounding box center [512, 29] width 219 height 29
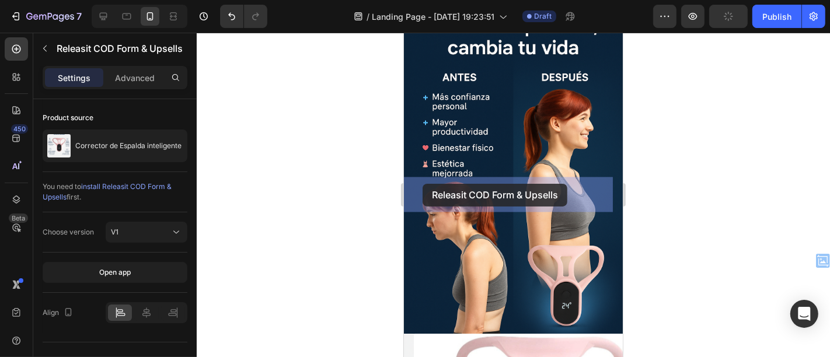
drag, startPoint x: 416, startPoint y: 212, endPoint x: 422, endPoint y: 183, distance: 29.3
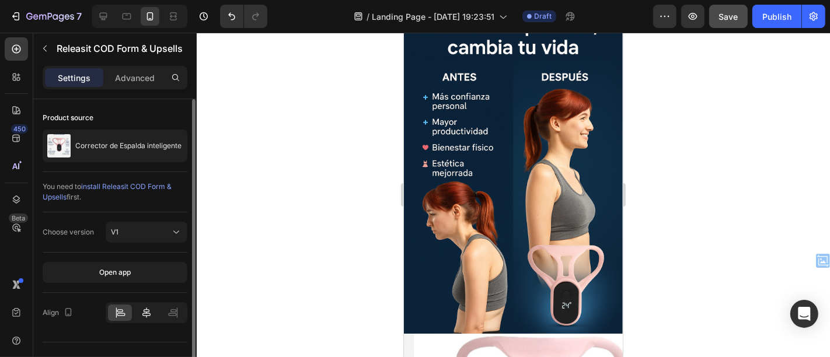
click at [148, 307] on icon at bounding box center [147, 313] width 12 height 12
click at [694, 211] on div at bounding box center [514, 195] width 634 height 325
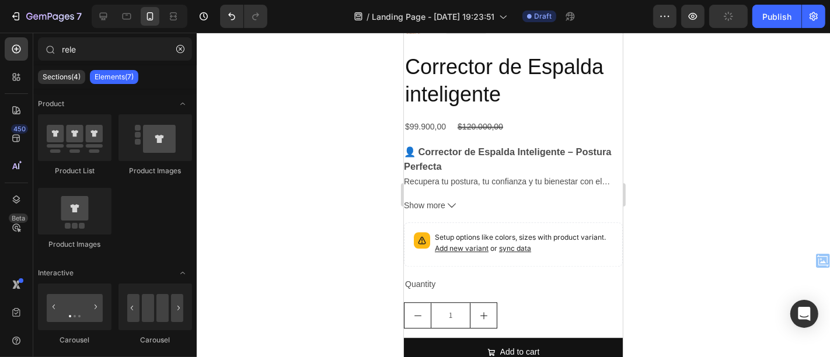
scroll to position [2462, 0]
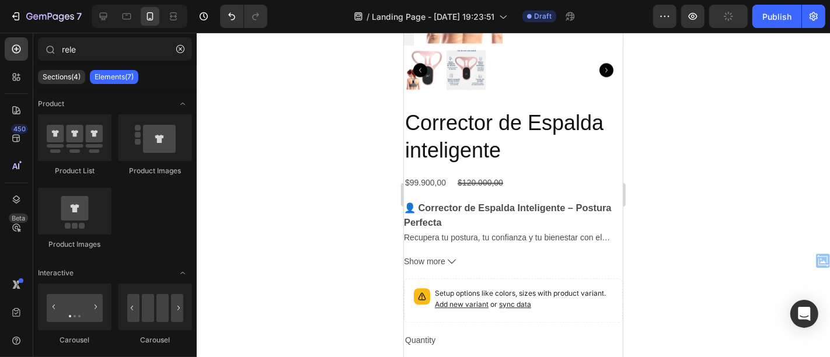
drag, startPoint x: 617, startPoint y: 176, endPoint x: 1031, endPoint y: 240, distance: 419.0
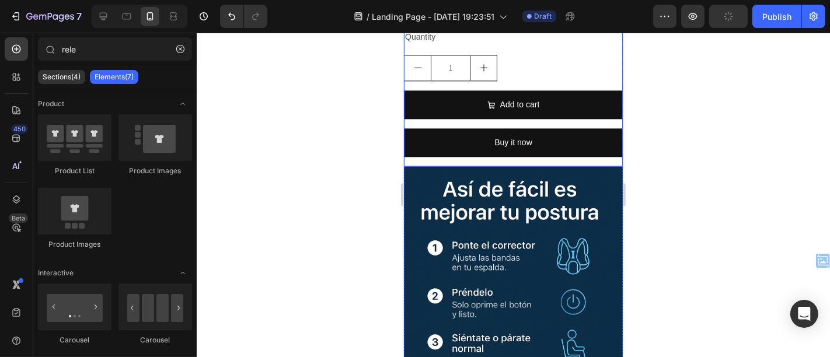
click at [568, 130] on div "$99.900,00 Product Price Product Price $120.000,00 Product Price Product Price …" at bounding box center [512, 17] width 219 height 295
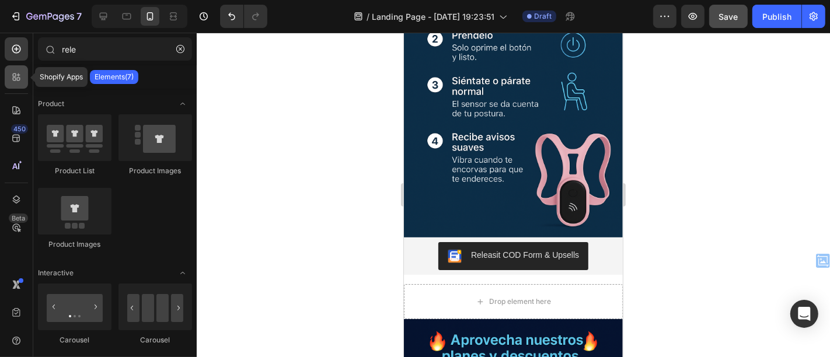
click at [10, 81] on div at bounding box center [16, 76] width 23 height 23
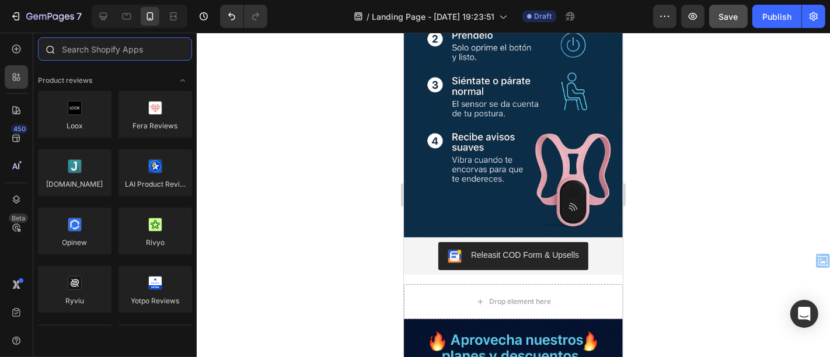
click at [106, 48] on input "text" at bounding box center [115, 48] width 154 height 23
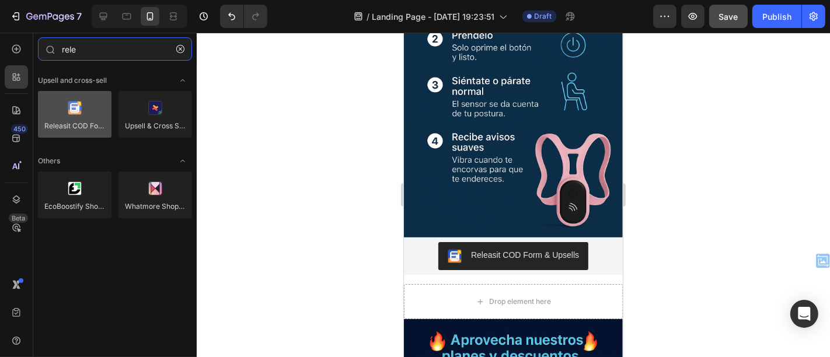
type input "rele"
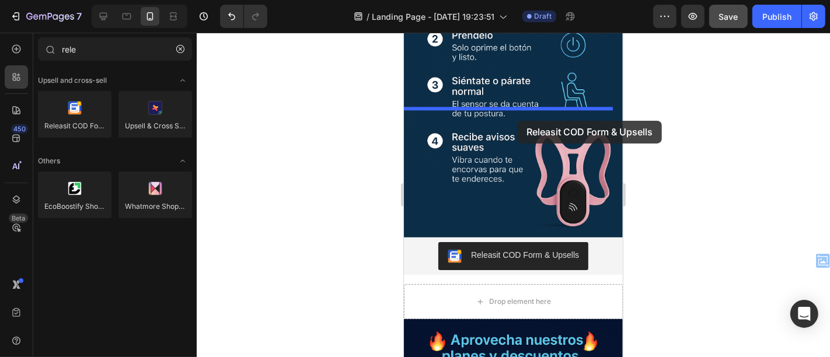
drag, startPoint x: 473, startPoint y: 141, endPoint x: 517, endPoint y: 120, distance: 48.6
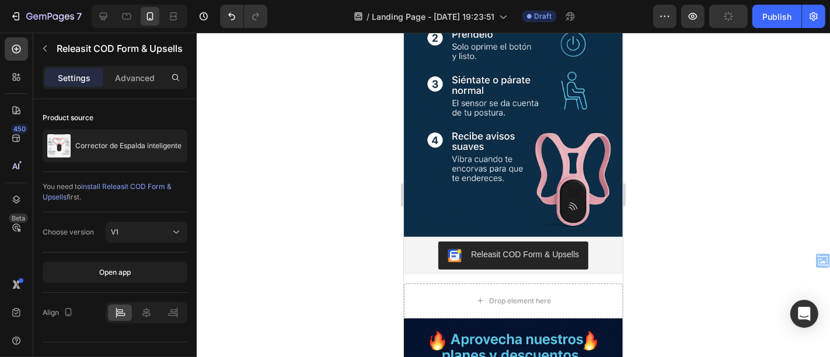
click at [146, 308] on icon at bounding box center [146, 313] width 8 height 11
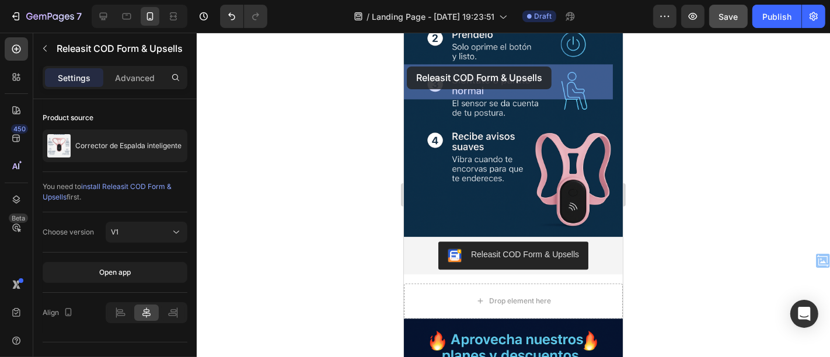
drag, startPoint x: 409, startPoint y: 101, endPoint x: 406, endPoint y: 65, distance: 36.3
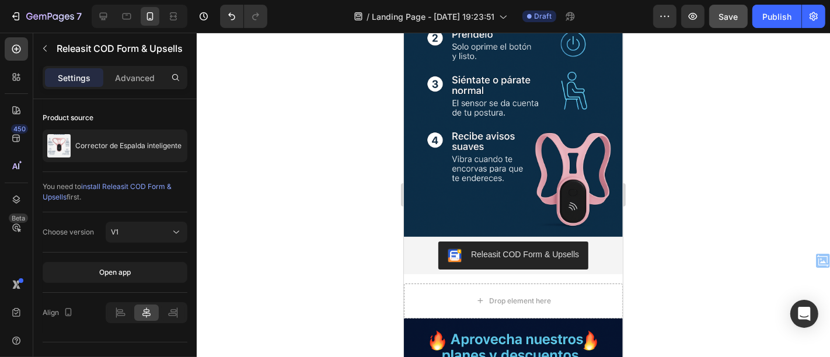
click at [661, 182] on div at bounding box center [514, 195] width 634 height 325
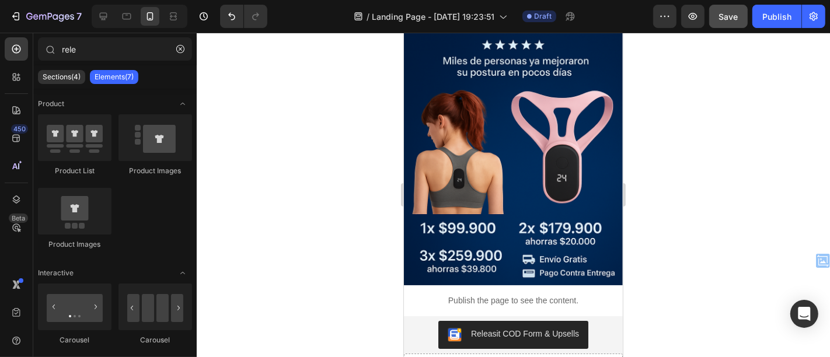
scroll to position [0, 0]
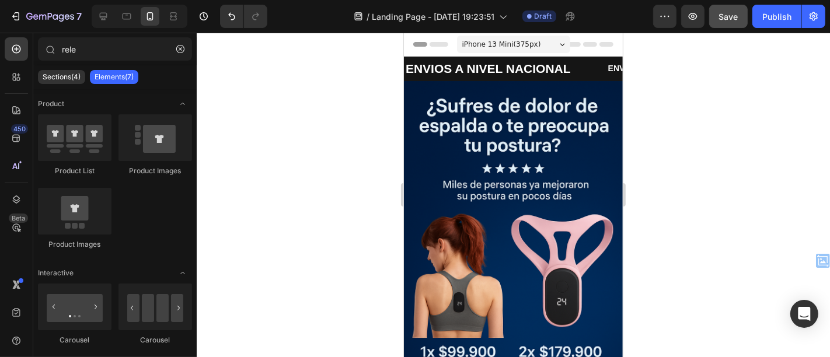
drag, startPoint x: 617, startPoint y: 234, endPoint x: 1023, endPoint y: 60, distance: 442.1
click at [180, 56] on button "button" at bounding box center [180, 49] width 19 height 19
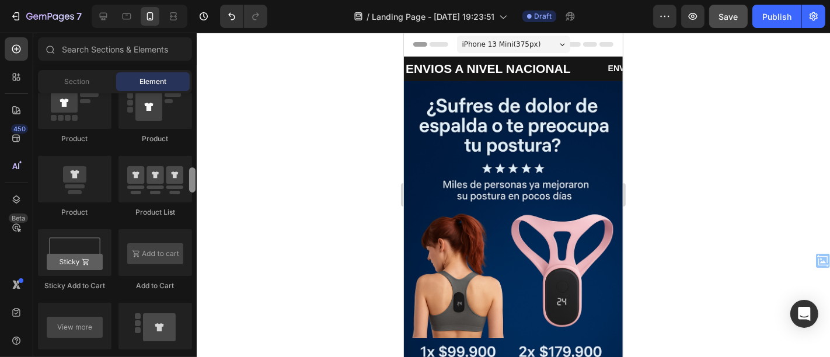
scroll to position [767, 0]
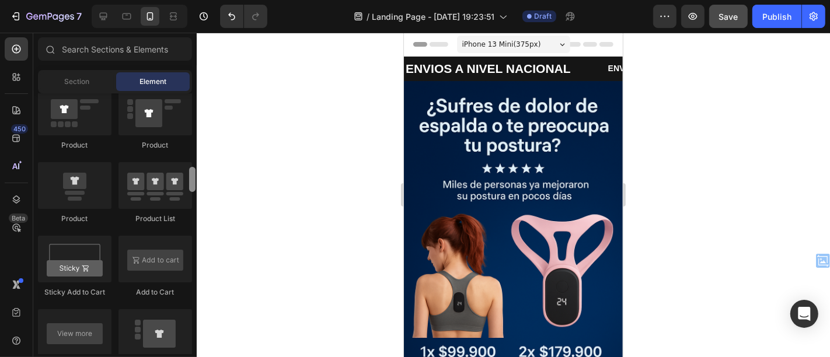
drag, startPoint x: 194, startPoint y: 103, endPoint x: 201, endPoint y: 177, distance: 74.5
click at [201, 0] on div "7 / Landing Page - Sep 25, 19:23:51 Draft Preview Save Publish 450 Beta Section…" at bounding box center [415, 0] width 830 height 0
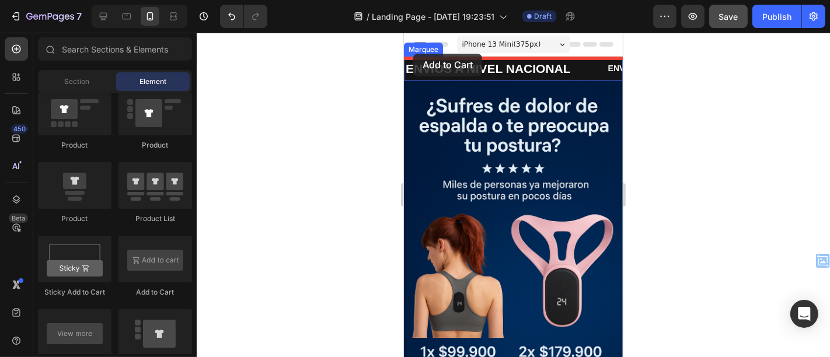
drag, startPoint x: 554, startPoint y: 295, endPoint x: 413, endPoint y: 53, distance: 279.7
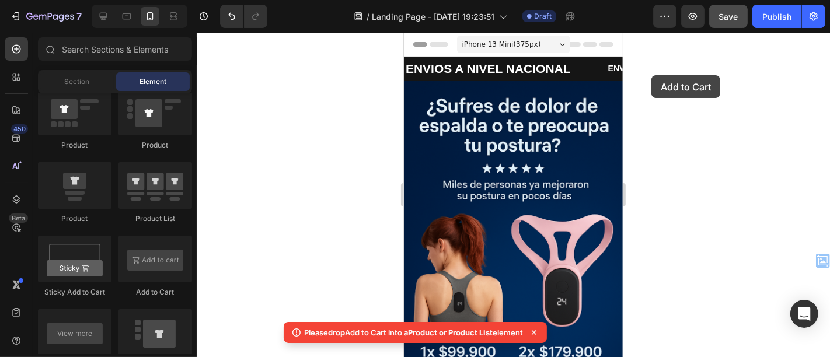
drag, startPoint x: 156, startPoint y: 268, endPoint x: 652, endPoint y: 75, distance: 531.3
click at [652, 0] on div "7 / Landing Page - Sep 25, 19:23:51 Draft Preview Save Publish 450 Beta Section…" at bounding box center [415, 0] width 830 height 0
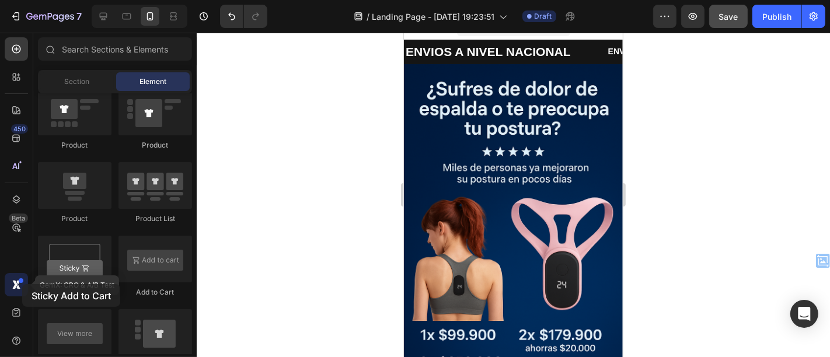
scroll to position [41, 0]
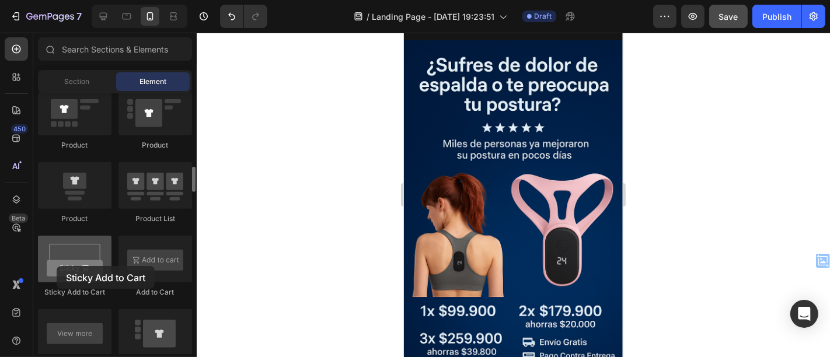
drag, startPoint x: 75, startPoint y: 272, endPoint x: 72, endPoint y: 263, distance: 9.1
click at [72, 263] on div at bounding box center [75, 259] width 74 height 47
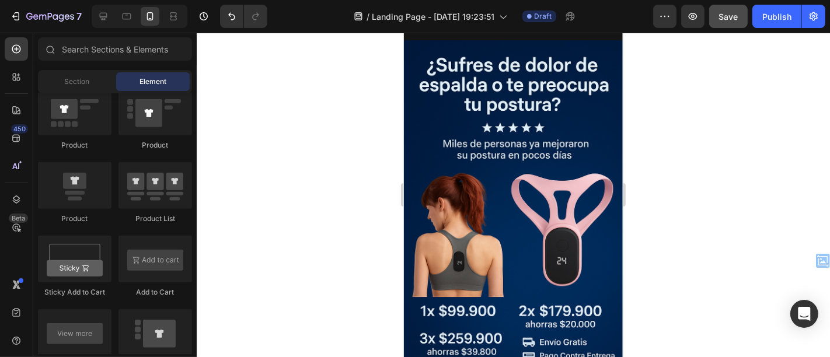
scroll to position [0, 0]
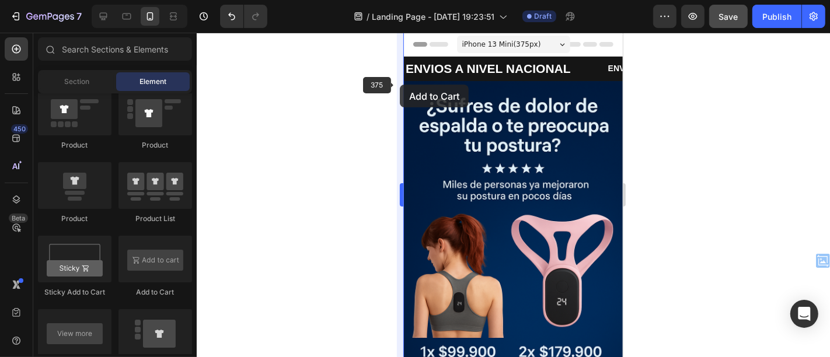
drag, startPoint x: 149, startPoint y: 276, endPoint x: 400, endPoint y: 85, distance: 315.0
click at [400, 0] on div "7 / Landing Page - Sep 25, 19:23:51 Draft Preview Save Publish 450 Beta Section…" at bounding box center [415, 0] width 830 height 0
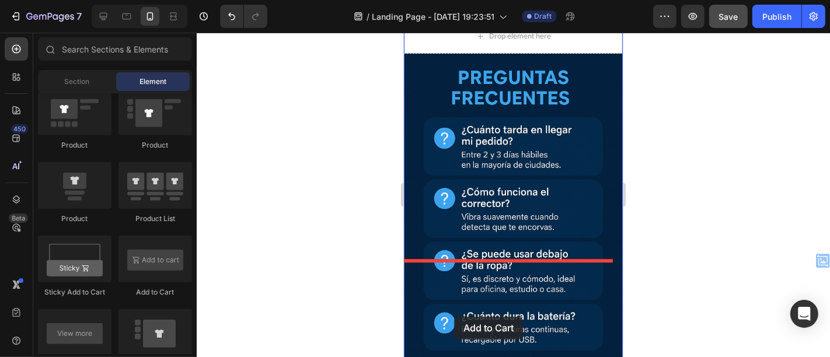
scroll to position [3150, 0]
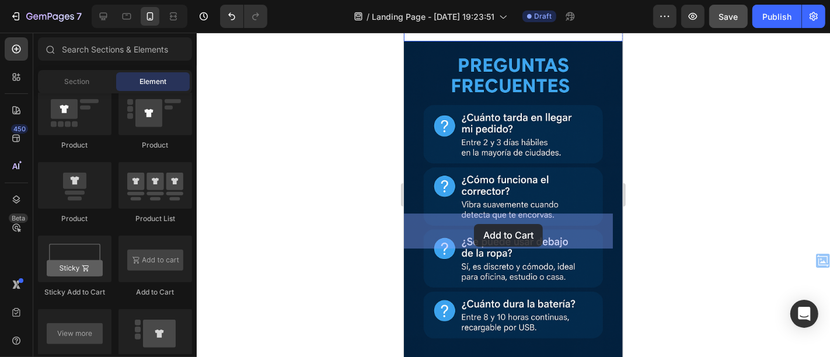
drag, startPoint x: 567, startPoint y: 297, endPoint x: 474, endPoint y: 224, distance: 118.6
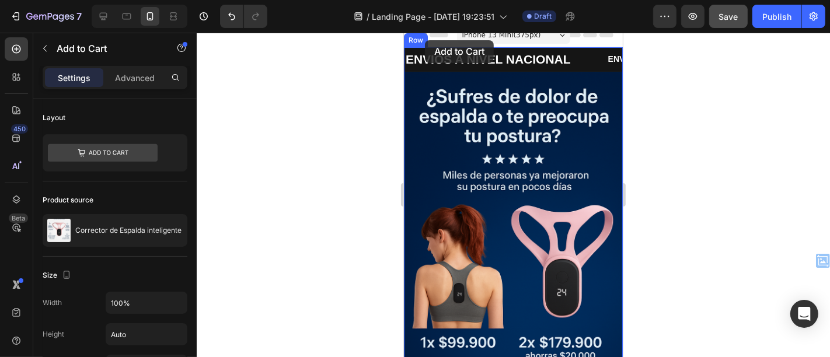
scroll to position [0, 0]
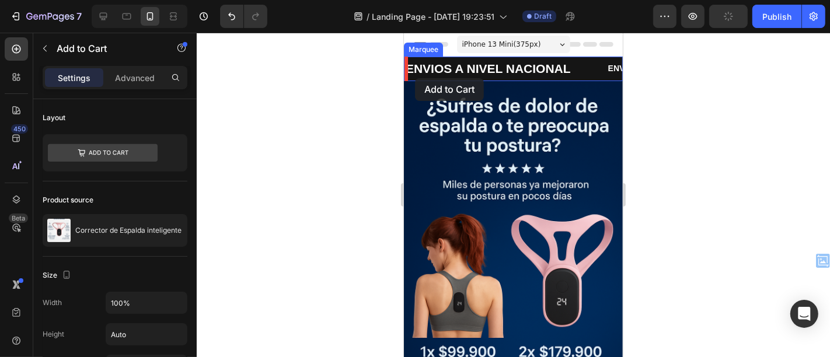
drag, startPoint x: 418, startPoint y: 203, endPoint x: 415, endPoint y: 78, distance: 124.4
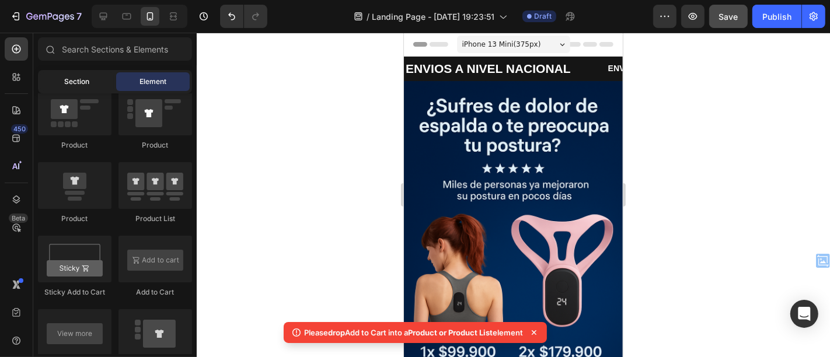
click at [65, 79] on span "Section" at bounding box center [77, 81] width 25 height 11
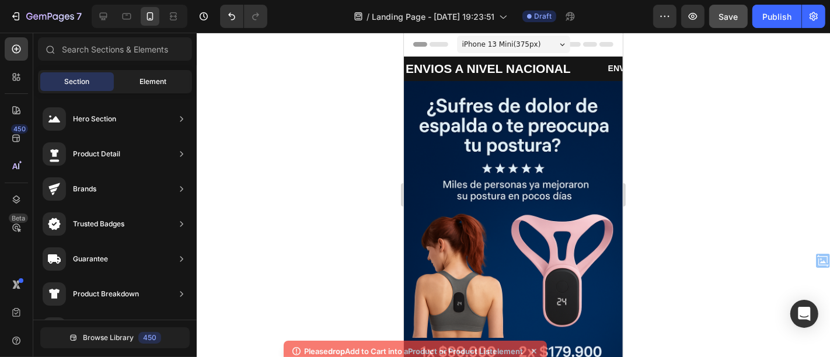
click at [141, 80] on span "Element" at bounding box center [153, 81] width 27 height 11
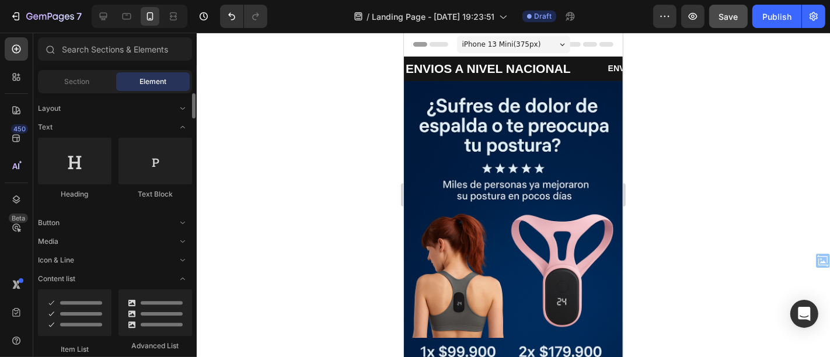
click at [105, 109] on div "Layout" at bounding box center [115, 109] width 154 height 12
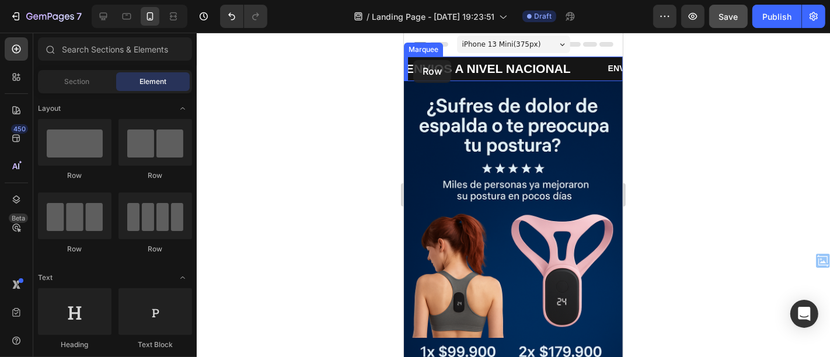
drag, startPoint x: 475, startPoint y: 191, endPoint x: 413, endPoint y: 60, distance: 145.2
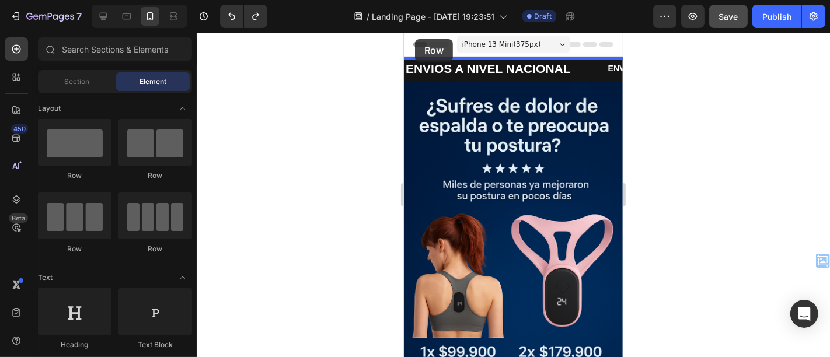
drag, startPoint x: 478, startPoint y: 183, endPoint x: 415, endPoint y: 39, distance: 158.0
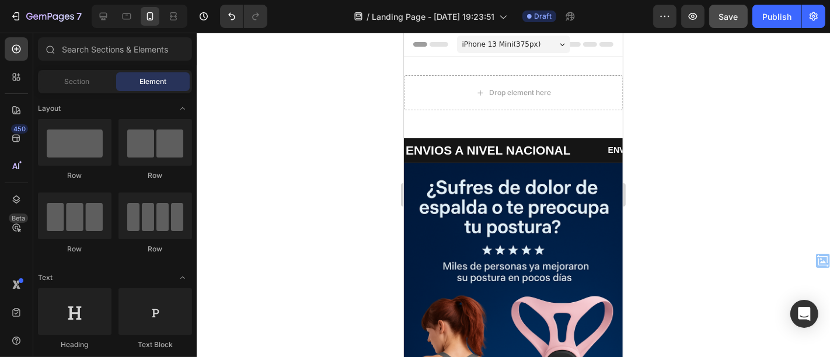
drag, startPoint x: 620, startPoint y: 58, endPoint x: 1021, endPoint y: 45, distance: 402.0
click at [71, 79] on span "Section" at bounding box center [77, 81] width 25 height 11
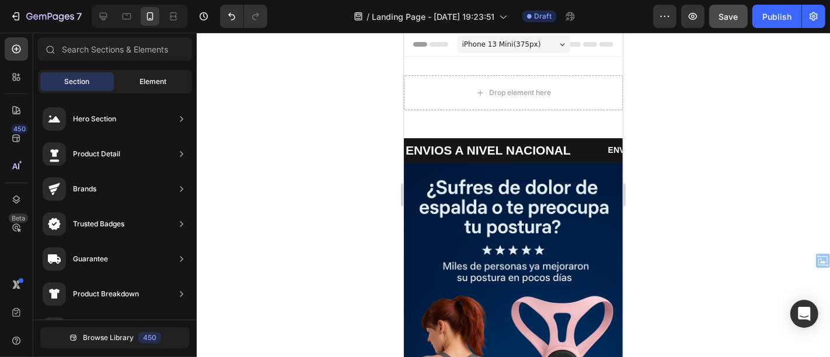
click at [138, 79] on div "Element" at bounding box center [153, 81] width 74 height 19
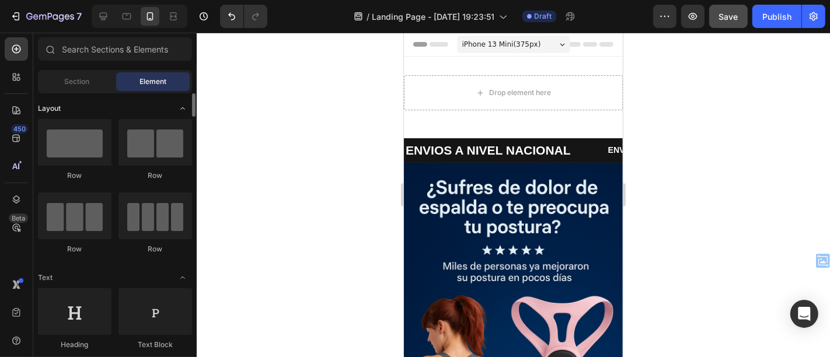
click at [147, 103] on div "Layout" at bounding box center [115, 109] width 154 height 12
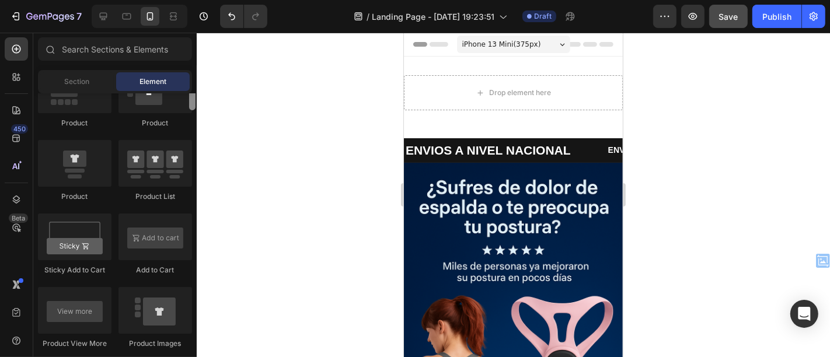
scroll to position [796, 0]
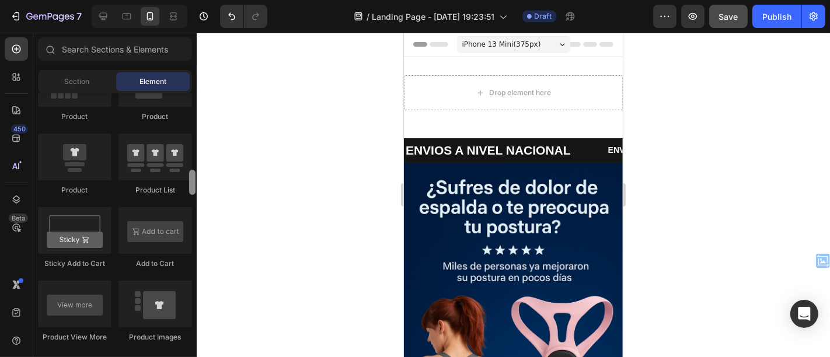
drag, startPoint x: 194, startPoint y: 106, endPoint x: 192, endPoint y: 179, distance: 73.0
click at [192, 179] on div at bounding box center [192, 182] width 6 height 25
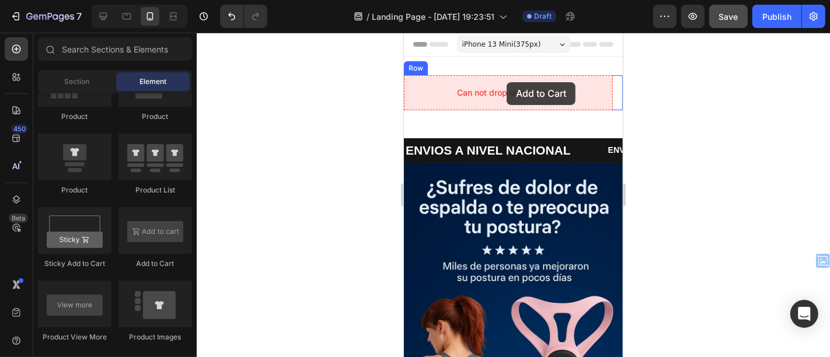
drag, startPoint x: 557, startPoint y: 262, endPoint x: 506, endPoint y: 82, distance: 187.5
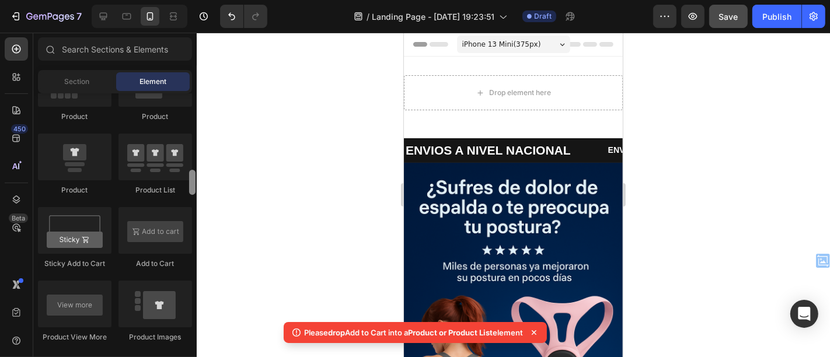
scroll to position [808, 0]
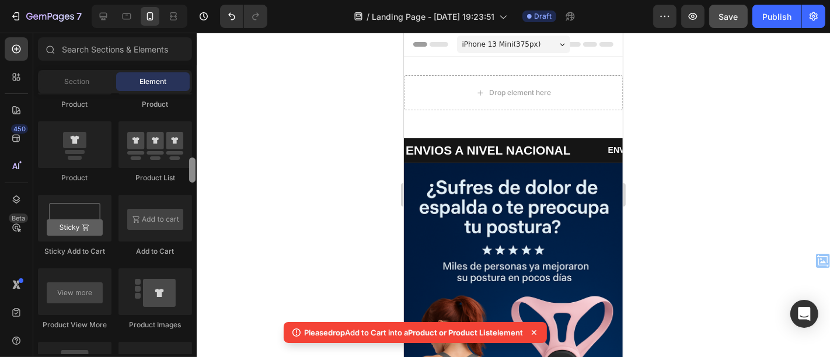
click at [193, 183] on div at bounding box center [192, 170] width 6 height 25
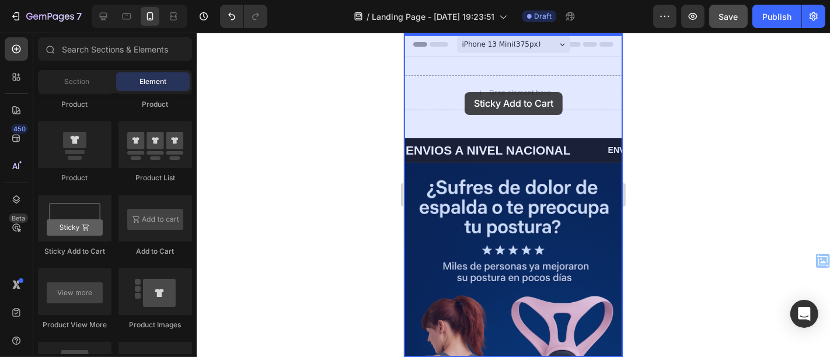
drag, startPoint x: 471, startPoint y: 268, endPoint x: 465, endPoint y: 90, distance: 178.2
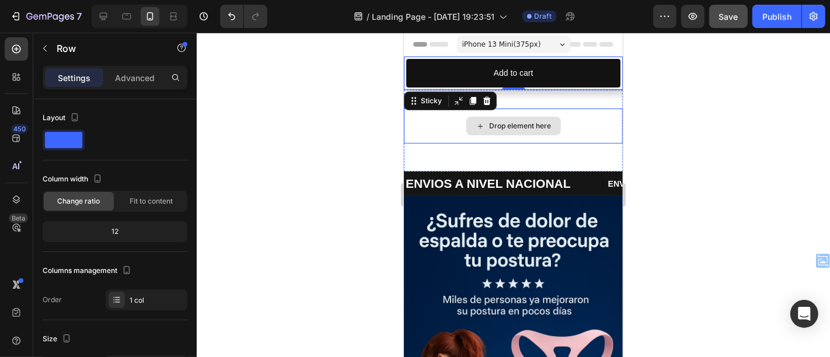
click at [568, 130] on div "Drop element here" at bounding box center [512, 125] width 219 height 35
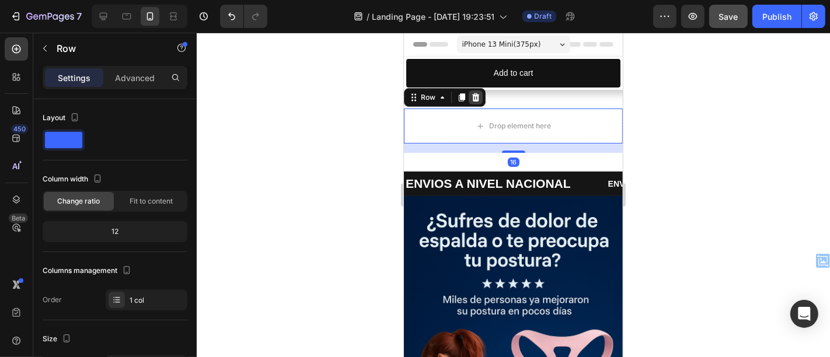
click at [479, 96] on icon at bounding box center [475, 96] width 9 height 9
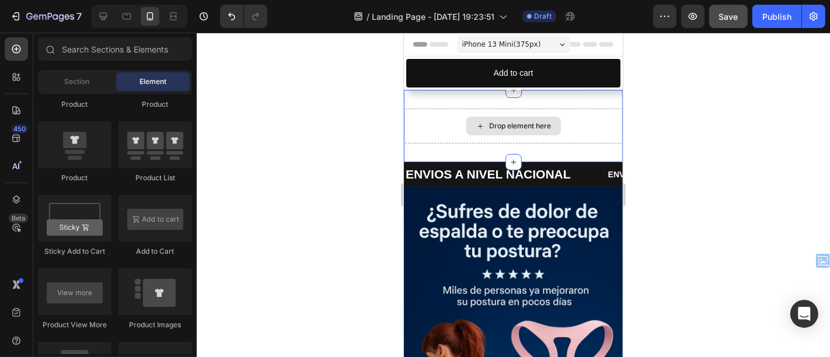
click at [569, 123] on div "Drop element here" at bounding box center [512, 125] width 219 height 35
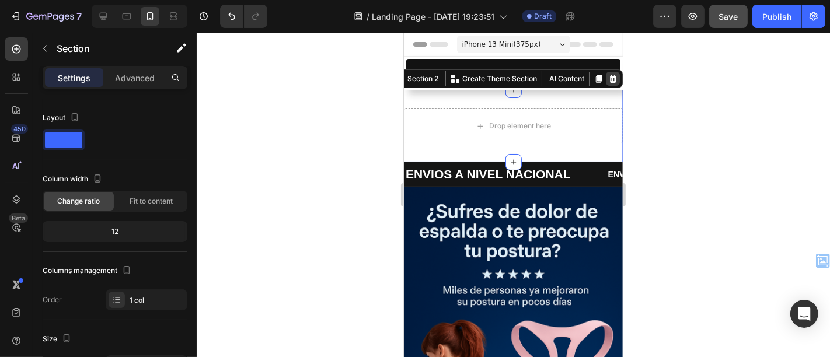
click at [606, 71] on div at bounding box center [613, 78] width 14 height 14
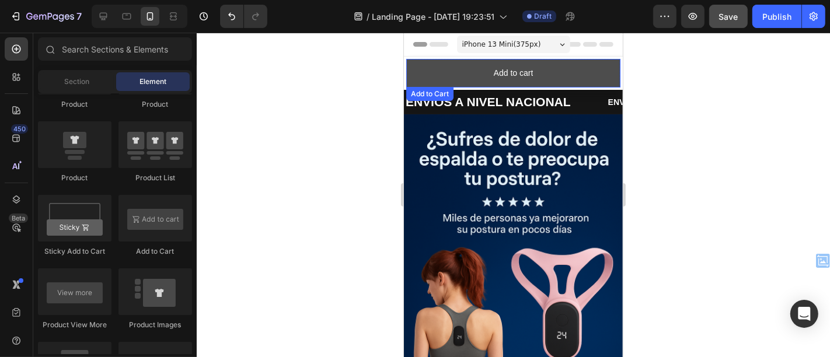
click at [558, 72] on button "Add to cart" at bounding box center [513, 72] width 214 height 29
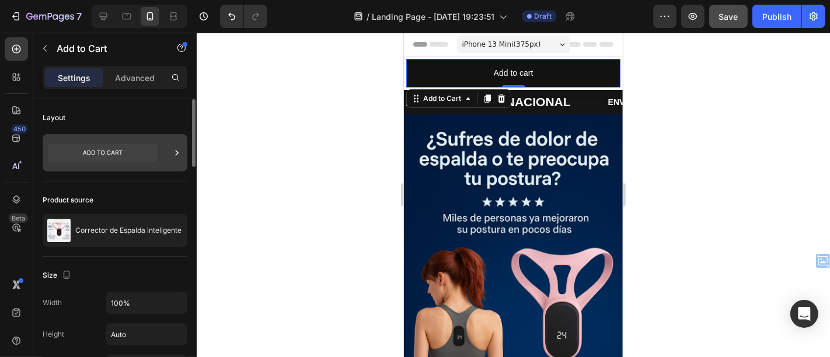
click at [131, 146] on icon at bounding box center [103, 153] width 110 height 18
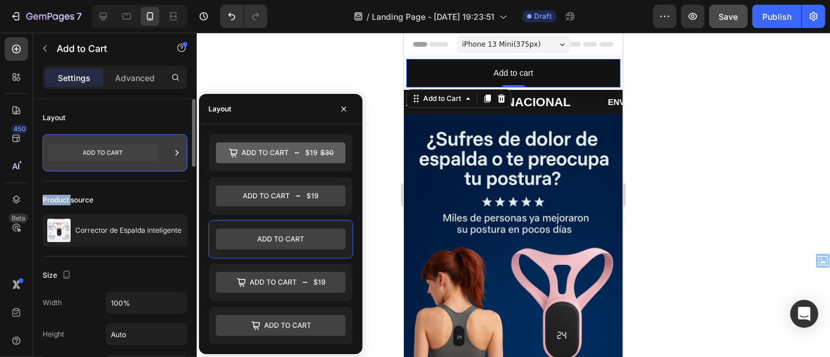
click at [131, 146] on icon at bounding box center [103, 153] width 110 height 18
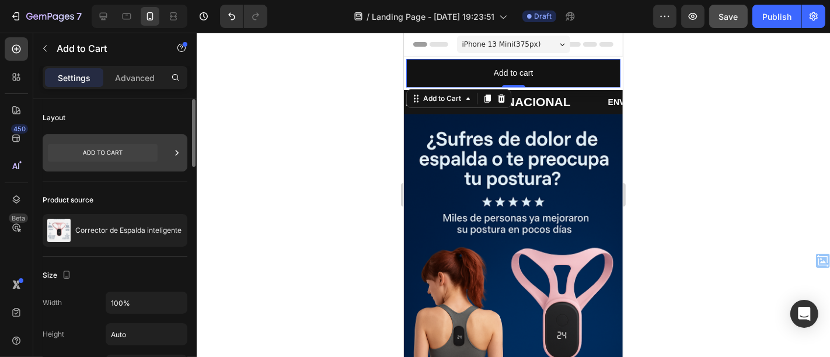
click at [131, 146] on icon at bounding box center [103, 153] width 110 height 18
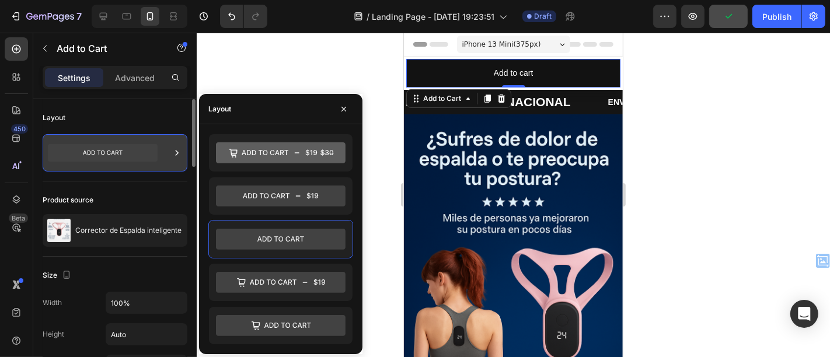
click at [107, 145] on icon at bounding box center [103, 153] width 110 height 18
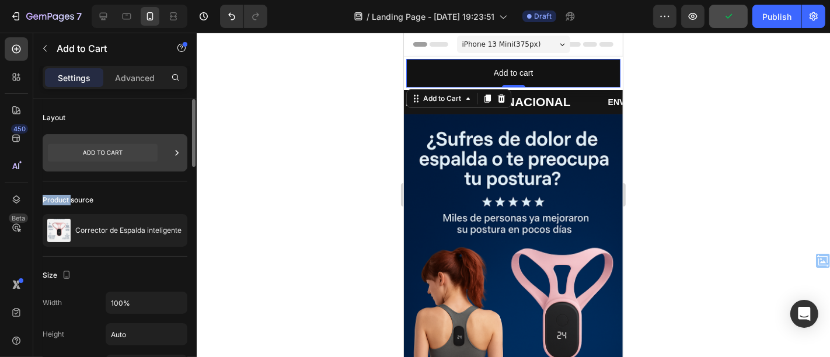
click at [107, 145] on icon at bounding box center [103, 153] width 110 height 18
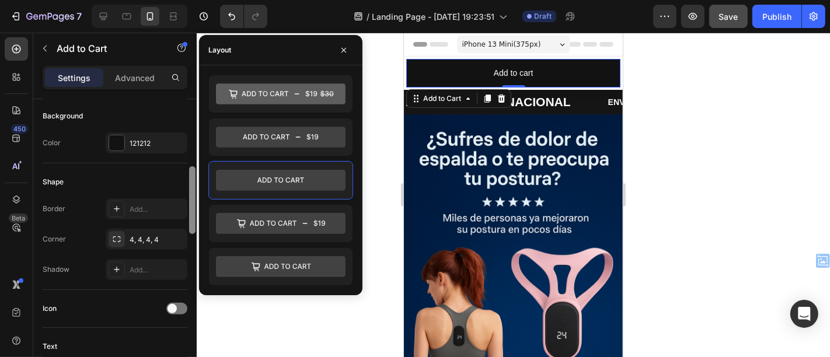
scroll to position [391, 0]
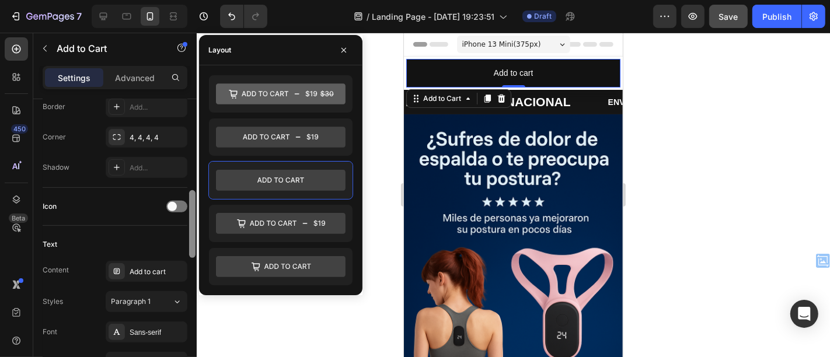
drag, startPoint x: 191, startPoint y: 148, endPoint x: 193, endPoint y: 239, distance: 91.7
click at [193, 239] on div at bounding box center [192, 224] width 6 height 68
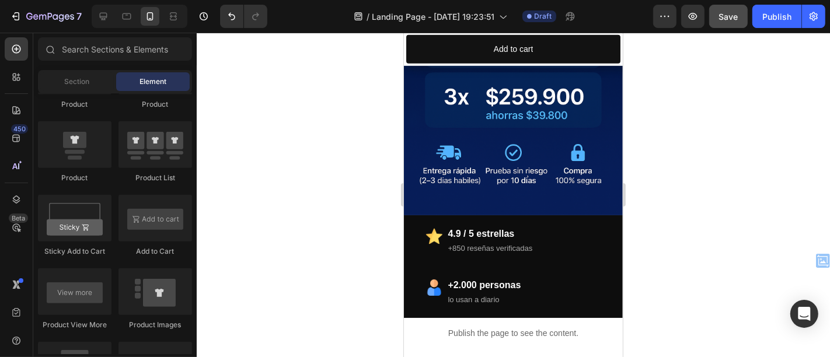
scroll to position [0, 0]
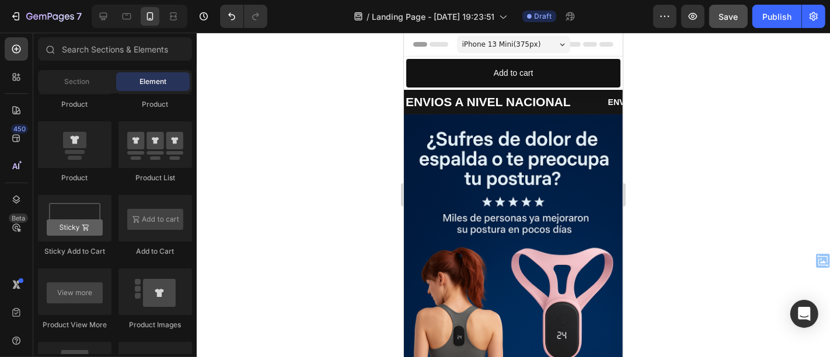
drag, startPoint x: 616, startPoint y: 57, endPoint x: 1034, endPoint y: 48, distance: 418.2
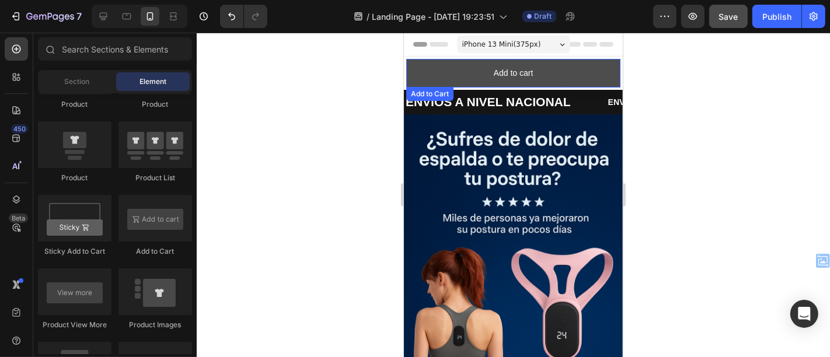
click at [462, 71] on button "Add to cart" at bounding box center [513, 72] width 214 height 29
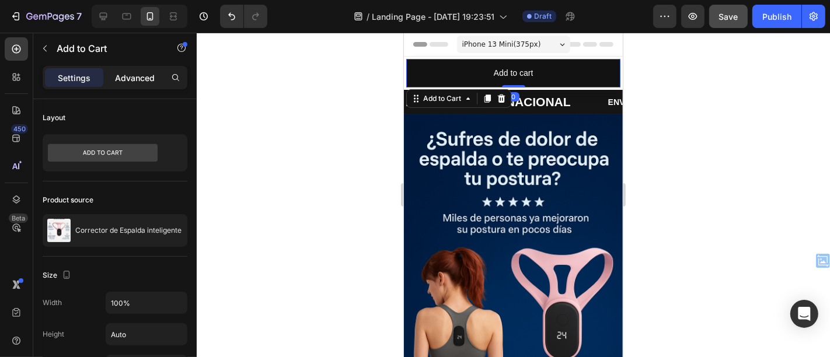
click at [123, 69] on div "Advanced" at bounding box center [135, 77] width 58 height 19
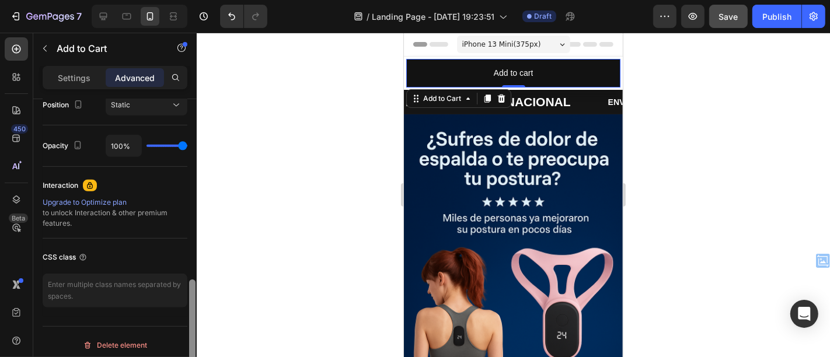
scroll to position [445, 0]
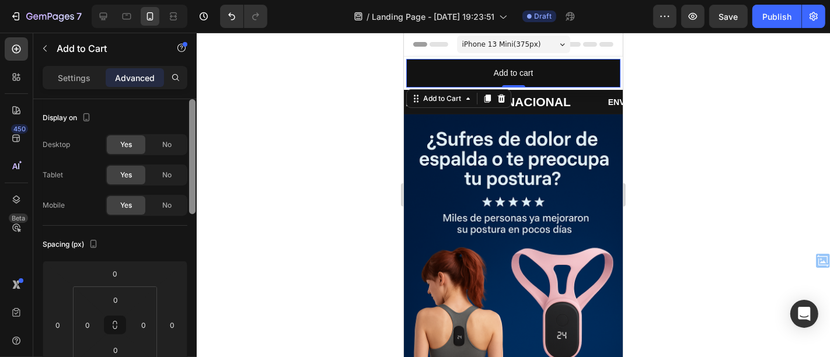
click at [213, 0] on div "7 / Landing Page - Sep 25, 19:23:51 Draft Preview Save Publish 450 Beta Section…" at bounding box center [415, 0] width 830 height 0
click at [82, 76] on p "Settings" at bounding box center [74, 78] width 33 height 12
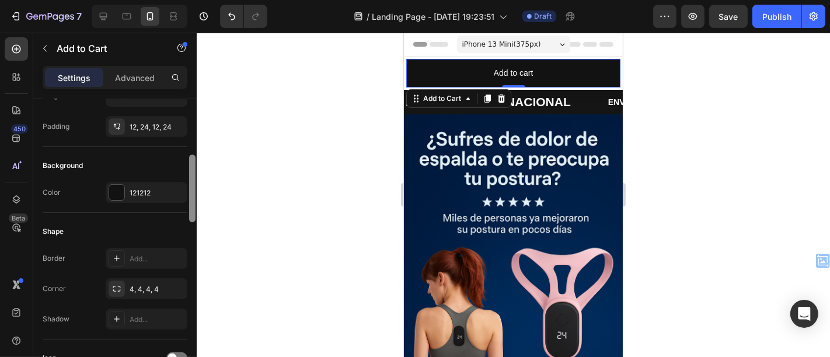
scroll to position [246, 0]
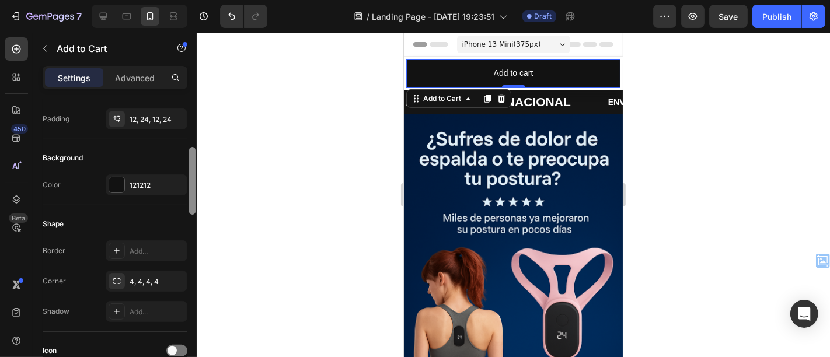
drag, startPoint x: 190, startPoint y: 126, endPoint x: 193, endPoint y: 184, distance: 57.9
click at [193, 184] on div at bounding box center [192, 181] width 6 height 68
click at [121, 180] on div at bounding box center [116, 185] width 15 height 15
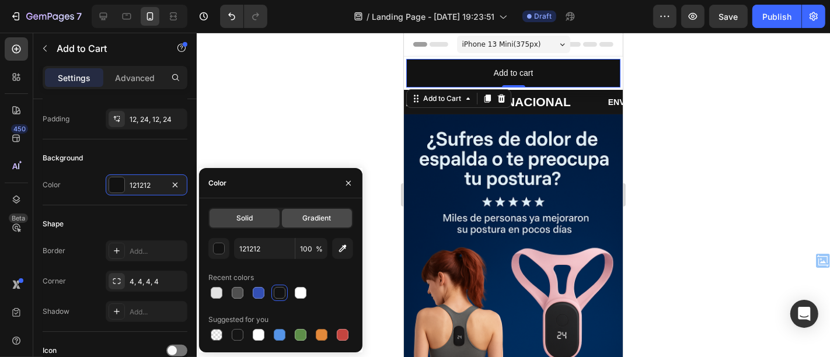
click at [319, 214] on span "Gradient" at bounding box center [316, 218] width 29 height 11
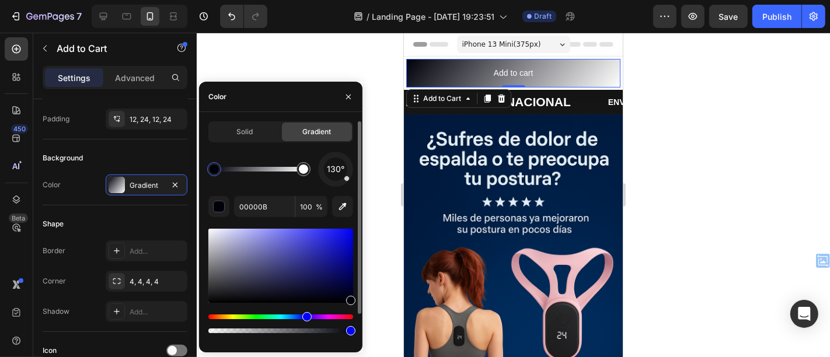
click at [260, 316] on div "Hue" at bounding box center [280, 317] width 145 height 5
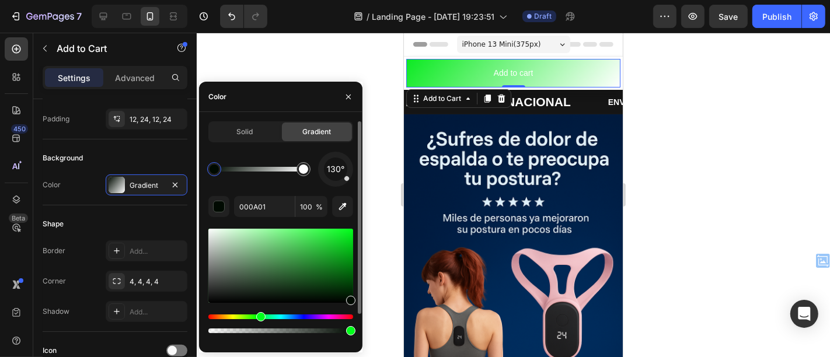
click at [347, 234] on div at bounding box center [280, 266] width 145 height 74
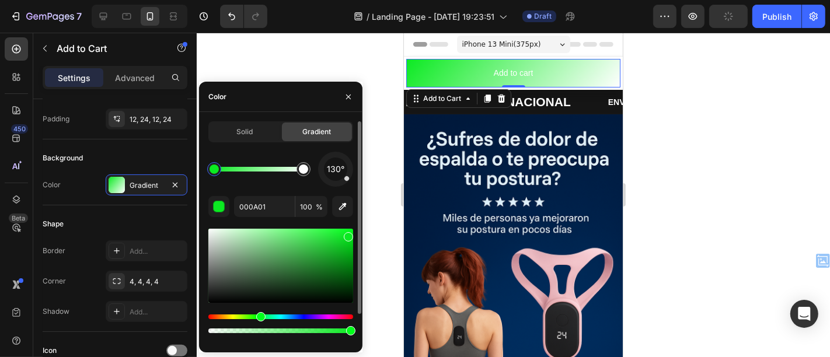
type input "0BEA22"
drag, startPoint x: 211, startPoint y: 169, endPoint x: 330, endPoint y: 174, distance: 118.7
click at [330, 174] on div "130°" at bounding box center [280, 169] width 145 height 35
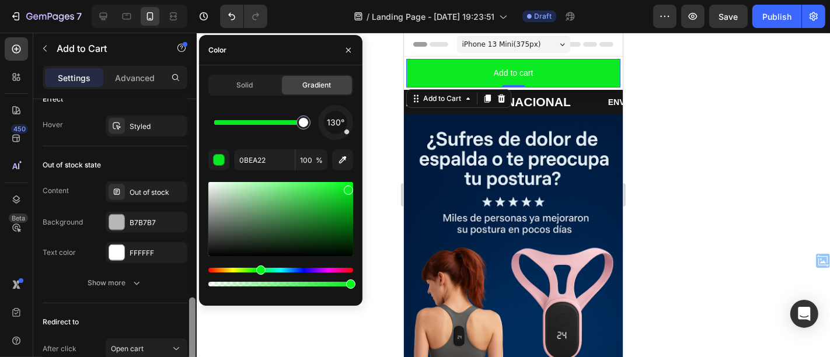
scroll to position [867, 0]
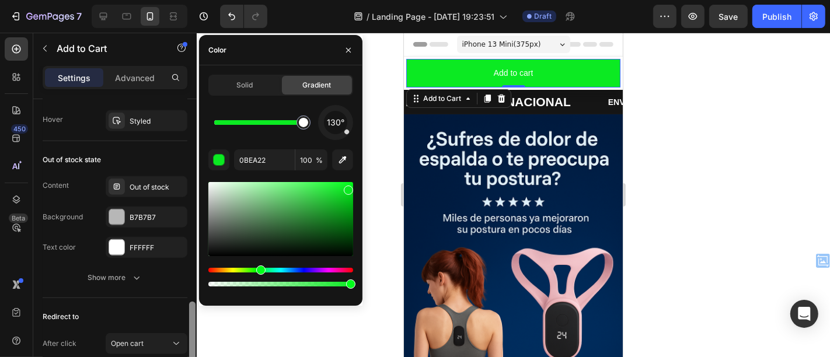
drag, startPoint x: 191, startPoint y: 172, endPoint x: 189, endPoint y: 318, distance: 145.4
click at [189, 318] on div at bounding box center [192, 336] width 6 height 68
click at [384, 161] on div at bounding box center [514, 195] width 634 height 325
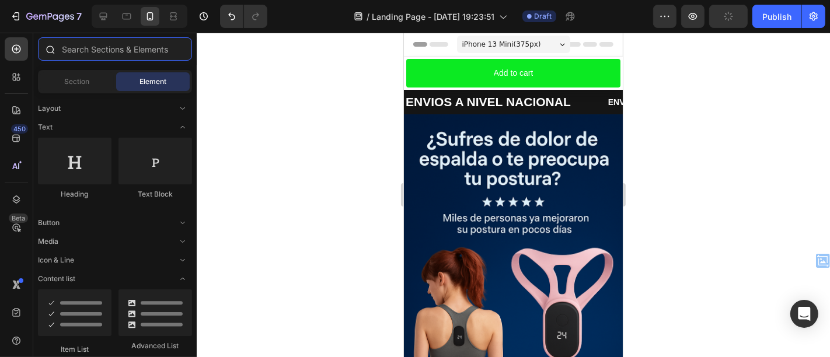
click at [153, 47] on input "text" at bounding box center [115, 48] width 154 height 23
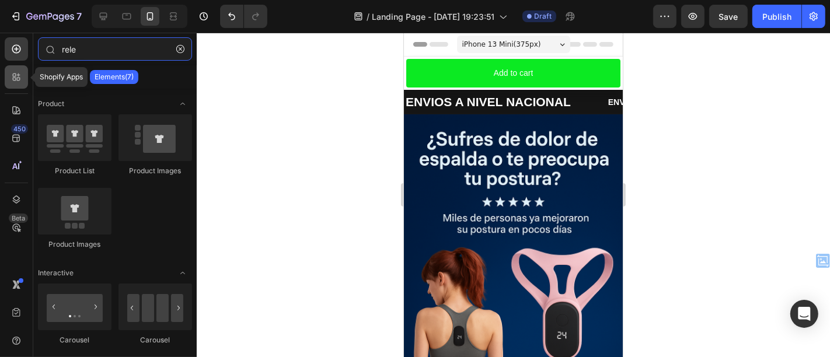
type input "rele"
click at [15, 85] on div at bounding box center [16, 76] width 23 height 23
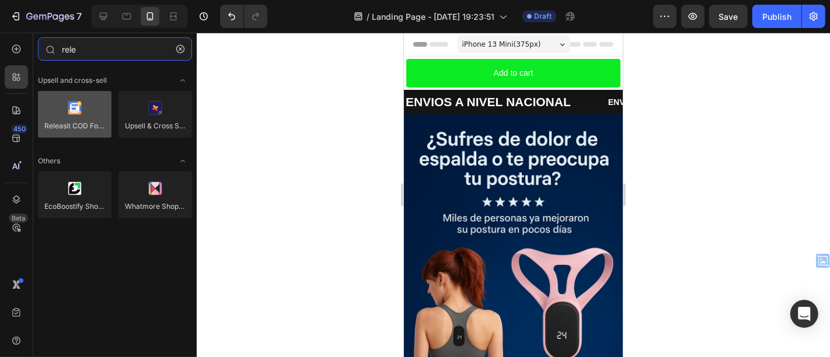
type input "rele"
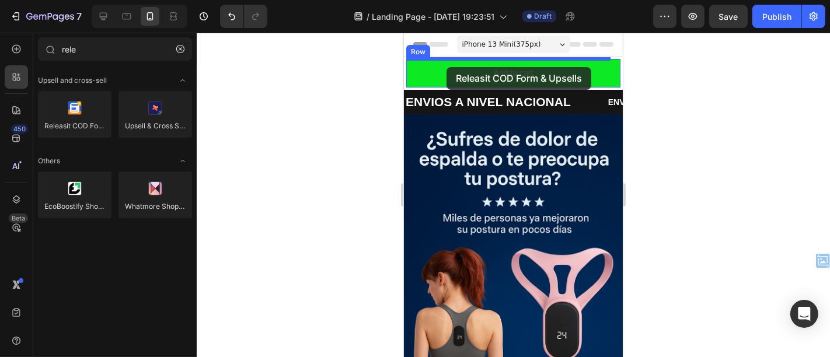
drag, startPoint x: 482, startPoint y: 143, endPoint x: 446, endPoint y: 67, distance: 84.4
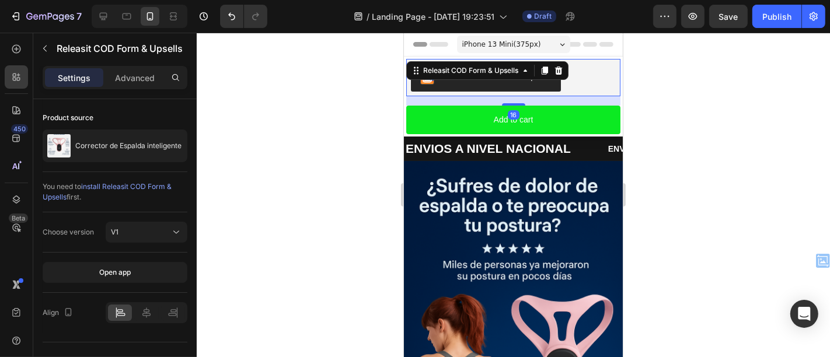
click at [573, 102] on div "16" at bounding box center [513, 100] width 214 height 9
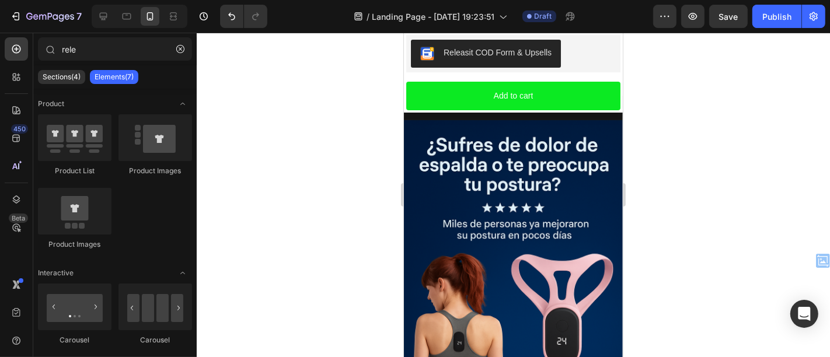
scroll to position [0, 0]
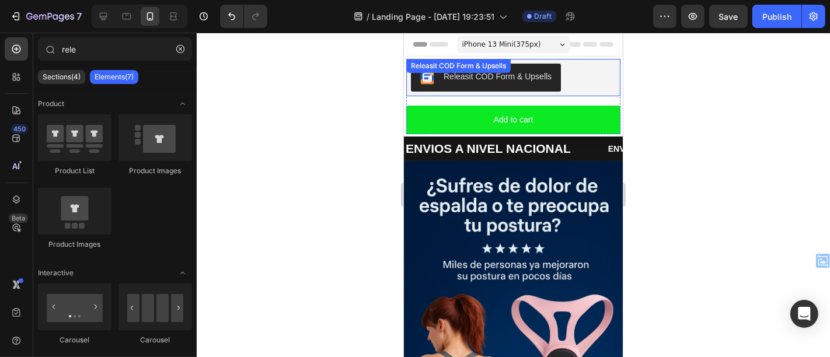
click at [474, 80] on div "Releasit COD Form & Upsells" at bounding box center [497, 76] width 108 height 12
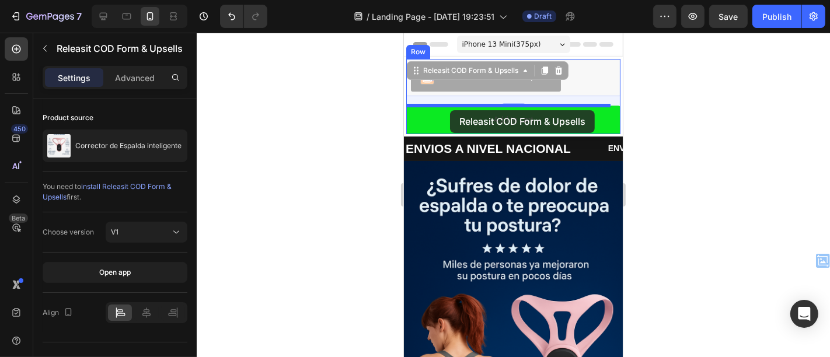
drag, startPoint x: 418, startPoint y: 72, endPoint x: 450, endPoint y: 110, distance: 49.7
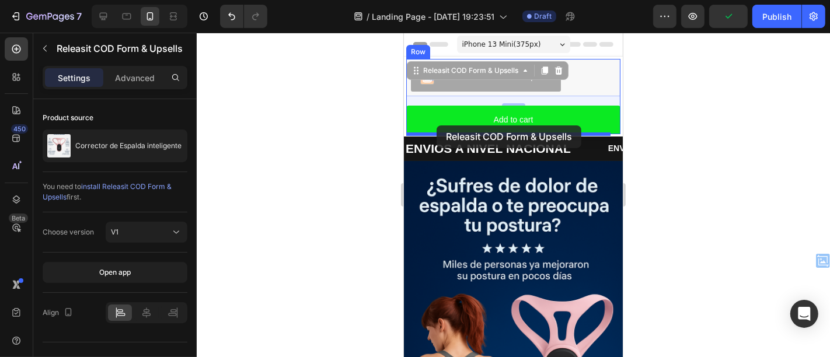
drag, startPoint x: 418, startPoint y: 70, endPoint x: 436, endPoint y: 124, distance: 57.4
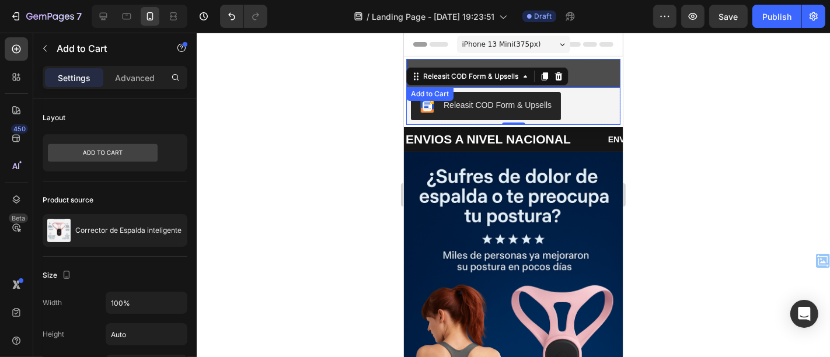
click at [582, 62] on button "Add to cart" at bounding box center [513, 72] width 214 height 29
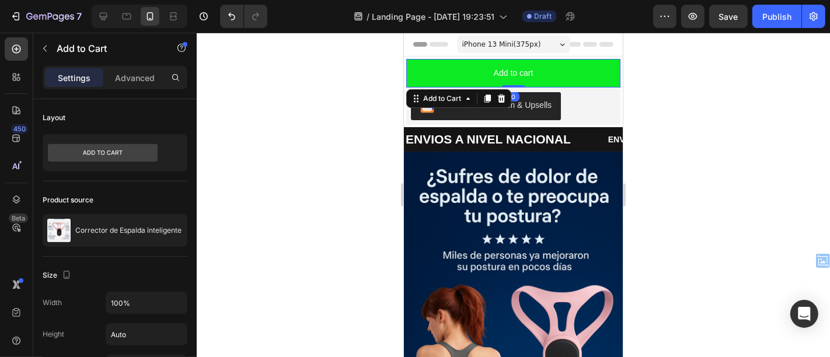
click at [505, 90] on div "Add to Cart" at bounding box center [458, 98] width 105 height 19
click at [502, 100] on icon at bounding box center [502, 98] width 8 height 8
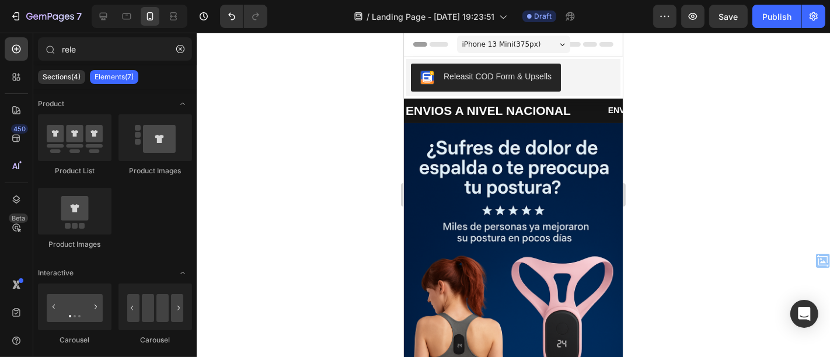
drag, startPoint x: 615, startPoint y: 47, endPoint x: 1031, endPoint y: 72, distance: 415.9
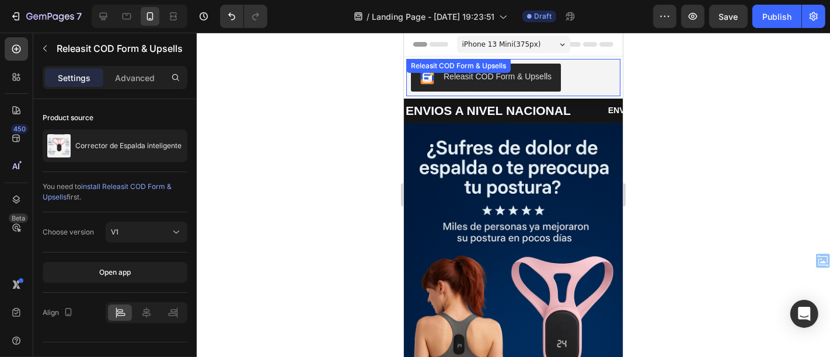
click at [580, 70] on div "Releasit COD Form & Upsells" at bounding box center [513, 77] width 205 height 28
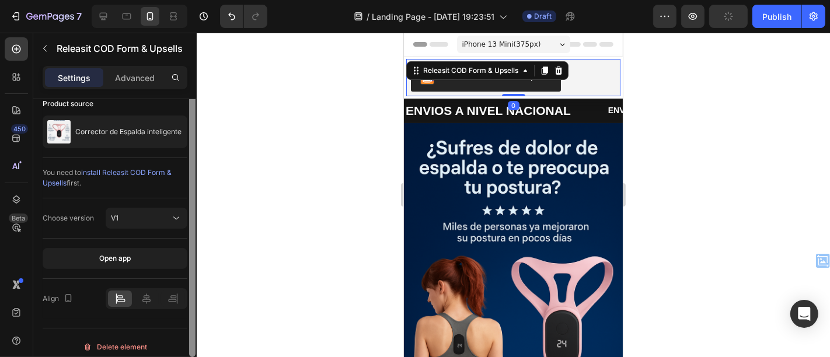
drag, startPoint x: 192, startPoint y: 111, endPoint x: 192, endPoint y: 125, distance: 14.0
click at [192, 125] on div at bounding box center [192, 221] width 6 height 272
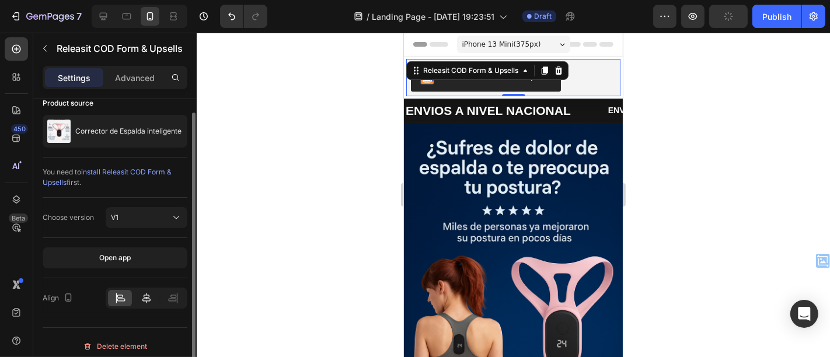
click at [143, 293] on icon at bounding box center [147, 299] width 12 height 12
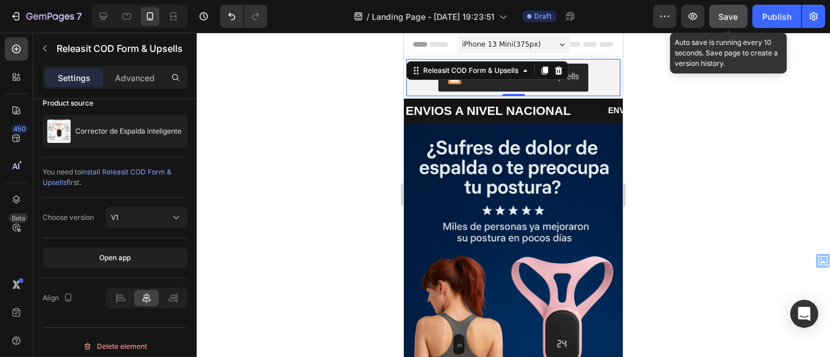
click at [735, 26] on button "Save" at bounding box center [728, 16] width 39 height 23
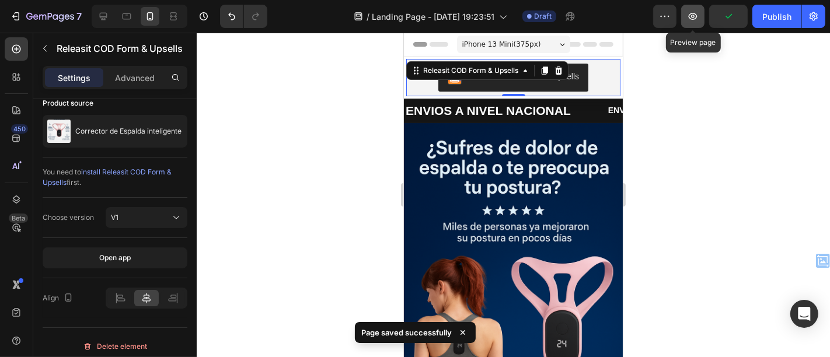
click at [702, 20] on button "button" at bounding box center [692, 16] width 23 height 23
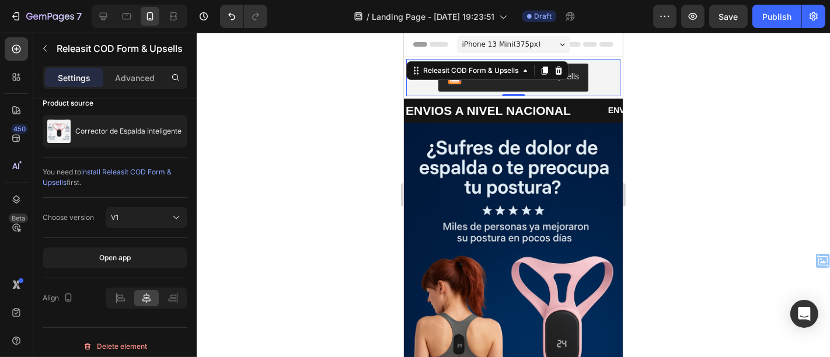
click at [677, 120] on div at bounding box center [514, 195] width 634 height 325
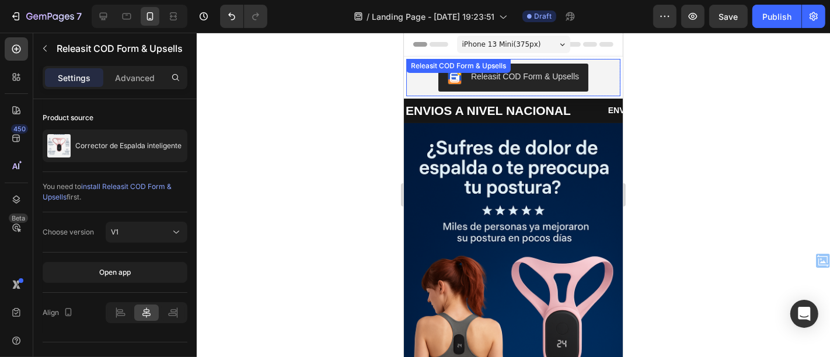
click at [596, 76] on div "Releasit COD Form & Upsells" at bounding box center [513, 77] width 205 height 28
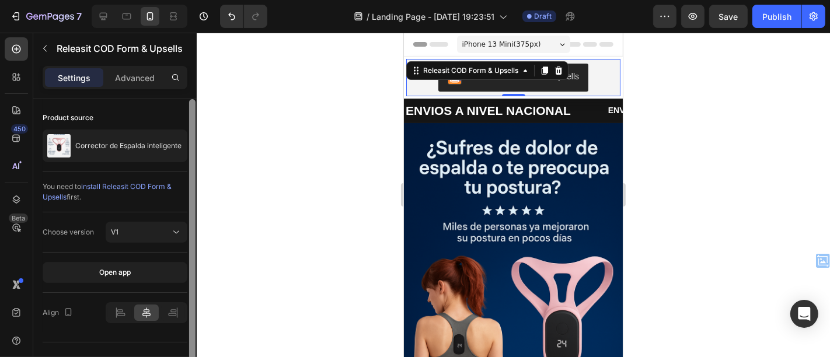
drag, startPoint x: 192, startPoint y: 199, endPoint x: 205, endPoint y: 81, distance: 118.1
click at [205, 0] on div "7 / Landing Page - Sep 25, 19:23:51 Draft Preview Save Publish 450 Beta rele Se…" at bounding box center [415, 0] width 830 height 0
drag, startPoint x: 193, startPoint y: 108, endPoint x: 195, endPoint y: 39, distance: 69.5
click at [195, 39] on div "rele Sections(4) Elements(7) Product Product List Product Images Product Images…" at bounding box center [115, 195] width 164 height 325
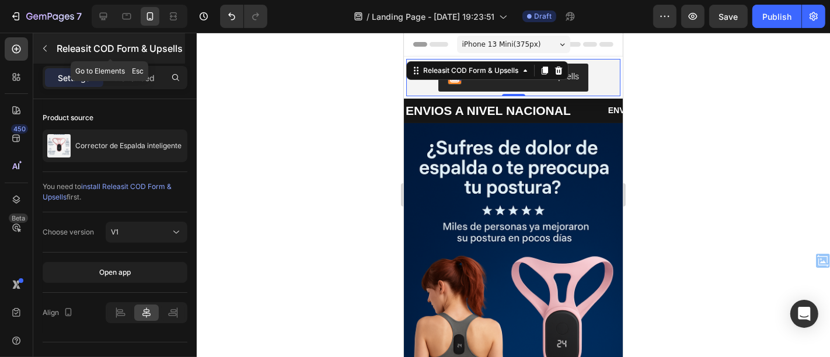
click at [48, 46] on icon "button" at bounding box center [44, 48] width 9 height 9
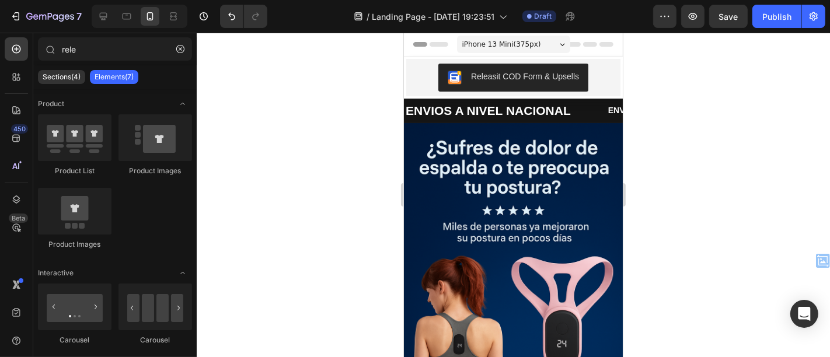
click at [190, 168] on div "Product Product List Product Images Product Images Interactive Carousel Carouse…" at bounding box center [115, 219] width 164 height 261
click at [180, 47] on icon "button" at bounding box center [180, 49] width 8 height 8
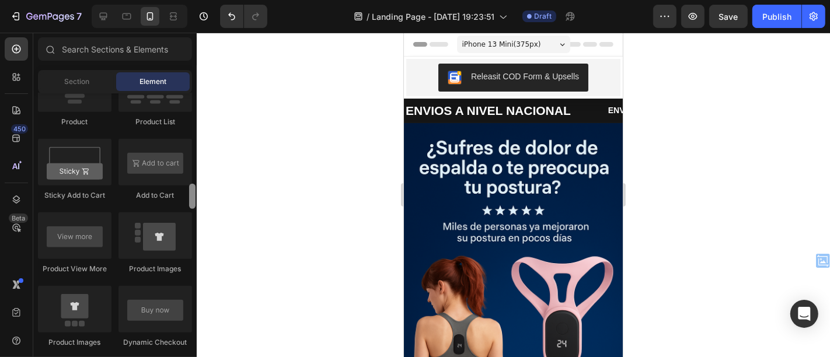
scroll to position [871, 0]
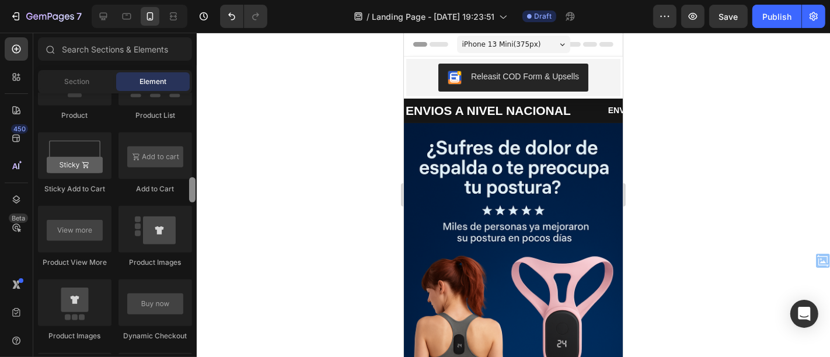
drag, startPoint x: 190, startPoint y: 102, endPoint x: 195, endPoint y: 186, distance: 84.3
click at [195, 186] on div at bounding box center [192, 190] width 6 height 25
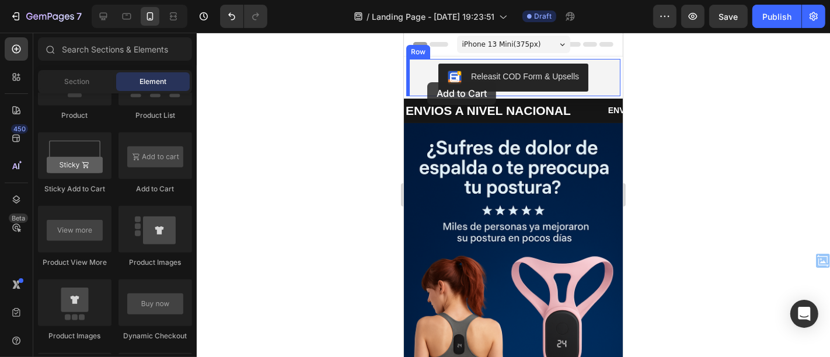
drag, startPoint x: 550, startPoint y: 200, endPoint x: 427, endPoint y: 82, distance: 170.6
drag, startPoint x: 554, startPoint y: 183, endPoint x: 405, endPoint y: 68, distance: 188.2
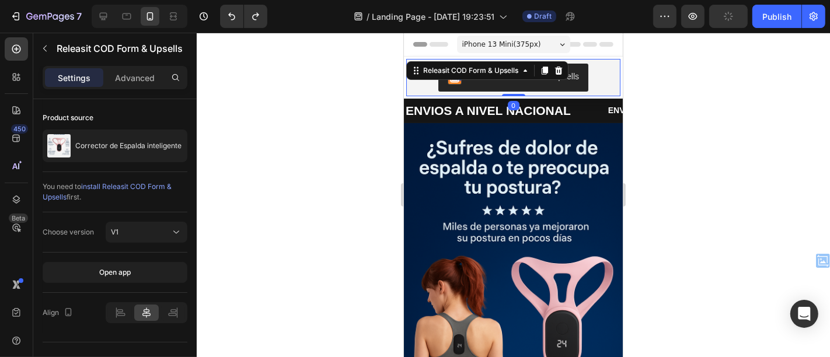
click at [576, 76] on button "Releasit COD Form & Upsells" at bounding box center [513, 77] width 150 height 28
click at [498, 72] on div "Releasit COD Form & Upsells" at bounding box center [470, 70] width 100 height 11
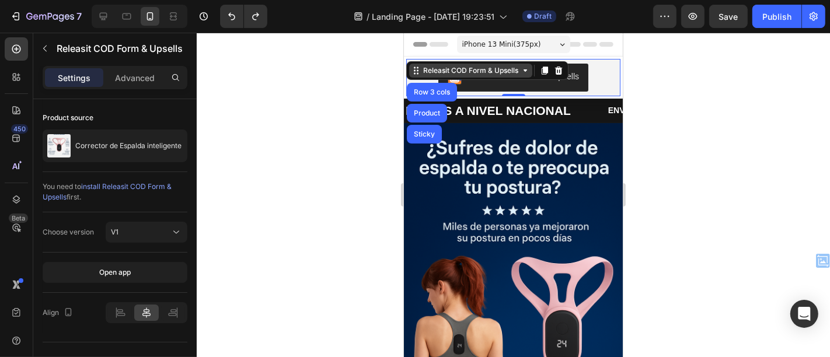
click at [415, 71] on icon at bounding box center [415, 69] width 9 height 9
click at [523, 75] on div "Releasit COD Form & Upsells" at bounding box center [470, 70] width 123 height 14
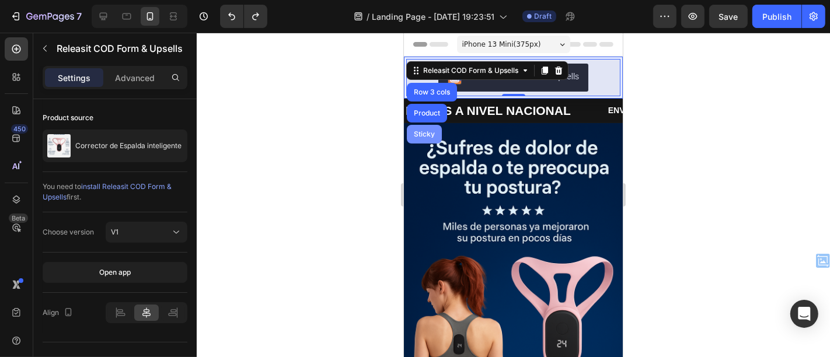
click at [419, 132] on div "Sticky" at bounding box center [424, 133] width 26 height 7
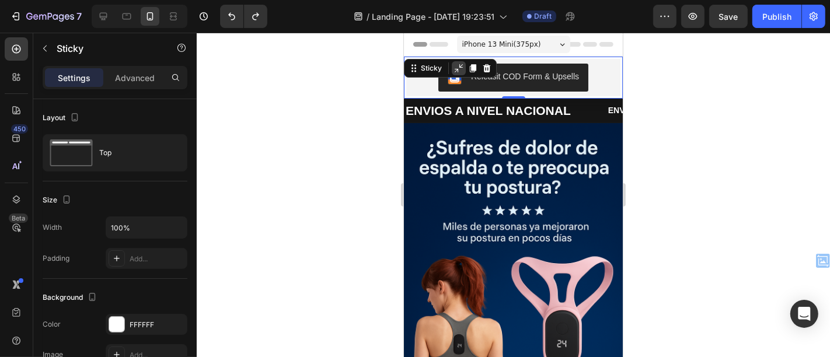
click at [458, 70] on icon at bounding box center [458, 67] width 9 height 9
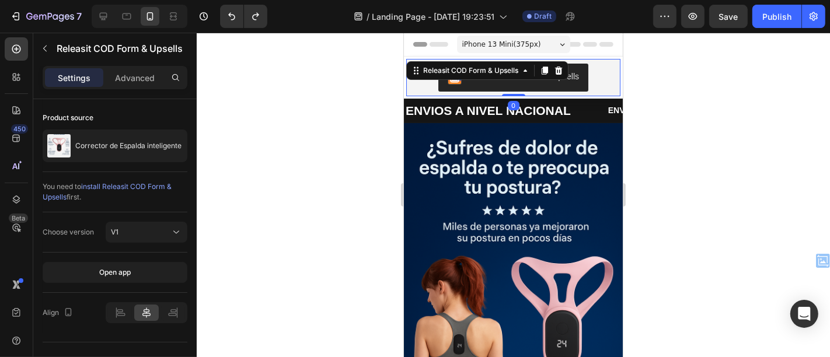
click at [425, 70] on div "Releasit COD Form & Upsells" at bounding box center [487, 70] width 162 height 19
click at [473, 89] on button "Releasit COD Form & Upsells" at bounding box center [513, 77] width 150 height 28
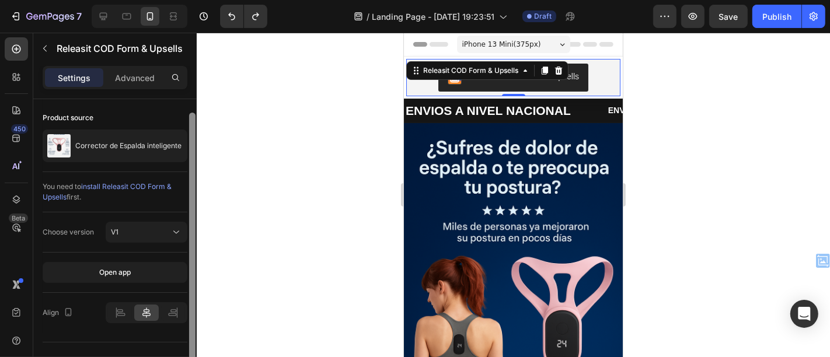
scroll to position [20, 0]
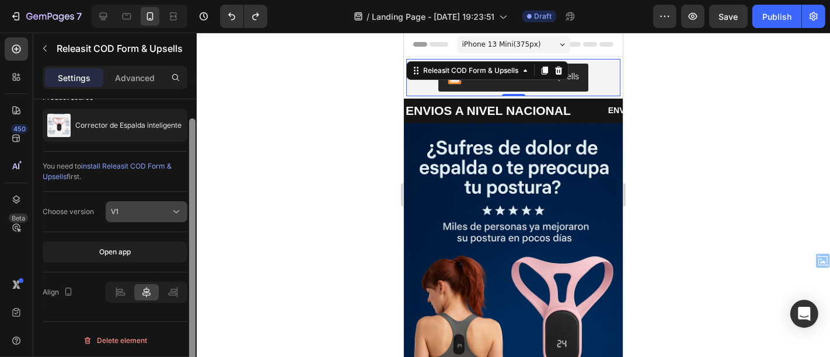
drag, startPoint x: 191, startPoint y: 153, endPoint x: 183, endPoint y: 218, distance: 65.3
click at [183, 218] on div "Product source Corrector de Espalda inteligente You need to install Releasit CO…" at bounding box center [115, 244] width 164 height 291
click at [173, 213] on icon at bounding box center [177, 212] width 12 height 12
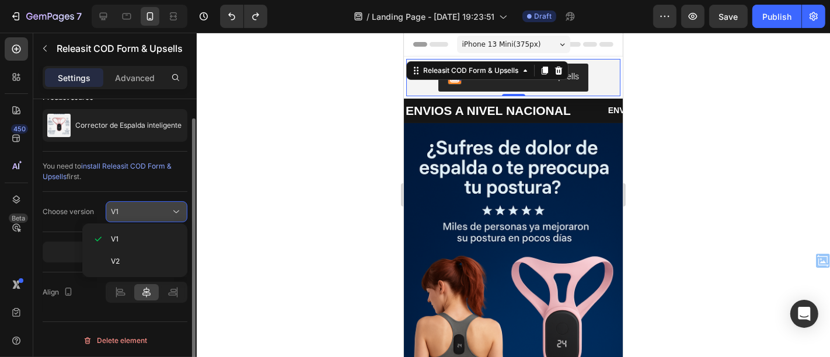
click at [173, 213] on icon at bounding box center [177, 212] width 12 height 12
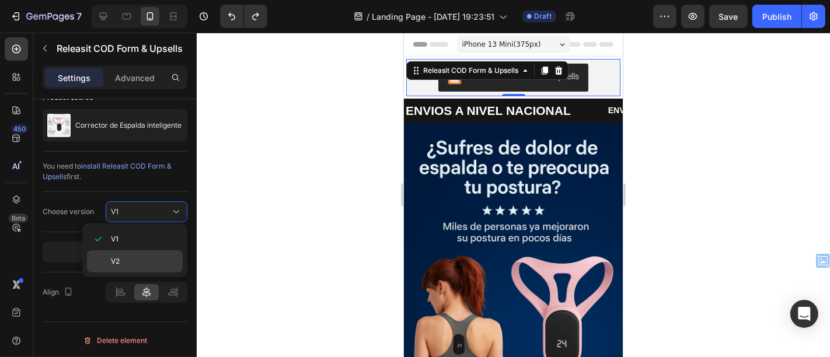
click at [145, 257] on p "V2" at bounding box center [144, 261] width 67 height 11
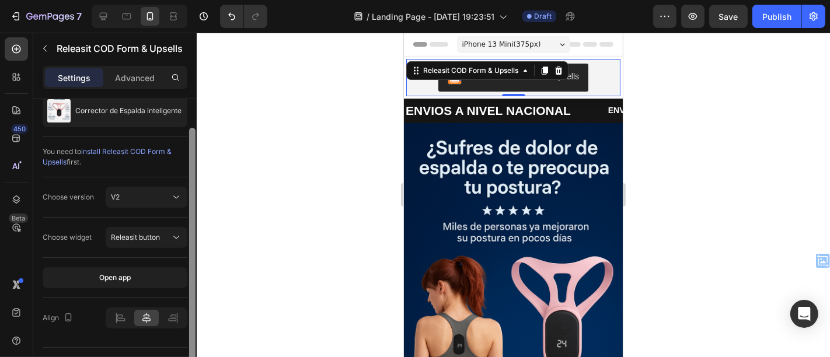
scroll to position [35, 0]
drag, startPoint x: 193, startPoint y: 228, endPoint x: 193, endPoint y: 241, distance: 12.3
click at [193, 241] on div at bounding box center [192, 248] width 6 height 241
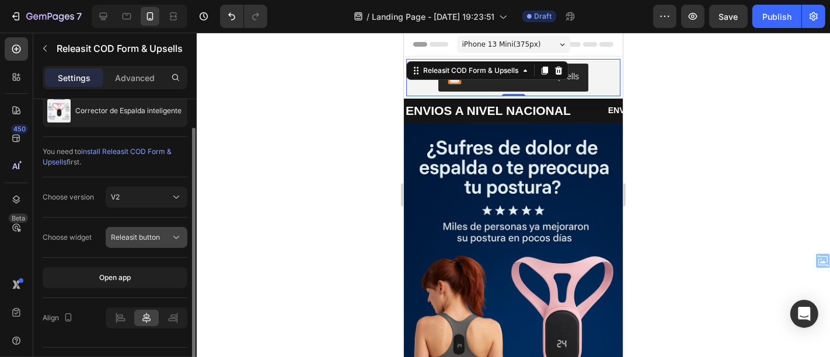
click at [165, 236] on div "Releasit button" at bounding box center [141, 237] width 60 height 11
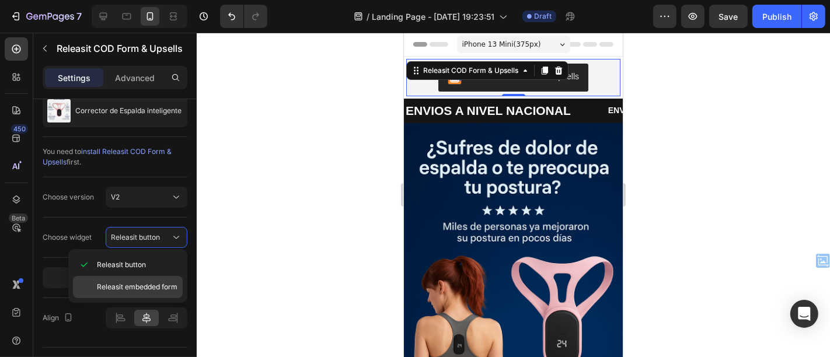
click at [158, 282] on span "Releasit embedded form" at bounding box center [137, 287] width 81 height 11
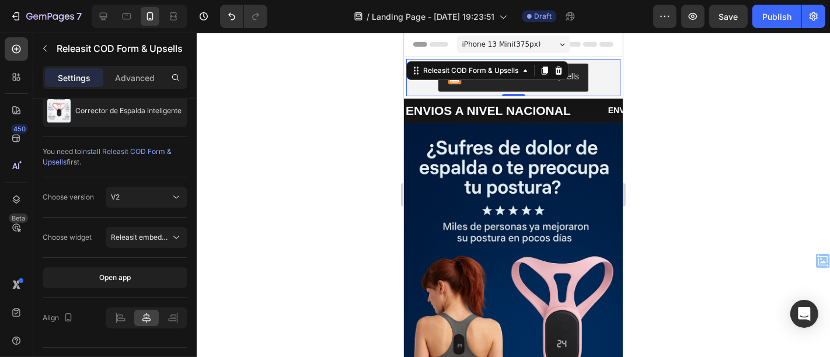
scroll to position [0, 0]
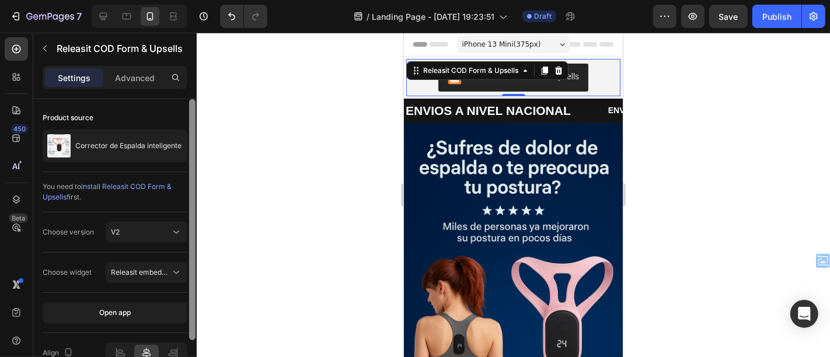
drag, startPoint x: 195, startPoint y: 265, endPoint x: 201, endPoint y: 197, distance: 68.0
click at [201, 0] on div "7 / Landing Page - Sep 25, 19:23:51 Draft Preview Save Publish 450 Beta Section…" at bounding box center [415, 0] width 830 height 0
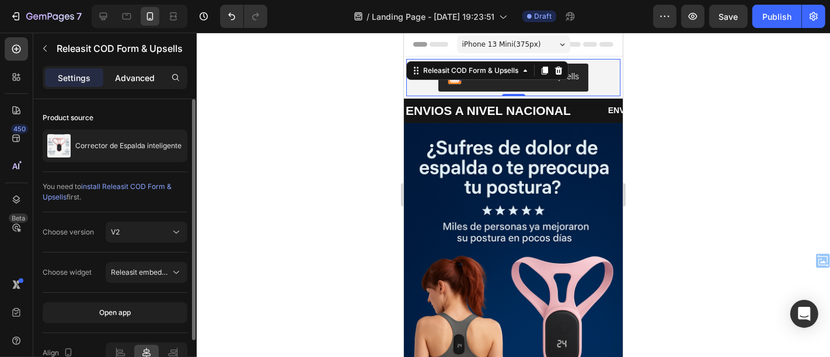
click at [137, 84] on div "Advanced" at bounding box center [135, 77] width 58 height 19
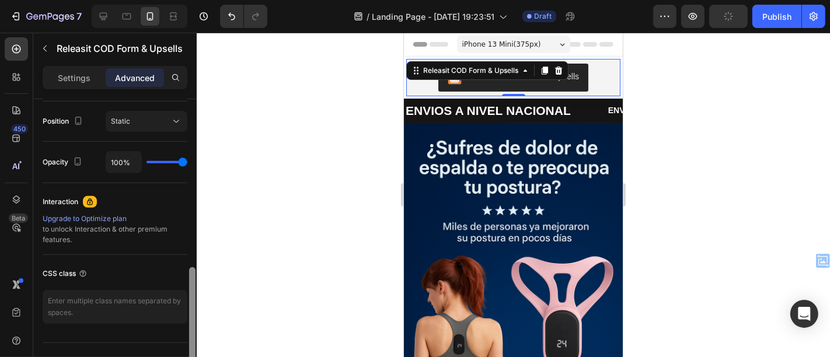
scroll to position [445, 0]
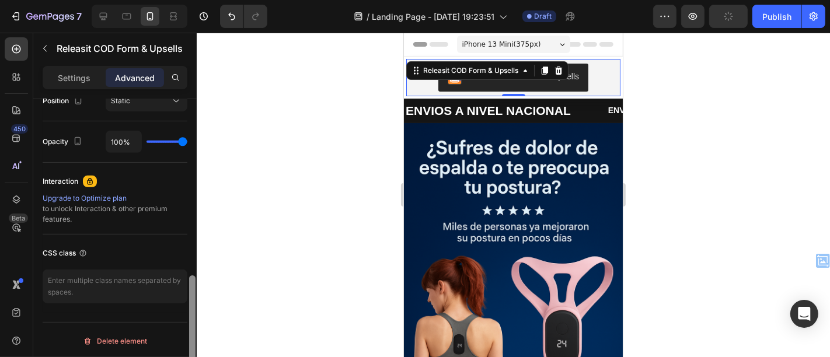
drag, startPoint x: 190, startPoint y: 141, endPoint x: 190, endPoint y: 321, distance: 180.4
click at [190, 321] on div at bounding box center [192, 333] width 6 height 115
click at [690, 45] on div at bounding box center [514, 195] width 634 height 325
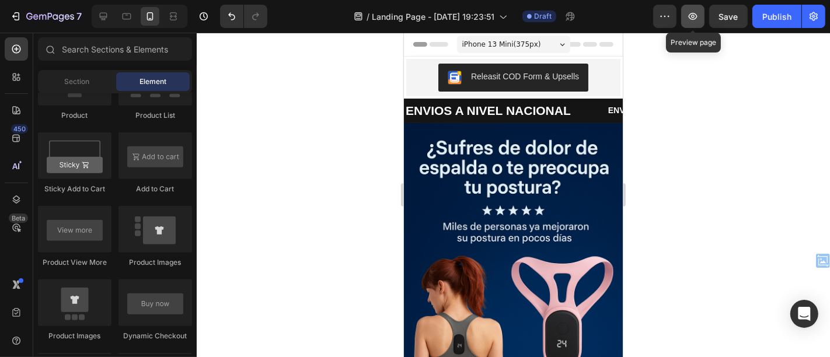
click at [695, 19] on icon "button" at bounding box center [693, 17] width 12 height 12
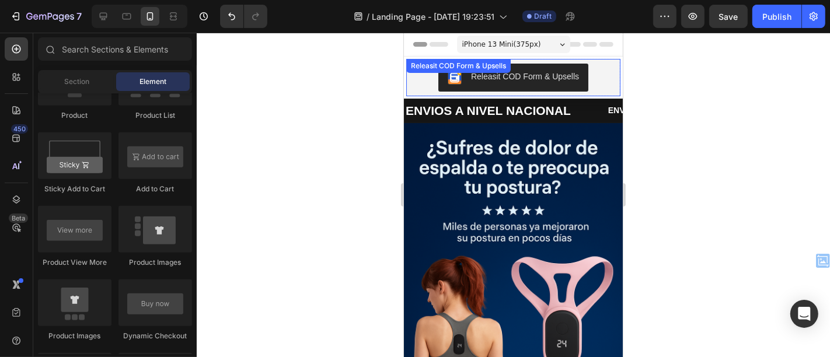
click at [491, 95] on div "Releasit COD Form & Upsells" at bounding box center [513, 76] width 214 height 37
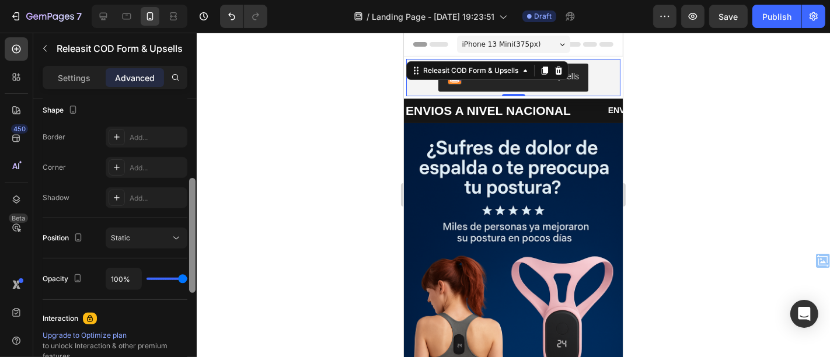
scroll to position [268, 0]
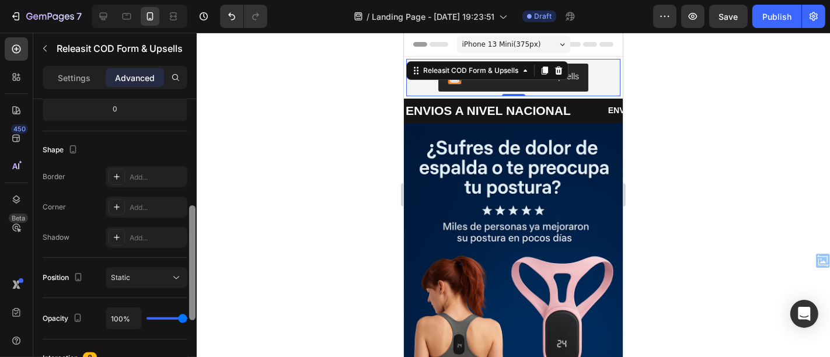
drag, startPoint x: 190, startPoint y: 147, endPoint x: 199, endPoint y: 253, distance: 106.6
click at [199, 0] on div "7 / Landing Page - Sep 25, 19:23:51 Draft Preview Save Publish 450 Beta Section…" at bounding box center [415, 0] width 830 height 0
click at [63, 69] on div "Settings" at bounding box center [74, 77] width 58 height 19
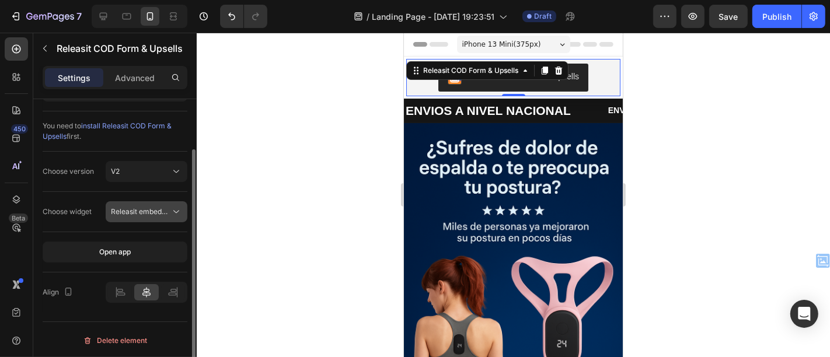
click at [169, 211] on span "Releasit embedded form" at bounding box center [151, 211] width 81 height 9
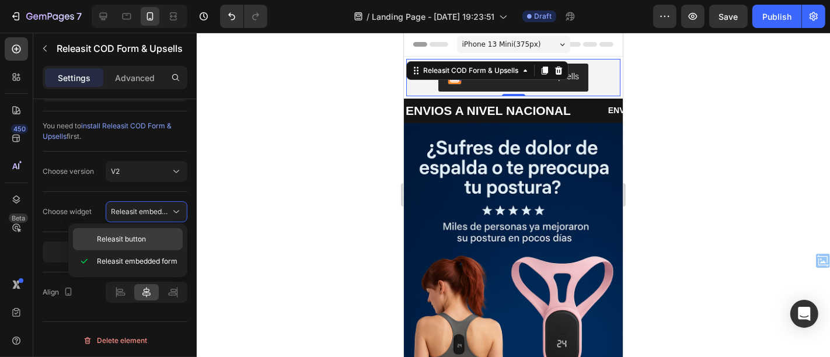
click at [133, 236] on span "Releasit button" at bounding box center [121, 239] width 49 height 11
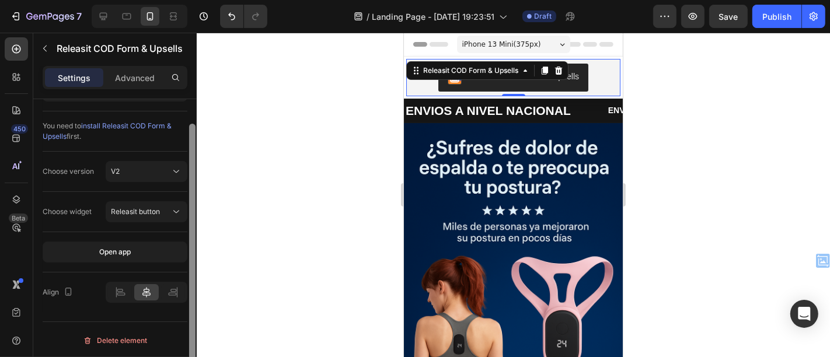
scroll to position [0, 0]
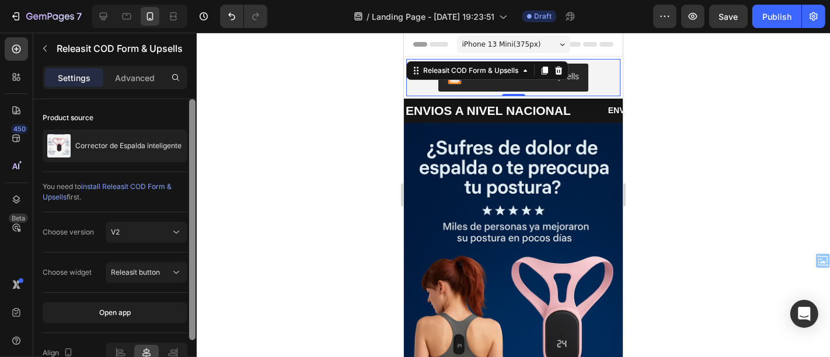
drag, startPoint x: 192, startPoint y: 211, endPoint x: 213, endPoint y: 114, distance: 99.3
click at [213, 0] on div "7 / Landing Page - Sep 25, 19:23:51 Draft Preview Save Publish 450 Beta Section…" at bounding box center [415, 0] width 830 height 0
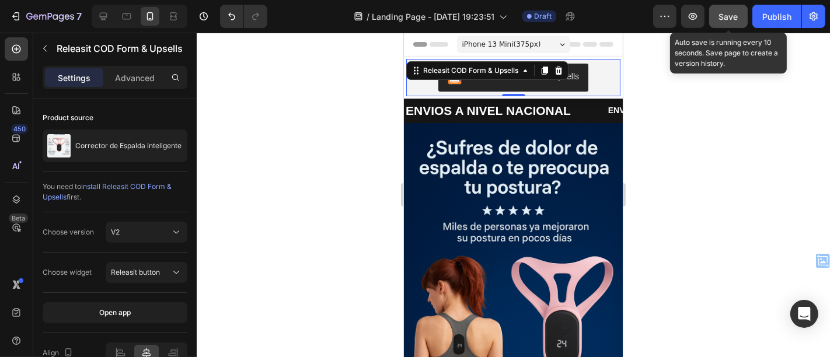
click at [727, 12] on span "Save" at bounding box center [728, 17] width 19 height 10
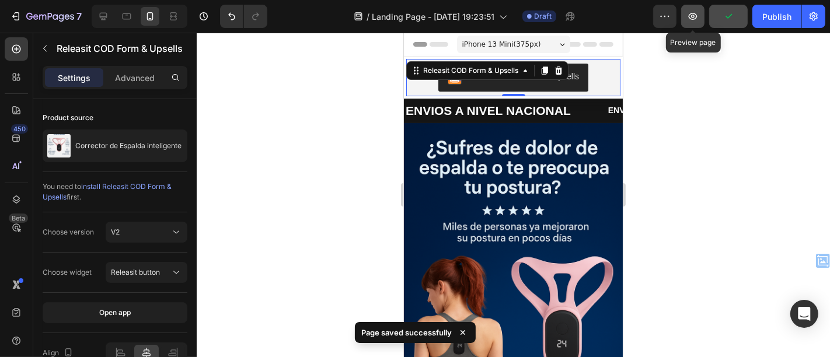
click at [697, 13] on icon "button" at bounding box center [693, 17] width 12 height 12
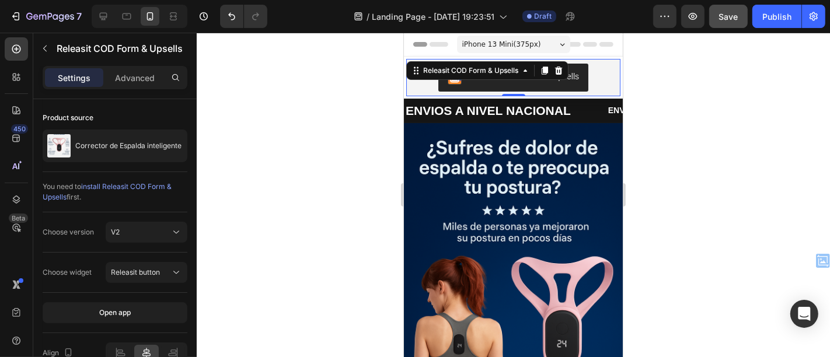
click at [573, 88] on button "Releasit COD Form & Upsells" at bounding box center [513, 77] width 150 height 28
click at [561, 71] on icon at bounding box center [559, 70] width 8 height 8
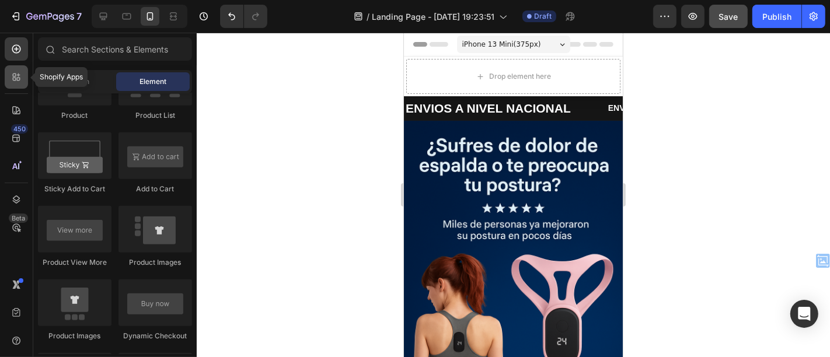
click at [13, 82] on icon at bounding box center [17, 77] width 12 height 12
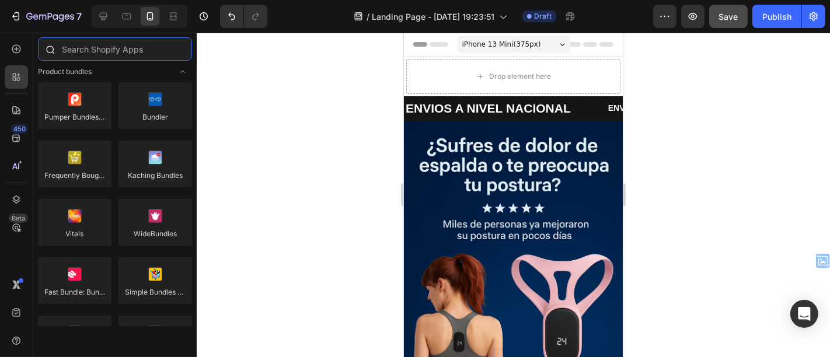
click at [112, 46] on input "text" at bounding box center [115, 48] width 154 height 23
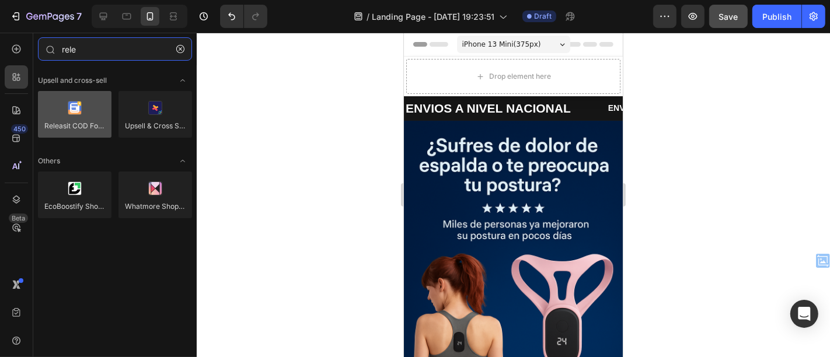
type input "rele"
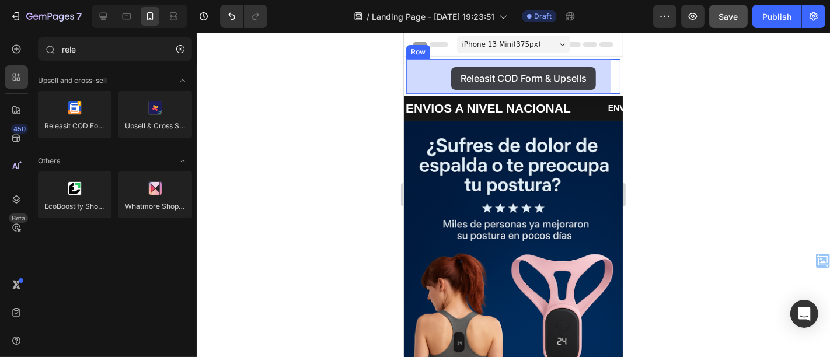
drag, startPoint x: 470, startPoint y: 153, endPoint x: 423, endPoint y: 57, distance: 107.3
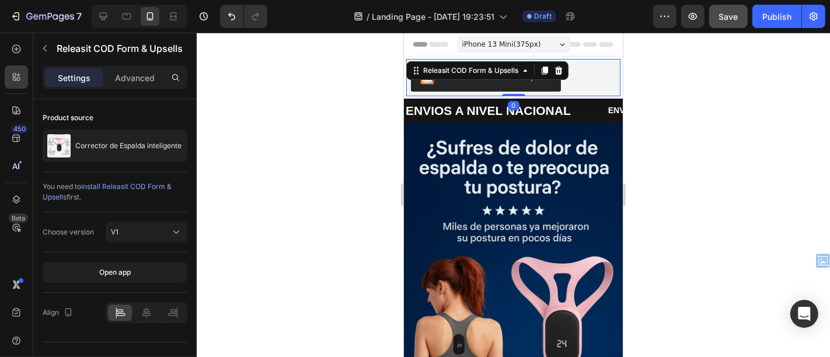
click at [553, 85] on button "Releasit COD Form & Upsells" at bounding box center [486, 77] width 150 height 28
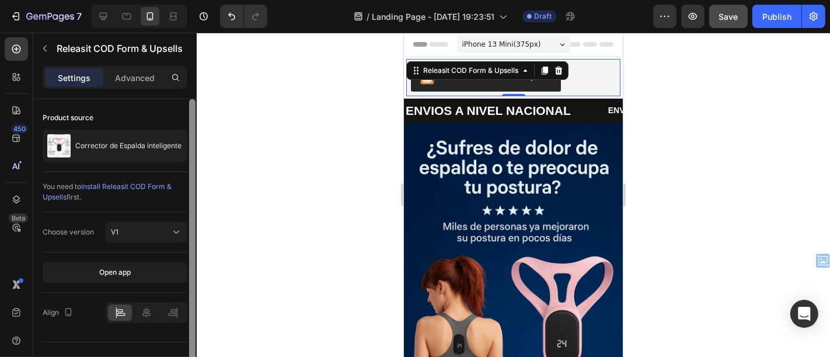
scroll to position [20, 0]
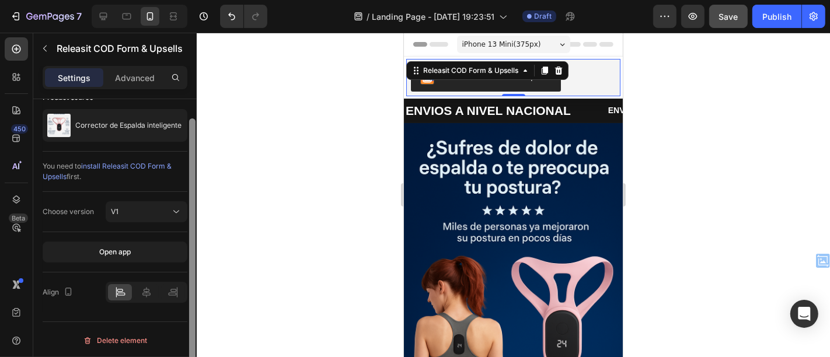
drag, startPoint x: 194, startPoint y: 177, endPoint x: 193, endPoint y: 221, distance: 43.8
click at [193, 221] on div at bounding box center [192, 255] width 6 height 272
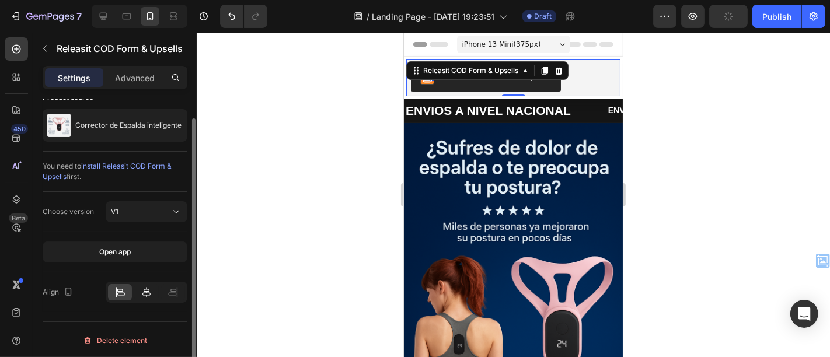
click at [150, 290] on icon at bounding box center [147, 293] width 12 height 12
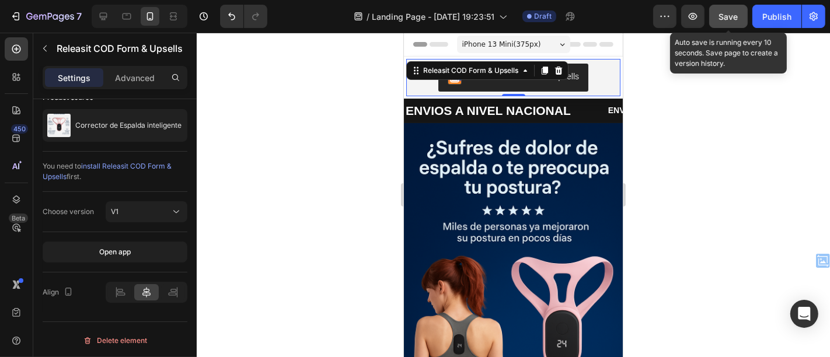
click at [728, 18] on span "Save" at bounding box center [728, 17] width 19 height 10
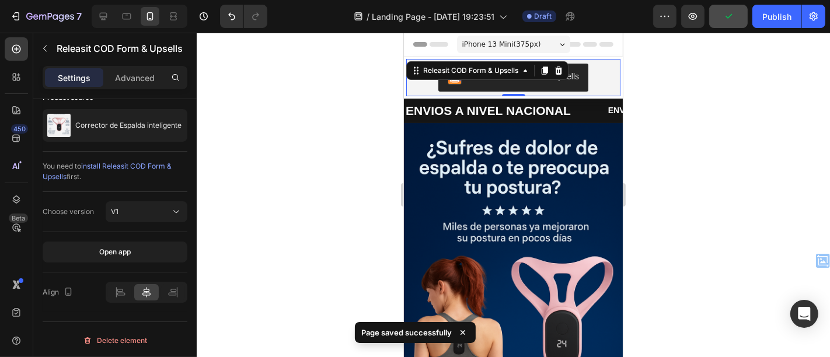
click at [705, 16] on div "Preview Publish" at bounding box center [739, 16] width 172 height 23
click at [705, 16] on button "button" at bounding box center [692, 16] width 23 height 23
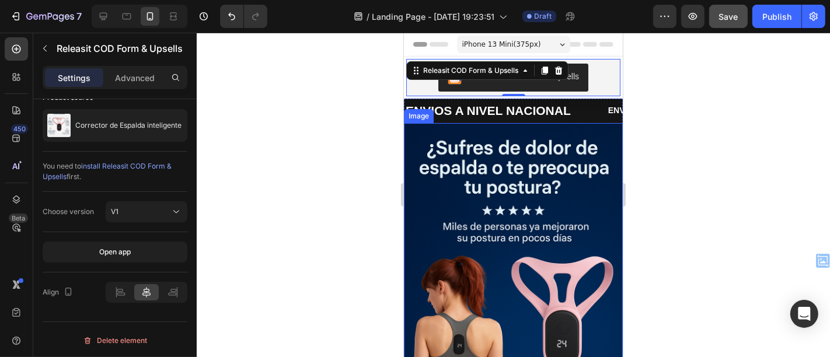
click at [515, 176] on img at bounding box center [512, 287] width 219 height 329
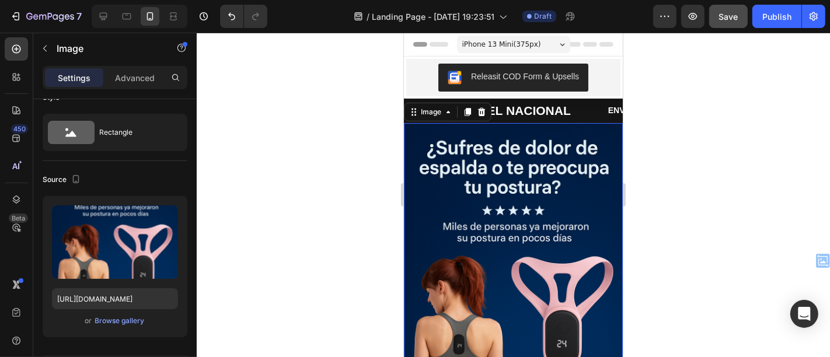
scroll to position [0, 0]
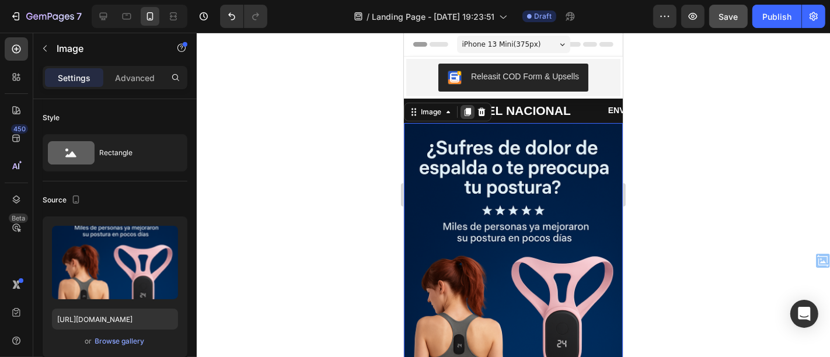
click at [464, 112] on icon at bounding box center [466, 111] width 9 height 9
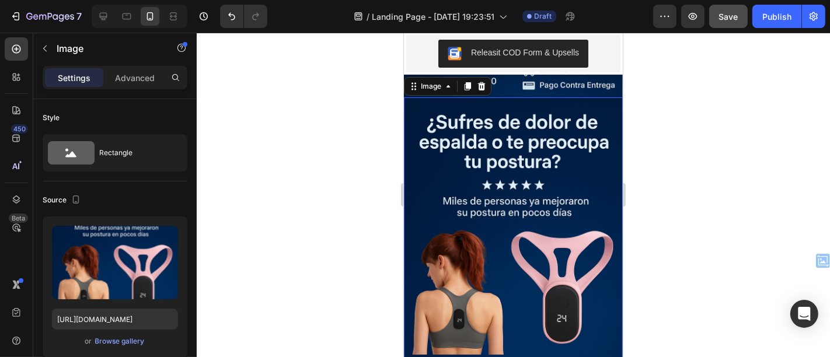
scroll to position [363, 0]
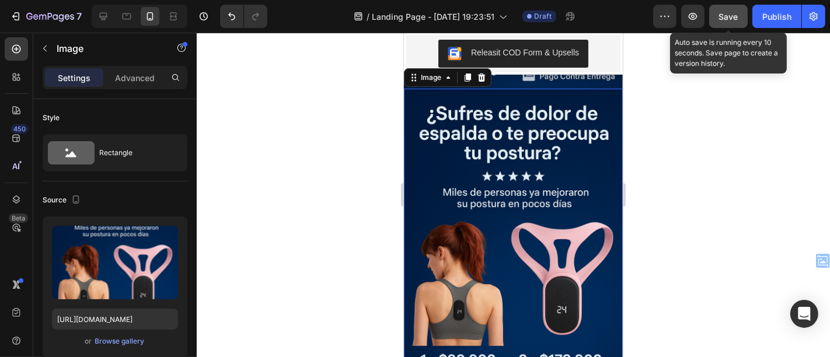
click at [726, 22] on div "Save" at bounding box center [728, 17] width 19 height 12
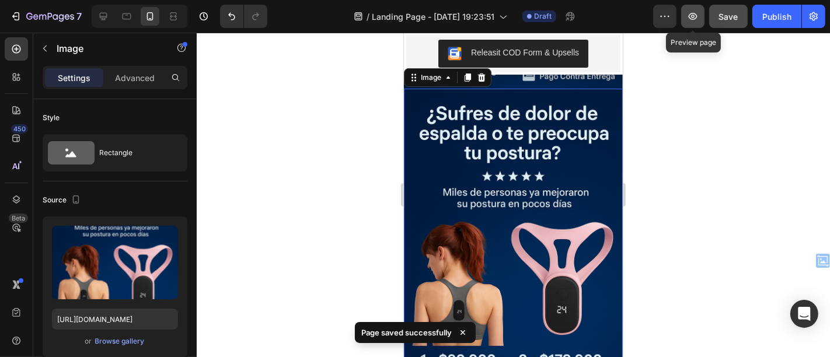
click at [689, 20] on icon "button" at bounding box center [693, 17] width 12 height 12
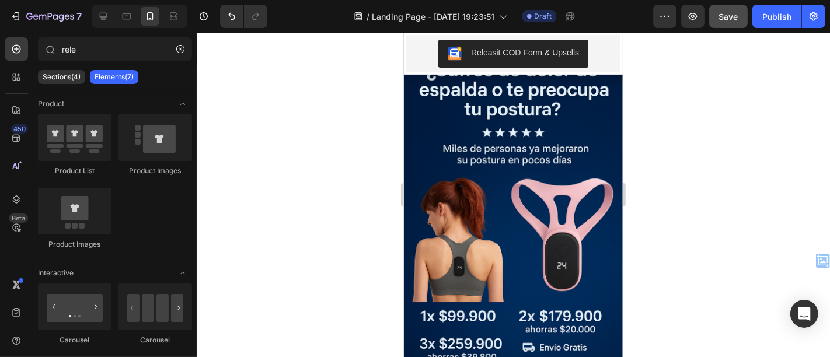
scroll to position [433, 0]
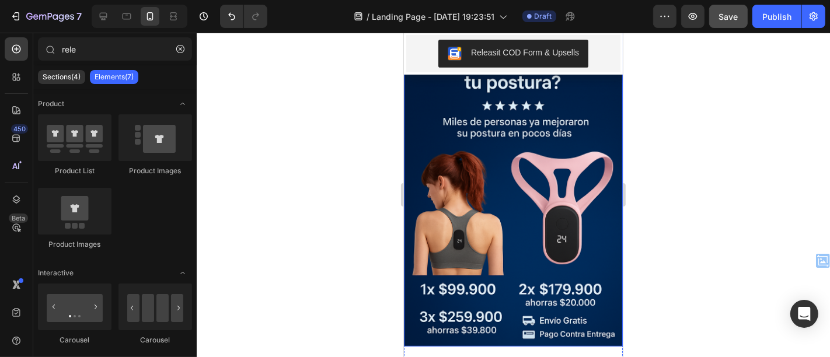
click at [547, 158] on img at bounding box center [512, 182] width 219 height 329
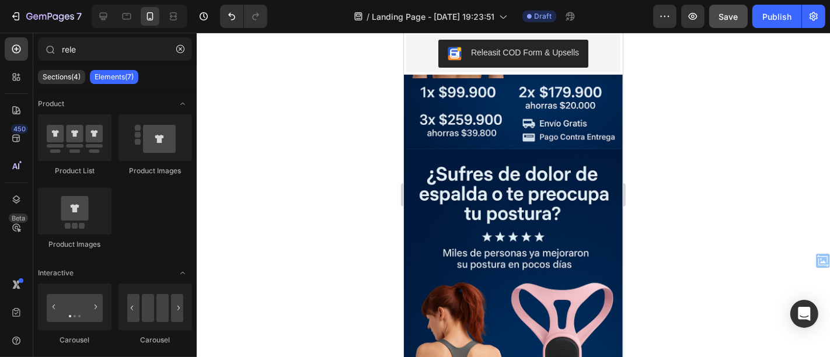
scroll to position [269, 0]
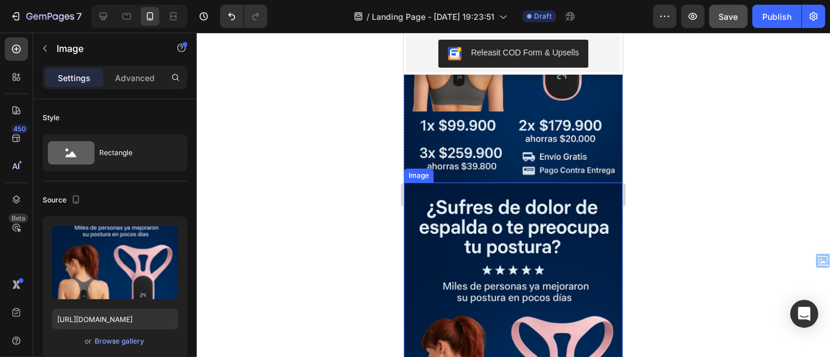
click at [508, 212] on img at bounding box center [512, 346] width 219 height 329
click at [485, 166] on icon at bounding box center [480, 170] width 9 height 9
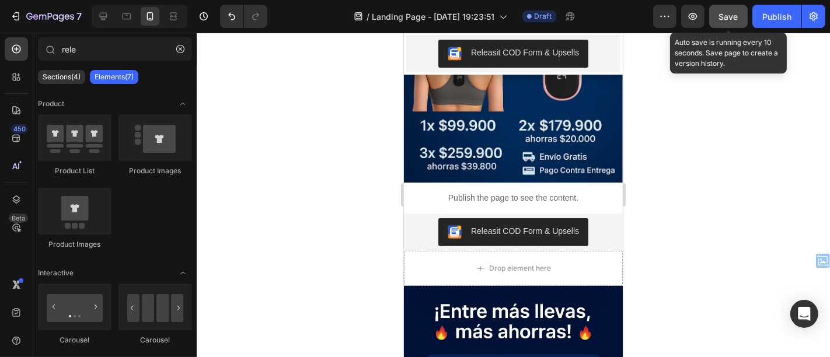
click at [734, 19] on span "Save" at bounding box center [728, 17] width 19 height 10
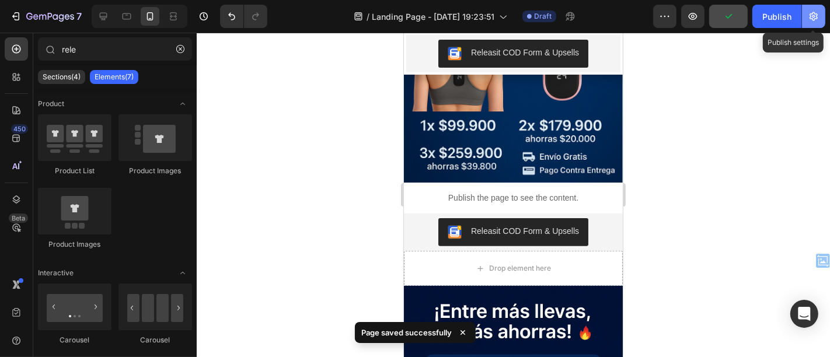
click at [809, 16] on icon "button" at bounding box center [814, 17] width 12 height 12
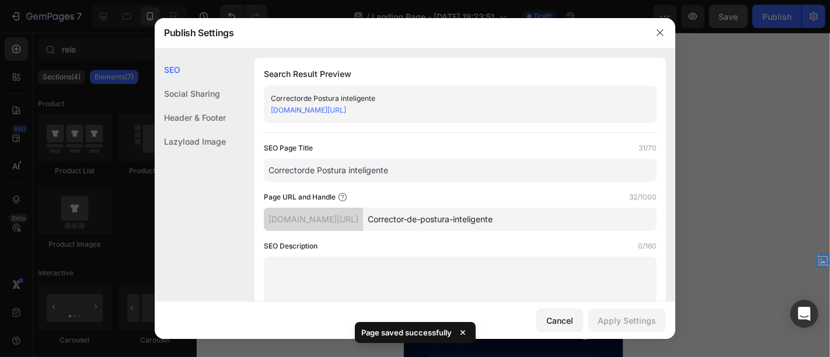
click at [349, 114] on div "che92i-x0.myshopify.com/pages/Corrector-de-postura-inteligente" at bounding box center [451, 111] width 360 height 12
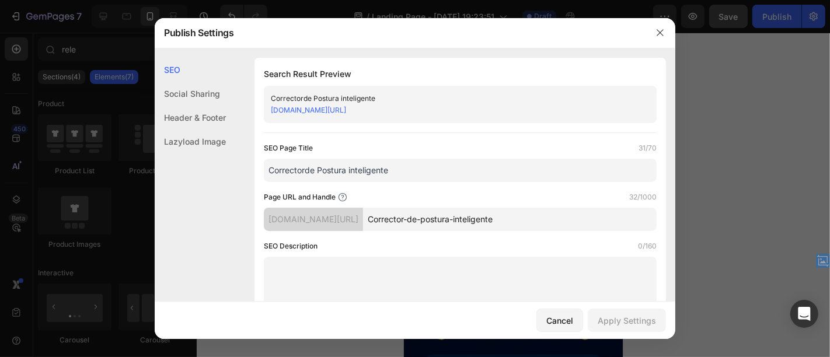
click at [346, 109] on link "che92i-x0.myshopify.com/pages/Corrector-de-postura-inteligente" at bounding box center [308, 110] width 75 height 9
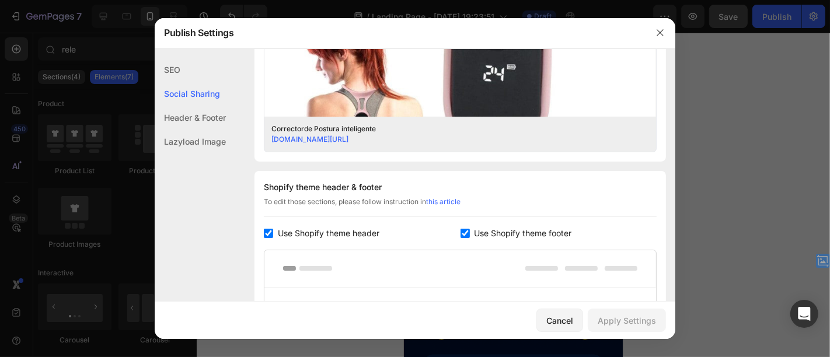
scroll to position [671, 0]
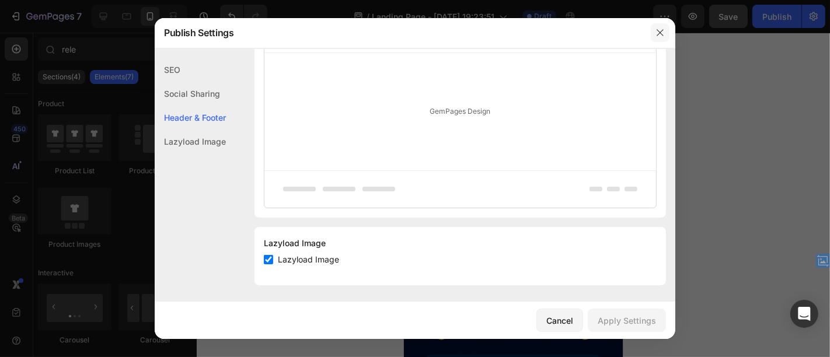
click at [667, 33] on button "button" at bounding box center [660, 32] width 19 height 19
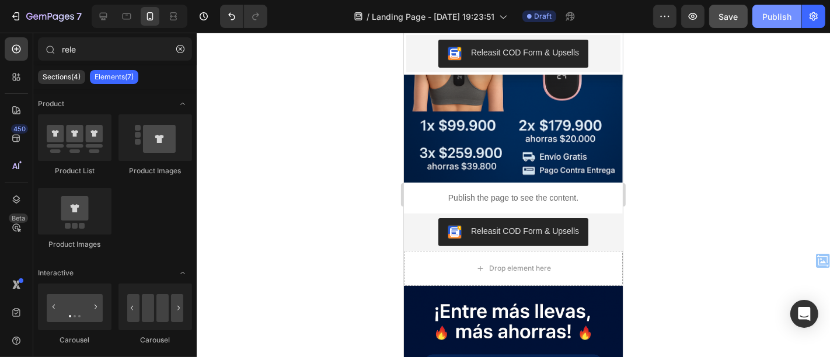
click at [775, 19] on div "Publish" at bounding box center [777, 17] width 29 height 12
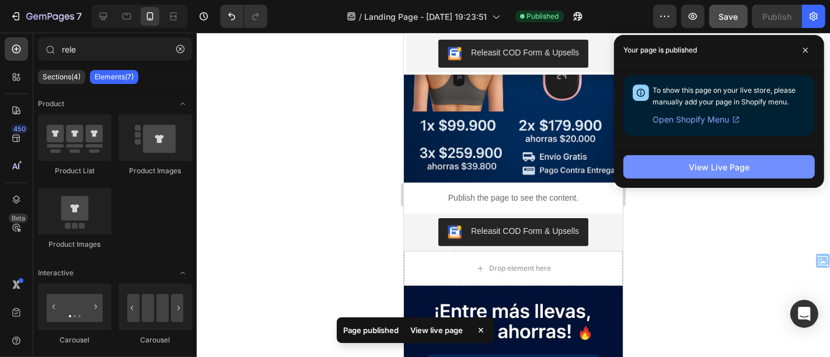
click at [682, 158] on button "View Live Page" at bounding box center [720, 166] width 192 height 23
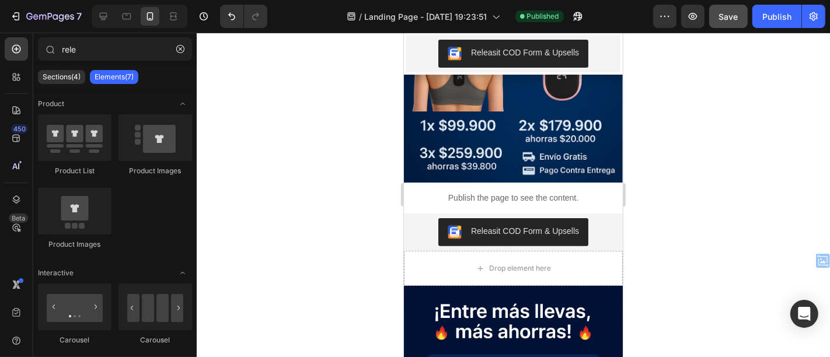
scroll to position [0, 0]
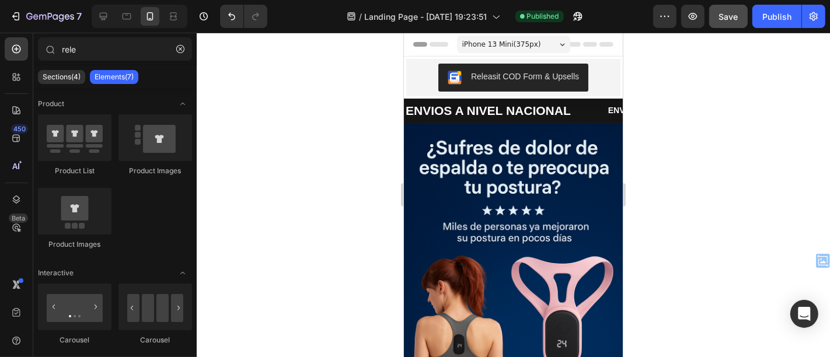
drag, startPoint x: 615, startPoint y: 75, endPoint x: 1024, endPoint y: 63, distance: 408.9
click at [510, 225] on img at bounding box center [512, 287] width 219 height 329
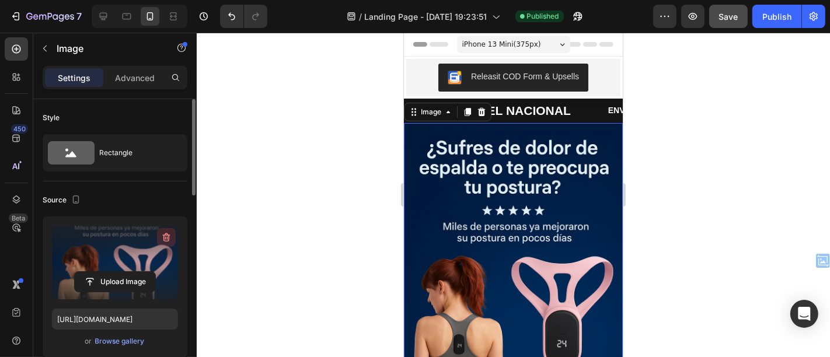
click at [164, 236] on icon "button" at bounding box center [167, 238] width 8 height 9
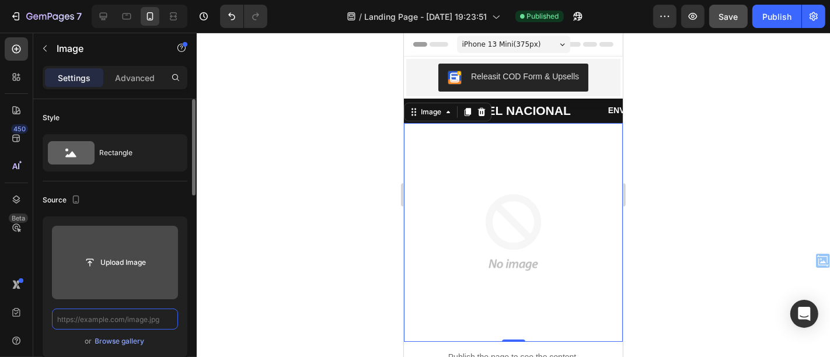
click at [123, 319] on input "text" at bounding box center [115, 319] width 126 height 21
paste input "https://res.cloudinary.com/ddyhitkwr/image/upload/v1758850460/1_gi6abu.png"
type input "https://res.cloudinary.com/ddyhitkwr/image/upload/v1758850460/1_gi6abu.png"
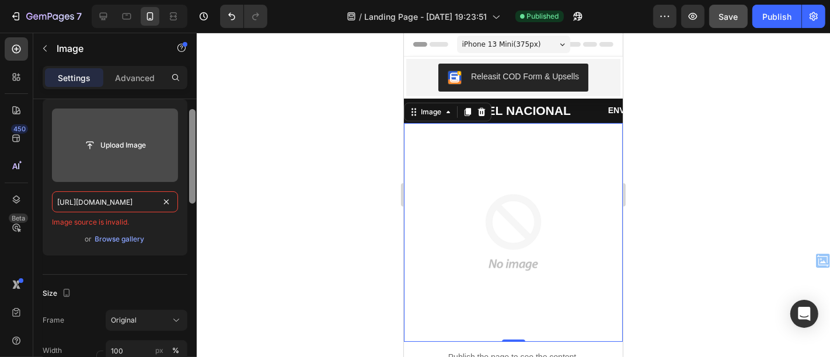
scroll to position [119, 0]
drag, startPoint x: 194, startPoint y: 178, endPoint x: 190, endPoint y: 217, distance: 39.9
click at [190, 202] on div at bounding box center [192, 154] width 6 height 95
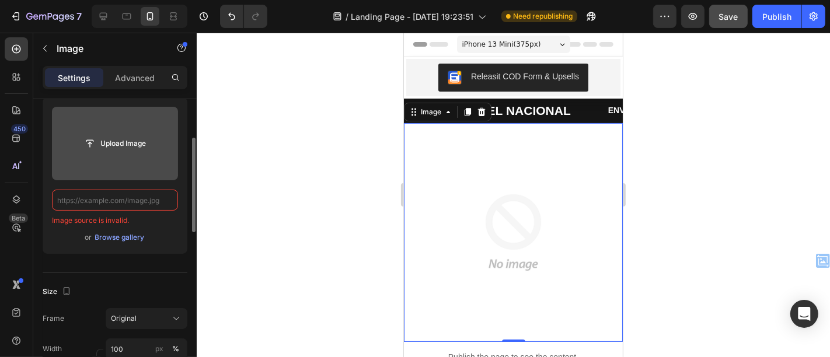
paste input "https://cdn.shopify.com/s/files/1/0670/8153/5553/files/gempages_584031018122478…"
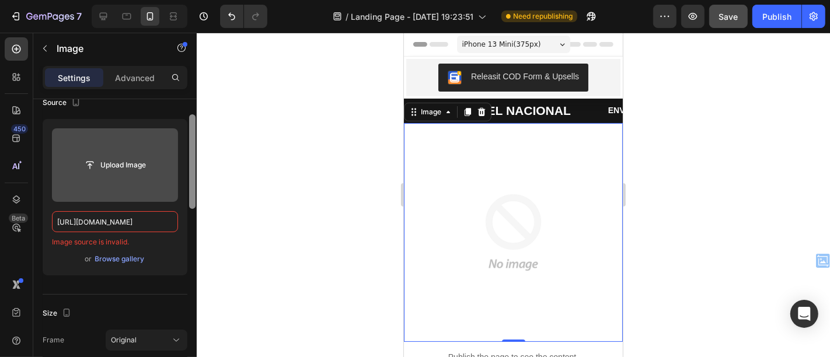
scroll to position [85, 0]
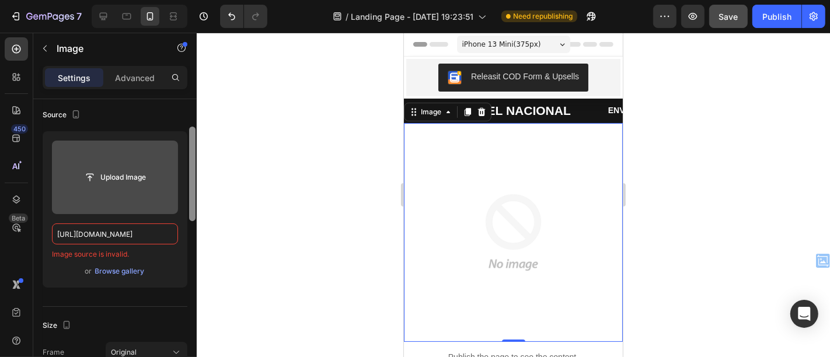
drag, startPoint x: 193, startPoint y: 204, endPoint x: 194, endPoint y: 193, distance: 11.1
click at [194, 193] on div at bounding box center [192, 174] width 6 height 95
type input "https://cdn.shopify.com/s/files/1/0670/8153/5553/files/gempages_584031018122478…"
click at [110, 179] on input "file" at bounding box center [115, 178] width 81 height 20
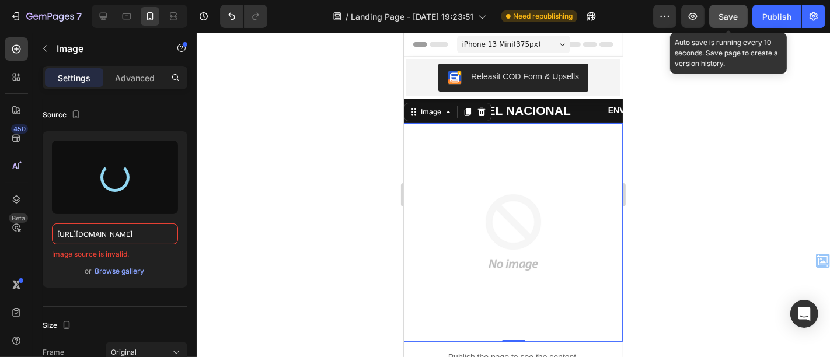
click at [733, 12] on span "Save" at bounding box center [728, 17] width 19 height 10
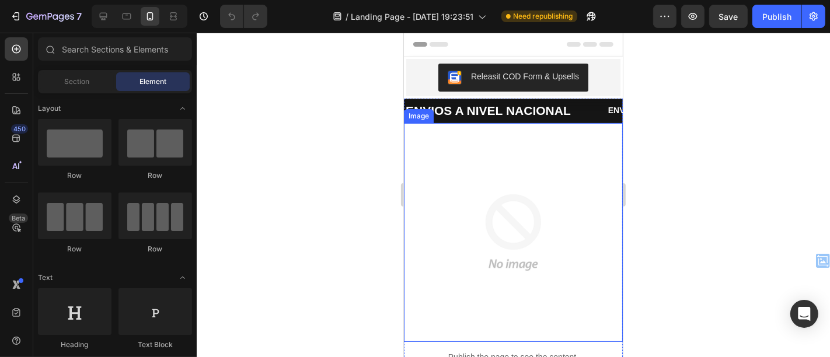
click at [504, 251] on img at bounding box center [512, 232] width 219 height 219
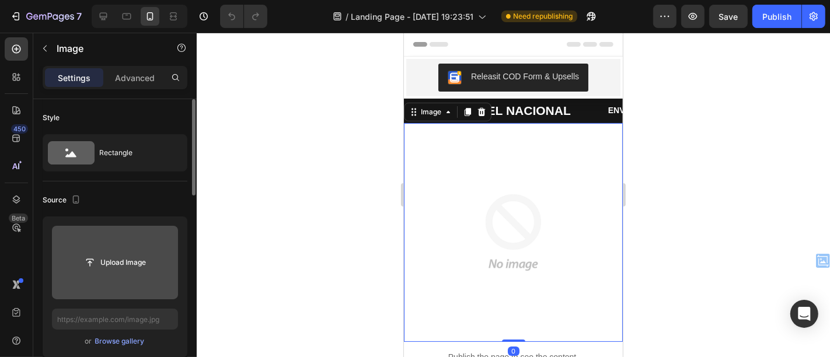
click at [110, 248] on input "file" at bounding box center [115, 263] width 126 height 74
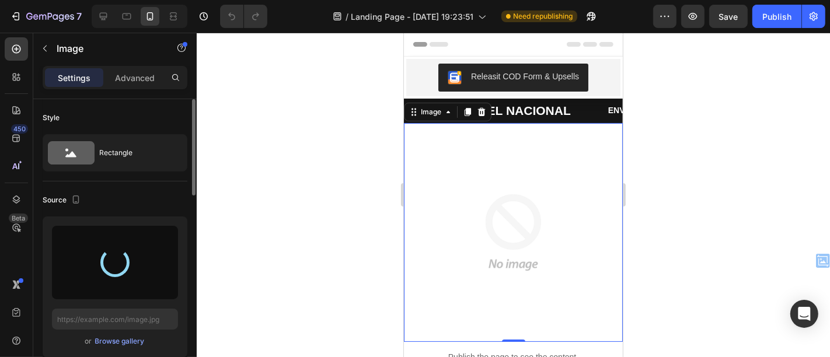
type input "[URL][DOMAIN_NAME]"
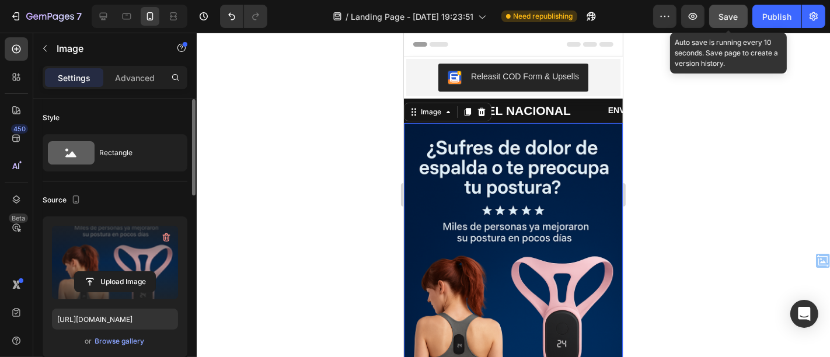
click at [733, 20] on span "Save" at bounding box center [728, 17] width 19 height 10
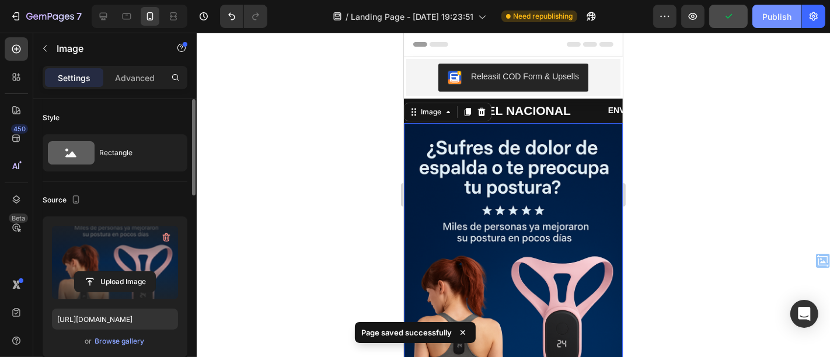
click at [779, 16] on div "Publish" at bounding box center [777, 17] width 29 height 12
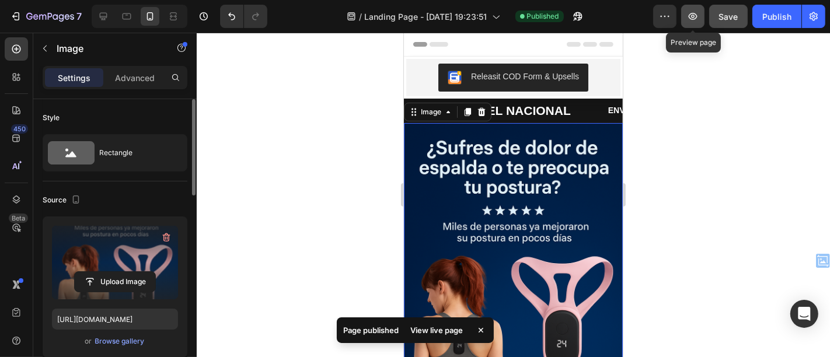
click at [690, 20] on icon "button" at bounding box center [693, 17] width 12 height 12
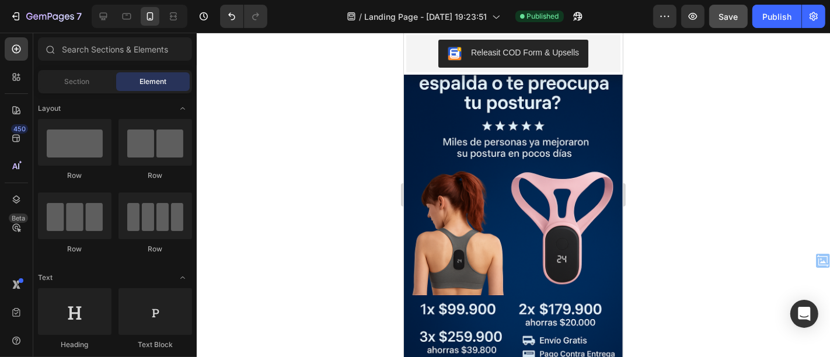
scroll to position [166, 0]
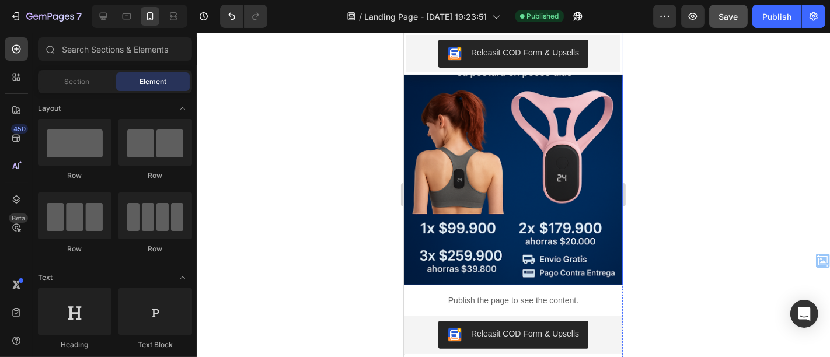
click at [545, 120] on img at bounding box center [512, 121] width 219 height 329
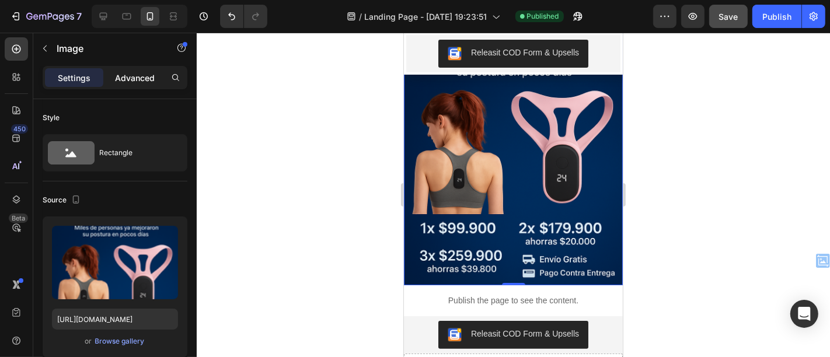
click at [130, 86] on div "Advanced" at bounding box center [135, 77] width 58 height 19
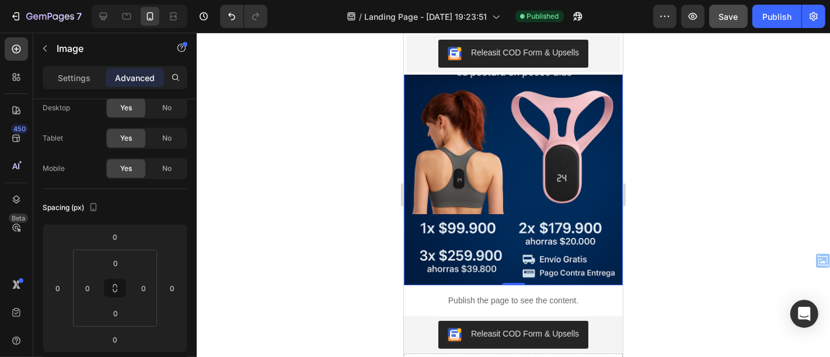
scroll to position [35, 0]
drag, startPoint x: 190, startPoint y: 119, endPoint x: 221, endPoint y: 132, distance: 33.7
click at [221, 0] on div "7 / Landing Page - [DATE] 19:23:51 Published Preview Save Publish 450 Beta Sect…" at bounding box center [415, 0] width 830 height 0
click at [81, 72] on p "Settings" at bounding box center [74, 78] width 33 height 12
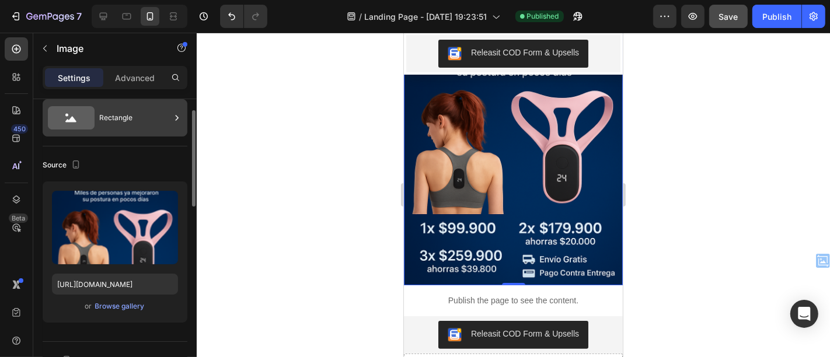
click at [127, 113] on div "Rectangle" at bounding box center [134, 118] width 71 height 27
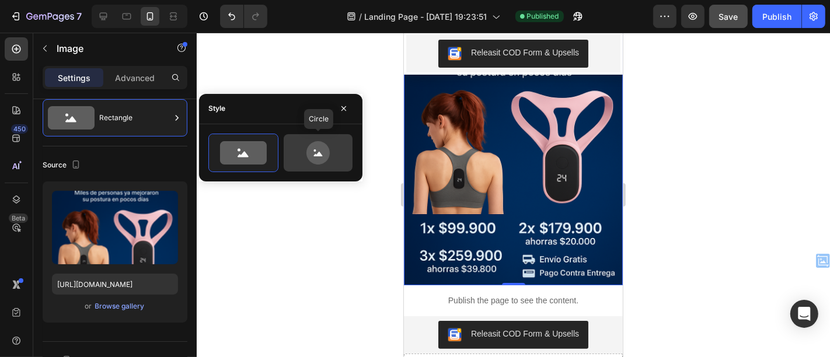
click at [318, 165] on div at bounding box center [318, 152] width 69 height 37
type input "80"
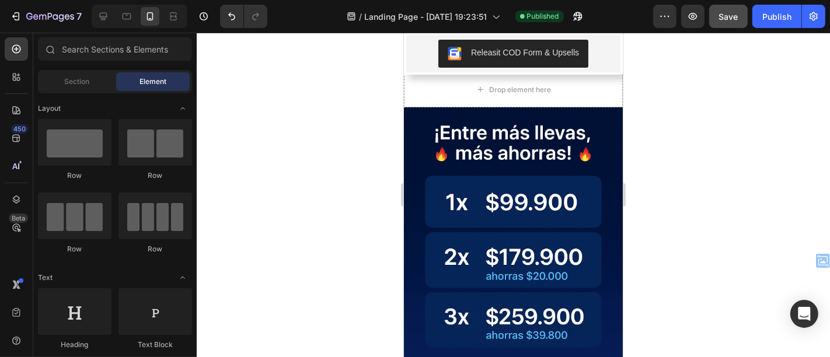
scroll to position [0, 0]
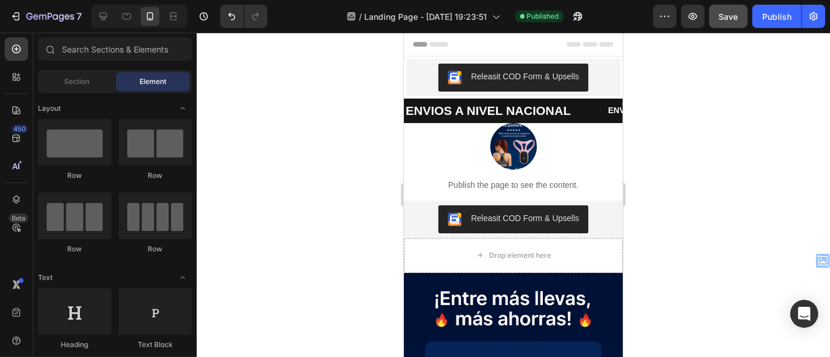
drag, startPoint x: 614, startPoint y: 63, endPoint x: 1028, endPoint y: 67, distance: 414.6
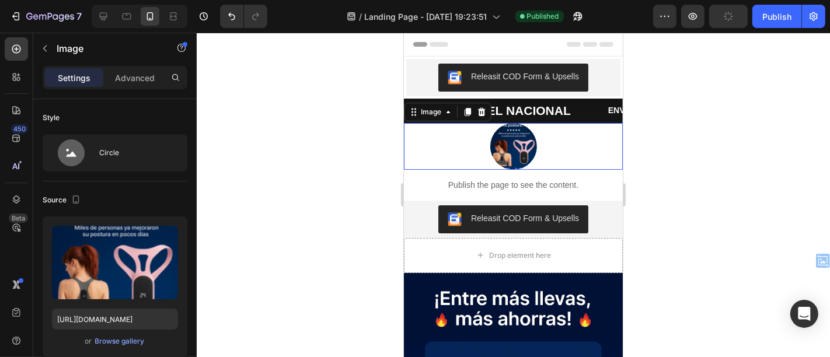
click at [483, 144] on div at bounding box center [512, 146] width 219 height 47
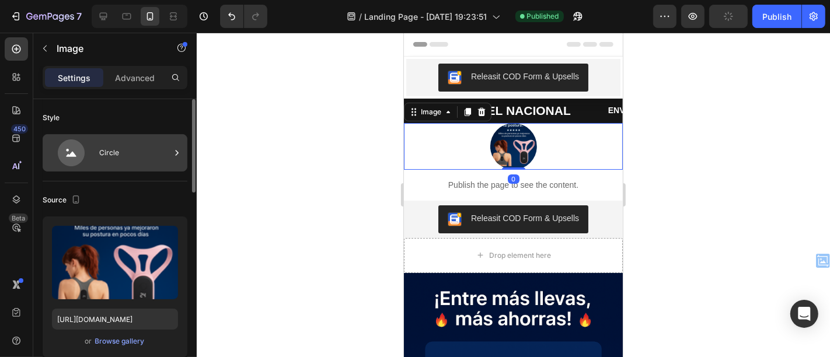
click at [156, 169] on div "Circle" at bounding box center [115, 152] width 145 height 37
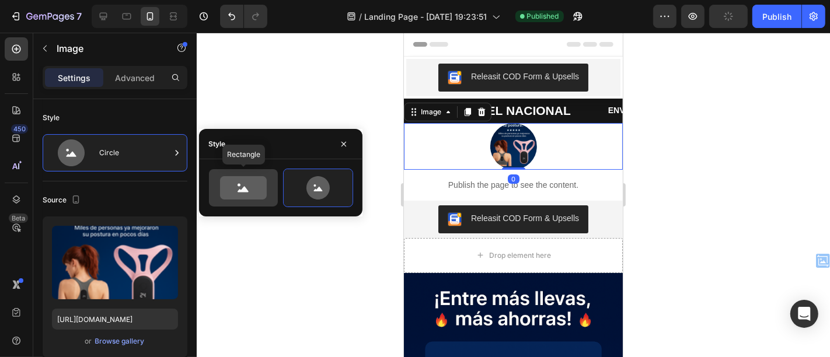
click at [250, 191] on icon at bounding box center [243, 187] width 47 height 23
type input "100"
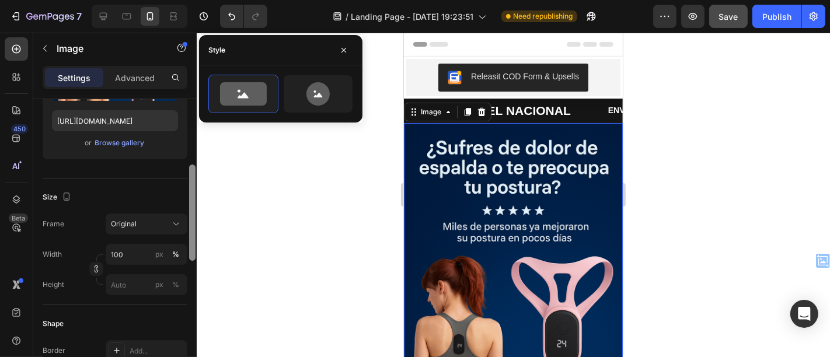
scroll to position [220, 0]
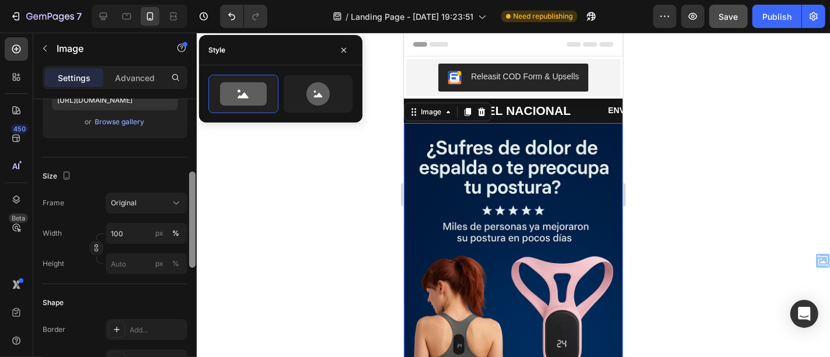
drag, startPoint x: 190, startPoint y: 129, endPoint x: 188, endPoint y: 202, distance: 73.0
click at [188, 202] on div at bounding box center [192, 245] width 9 height 292
click at [168, 210] on button "Original" at bounding box center [147, 203] width 82 height 21
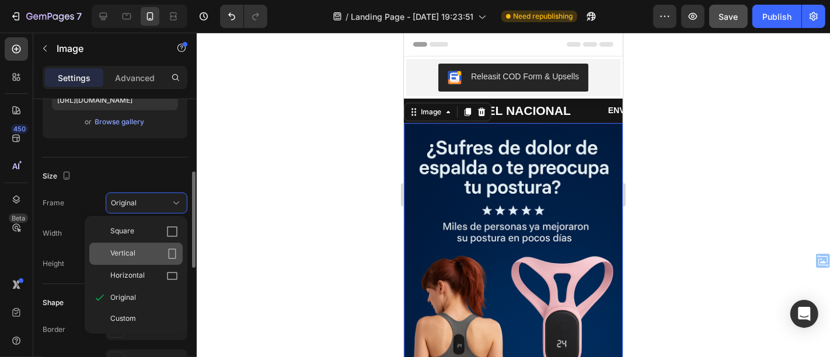
click at [172, 246] on div "Vertical" at bounding box center [135, 254] width 93 height 22
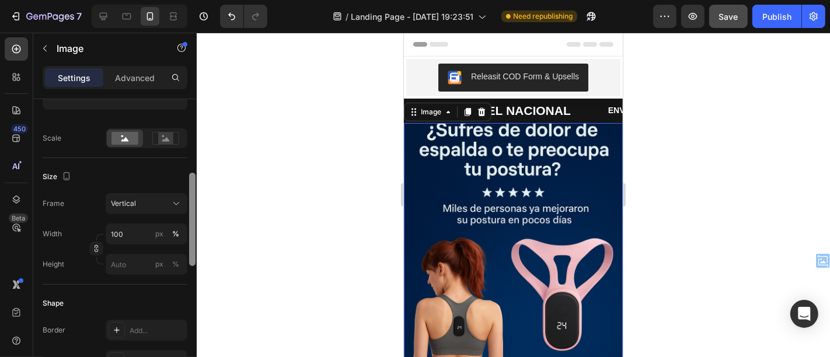
scroll to position [254, 0]
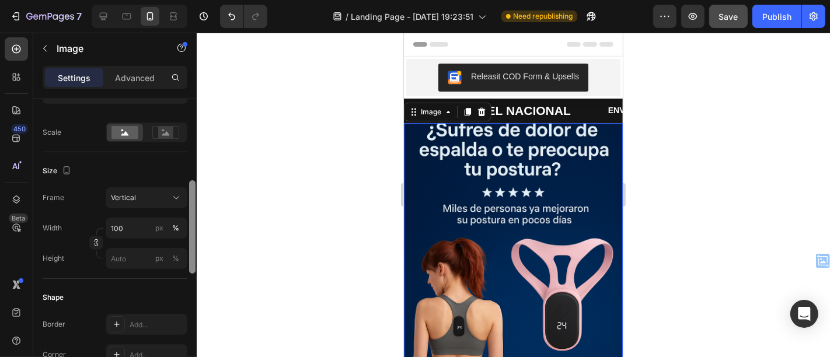
drag, startPoint x: 193, startPoint y: 199, endPoint x: 193, endPoint y: 210, distance: 11.1
click at [193, 210] on div at bounding box center [192, 226] width 6 height 93
click at [164, 127] on rect at bounding box center [165, 133] width 15 height 12
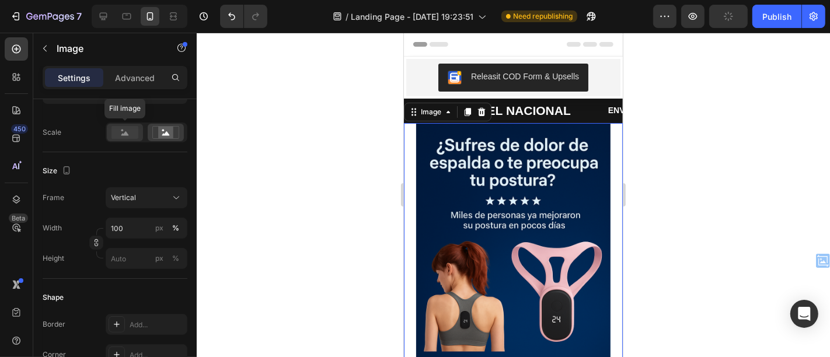
click at [121, 127] on rect at bounding box center [125, 132] width 27 height 13
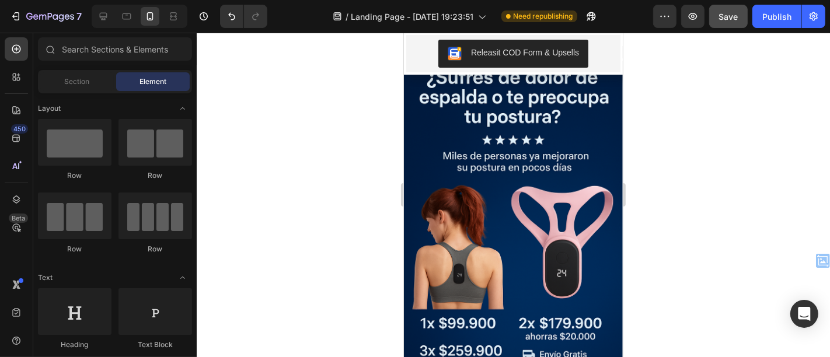
scroll to position [34, 0]
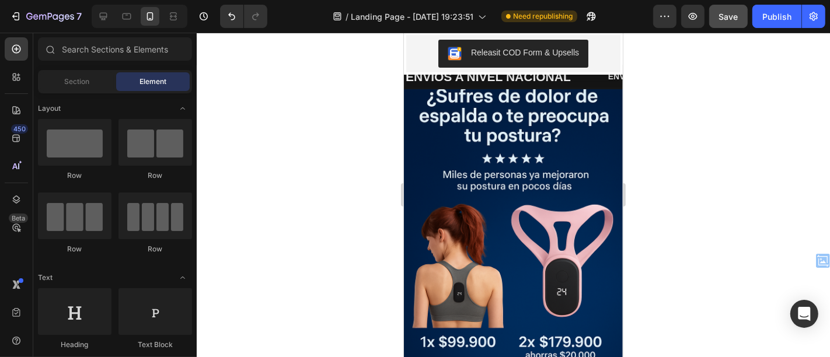
click at [149, 178] on div "Row" at bounding box center [156, 176] width 74 height 11
click at [438, 164] on img at bounding box center [512, 235] width 219 height 292
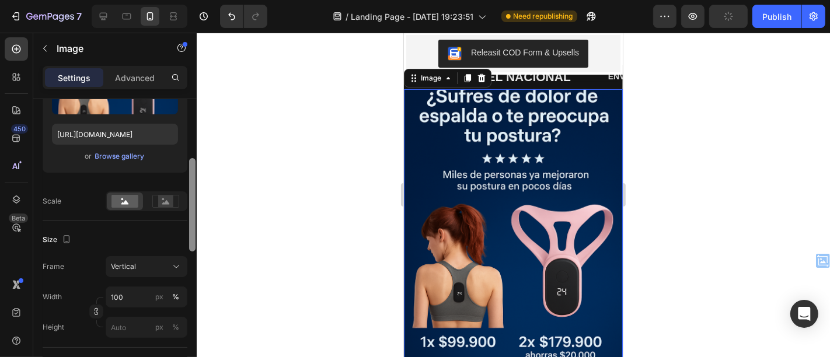
scroll to position [187, 0]
drag, startPoint x: 193, startPoint y: 163, endPoint x: 187, endPoint y: 223, distance: 60.4
click at [188, 223] on div at bounding box center [192, 245] width 9 height 292
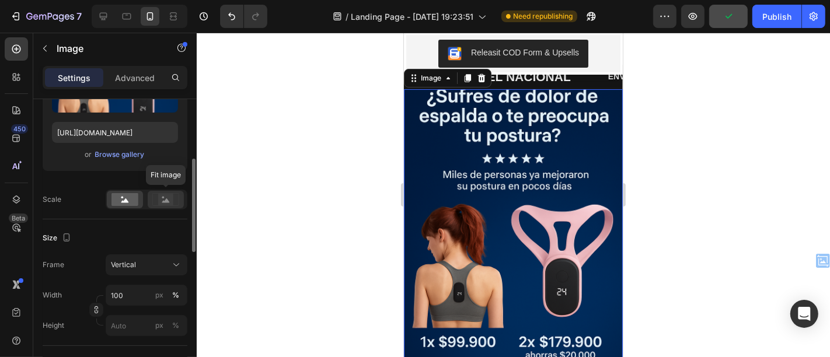
click at [167, 199] on icon at bounding box center [166, 201] width 8 height 4
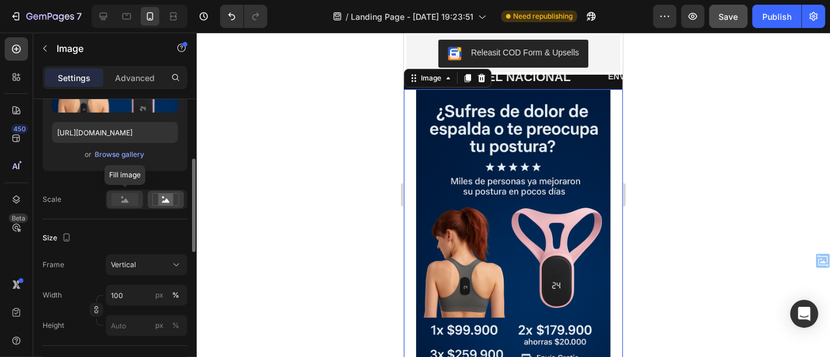
click at [127, 199] on icon at bounding box center [125, 201] width 8 height 4
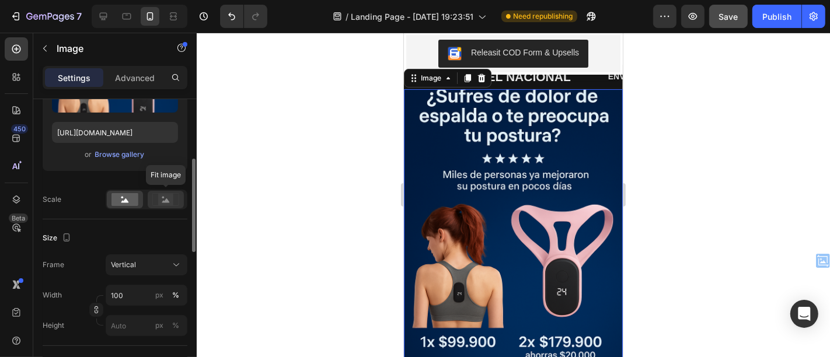
click at [152, 199] on icon at bounding box center [165, 199] width 27 height 13
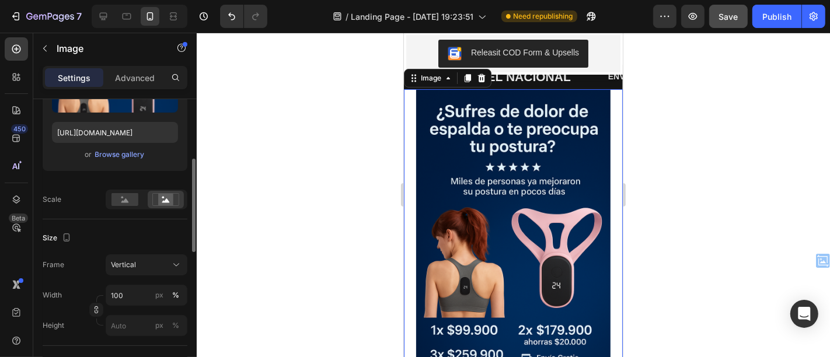
click at [44, 192] on div "Scale" at bounding box center [52, 199] width 19 height 19
click at [145, 263] on div "Vertical" at bounding box center [139, 265] width 57 height 11
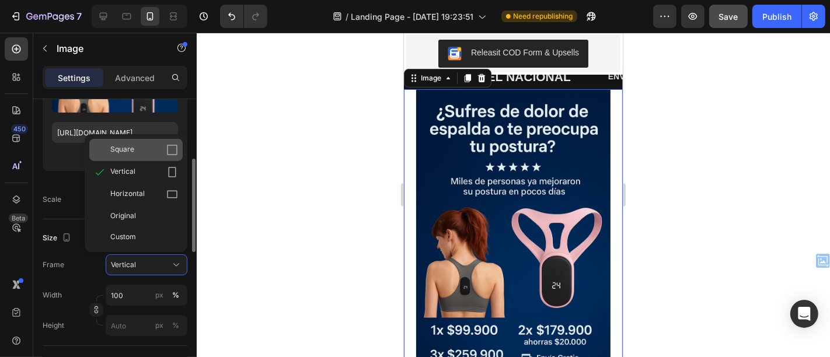
click at [135, 147] on div "Square" at bounding box center [144, 150] width 68 height 12
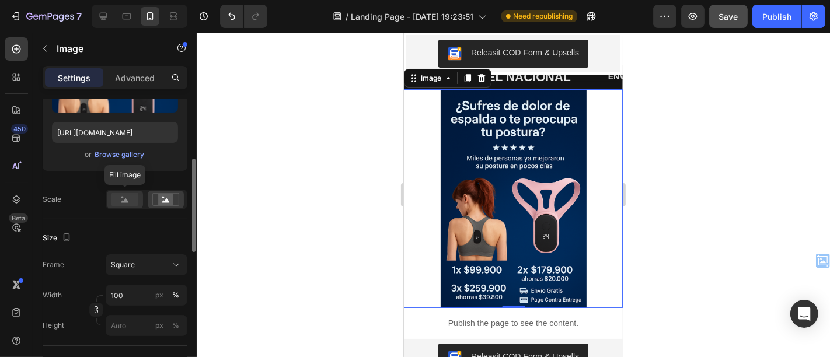
click at [127, 196] on rect at bounding box center [125, 199] width 27 height 13
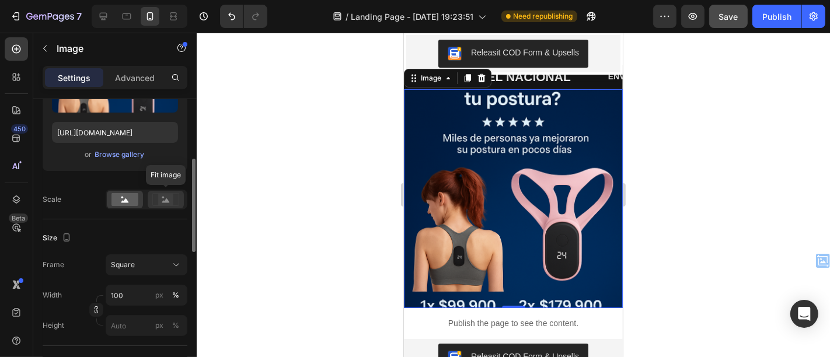
click at [158, 199] on rect at bounding box center [165, 200] width 15 height 12
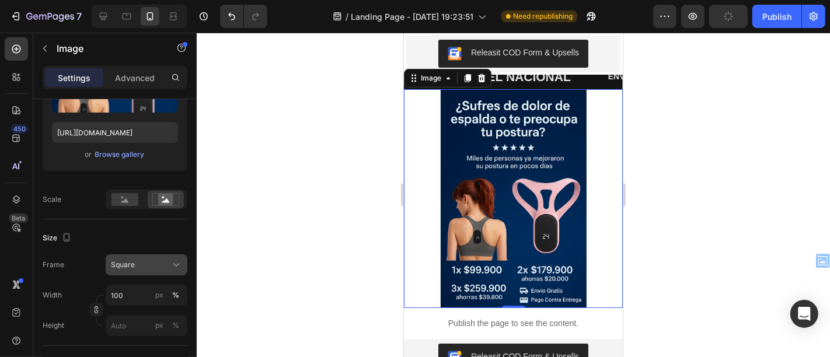
click at [140, 260] on div "Square" at bounding box center [139, 265] width 57 height 11
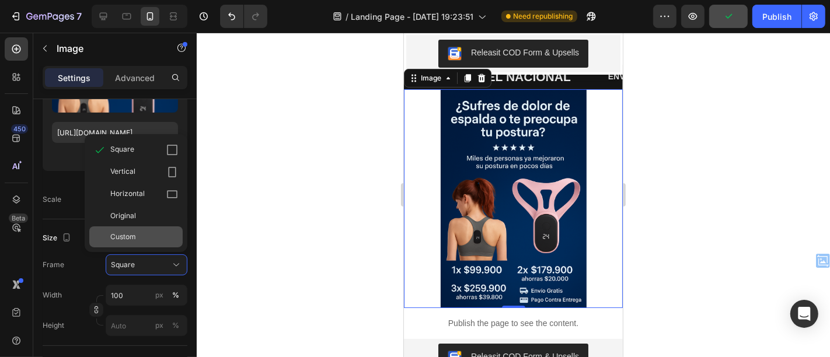
click at [135, 236] on span "Custom" at bounding box center [123, 237] width 26 height 11
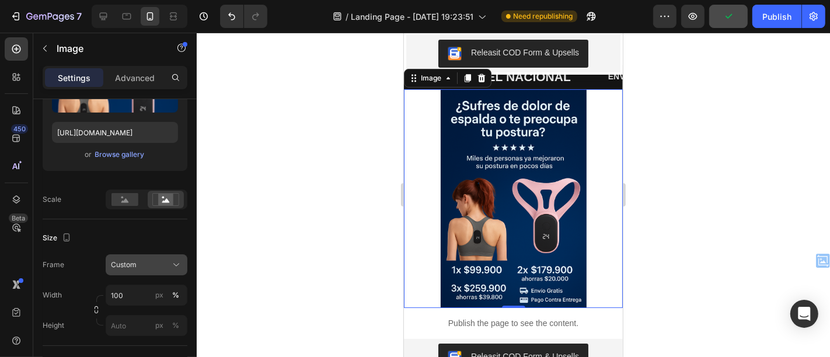
click at [147, 262] on div "Custom" at bounding box center [139, 265] width 57 height 11
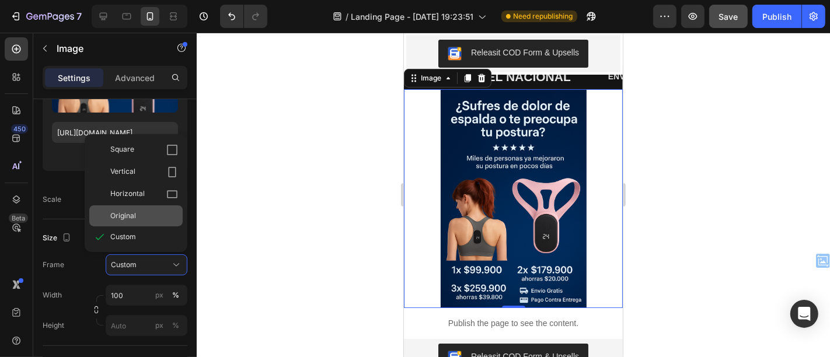
click at [122, 220] on span "Original" at bounding box center [123, 216] width 26 height 11
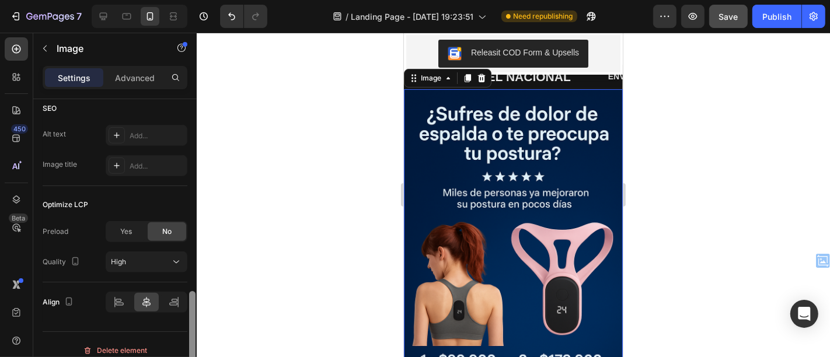
scroll to position [589, 0]
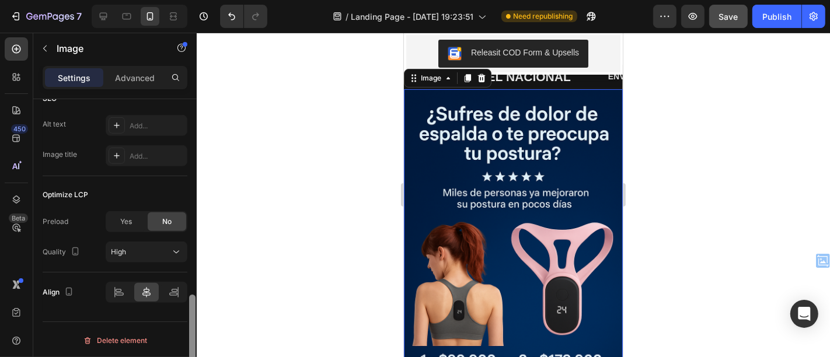
drag, startPoint x: 192, startPoint y: 184, endPoint x: 190, endPoint y: 335, distance: 150.7
click at [190, 335] on div at bounding box center [192, 343] width 6 height 96
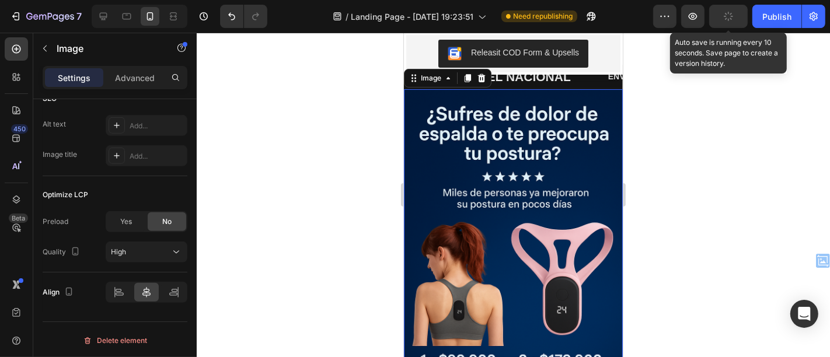
click at [723, 18] on button "button" at bounding box center [728, 16] width 39 height 23
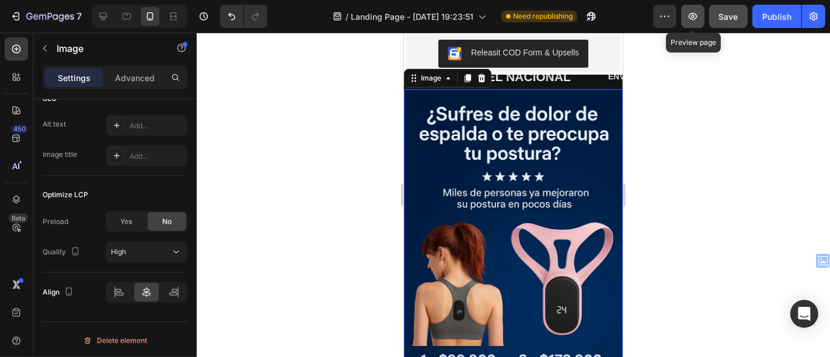
click at [701, 9] on button "button" at bounding box center [692, 16] width 23 height 23
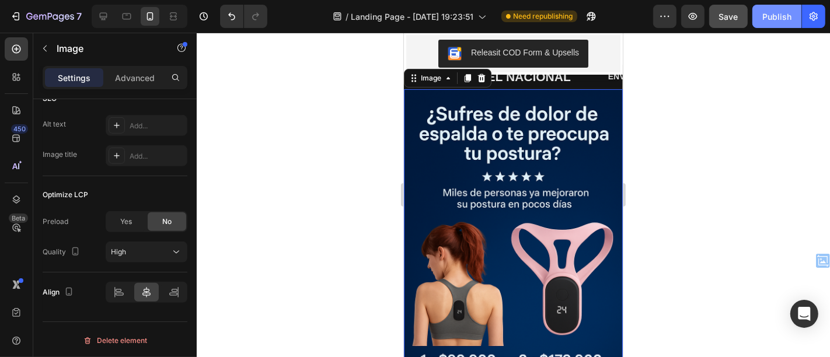
click at [764, 24] on button "Publish" at bounding box center [777, 16] width 49 height 23
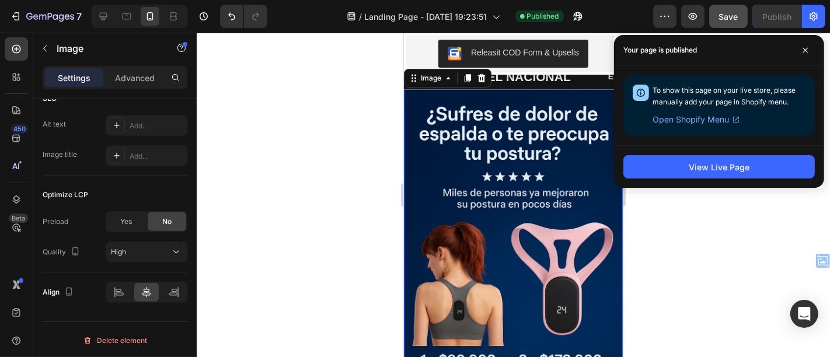
click at [774, 154] on div "View Live Page" at bounding box center [719, 166] width 210 height 43
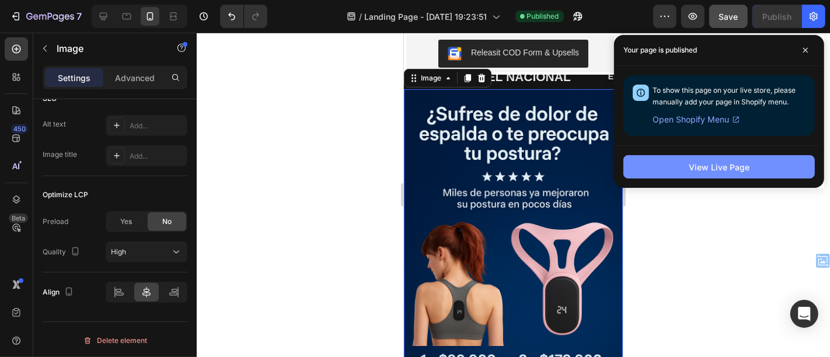
click at [757, 171] on button "View Live Page" at bounding box center [720, 166] width 192 height 23
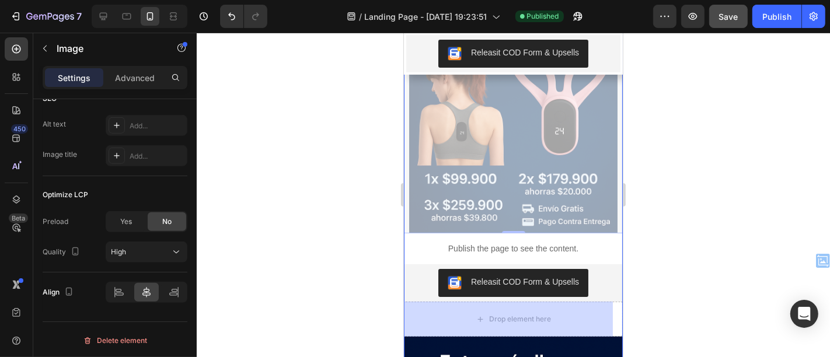
scroll to position [376, 0]
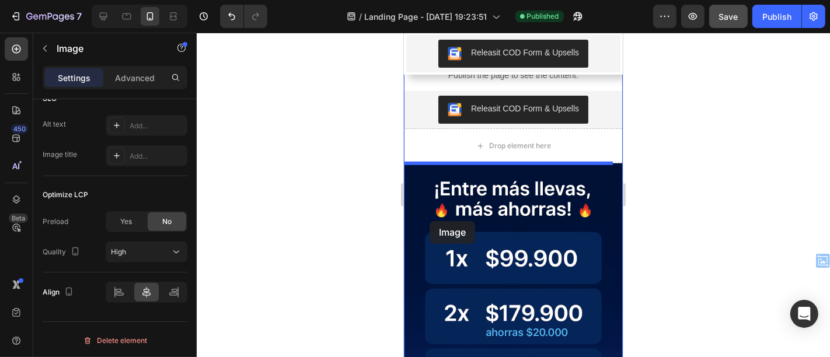
drag, startPoint x: 412, startPoint y: 79, endPoint x: 429, endPoint y: 220, distance: 141.7
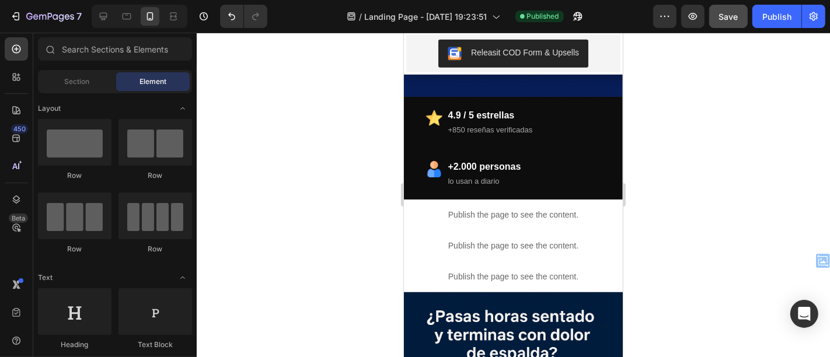
scroll to position [855, 0]
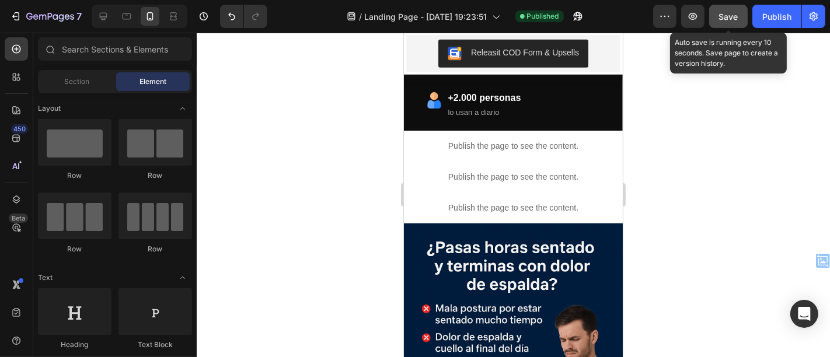
click at [727, 18] on span "Save" at bounding box center [728, 17] width 19 height 10
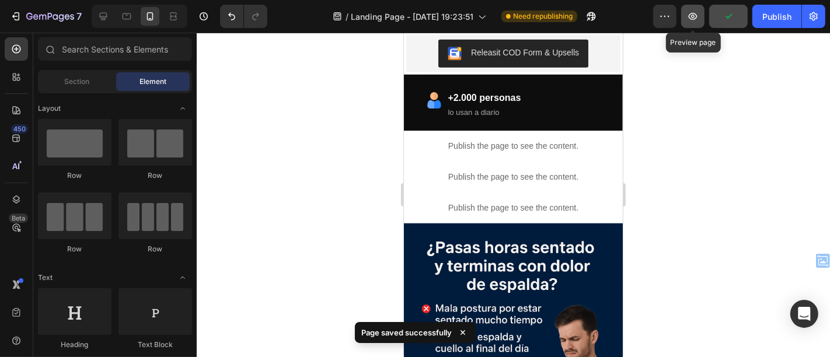
click at [698, 16] on icon "button" at bounding box center [693, 17] width 12 height 12
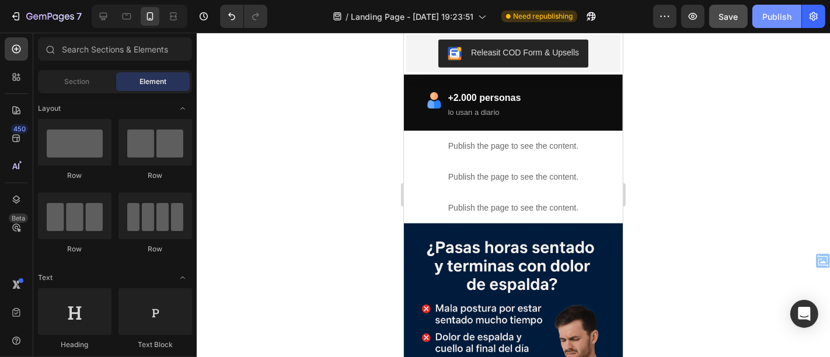
click at [767, 17] on div "Publish" at bounding box center [777, 17] width 29 height 12
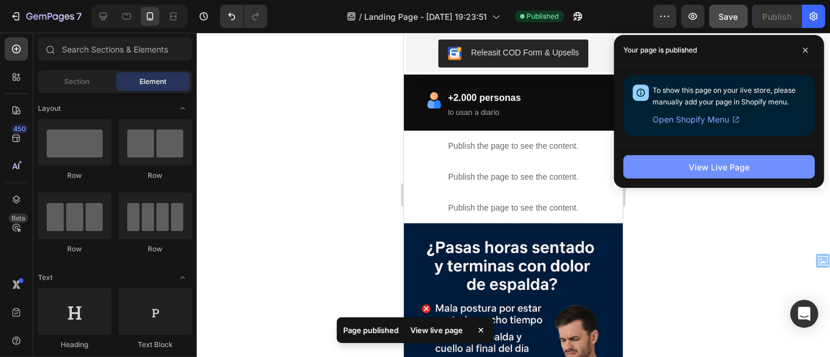
click at [722, 164] on div "View Live Page" at bounding box center [719, 167] width 61 height 12
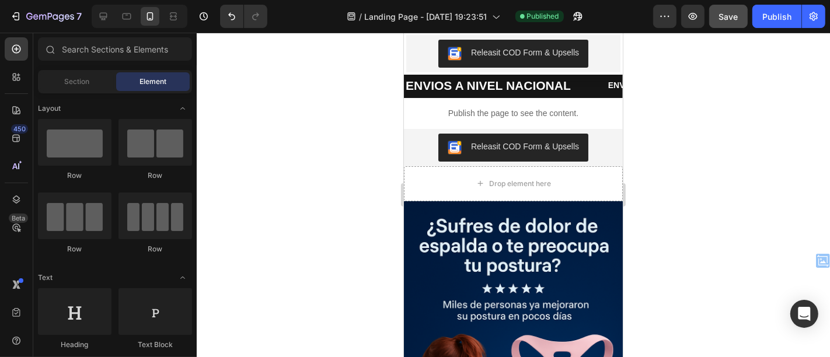
scroll to position [0, 0]
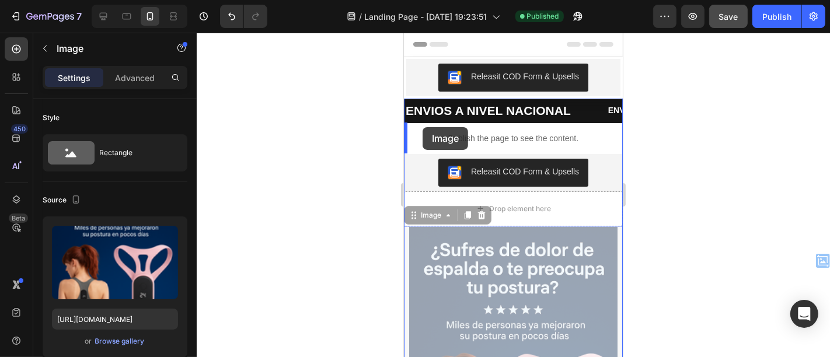
drag, startPoint x: 416, startPoint y: 215, endPoint x: 422, endPoint y: 127, distance: 89.0
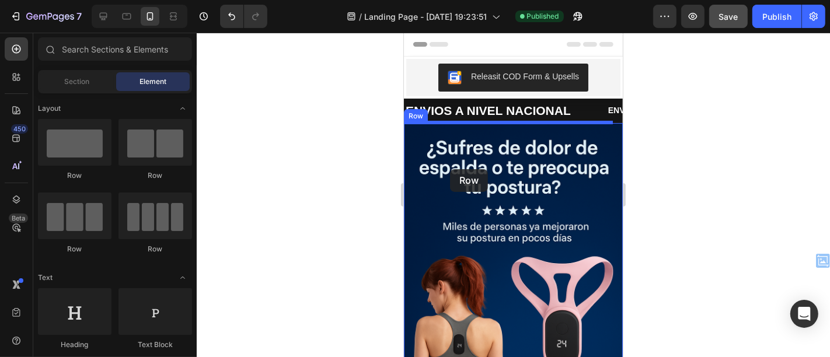
drag, startPoint x: 478, startPoint y: 181, endPoint x: 450, endPoint y: 169, distance: 30.6
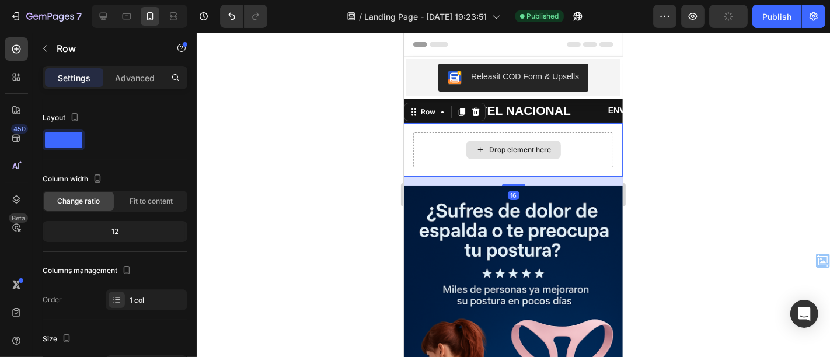
click at [439, 141] on div "Drop element here" at bounding box center [513, 149] width 200 height 35
click at [411, 165] on div "Drop element here Row 16" at bounding box center [512, 150] width 219 height 54
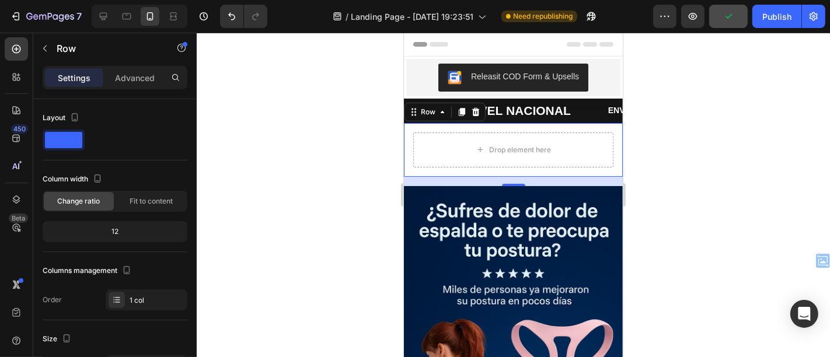
click at [409, 159] on div "Drop element here Row 16" at bounding box center [512, 150] width 219 height 54
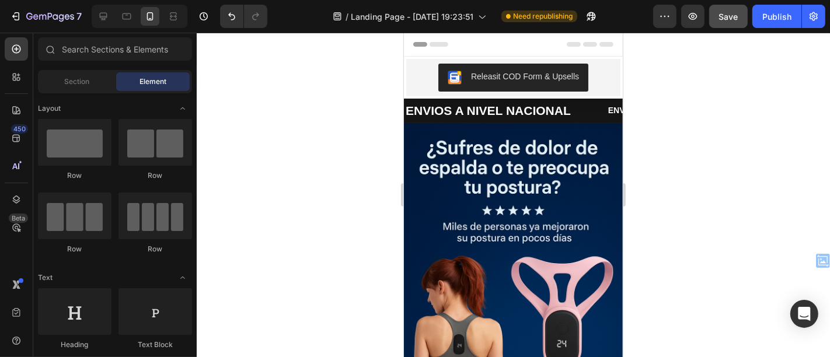
click at [178, 261] on div "Row Row Row Row" at bounding box center [115, 192] width 154 height 146
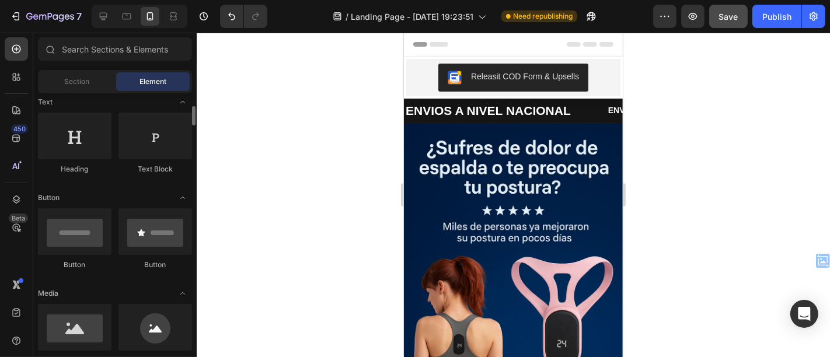
scroll to position [193, 0]
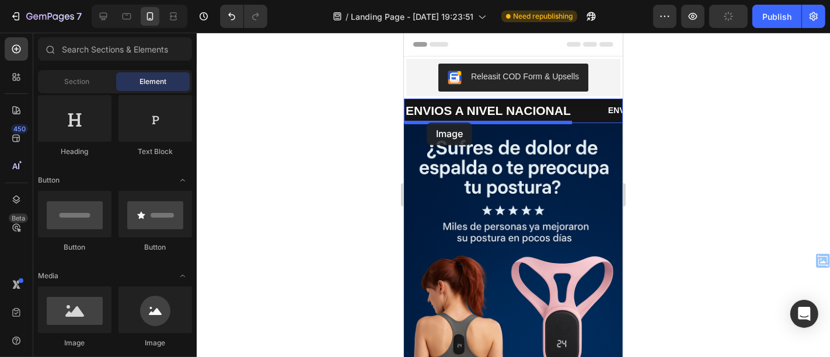
drag, startPoint x: 449, startPoint y: 351, endPoint x: 426, endPoint y: 122, distance: 230.0
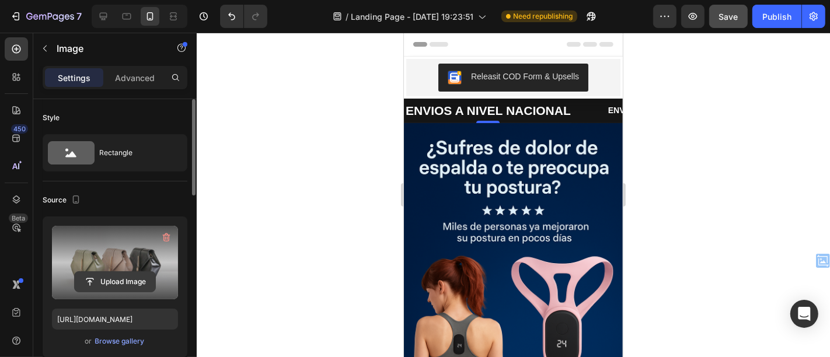
click at [106, 276] on input "file" at bounding box center [115, 282] width 81 height 20
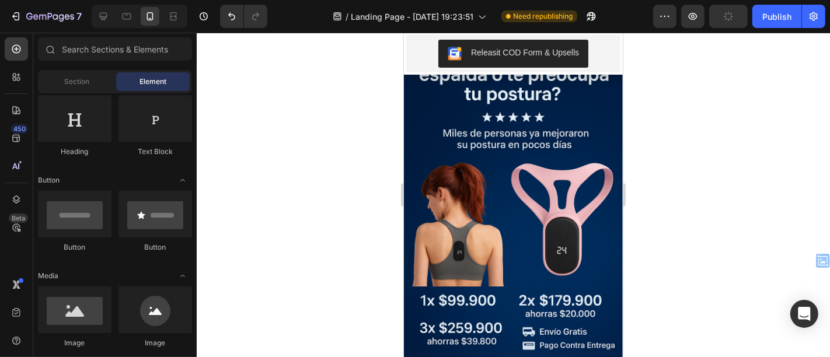
scroll to position [79, 0]
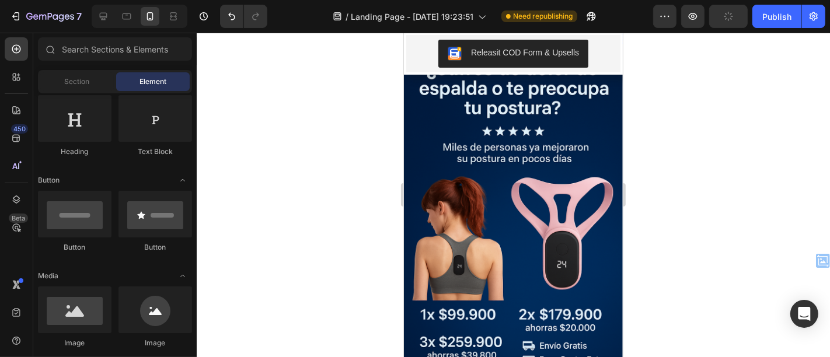
click at [488, 43] on img at bounding box center [488, 43] width 0 height 0
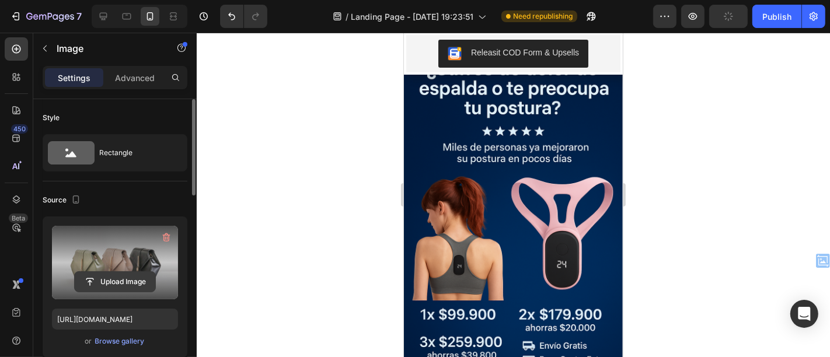
click at [116, 284] on input "file" at bounding box center [115, 282] width 81 height 20
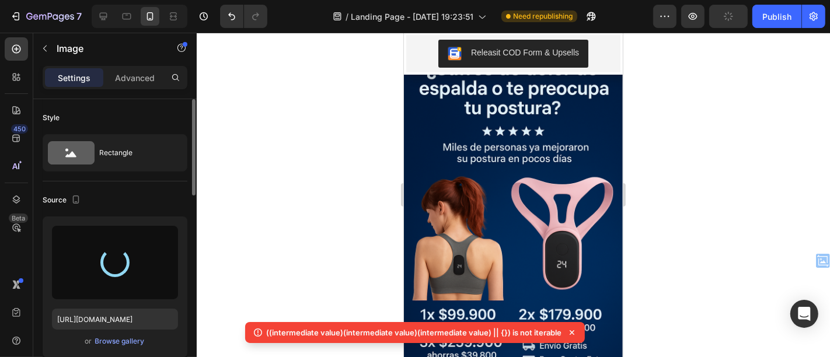
click at [572, 335] on icon at bounding box center [572, 333] width 12 height 12
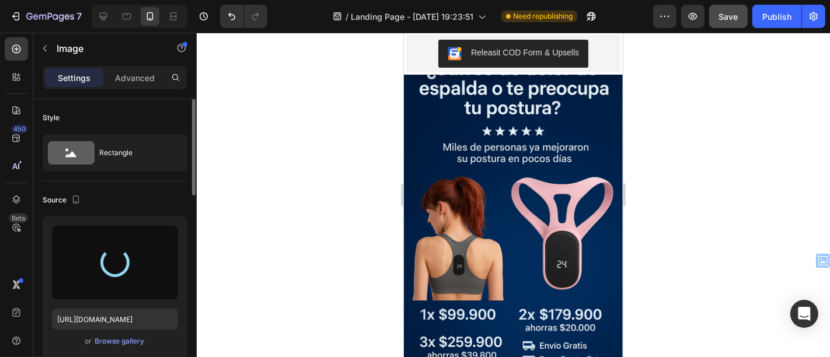
type input "[URL][DOMAIN_NAME]"
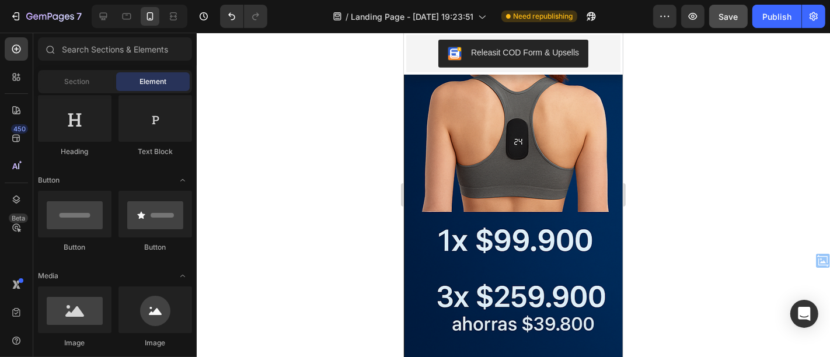
scroll to position [395, 0]
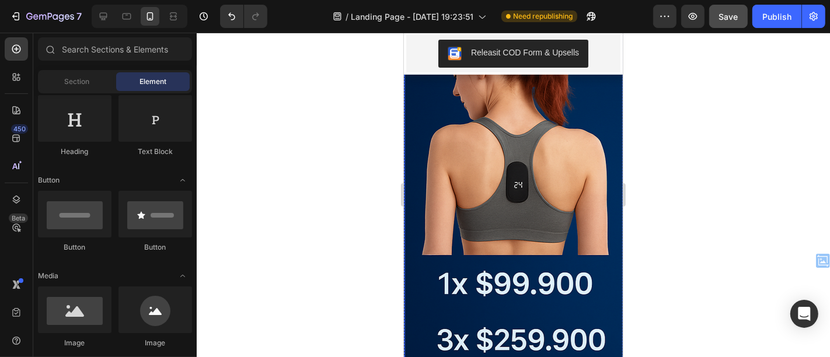
click at [535, 137] on img at bounding box center [628, 64] width 448 height 673
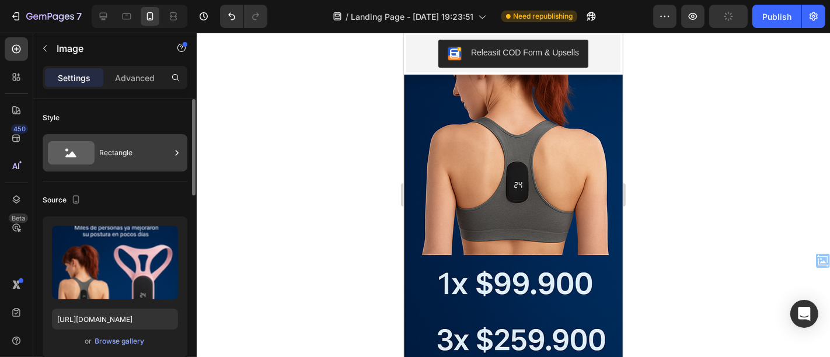
click at [132, 169] on div "Rectangle" at bounding box center [115, 152] width 145 height 37
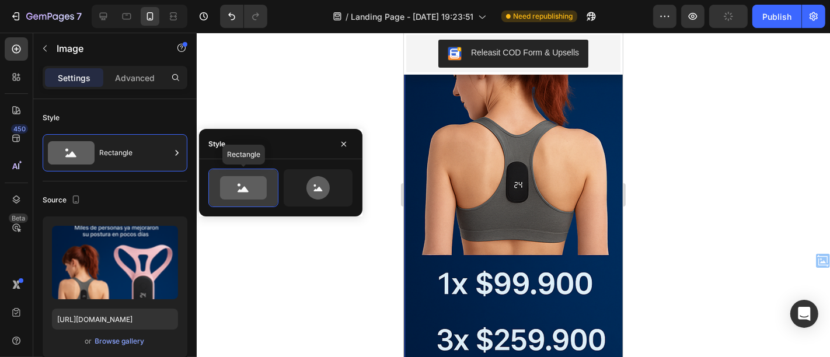
click at [232, 185] on icon at bounding box center [243, 187] width 47 height 23
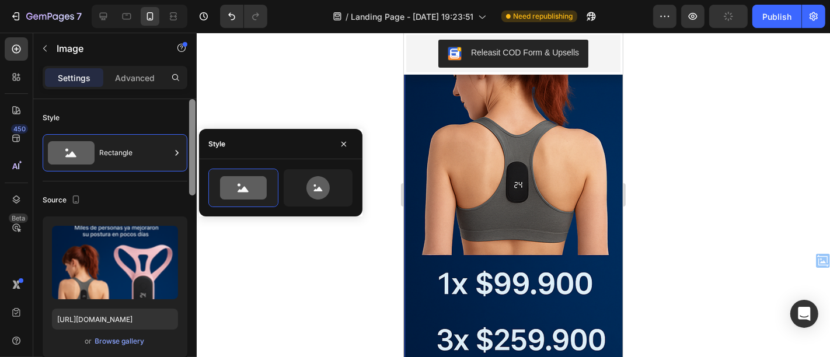
click at [189, 158] on div at bounding box center [192, 147] width 6 height 96
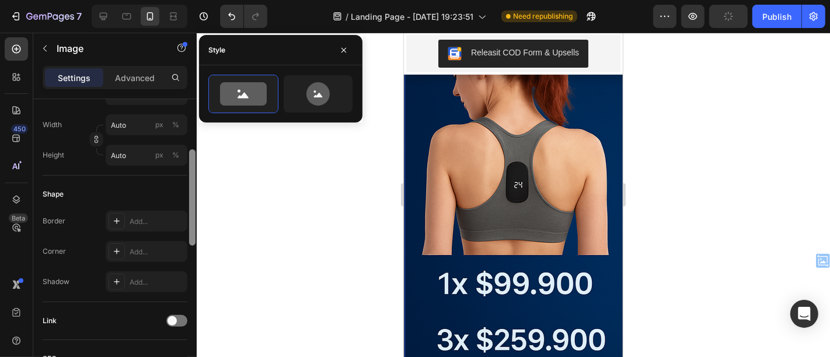
scroll to position [210, 0]
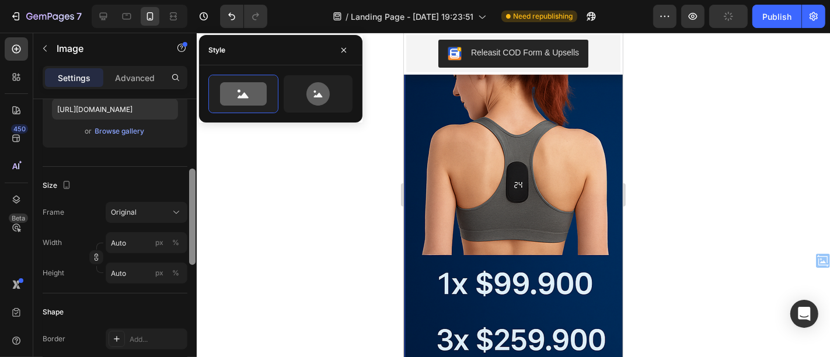
drag, startPoint x: 193, startPoint y: 159, endPoint x: 193, endPoint y: 229, distance: 70.1
click at [193, 229] on div at bounding box center [192, 217] width 6 height 96
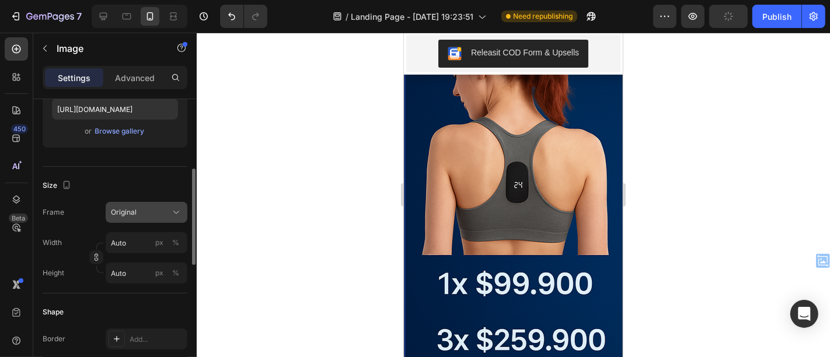
click at [164, 214] on div "Original" at bounding box center [139, 212] width 57 height 11
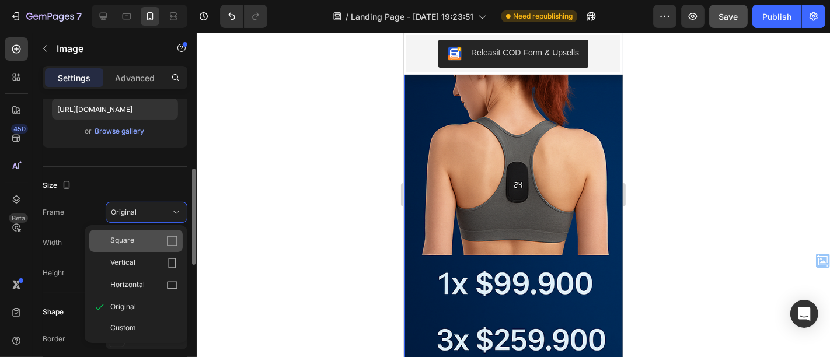
click at [127, 237] on span "Square" at bounding box center [122, 241] width 24 height 12
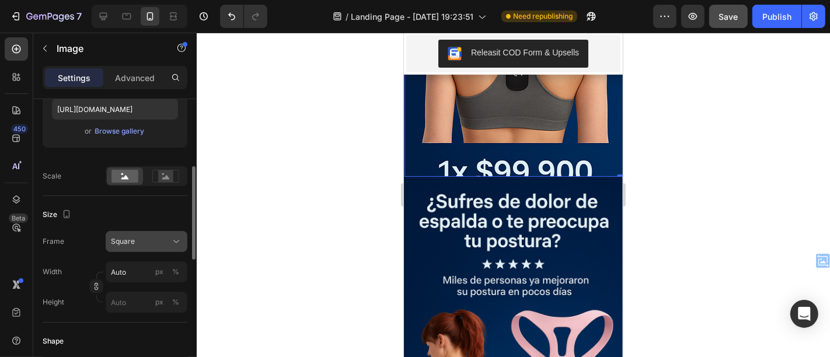
click at [165, 241] on div "Square" at bounding box center [139, 241] width 57 height 11
click at [733, 211] on div at bounding box center [514, 195] width 634 height 325
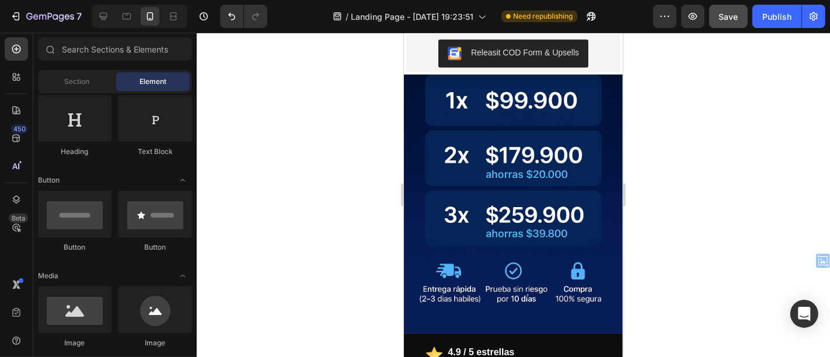
scroll to position [1035, 0]
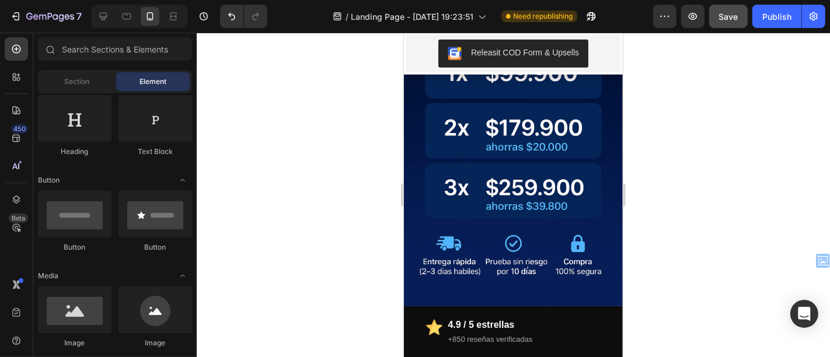
click at [521, 152] on img at bounding box center [512, 141] width 219 height 329
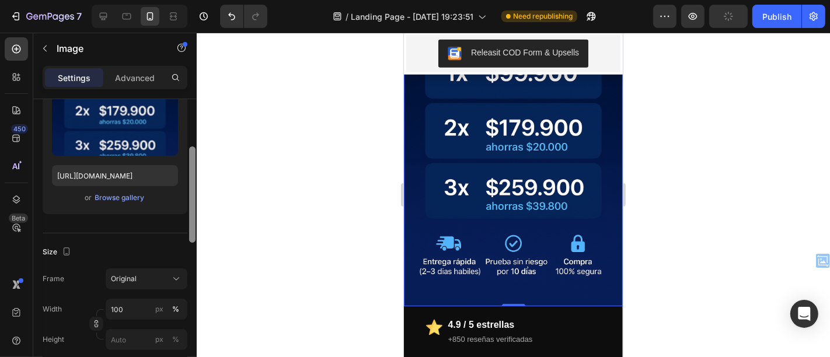
scroll to position [145, 0]
drag, startPoint x: 190, startPoint y: 182, endPoint x: 190, endPoint y: 230, distance: 48.5
click at [190, 230] on div at bounding box center [192, 193] width 6 height 96
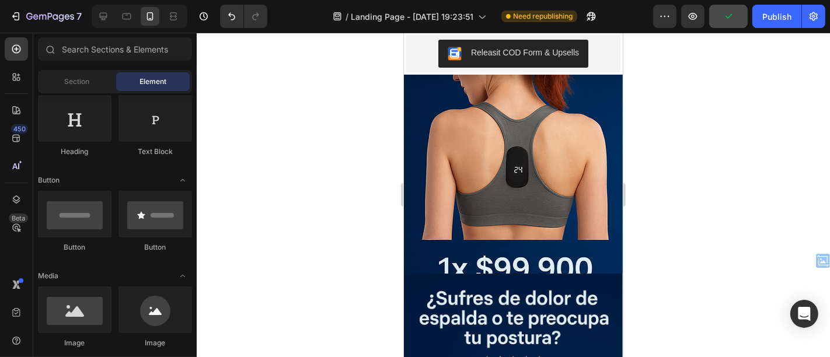
scroll to position [256, 0]
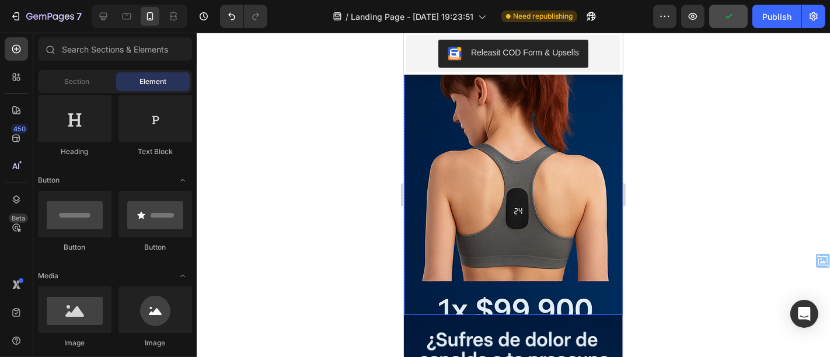
click at [538, 186] on img at bounding box center [628, 90] width 448 height 448
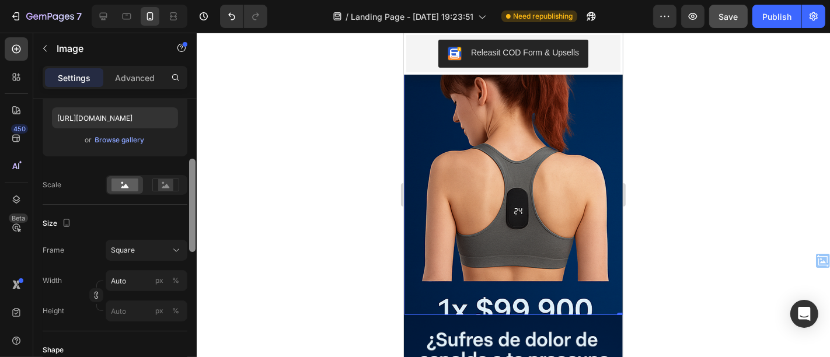
scroll to position [207, 0]
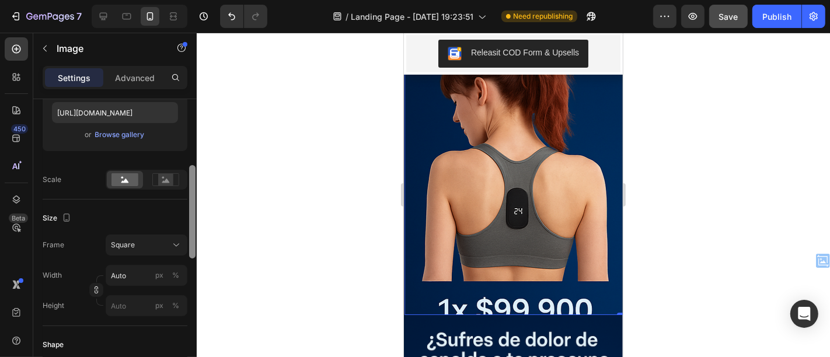
drag, startPoint x: 191, startPoint y: 174, endPoint x: 196, endPoint y: 241, distance: 66.7
click at [196, 241] on div at bounding box center [192, 245] width 9 height 292
click at [165, 244] on div "Square" at bounding box center [139, 245] width 57 height 11
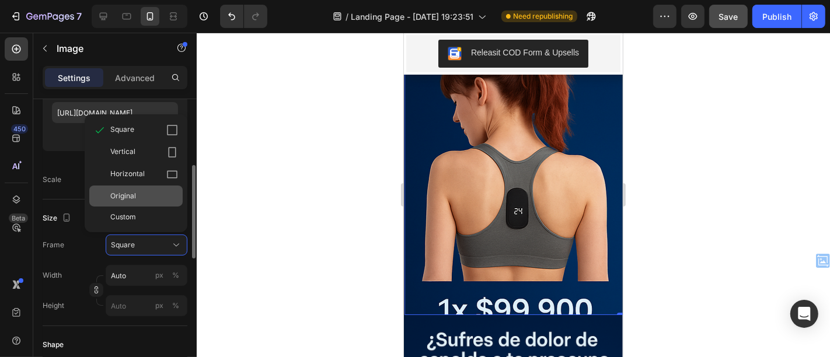
click at [135, 201] on div "Original" at bounding box center [135, 196] width 93 height 21
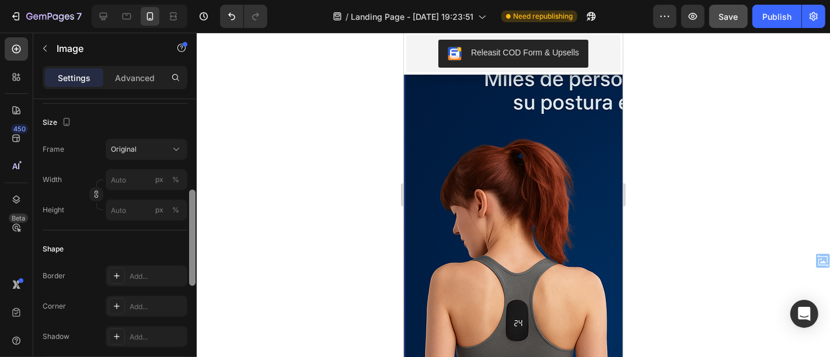
scroll to position [279, 0]
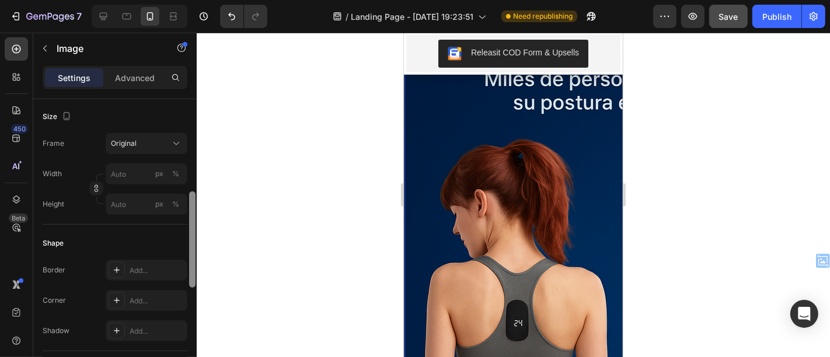
drag, startPoint x: 192, startPoint y: 225, endPoint x: 190, endPoint y: 249, distance: 24.0
click at [190, 249] on div at bounding box center [192, 240] width 6 height 96
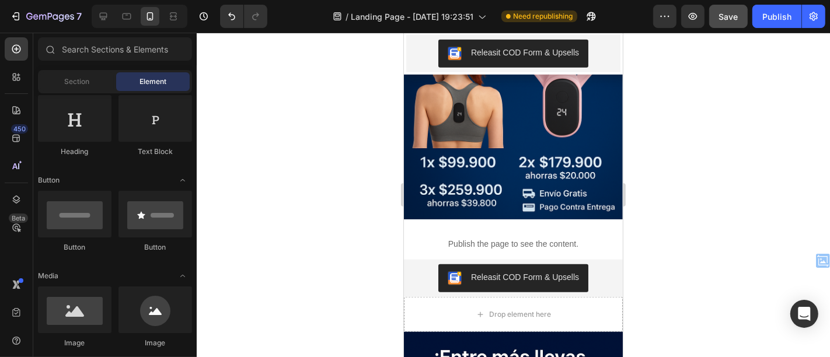
scroll to position [948, 0]
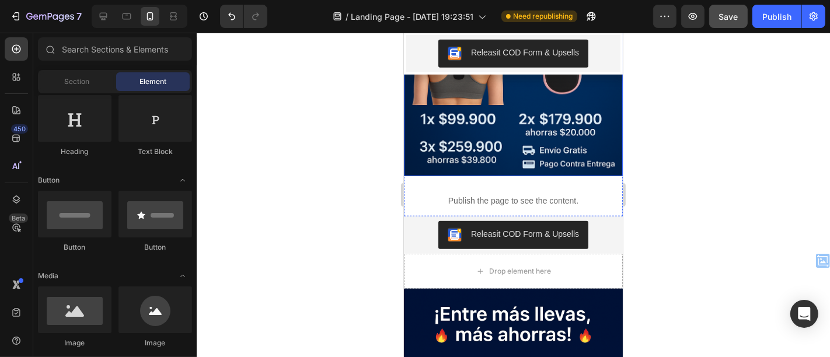
click at [460, 124] on img at bounding box center [512, 12] width 219 height 329
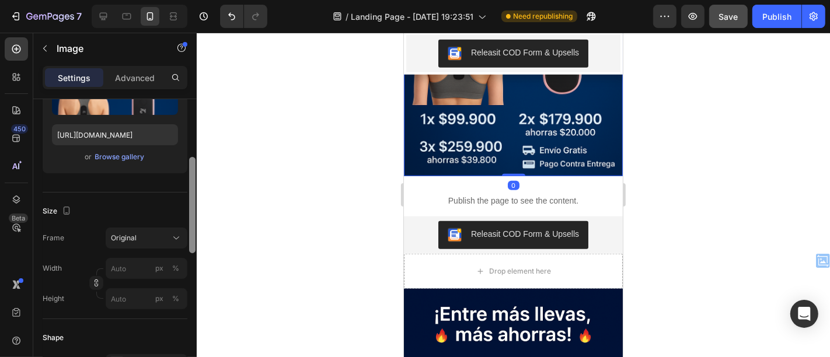
scroll to position [186, 0]
drag, startPoint x: 192, startPoint y: 138, endPoint x: 190, endPoint y: 200, distance: 61.9
click at [190, 200] on div at bounding box center [192, 209] width 6 height 96
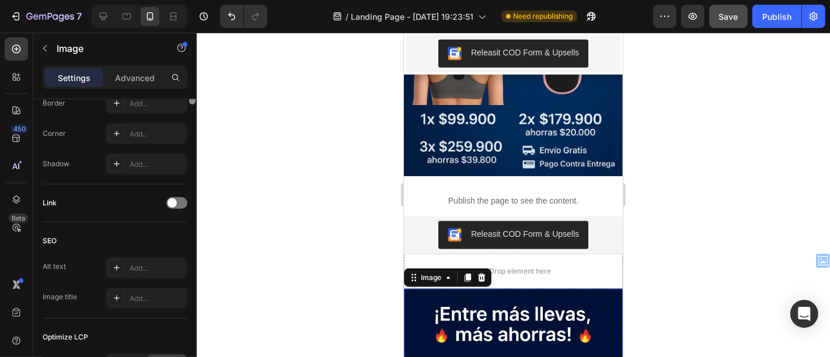
scroll to position [46, 0]
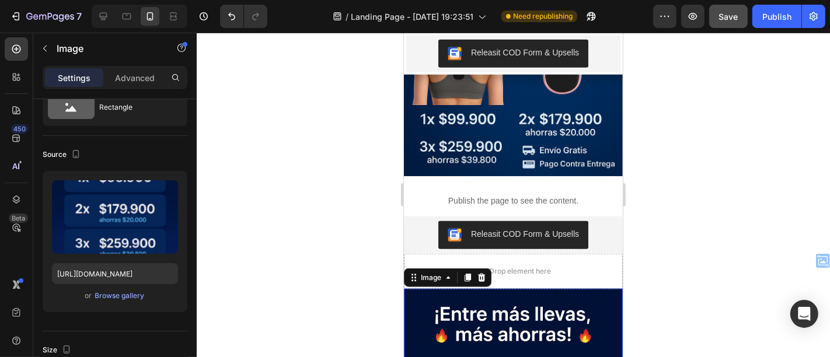
drag, startPoint x: 193, startPoint y: 194, endPoint x: 221, endPoint y: 133, distance: 67.7
click at [221, 0] on div "7 / Landing Page - Sep 25, 19:23:51 Need republishing Preview Save Publish 450 …" at bounding box center [415, 0] width 830 height 0
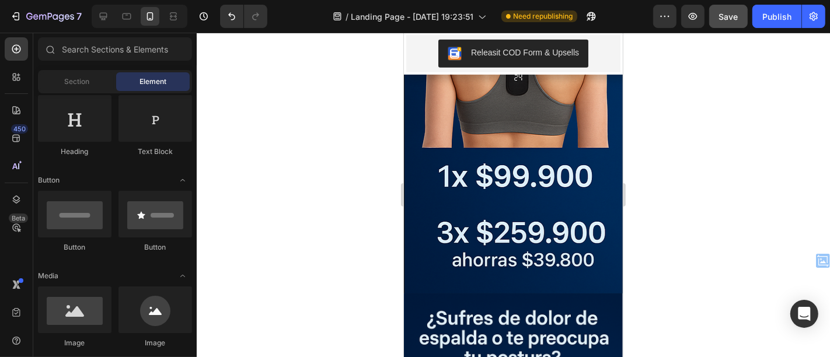
scroll to position [488, 0]
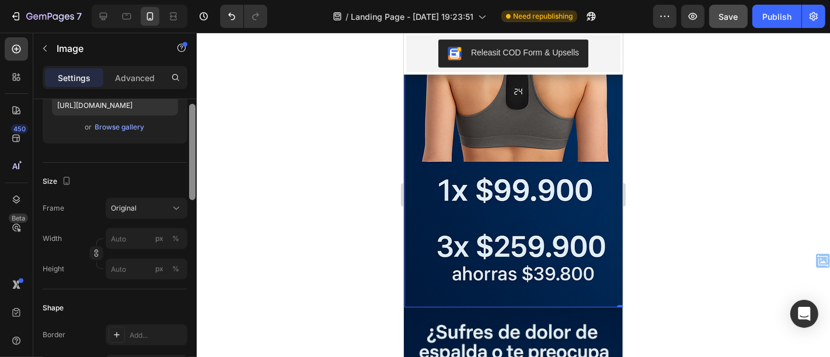
scroll to position [228, 0]
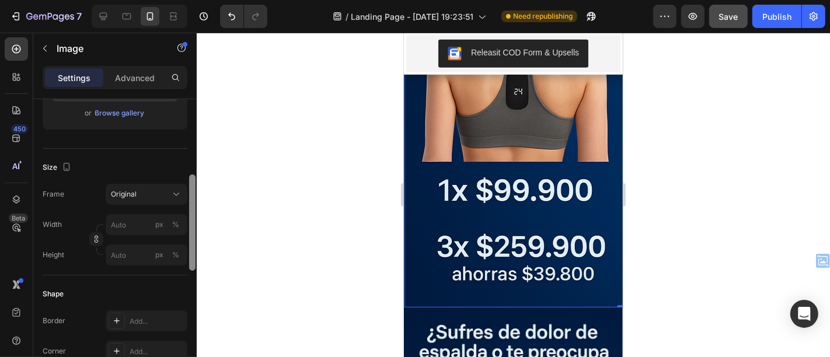
drag, startPoint x: 190, startPoint y: 175, endPoint x: 196, endPoint y: 250, distance: 75.5
click at [196, 250] on div at bounding box center [192, 245] width 9 height 292
click at [118, 217] on input "px %" at bounding box center [147, 224] width 82 height 21
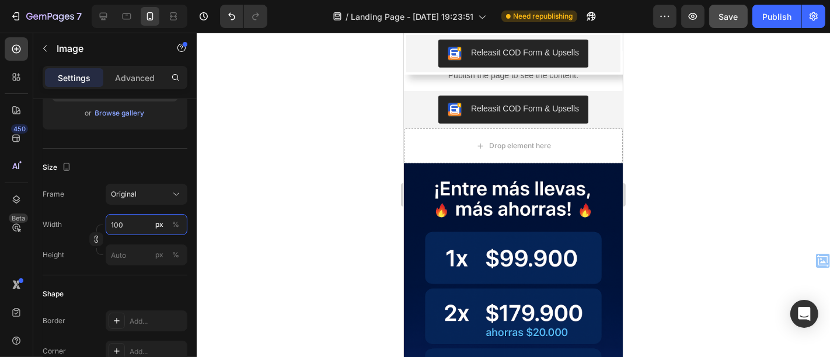
type input "100"
click at [276, 236] on div at bounding box center [514, 195] width 634 height 325
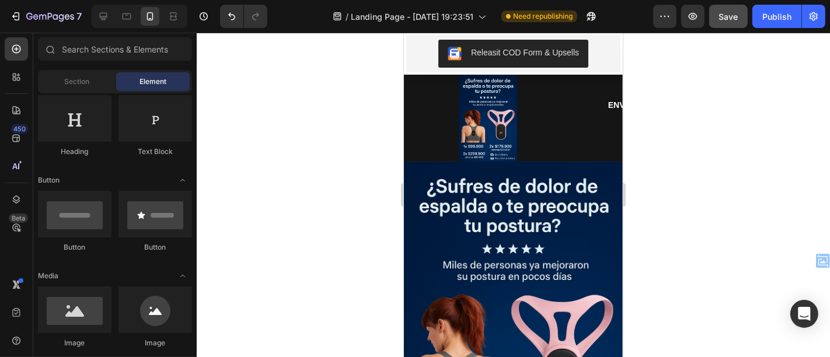
scroll to position [0, 0]
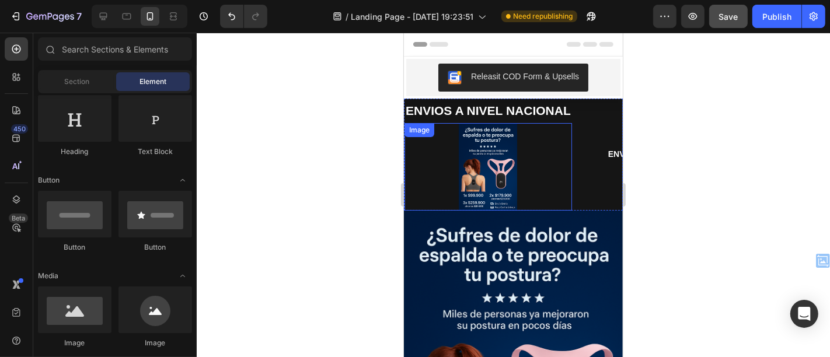
click at [491, 160] on img at bounding box center [487, 167] width 58 height 88
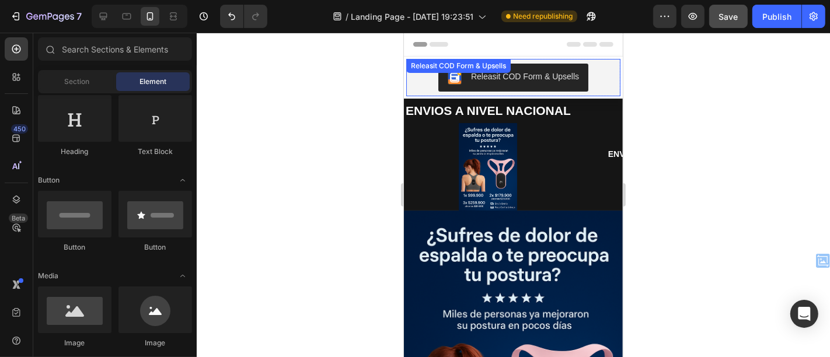
click at [533, 61] on div "Releasit COD Form & Upsells Releasit COD Form & Upsells" at bounding box center [513, 76] width 214 height 37
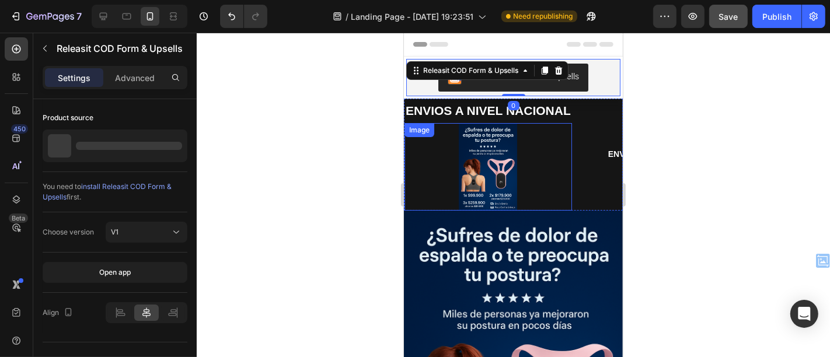
click at [477, 152] on img at bounding box center [487, 167] width 58 height 88
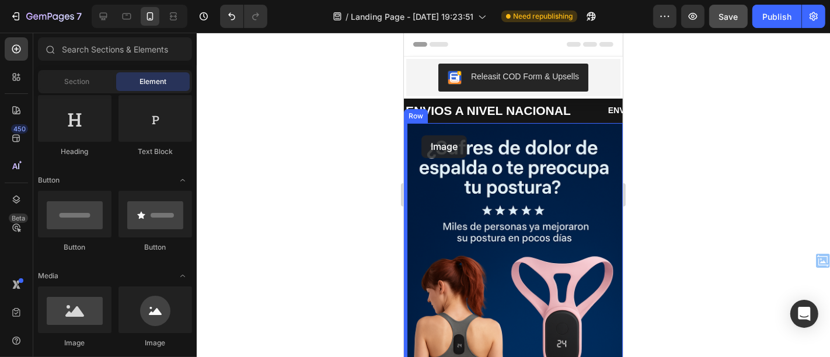
drag, startPoint x: 490, startPoint y: 338, endPoint x: 421, endPoint y: 135, distance: 214.6
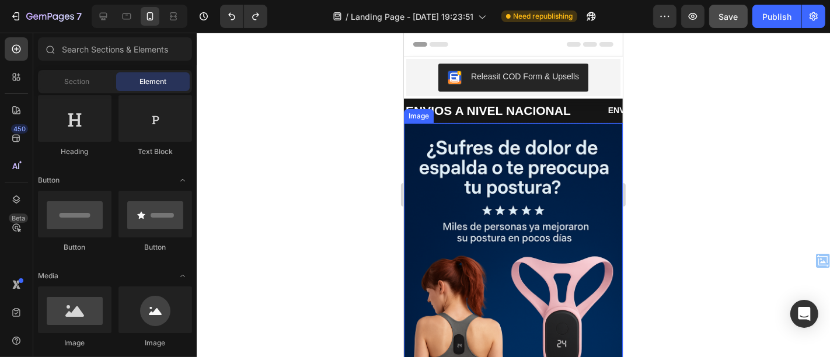
click at [412, 193] on img at bounding box center [512, 287] width 219 height 329
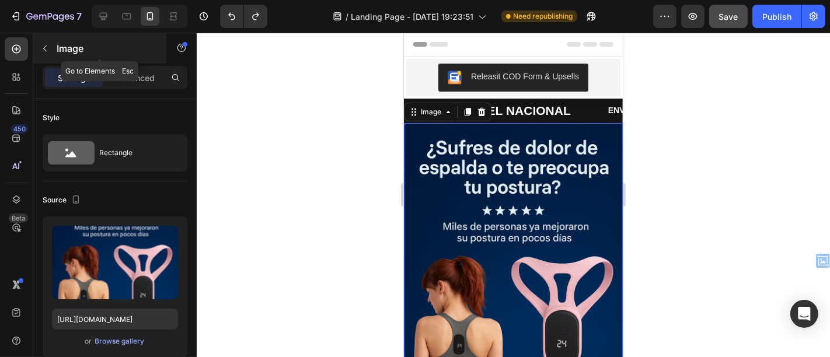
click at [62, 50] on p "Image" at bounding box center [106, 48] width 99 height 14
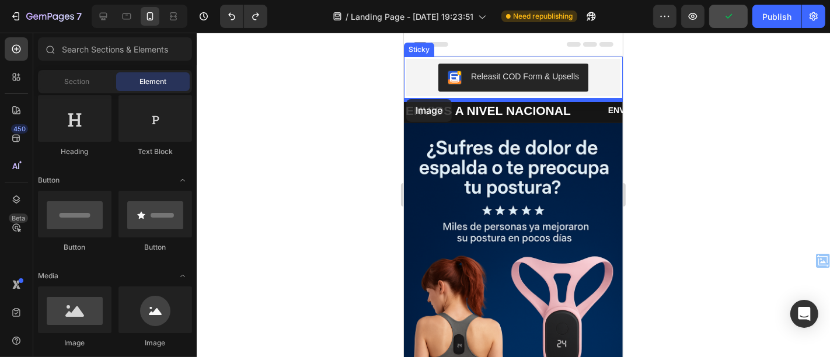
drag, startPoint x: 460, startPoint y: 350, endPoint x: 406, endPoint y: 99, distance: 257.5
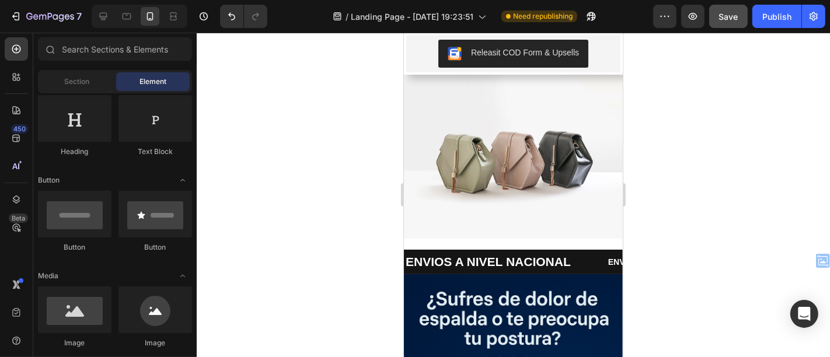
scroll to position [3, 0]
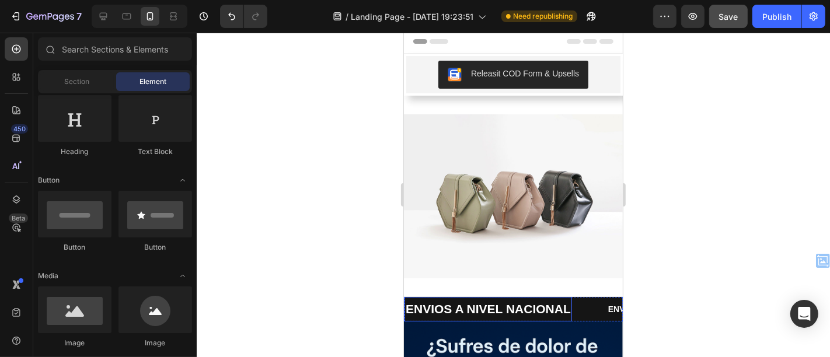
click at [471, 307] on p "ENVIOS A NIVEL NACIONAL" at bounding box center [487, 309] width 165 height 22
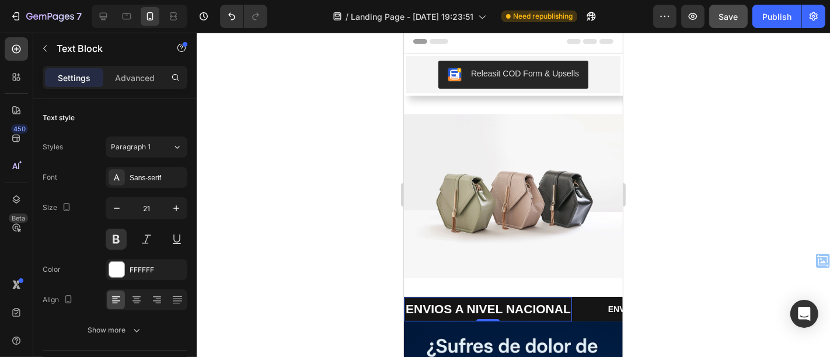
click at [453, 298] on p "ENVIOS A NIVEL NACIONAL" at bounding box center [487, 309] width 165 height 22
click at [591, 301] on div "ENVIOS A NIVEL NACIONAL Text Block 0" at bounding box center [505, 309] width 203 height 25
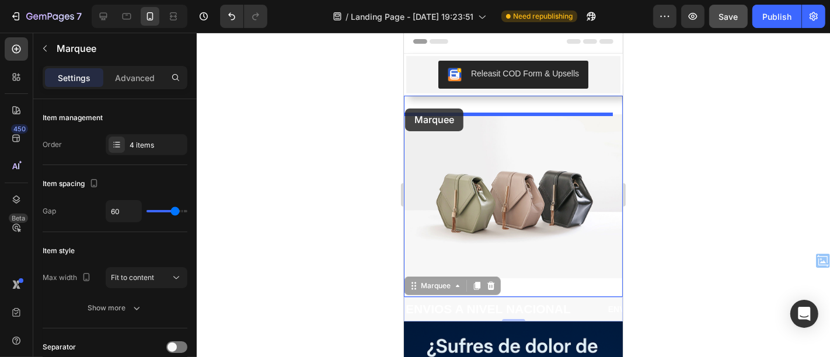
drag, startPoint x: 419, startPoint y: 280, endPoint x: 405, endPoint y: 108, distance: 172.8
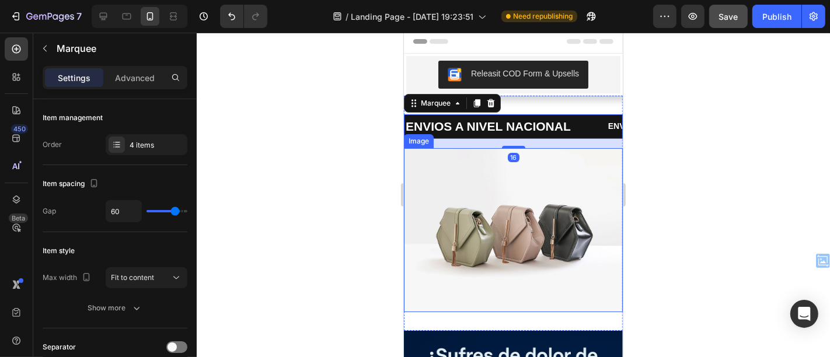
click at [517, 243] on img at bounding box center [512, 230] width 219 height 164
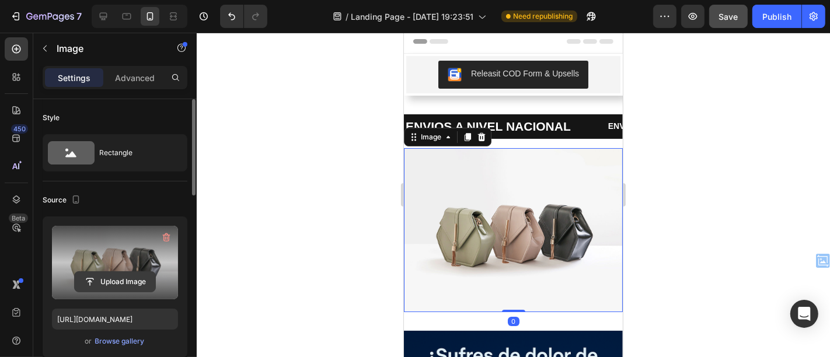
click at [124, 281] on input "file" at bounding box center [115, 282] width 81 height 20
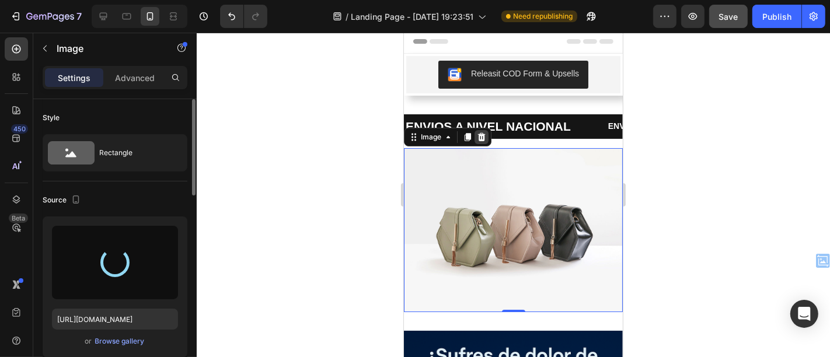
type input "[URL][DOMAIN_NAME]"
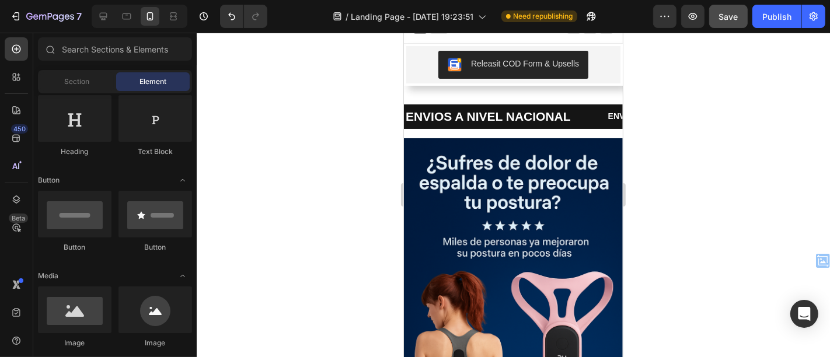
scroll to position [27, 0]
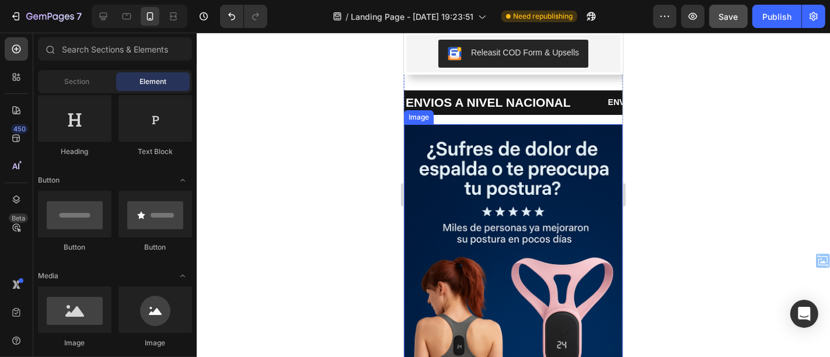
click at [556, 127] on img at bounding box center [512, 288] width 219 height 329
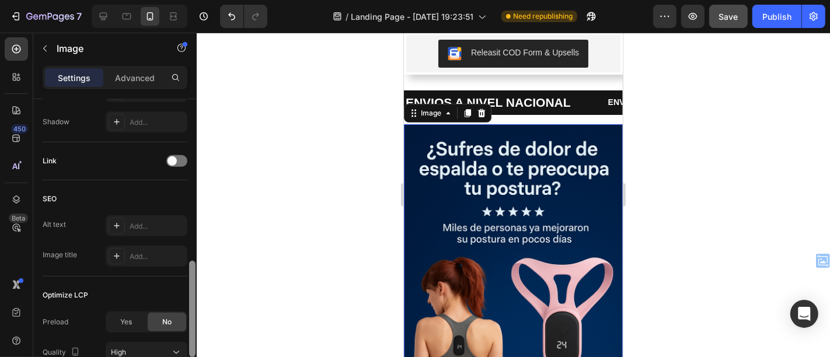
drag, startPoint x: 193, startPoint y: 153, endPoint x: 199, endPoint y: 319, distance: 165.9
click at [199, 0] on div "7 / Landing Page - Sep 25, 19:23:51 Need republishing Preview Save Publish 450 …" at bounding box center [415, 0] width 830 height 0
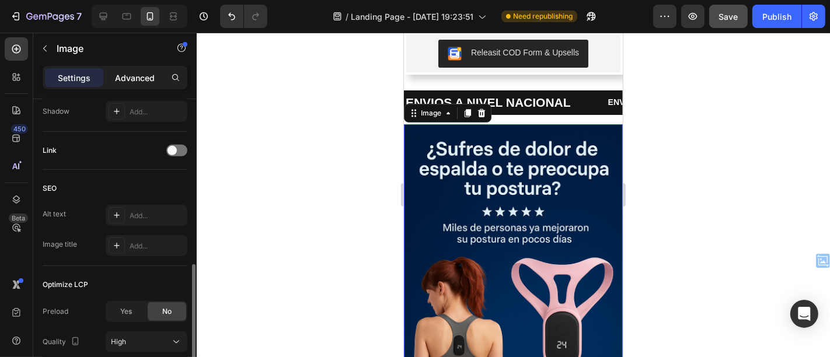
click at [149, 70] on div "Advanced" at bounding box center [135, 77] width 58 height 19
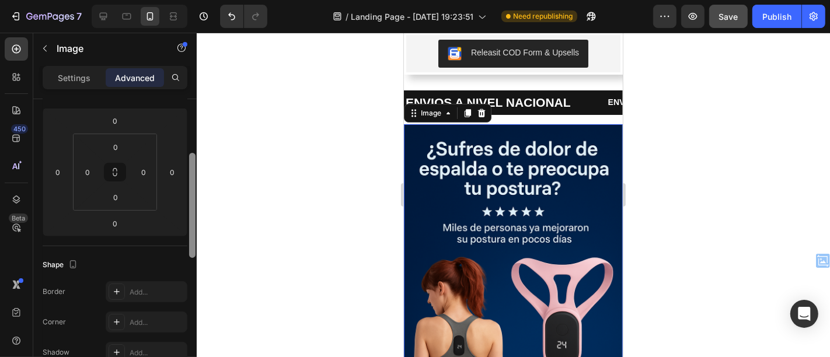
scroll to position [150, 0]
drag, startPoint x: 191, startPoint y: 297, endPoint x: 200, endPoint y: 171, distance: 126.4
click at [200, 0] on div "7 / Landing Page - Sep 25, 19:23:51 Need republishing Preview Save Publish 450 …" at bounding box center [415, 0] width 830 height 0
click at [471, 194] on img at bounding box center [512, 288] width 219 height 329
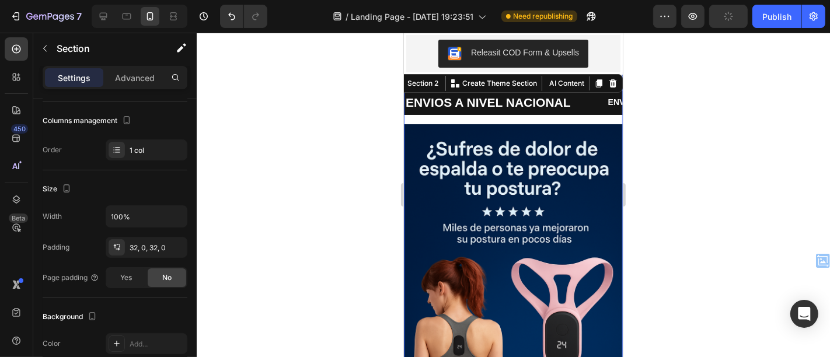
click at [548, 120] on div "ENVIOS A NIVEL NACIONAL Text Block ENVIO GRATIS Text Block PAGO CONTRA ENTREGA …" at bounding box center [512, 107] width 219 height 34
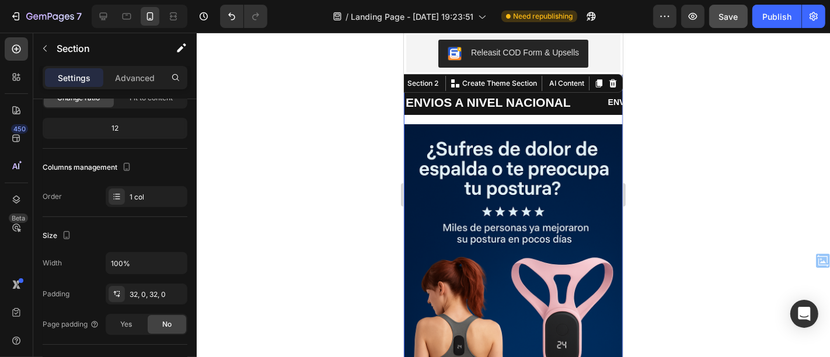
scroll to position [57, 0]
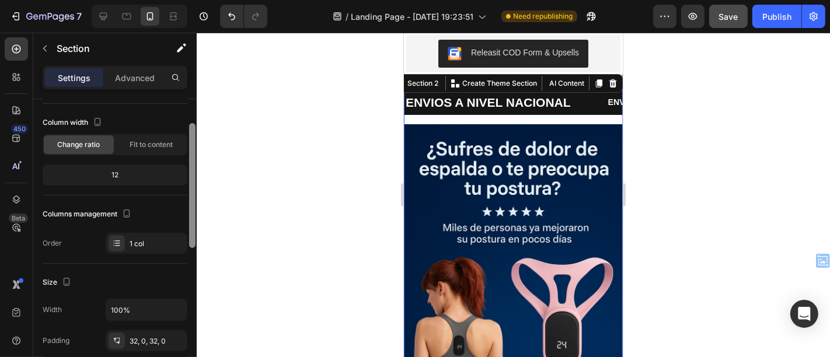
drag, startPoint x: 194, startPoint y: 158, endPoint x: 201, endPoint y: 183, distance: 25.5
click at [201, 0] on div "7 / Landing Page - Sep 25, 19:23:51 Need republishing Preview Save Publish 450 …" at bounding box center [415, 0] width 830 height 0
click at [146, 72] on p "Advanced" at bounding box center [135, 78] width 40 height 12
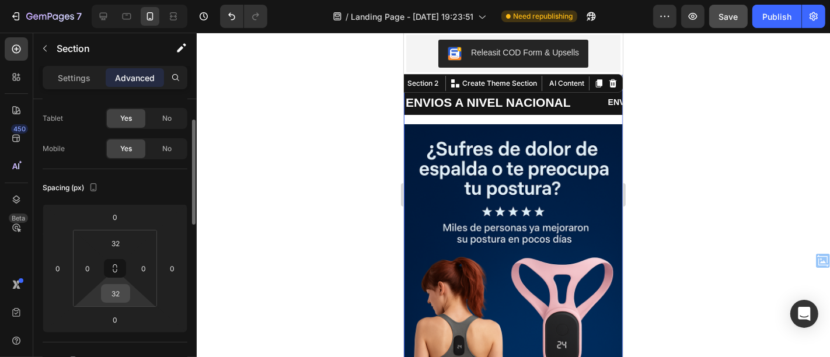
click at [116, 294] on input "32" at bounding box center [115, 294] width 23 height 18
type input "0"
click at [115, 251] on input "32" at bounding box center [115, 244] width 23 height 18
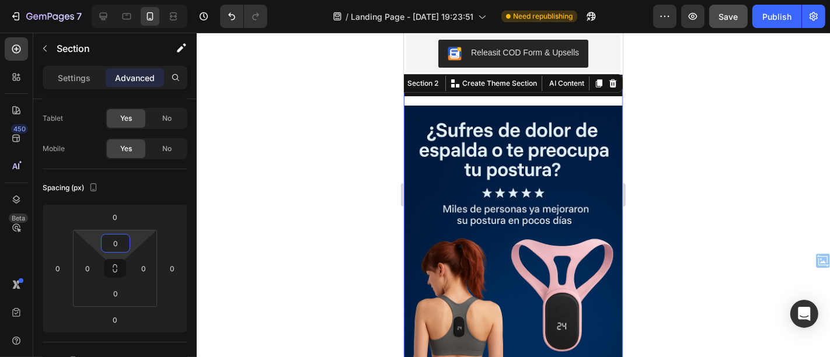
type input "0"
click at [305, 229] on div at bounding box center [514, 195] width 634 height 325
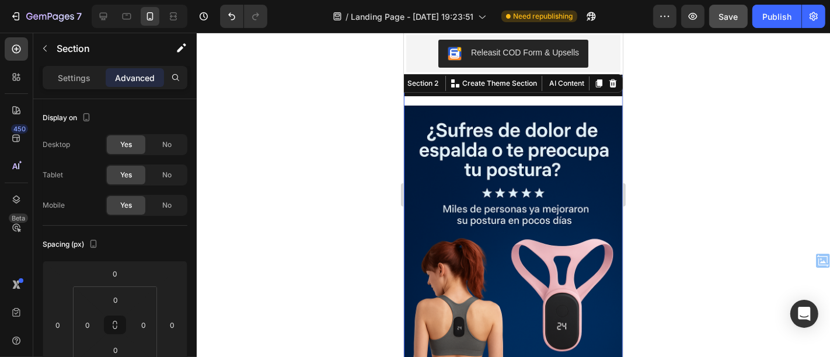
click at [513, 101] on div "ENVIOS A NIVEL NACIONAL Text Block ENVIO GRATIS Text Block PAGO CONTRA ENTREGA …" at bounding box center [512, 88] width 219 height 34
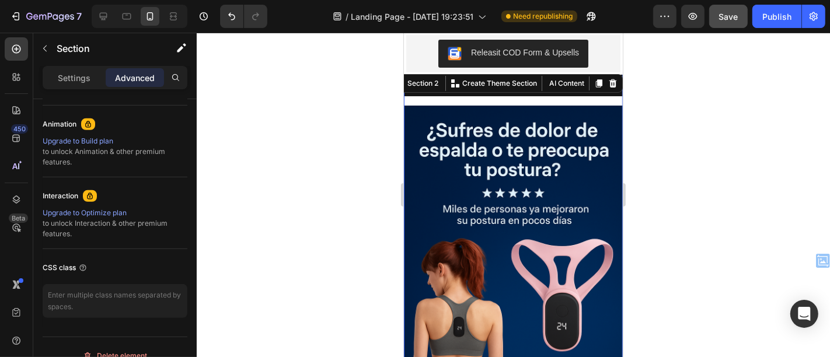
scroll to position [0, 0]
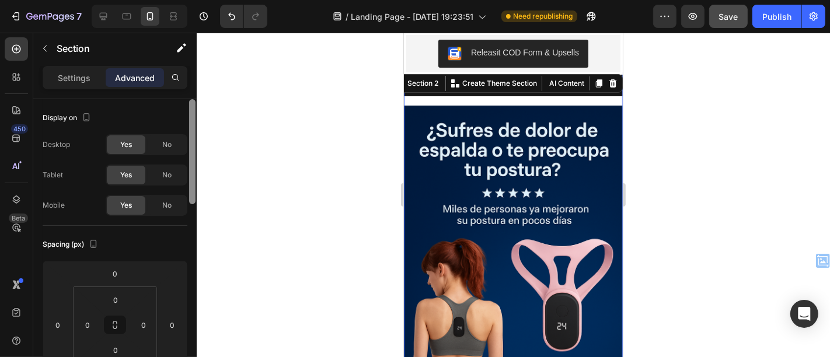
drag, startPoint x: 192, startPoint y: 160, endPoint x: 188, endPoint y: 110, distance: 50.3
click at [188, 110] on div at bounding box center [192, 245] width 9 height 292
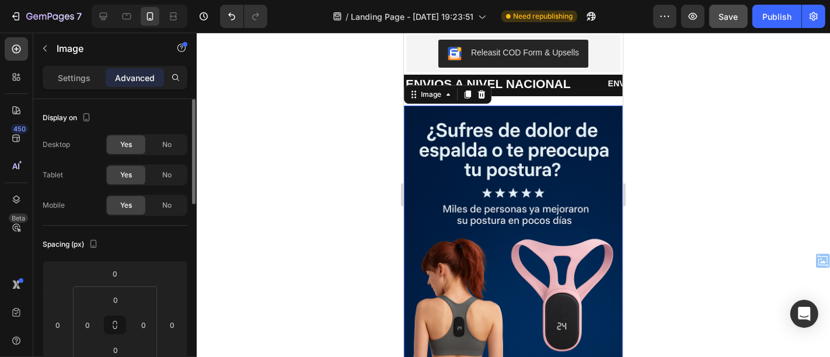
click at [485, 121] on img at bounding box center [512, 269] width 219 height 329
click at [548, 103] on div "ENVIOS A NIVEL NACIONAL Text Block ENVIO GRATIS Text Block PAGO CONTRA ENTREGA …" at bounding box center [512, 88] width 219 height 34
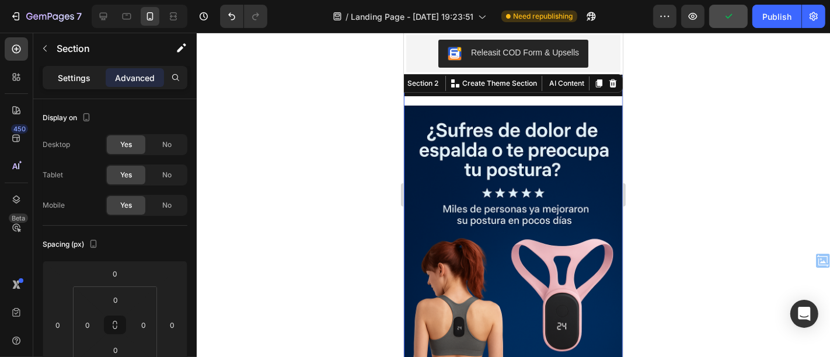
click at [72, 84] on div "Settings" at bounding box center [74, 77] width 58 height 19
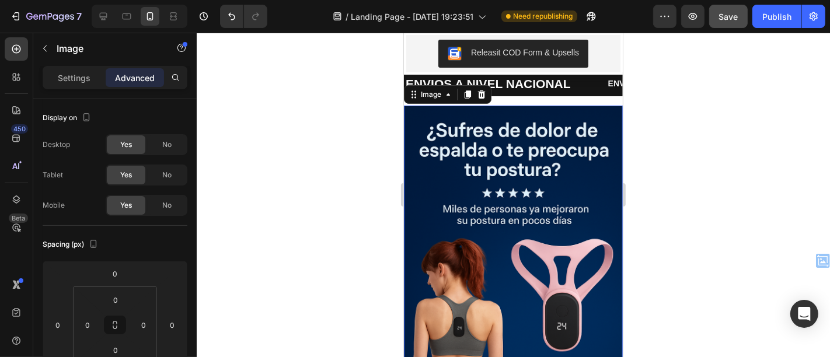
click at [429, 129] on img at bounding box center [512, 269] width 219 height 329
click at [67, 79] on p "Settings" at bounding box center [74, 78] width 33 height 12
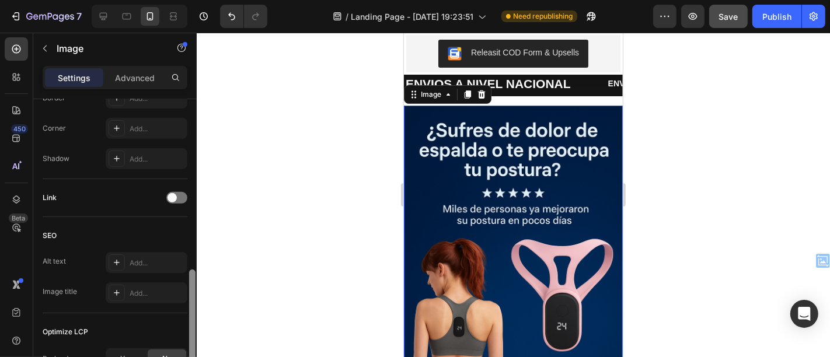
scroll to position [589, 0]
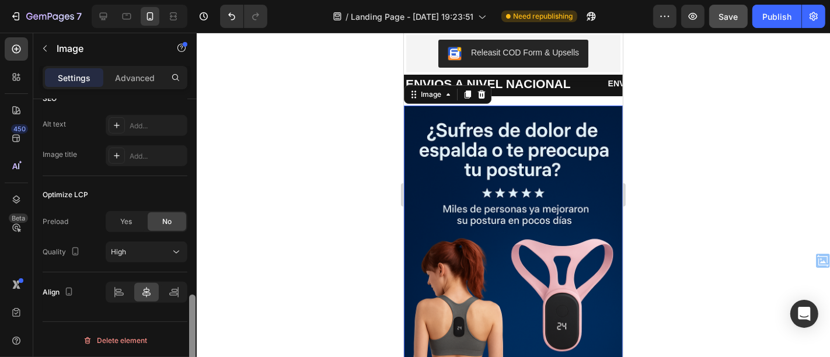
drag, startPoint x: 192, startPoint y: 109, endPoint x: 180, endPoint y: 313, distance: 204.1
click at [180, 313] on div "Style Rectangle Source Upload Image https://cdn.shopify.com/s/files/1/0670/8153…" at bounding box center [115, 244] width 164 height 291
click at [336, 221] on div at bounding box center [514, 195] width 634 height 325
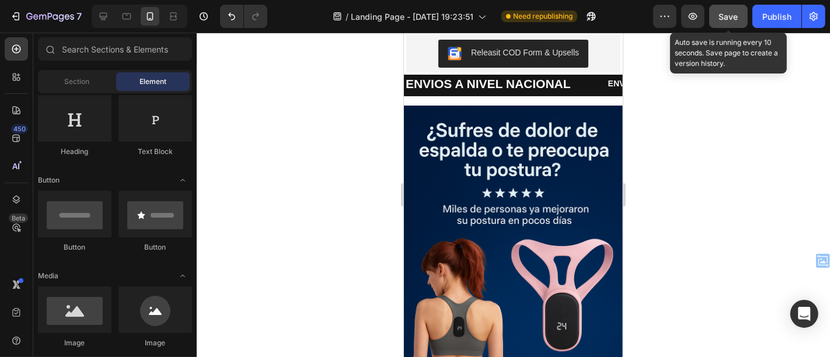
click at [736, 17] on span "Save" at bounding box center [728, 17] width 19 height 10
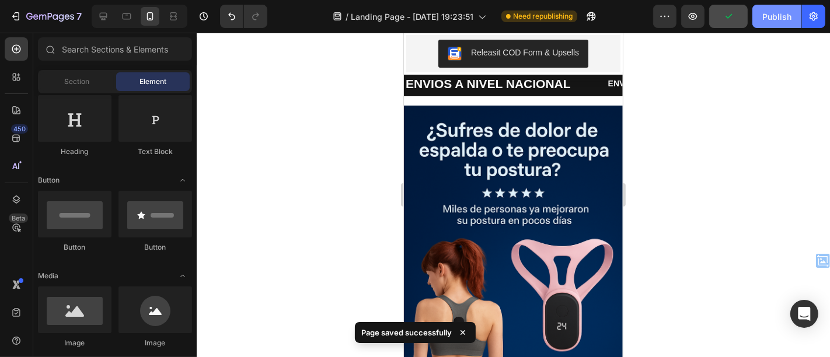
click at [778, 12] on div "Publish" at bounding box center [777, 17] width 29 height 12
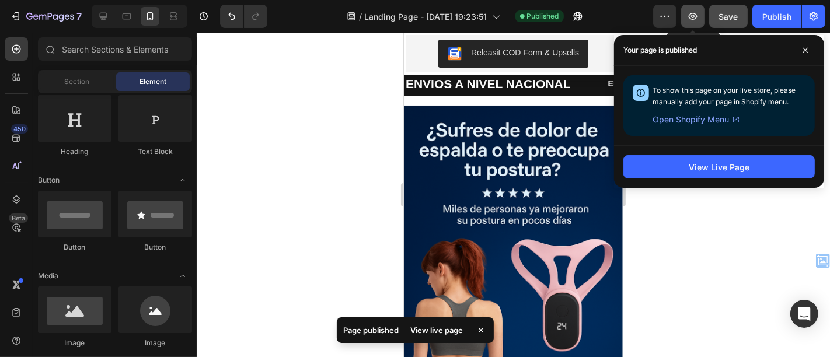
click at [697, 15] on icon "button" at bounding box center [693, 16] width 9 height 7
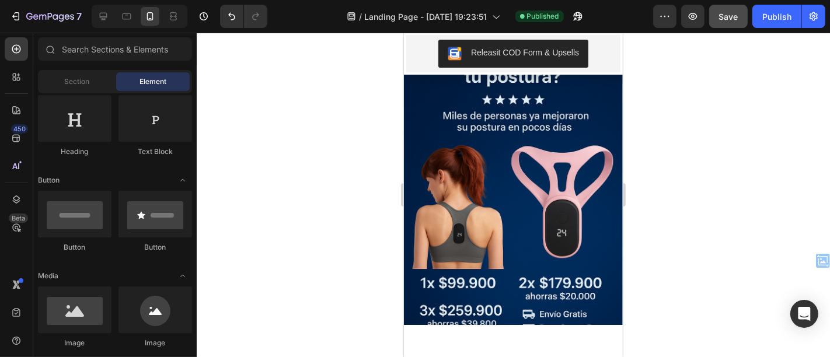
scroll to position [0, 0]
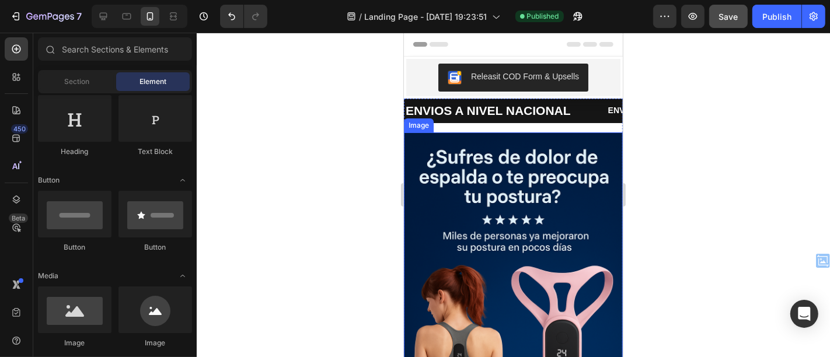
click at [556, 163] on img at bounding box center [512, 296] width 219 height 329
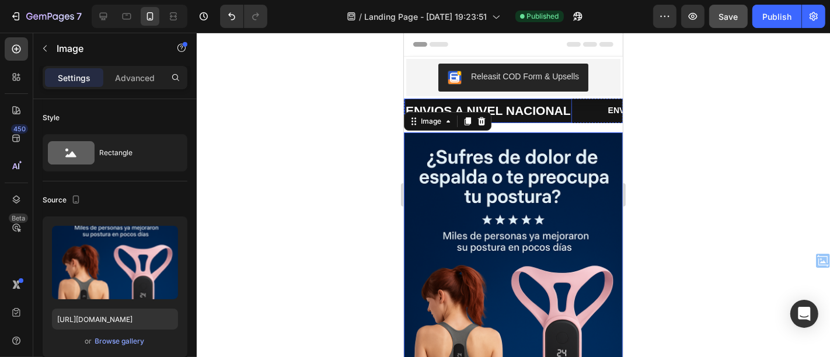
click at [549, 119] on p "ENVIOS A NIVEL NACIONAL" at bounding box center [487, 110] width 165 height 22
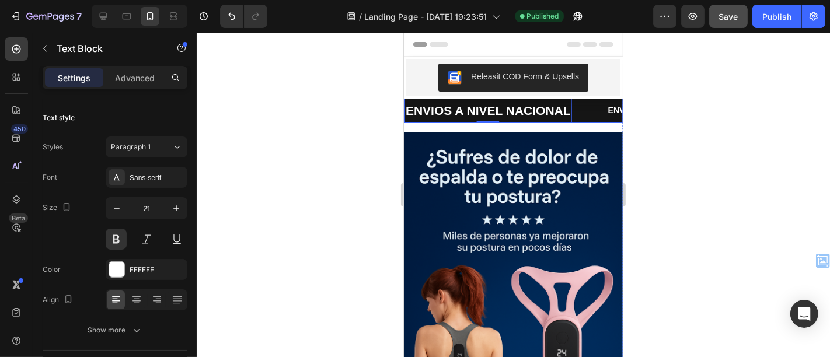
click at [586, 110] on div "ENVIOS A NIVEL NACIONAL Text Block 0" at bounding box center [505, 110] width 203 height 25
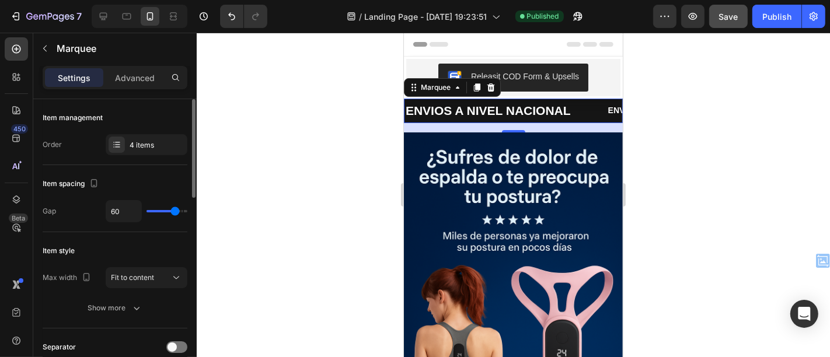
drag, startPoint x: 169, startPoint y: 208, endPoint x: 144, endPoint y: 210, distance: 25.8
click at [144, 210] on div "60" at bounding box center [147, 211] width 82 height 22
type input "4"
type input "3"
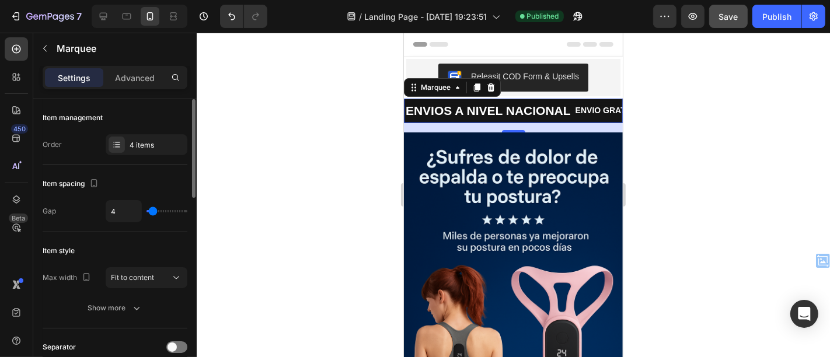
type input "3"
type input "1"
type input "0"
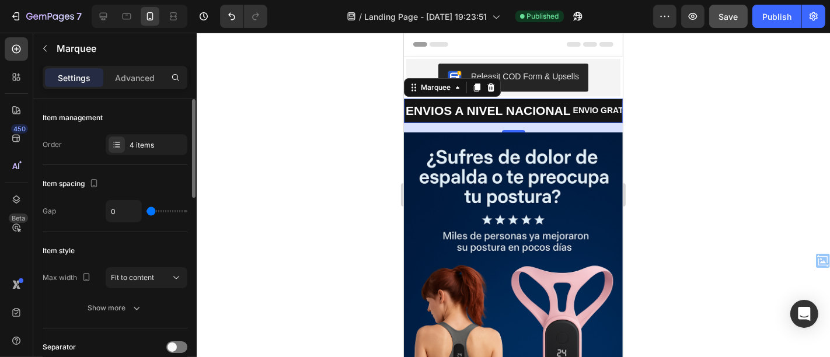
type input "80"
type input "79"
type input "76"
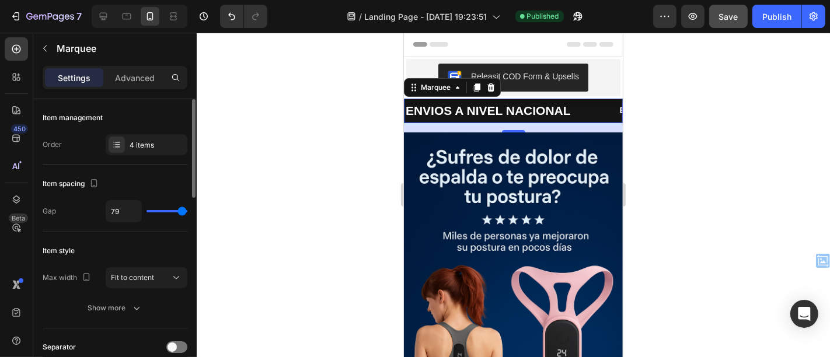
type input "76"
type input "75"
type input "73"
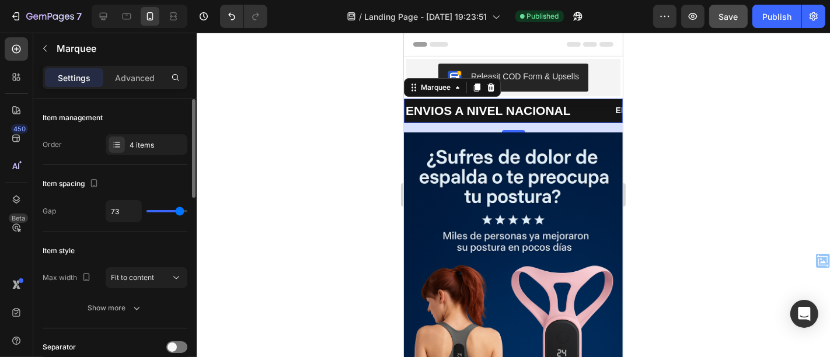
type input "71"
type input "68"
type input "67"
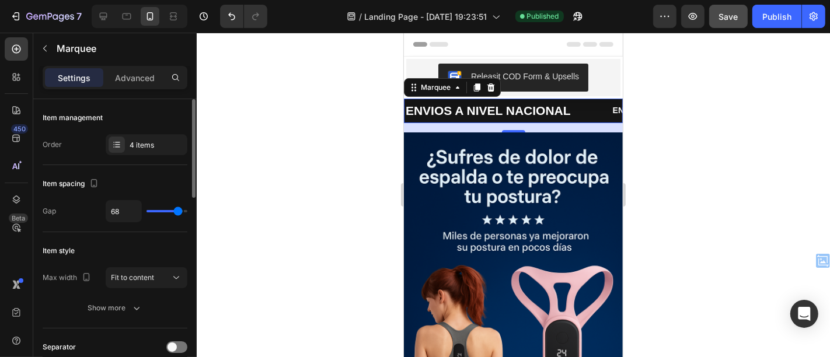
type input "67"
type input "66"
type input "65"
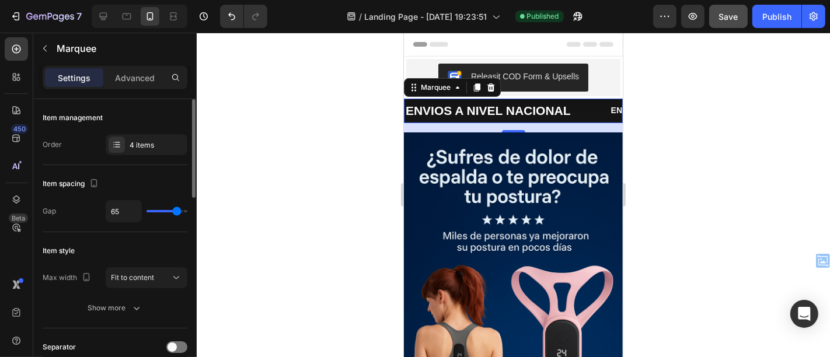
type input "63"
type input "61"
type input "60"
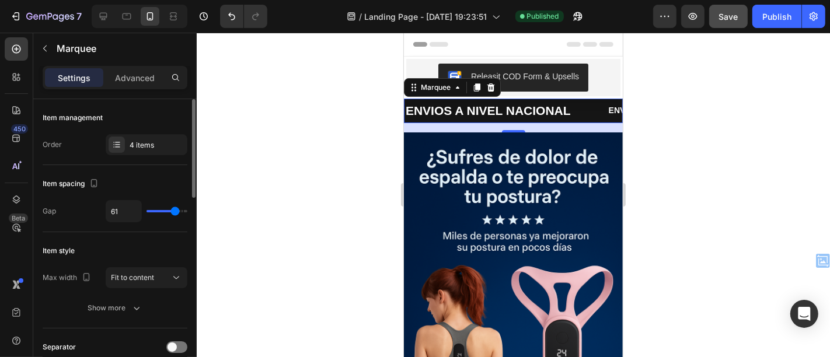
type input "60"
type input "59"
type input "57"
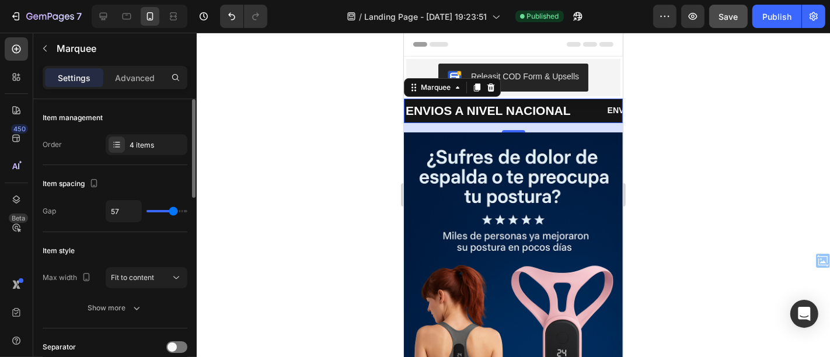
type input "56"
type input "62"
type input "63"
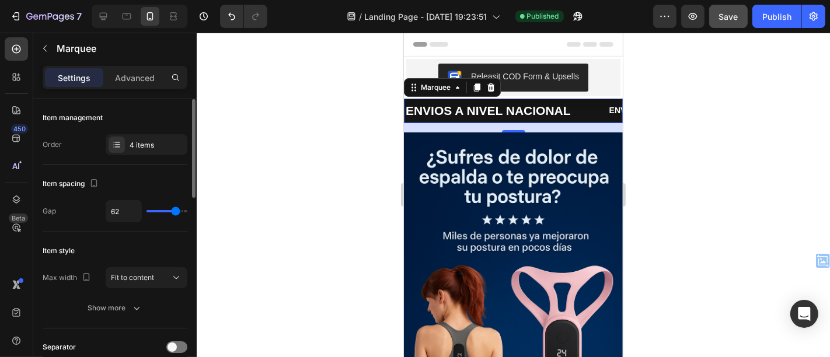
type input "63"
type input "64"
type input "66"
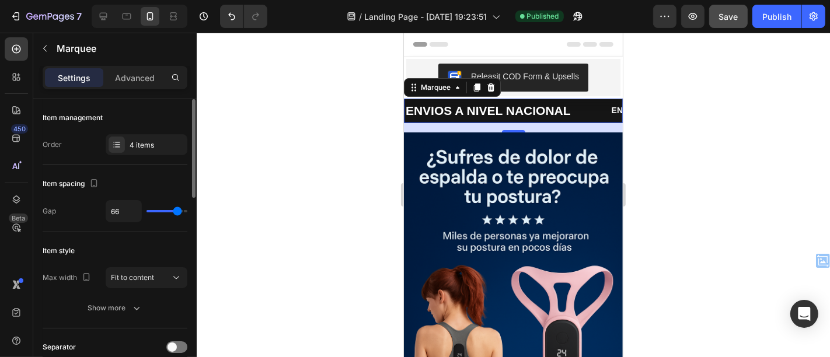
type input "65"
type input "63"
type input "61"
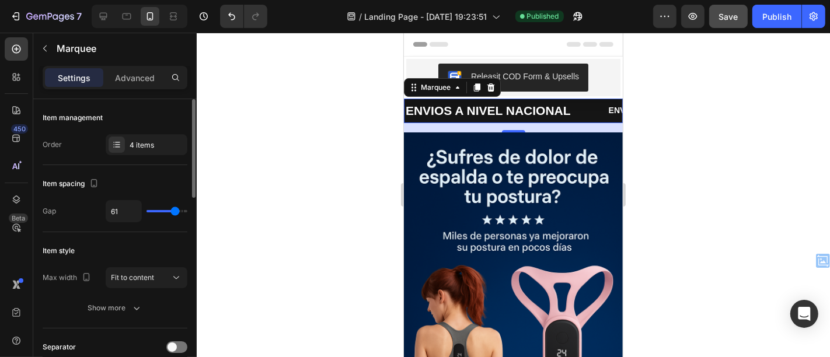
type input "61"
click at [175, 211] on input "range" at bounding box center [167, 211] width 41 height 2
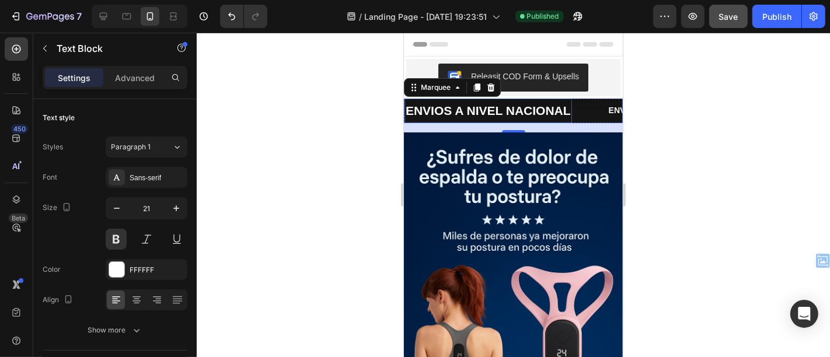
click at [569, 102] on p "ENVIOS A NIVEL NACIONAL" at bounding box center [487, 110] width 165 height 22
click at [606, 114] on div "ENVIOS A NIVEL NACIONAL Text Block" at bounding box center [505, 110] width 203 height 25
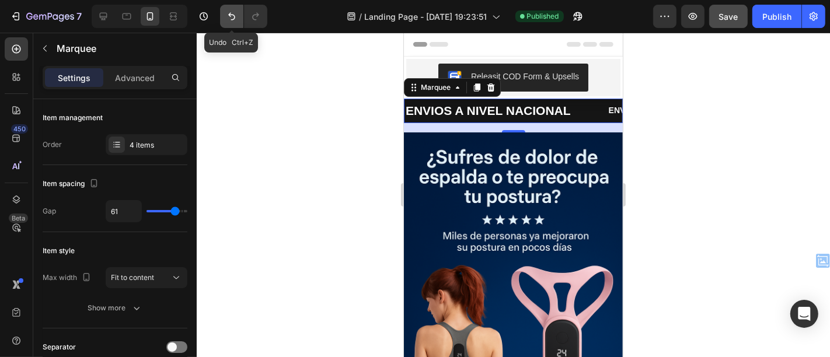
click at [228, 20] on icon "Undo/Redo" at bounding box center [232, 17] width 12 height 12
type input "60"
click at [230, 13] on icon "Undo/Redo" at bounding box center [231, 17] width 7 height 8
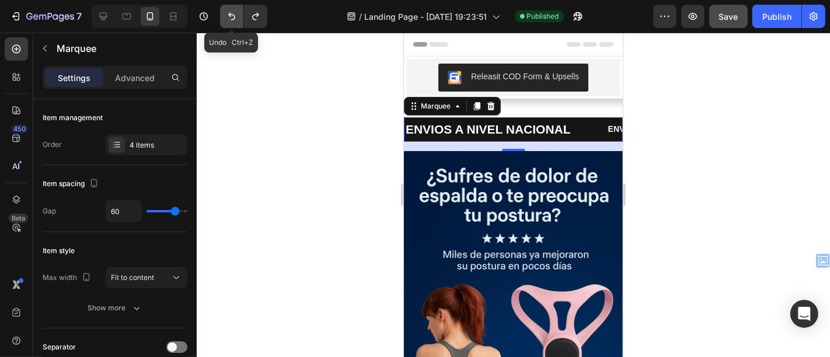
click at [230, 13] on icon "Undo/Redo" at bounding box center [231, 17] width 7 height 8
click at [235, 20] on icon "Undo/Redo" at bounding box center [232, 17] width 12 height 12
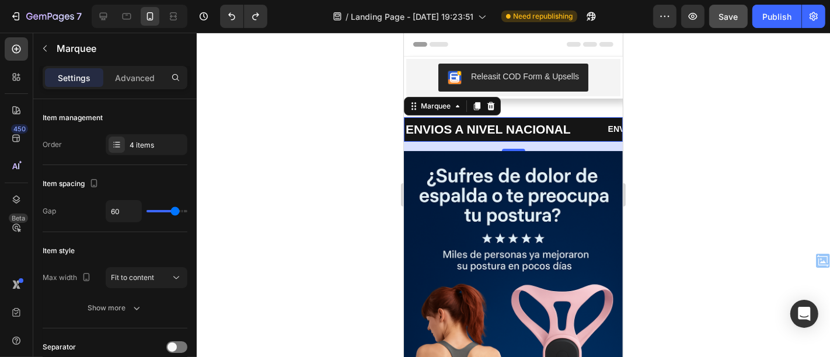
click at [581, 131] on div "ENVIOS A NIVEL NACIONAL Text Block" at bounding box center [505, 129] width 203 height 25
click at [608, 128] on p "ENVIO GRATIS" at bounding box center [637, 128] width 58 height 15
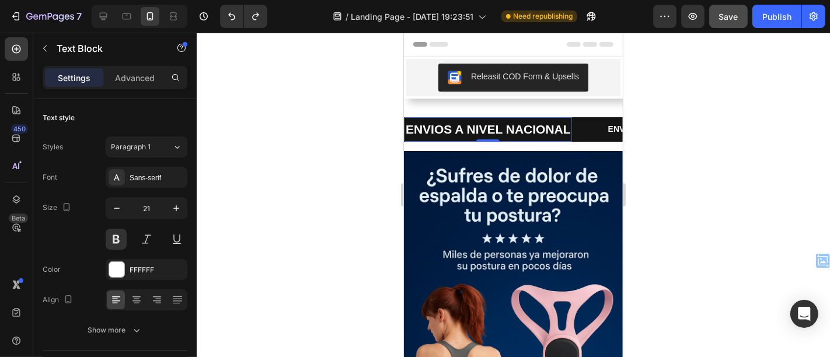
scroll to position [398, 0]
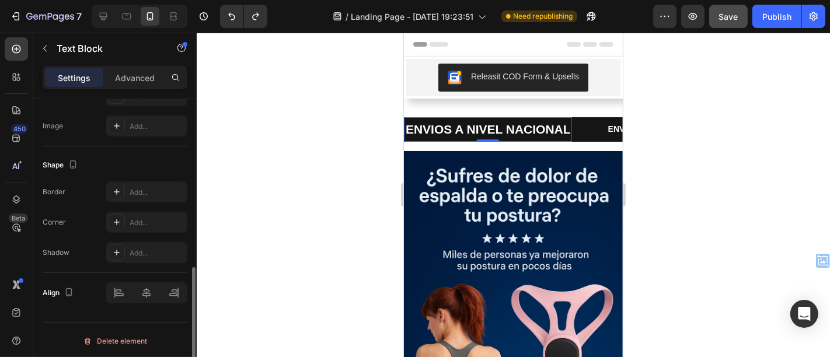
click at [481, 130] on p "ENVIOS A NIVEL NACIONAL" at bounding box center [487, 129] width 165 height 22
click at [231, 8] on button "Undo/Redo" at bounding box center [231, 16] width 23 height 23
click at [234, 22] on icon "Undo/Redo" at bounding box center [232, 17] width 12 height 12
click at [232, 21] on icon "Undo/Redo" at bounding box center [232, 17] width 12 height 12
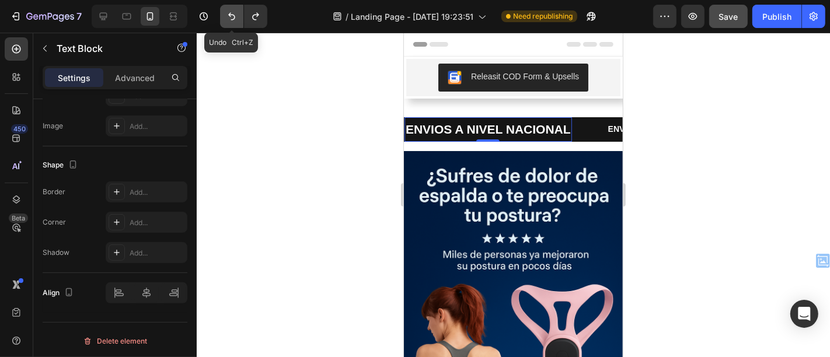
click at [232, 21] on icon "Undo/Redo" at bounding box center [232, 17] width 12 height 12
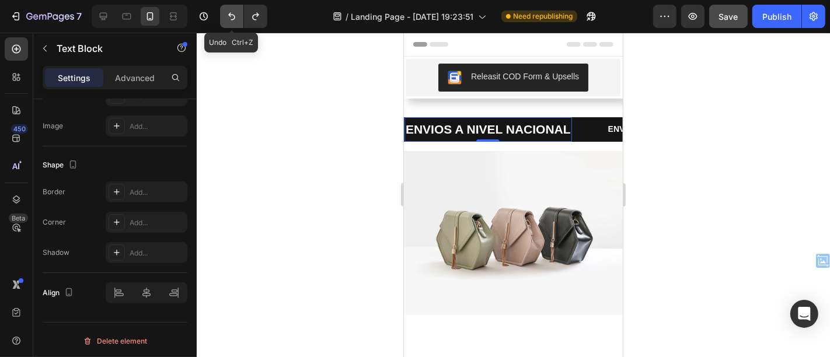
click at [232, 21] on icon "Undo/Redo" at bounding box center [232, 17] width 12 height 12
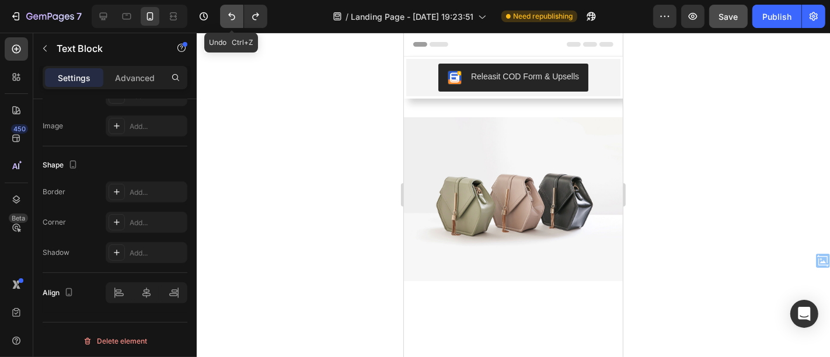
click at [232, 21] on icon "Undo/Redo" at bounding box center [232, 17] width 12 height 12
click at [236, 22] on button "Undo/Redo" at bounding box center [231, 16] width 23 height 23
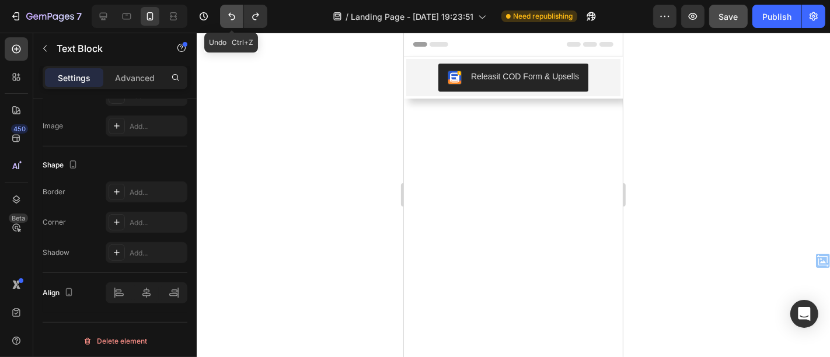
click at [236, 22] on button "Undo/Redo" at bounding box center [231, 16] width 23 height 23
click at [228, 11] on icon "Undo/Redo" at bounding box center [232, 17] width 12 height 12
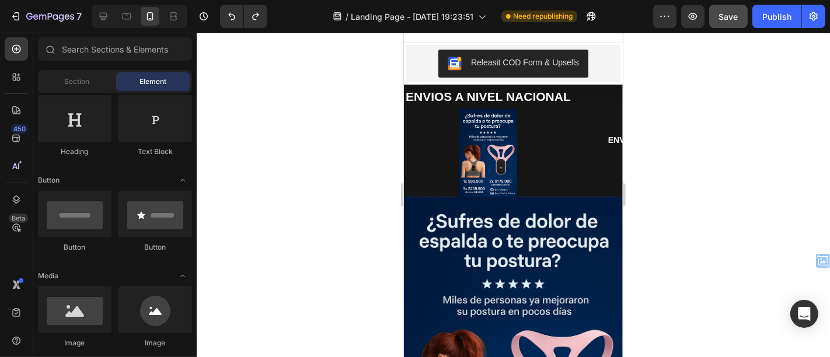
scroll to position [0, 0]
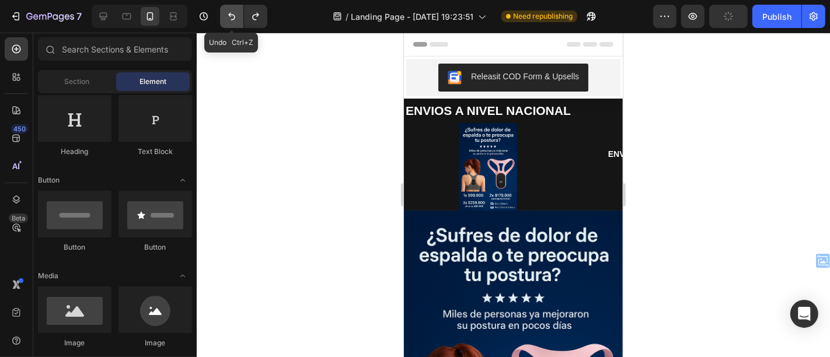
click at [226, 12] on icon "Undo/Redo" at bounding box center [232, 17] width 12 height 12
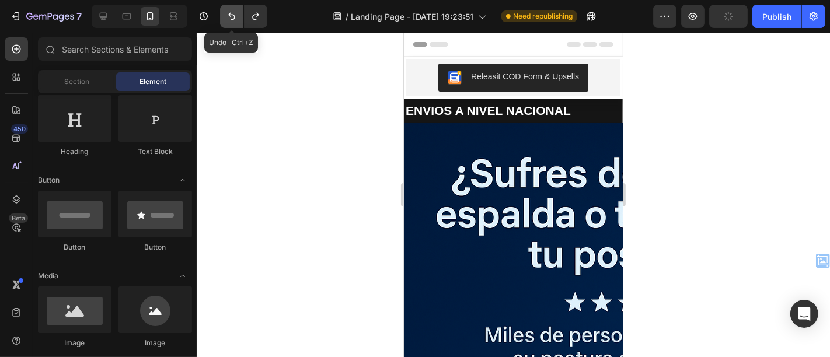
click at [226, 12] on icon "Undo/Redo" at bounding box center [232, 17] width 12 height 12
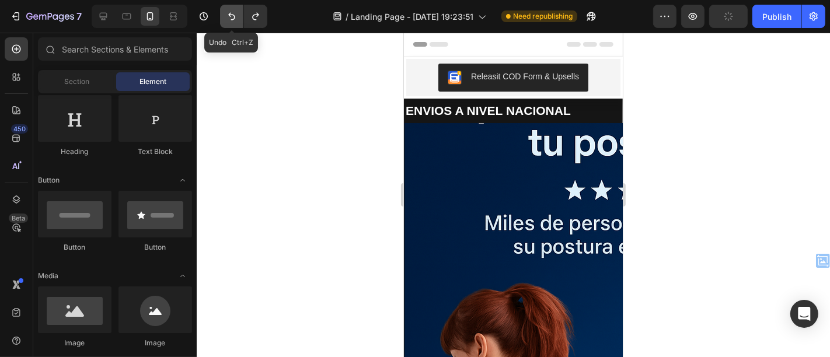
click at [229, 22] on icon "Undo/Redo" at bounding box center [232, 17] width 12 height 12
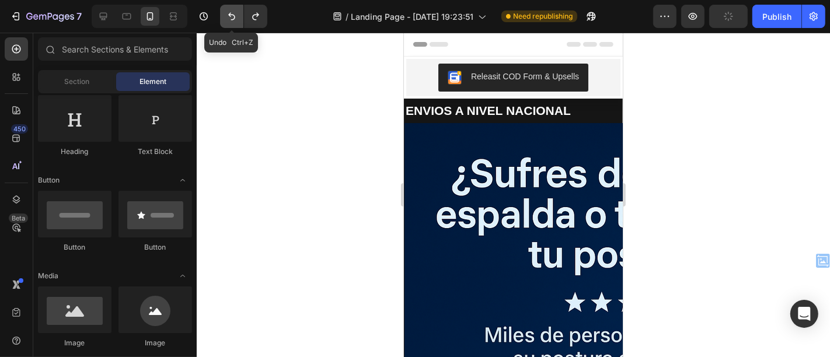
click at [229, 22] on icon "Undo/Redo" at bounding box center [232, 17] width 12 height 12
click at [226, 20] on icon "Undo/Redo" at bounding box center [232, 17] width 12 height 12
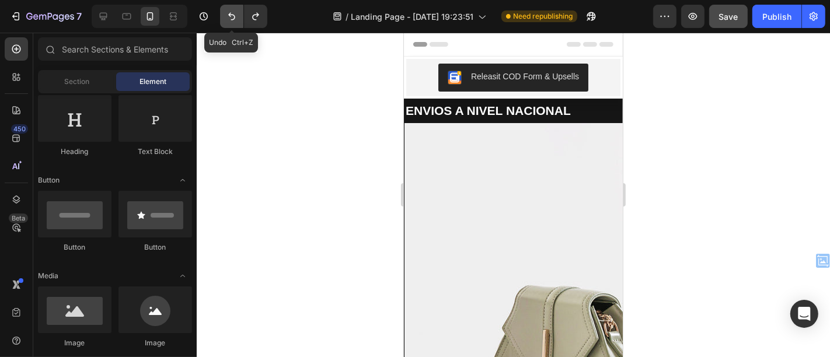
click at [226, 20] on icon "Undo/Redo" at bounding box center [232, 17] width 12 height 12
click at [228, 13] on icon "Undo/Redo" at bounding box center [232, 17] width 12 height 12
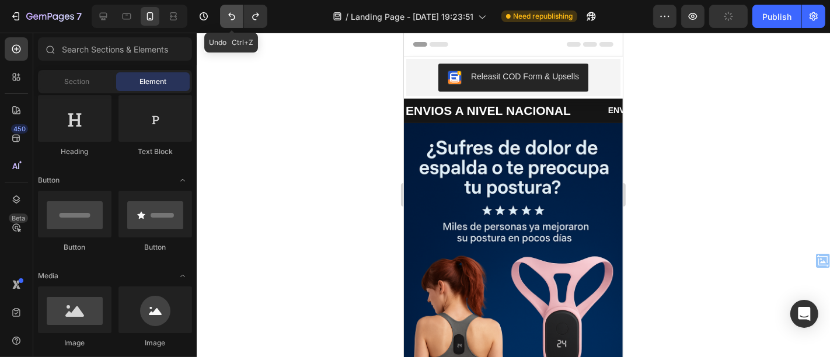
click at [235, 18] on icon "Undo/Redo" at bounding box center [232, 17] width 12 height 12
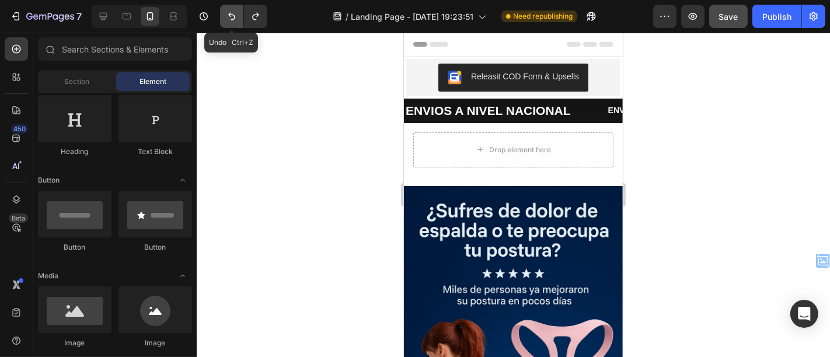
click at [235, 18] on icon "Undo/Redo" at bounding box center [232, 17] width 12 height 12
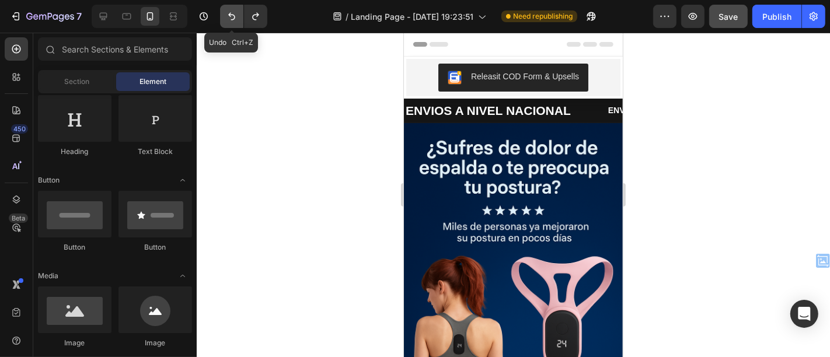
click at [235, 18] on icon "Undo/Redo" at bounding box center [232, 17] width 12 height 12
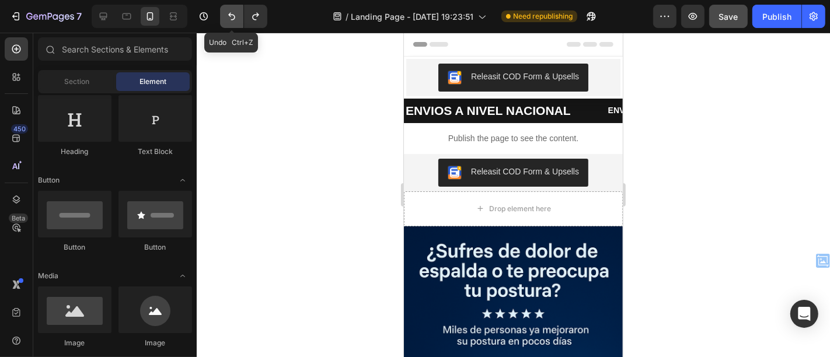
click at [235, 18] on icon "Undo/Redo" at bounding box center [232, 17] width 12 height 12
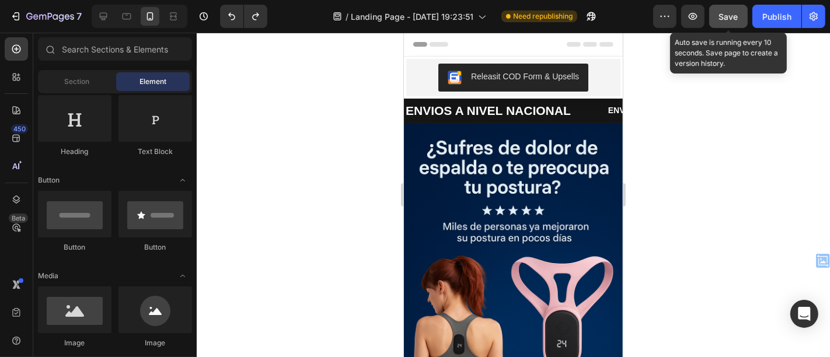
click at [730, 12] on span "Save" at bounding box center [728, 17] width 19 height 10
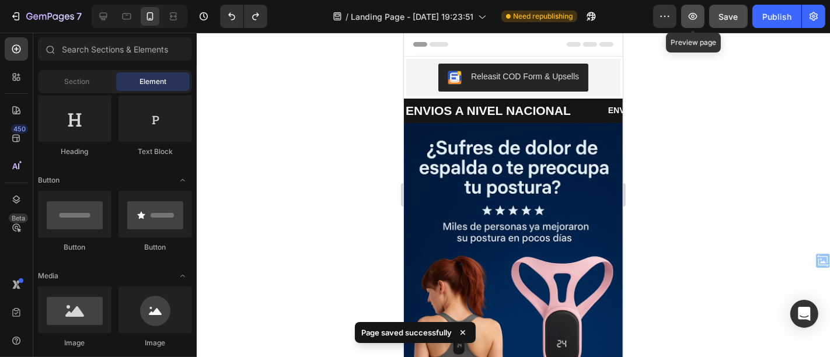
click at [702, 19] on button "button" at bounding box center [692, 16] width 23 height 23
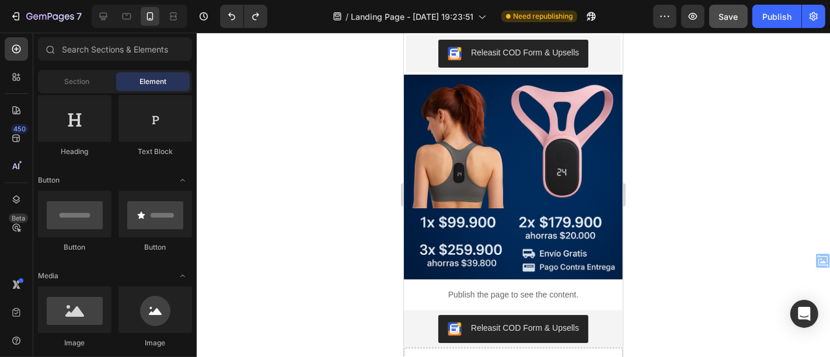
scroll to position [185, 0]
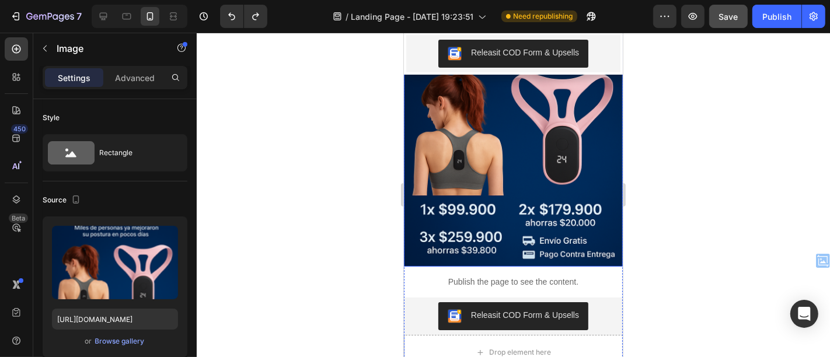
click at [515, 133] on img at bounding box center [512, 102] width 219 height 329
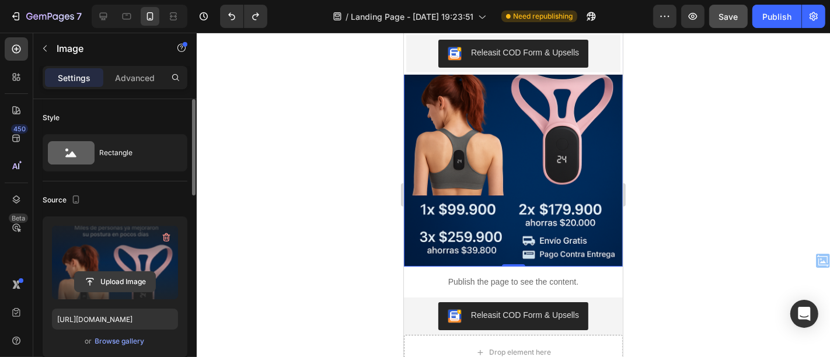
click at [107, 281] on input "file" at bounding box center [115, 282] width 81 height 20
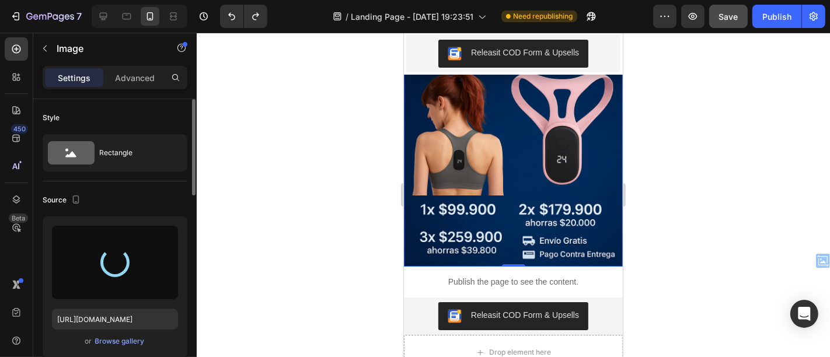
type input "https://cdn.shopify.com/s/files/1/0670/8153/5553/files/gempages_584031018122478…"
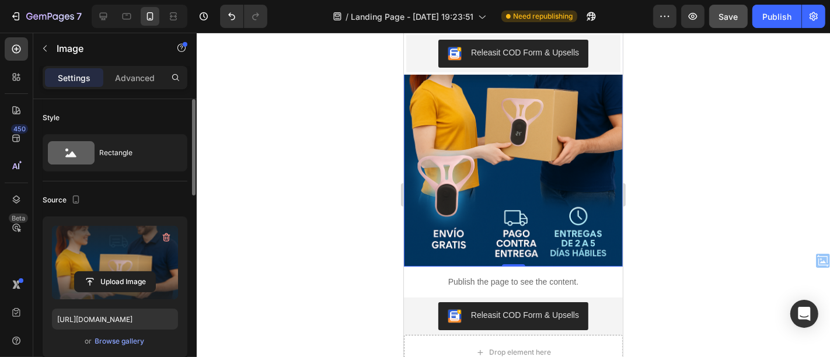
click at [563, 166] on img at bounding box center [512, 102] width 219 height 329
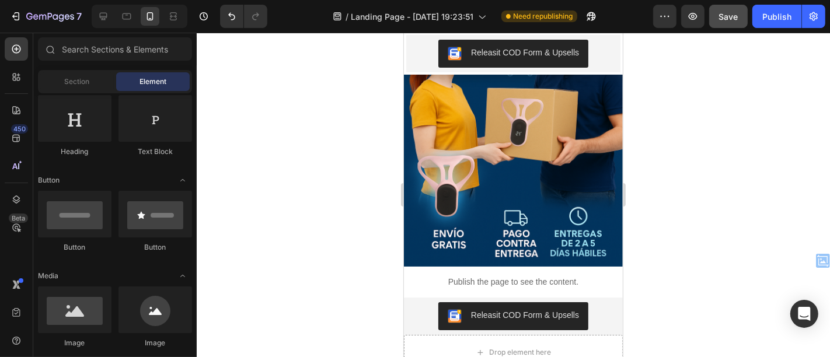
scroll to position [0, 0]
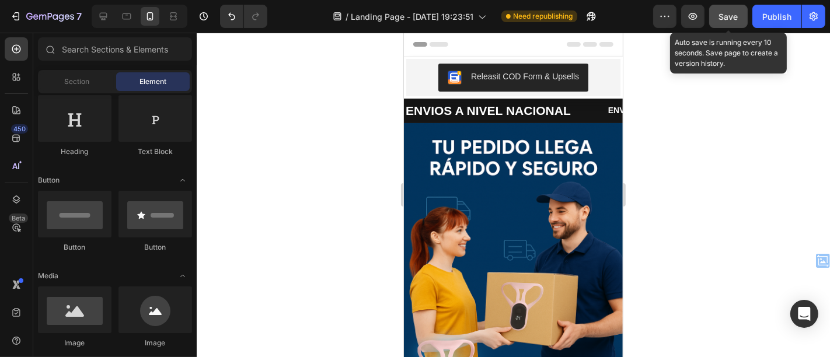
click at [725, 15] on span "Save" at bounding box center [728, 17] width 19 height 10
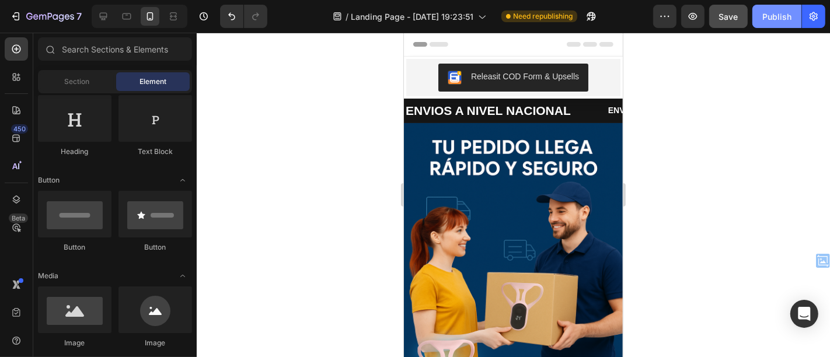
click at [766, 27] on button "Publish" at bounding box center [777, 16] width 49 height 23
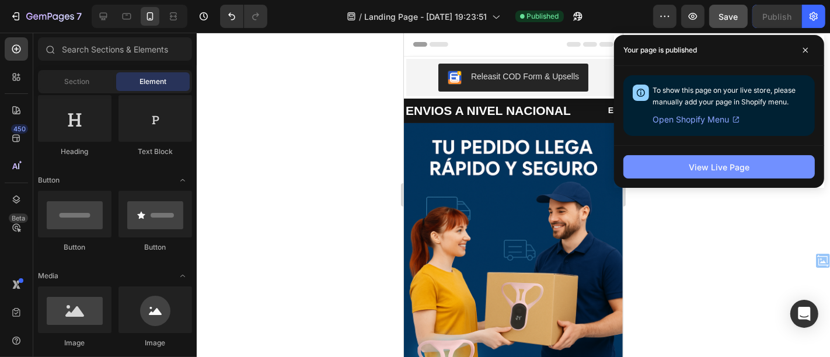
click at [721, 175] on button "View Live Page" at bounding box center [720, 166] width 192 height 23
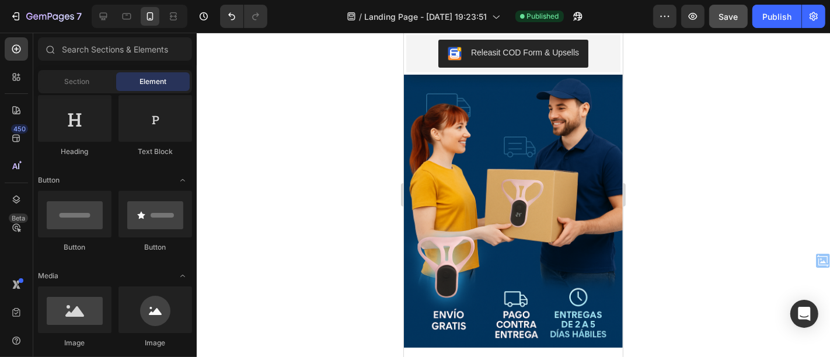
scroll to position [78, 0]
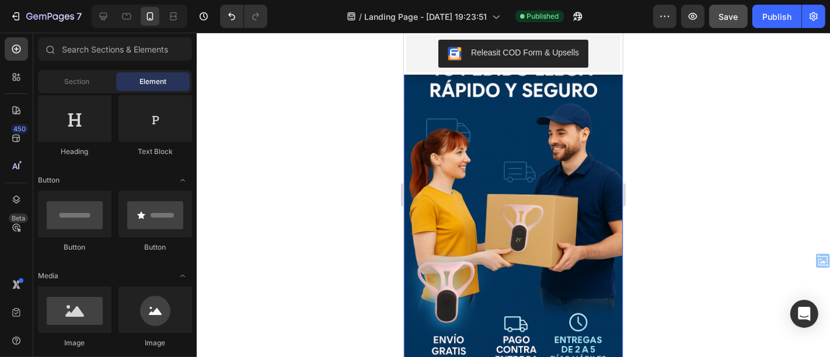
click at [541, 202] on img at bounding box center [512, 208] width 219 height 329
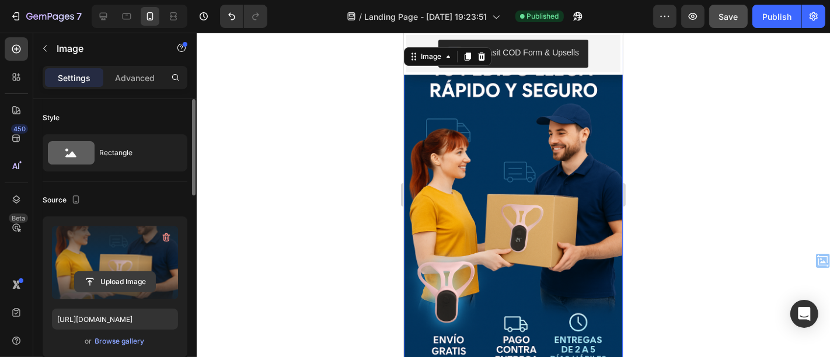
click at [130, 277] on input "file" at bounding box center [115, 282] width 81 height 20
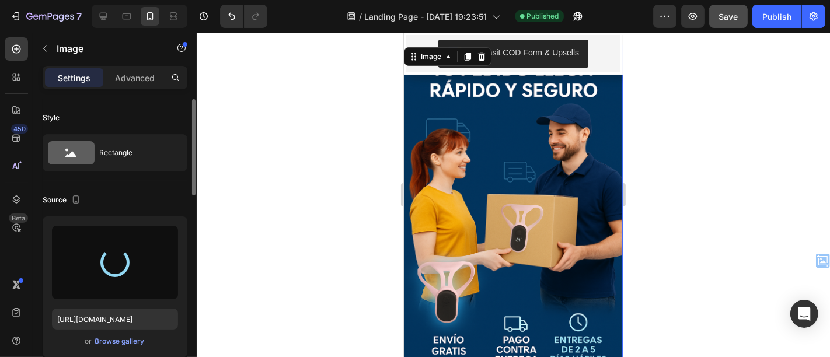
type input "[URL][DOMAIN_NAME]"
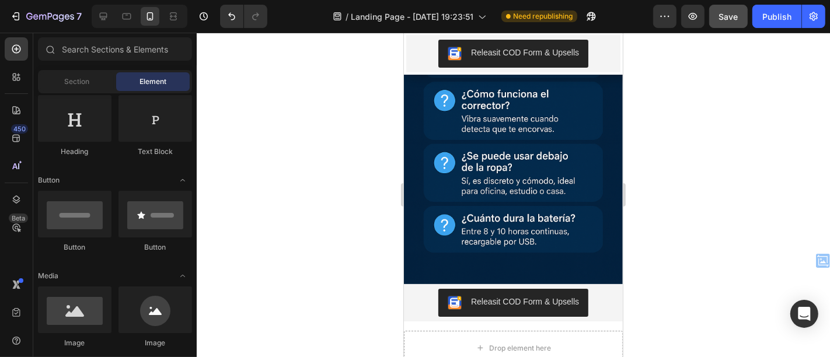
scroll to position [3631, 0]
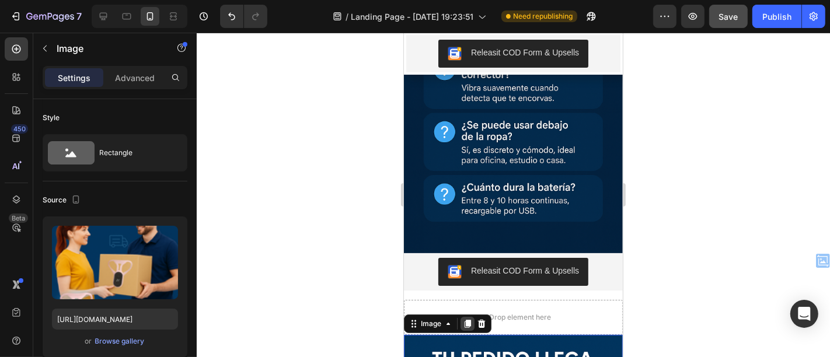
click at [462, 319] on icon at bounding box center [466, 323] width 9 height 9
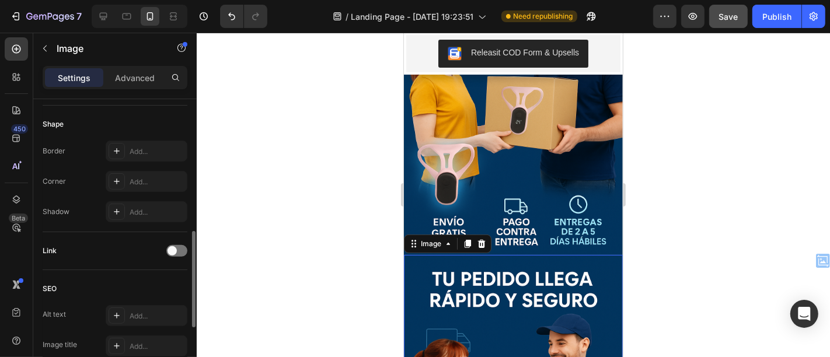
scroll to position [4041, 0]
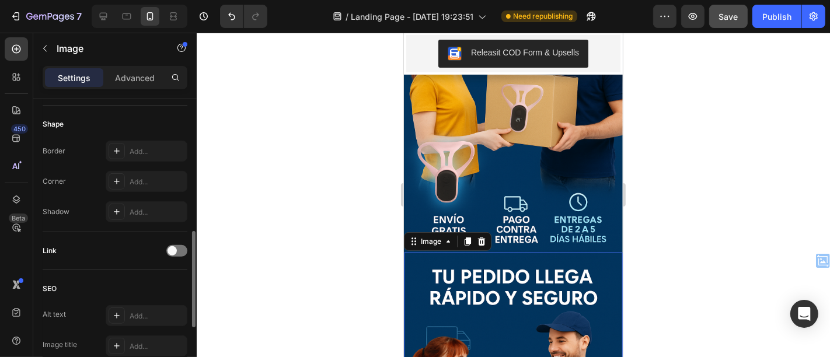
click at [141, 79] on p "Advanced" at bounding box center [135, 78] width 40 height 12
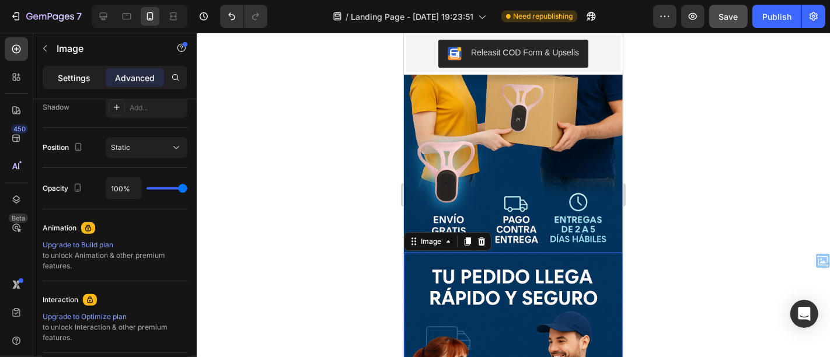
click at [86, 85] on div "Settings" at bounding box center [74, 77] width 58 height 19
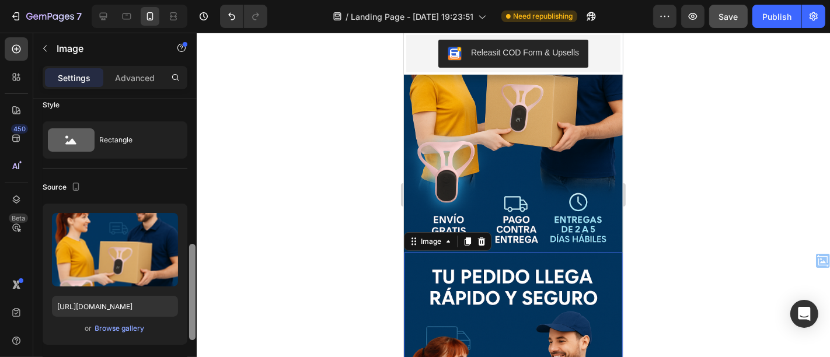
scroll to position [0, 0]
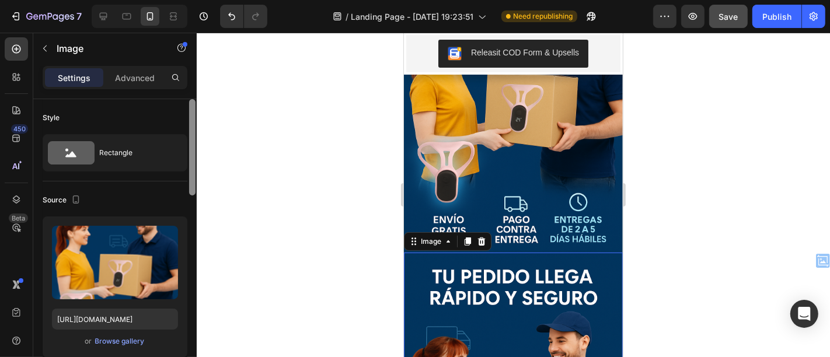
drag, startPoint x: 190, startPoint y: 253, endPoint x: 196, endPoint y: 106, distance: 146.7
click at [196, 106] on div at bounding box center [192, 245] width 9 height 292
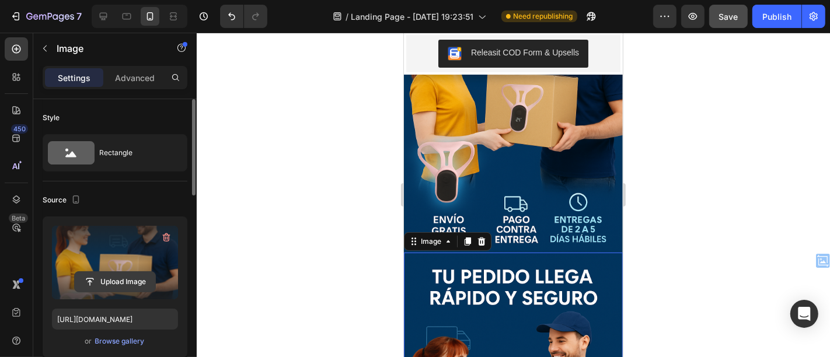
click at [103, 281] on input "file" at bounding box center [115, 282] width 81 height 20
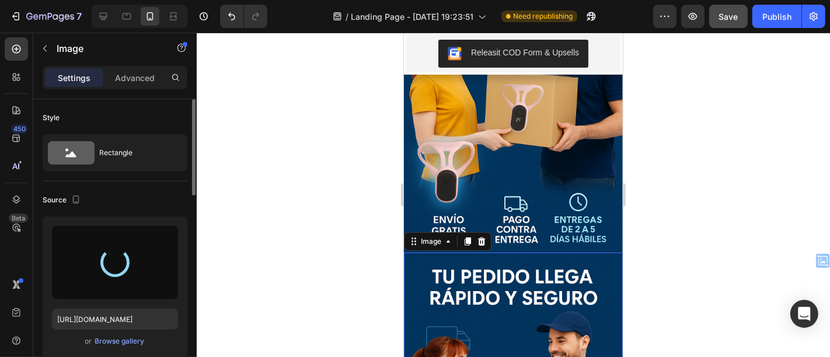
type input "[URL][DOMAIN_NAME]"
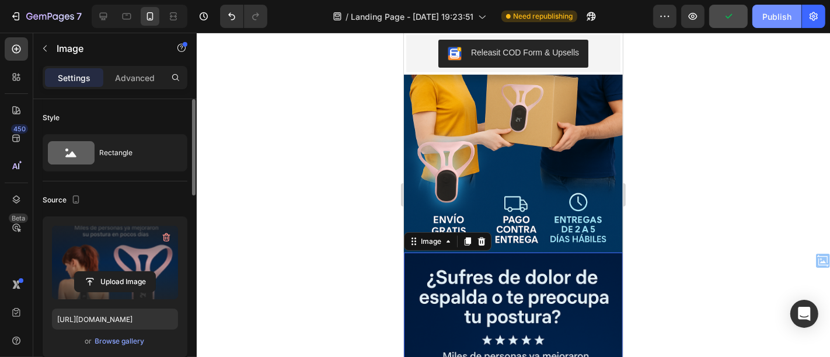
click at [768, 15] on div "Publish" at bounding box center [777, 17] width 29 height 12
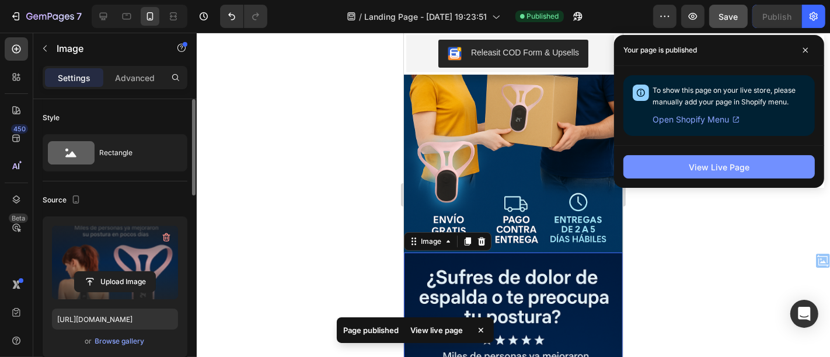
click at [728, 167] on div "View Live Page" at bounding box center [719, 167] width 61 height 12
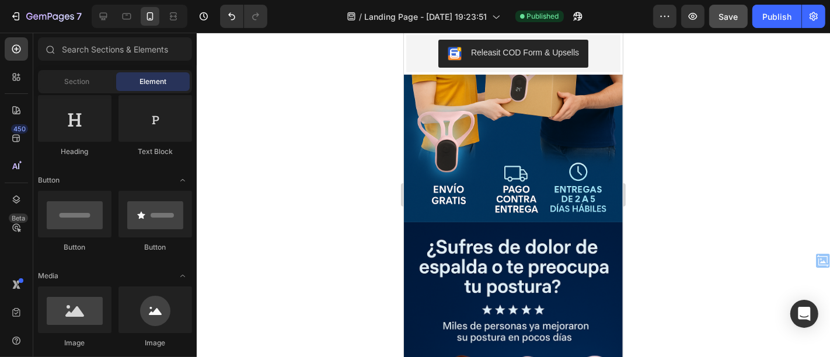
scroll to position [3998, 0]
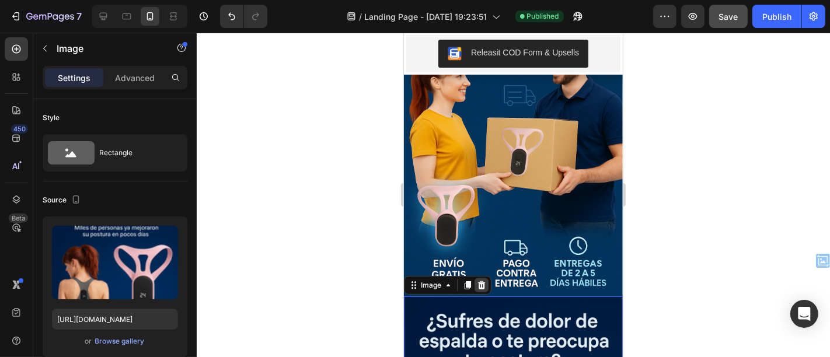
click at [478, 280] on icon at bounding box center [480, 284] width 9 height 9
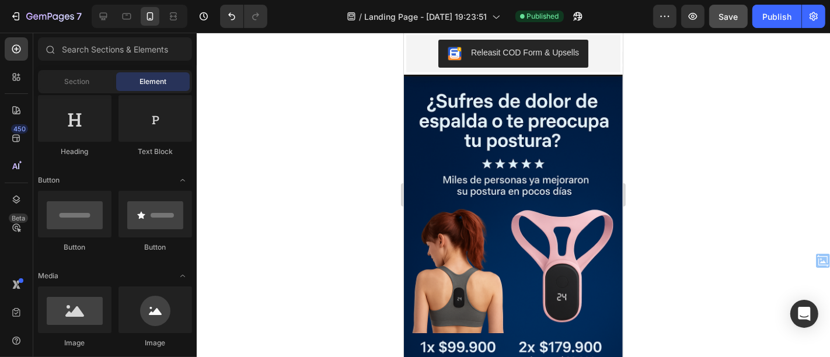
scroll to position [0, 0]
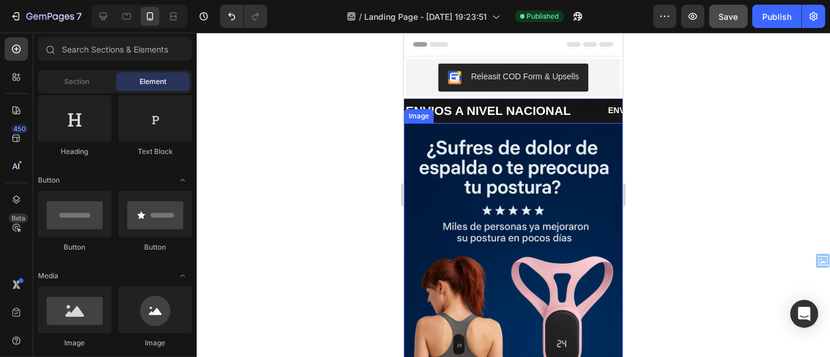
click at [536, 220] on img at bounding box center [512, 287] width 219 height 329
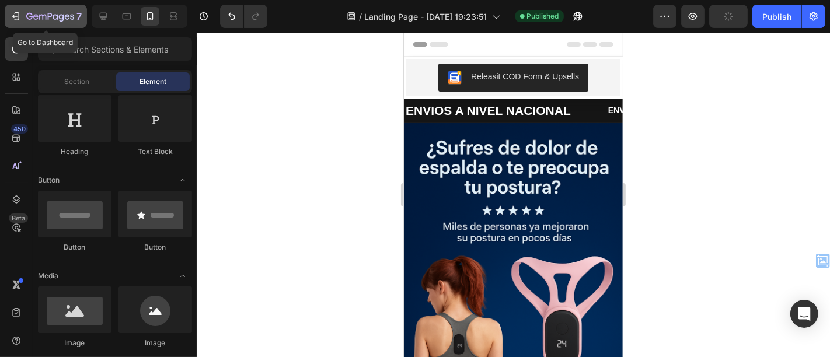
click at [21, 27] on button "7" at bounding box center [46, 16] width 82 height 23
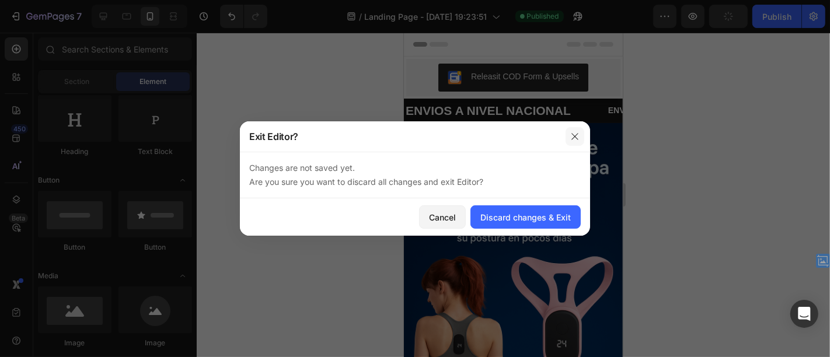
click at [572, 137] on icon "button" at bounding box center [575, 136] width 9 height 9
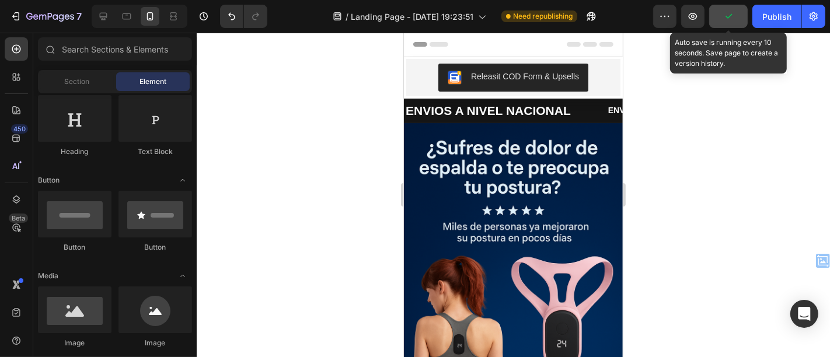
click at [727, 18] on icon "button" at bounding box center [729, 17] width 12 height 12
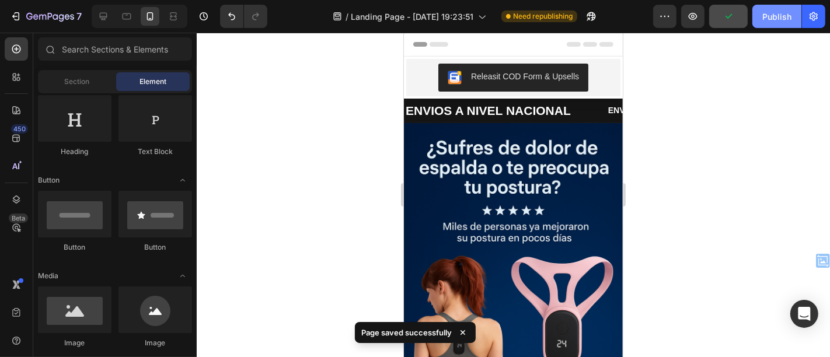
click at [784, 13] on div "Publish" at bounding box center [777, 17] width 29 height 12
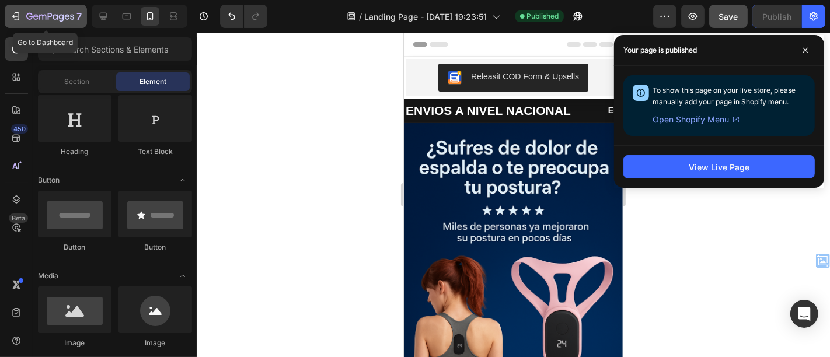
click at [23, 16] on div "7" at bounding box center [46, 16] width 72 height 14
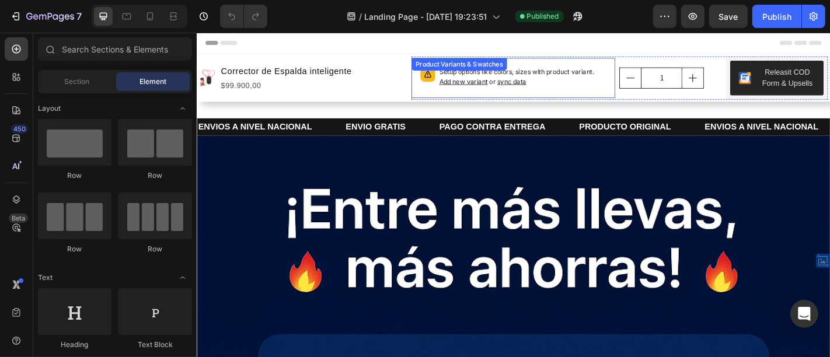
click at [565, 82] on p "Setup options like colors, sizes with product variant. Add new variant or sync …" at bounding box center [557, 81] width 185 height 22
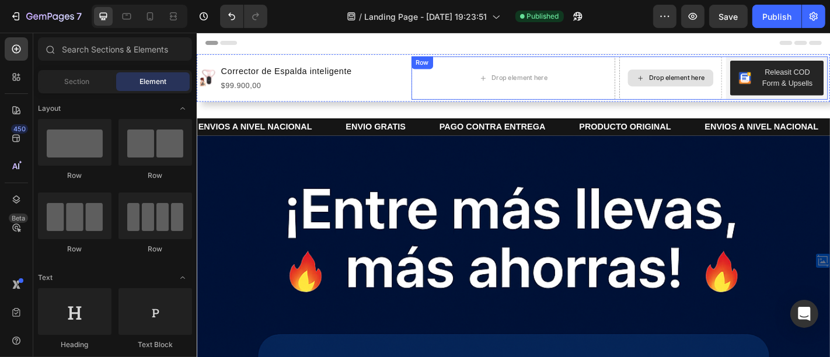
click at [665, 62] on div "Drop element here" at bounding box center [720, 82] width 113 height 48
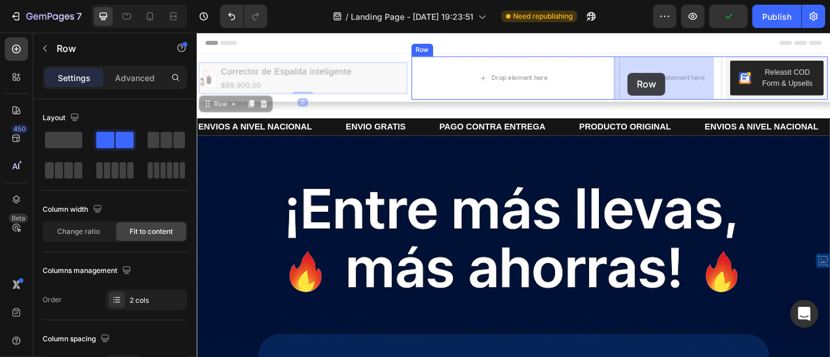
drag, startPoint x: 215, startPoint y: 114, endPoint x: 659, endPoint y: 74, distance: 446.1
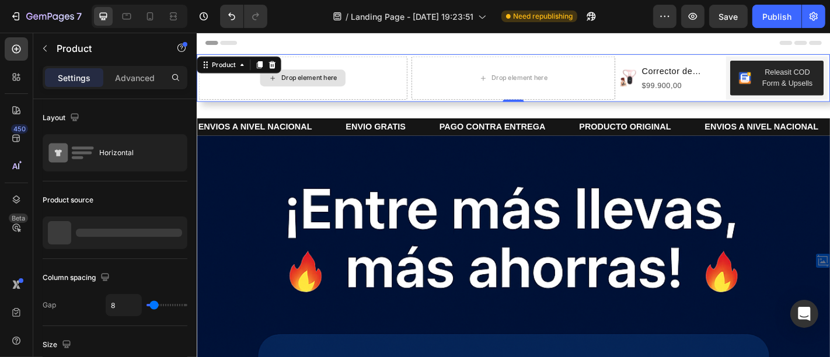
click at [400, 82] on div "Drop element here" at bounding box center [314, 82] width 231 height 48
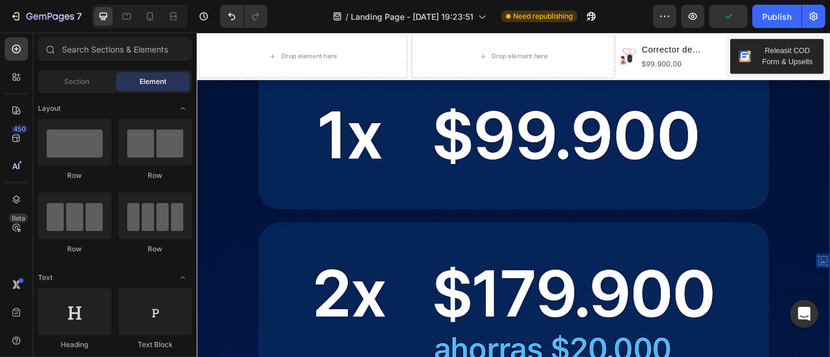
scroll to position [173, 0]
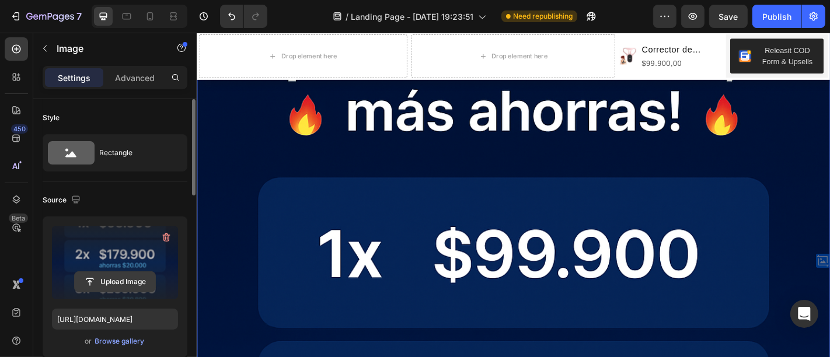
click at [114, 277] on input "file" at bounding box center [115, 282] width 81 height 20
click at [168, 236] on icon "button" at bounding box center [167, 238] width 12 height 12
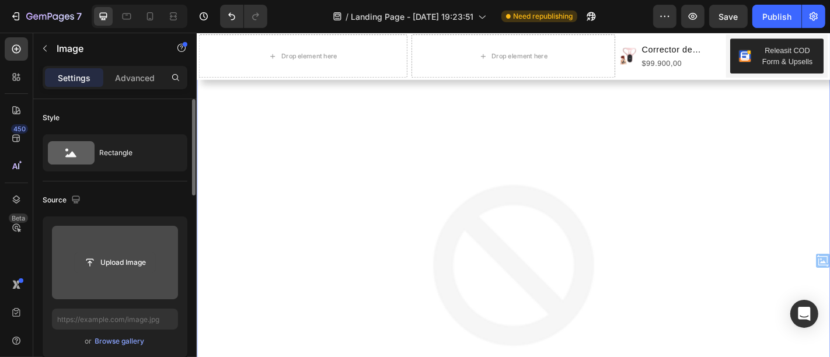
click at [118, 271] on input "file" at bounding box center [115, 263] width 81 height 20
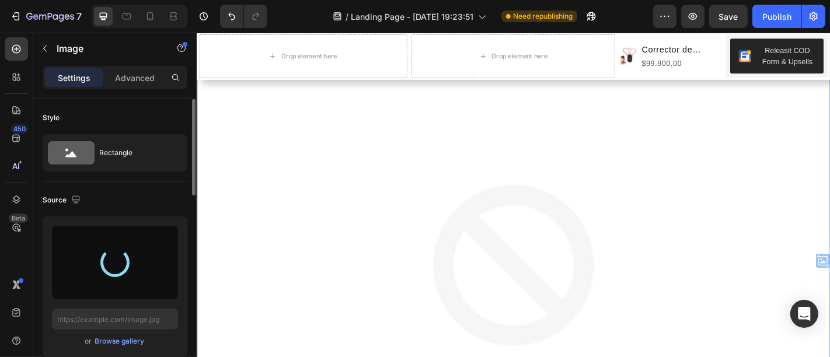
type input "[URL][DOMAIN_NAME]"
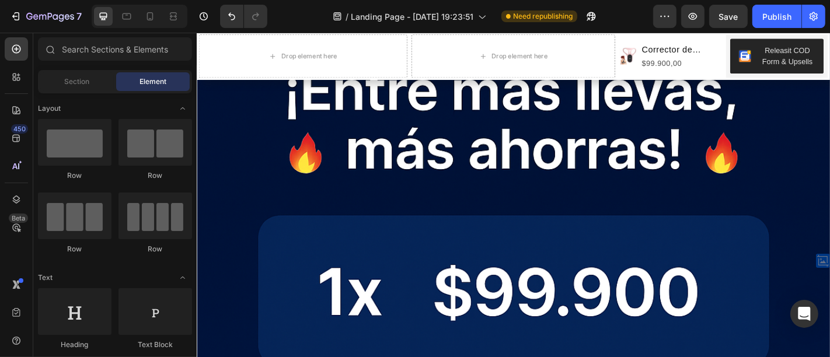
scroll to position [1321, 0]
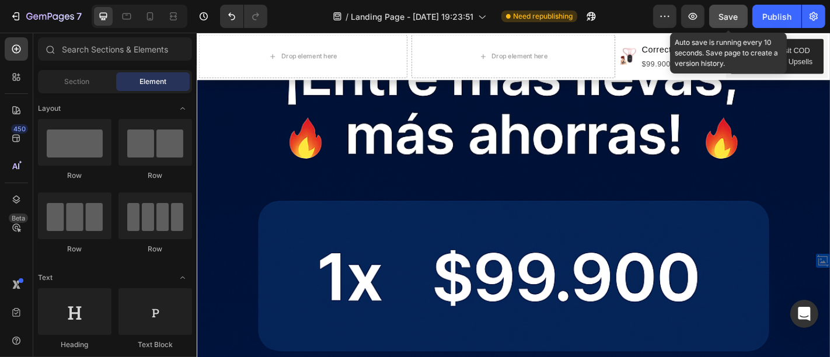
click at [737, 8] on button "Save" at bounding box center [728, 16] width 39 height 23
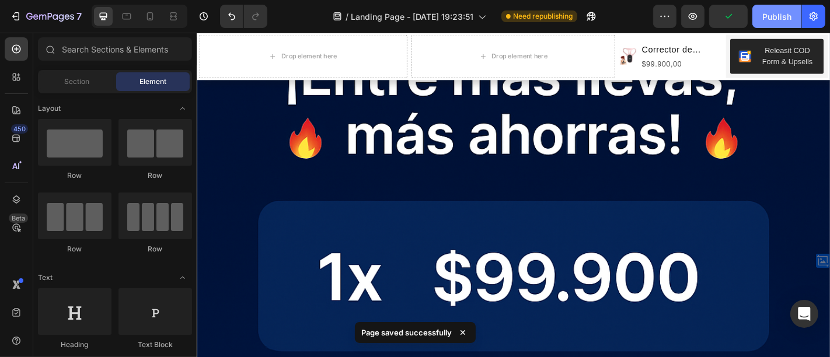
click at [767, 18] on div "Publish" at bounding box center [777, 17] width 29 height 12
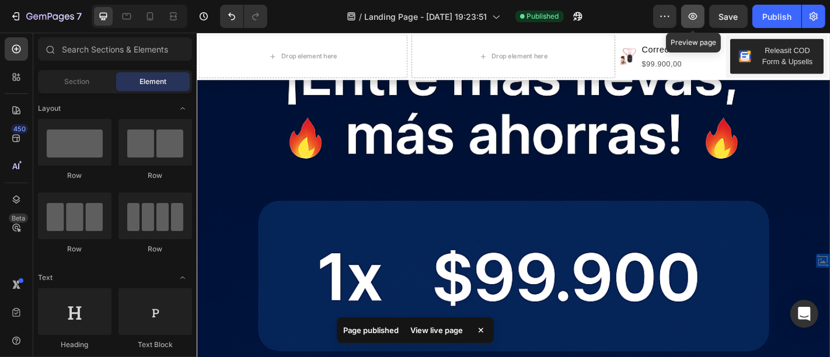
click at [694, 18] on icon "button" at bounding box center [693, 17] width 4 height 4
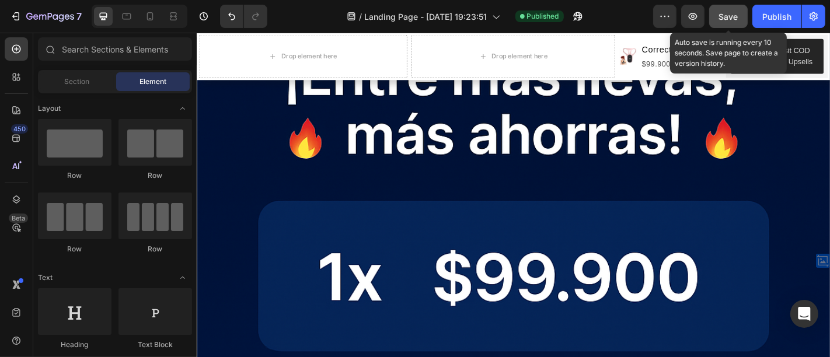
click at [740, 22] on button "Save" at bounding box center [728, 16] width 39 height 23
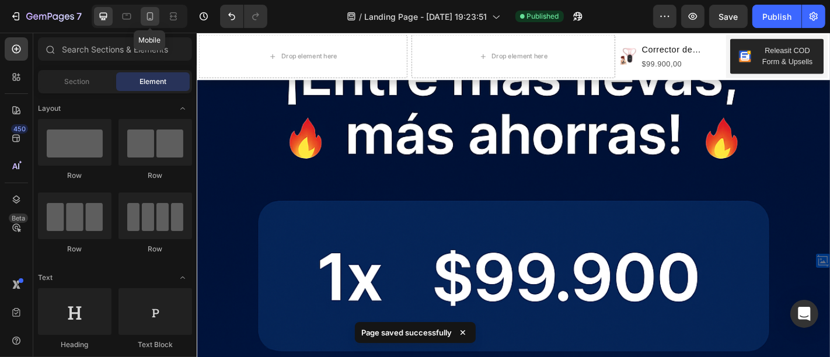
click at [148, 23] on div at bounding box center [150, 16] width 19 height 19
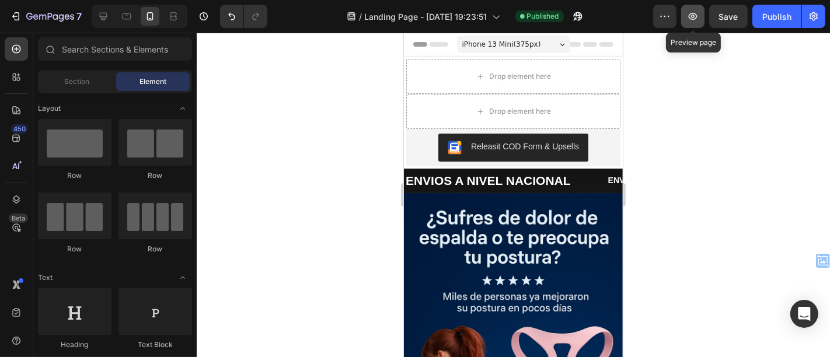
click at [698, 18] on icon "button" at bounding box center [693, 17] width 12 height 12
